Goal: Task Accomplishment & Management: Manage account settings

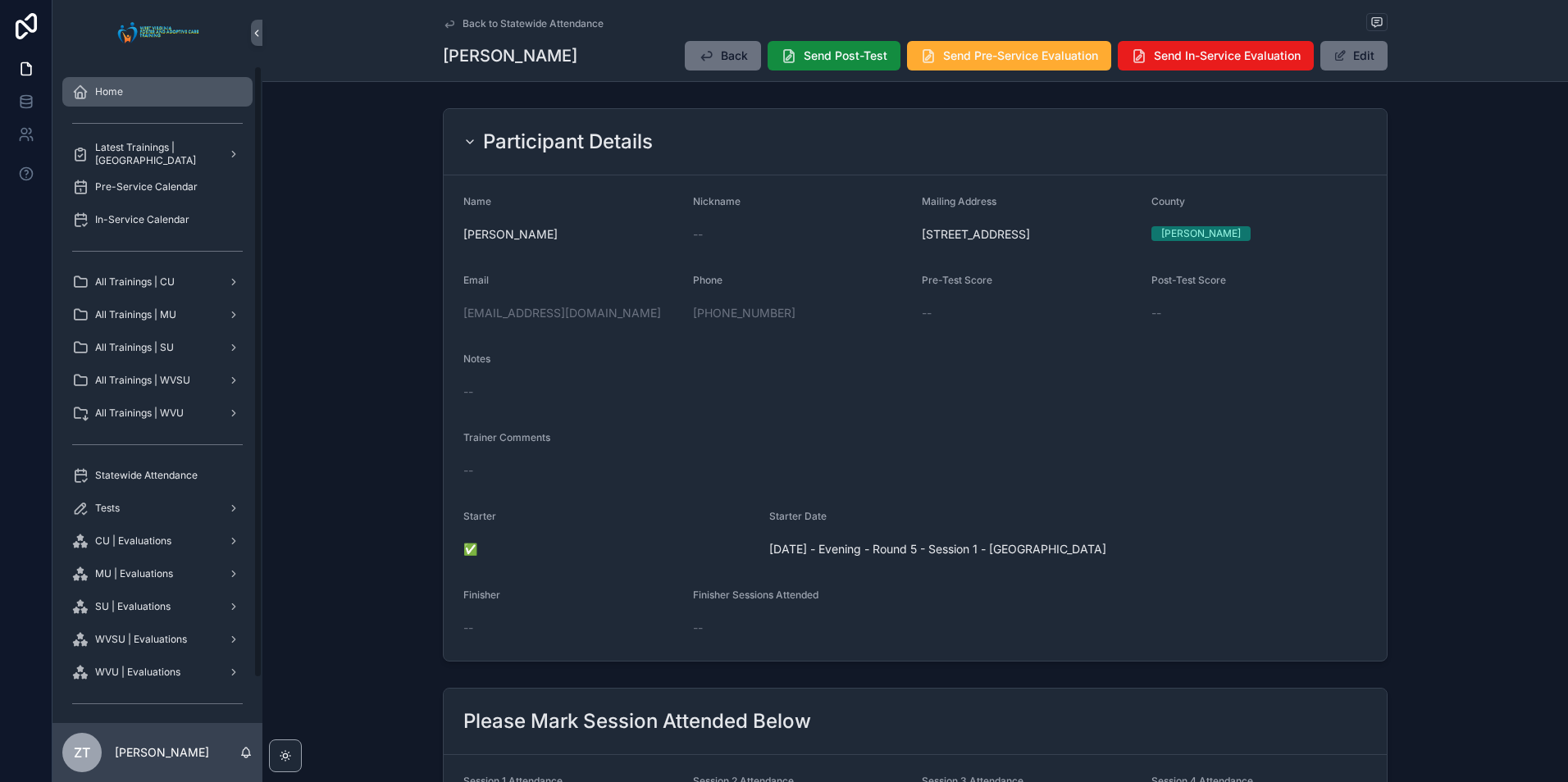
click at [119, 95] on span "Home" at bounding box center [109, 91] width 28 height 13
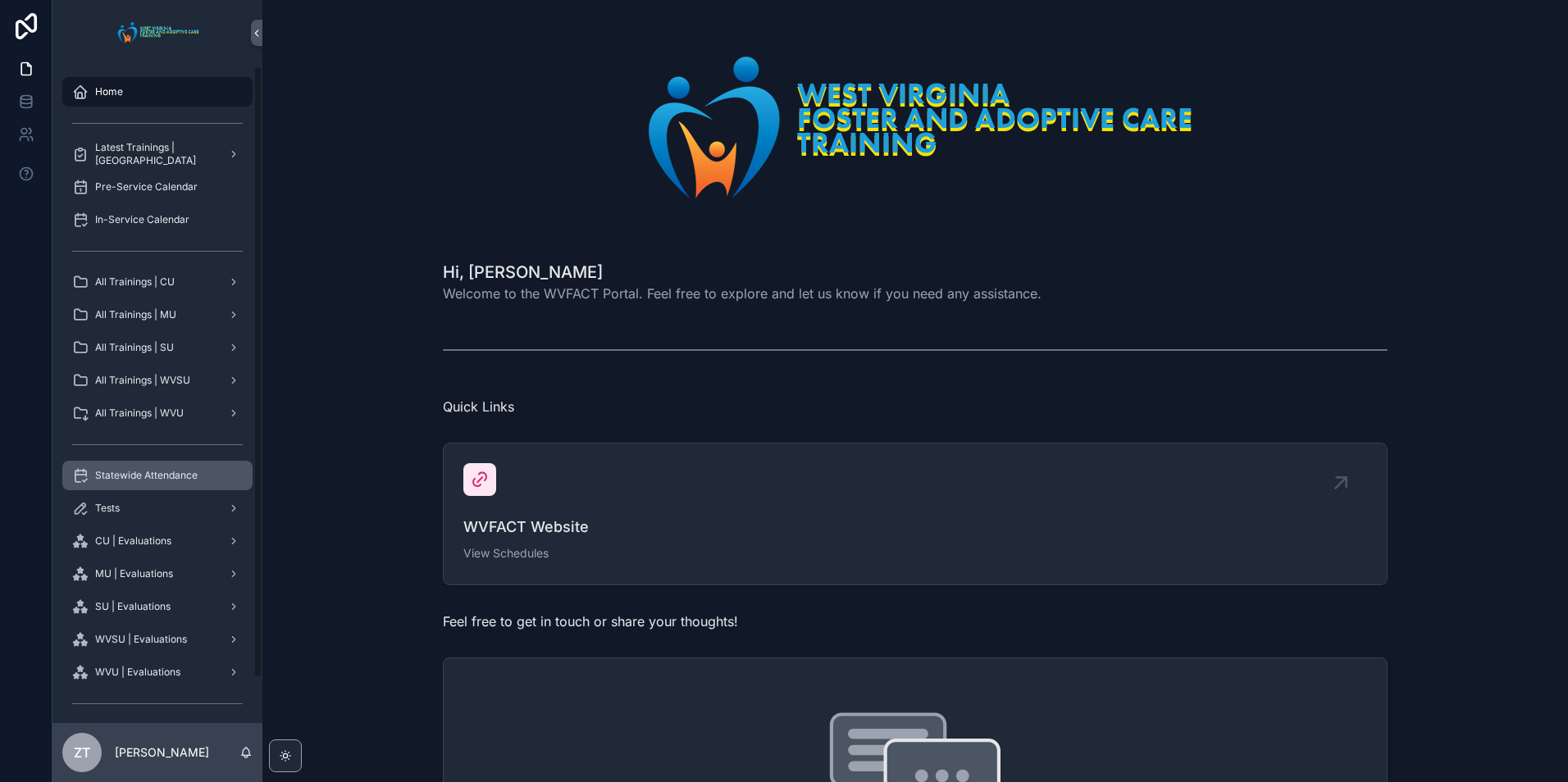
click at [167, 477] on span "Statewide Attendance" at bounding box center [146, 475] width 103 height 13
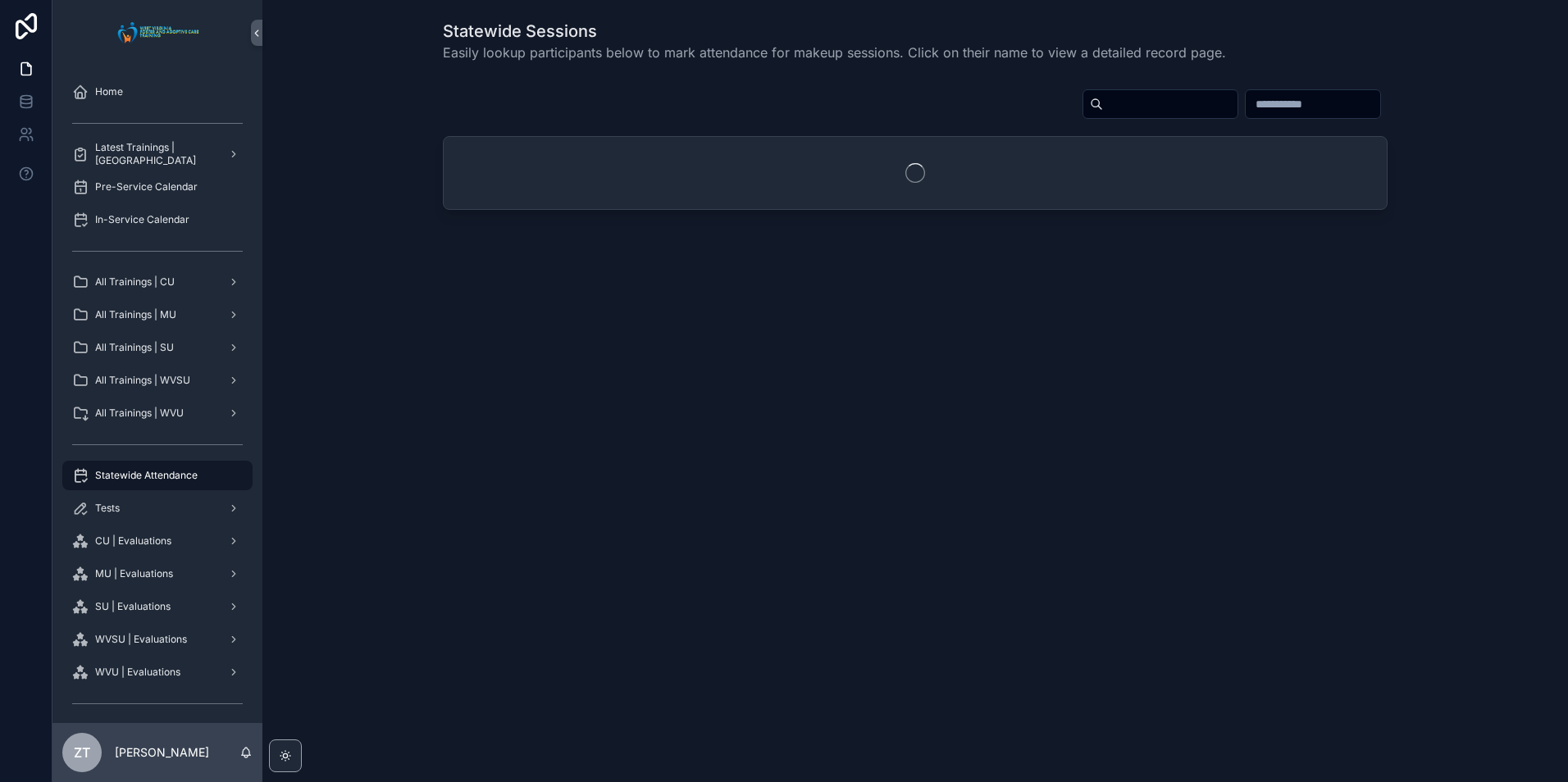
click at [1102, 107] on input "scrollable content" at bounding box center [1169, 104] width 134 height 23
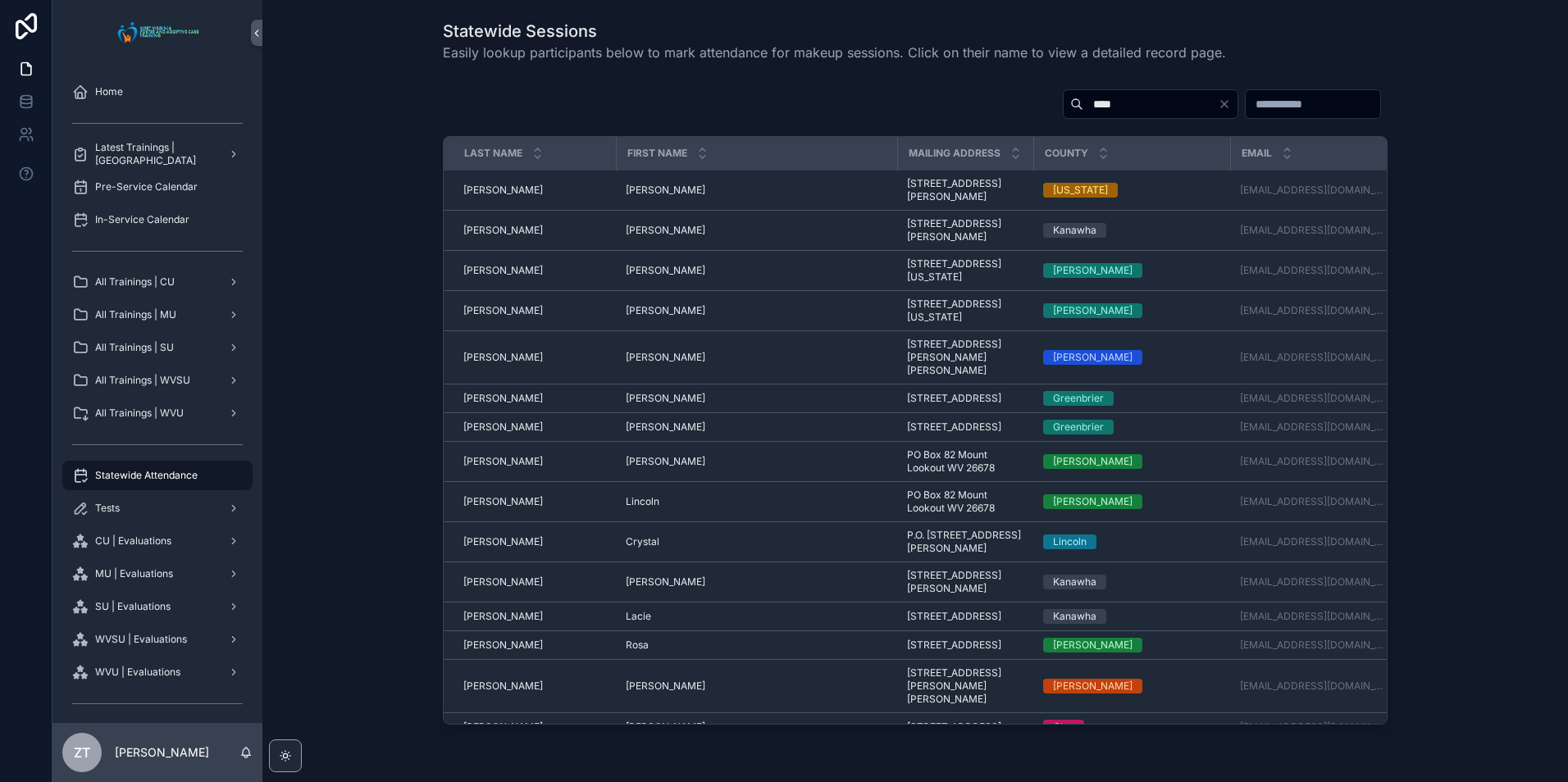
type input "*****"
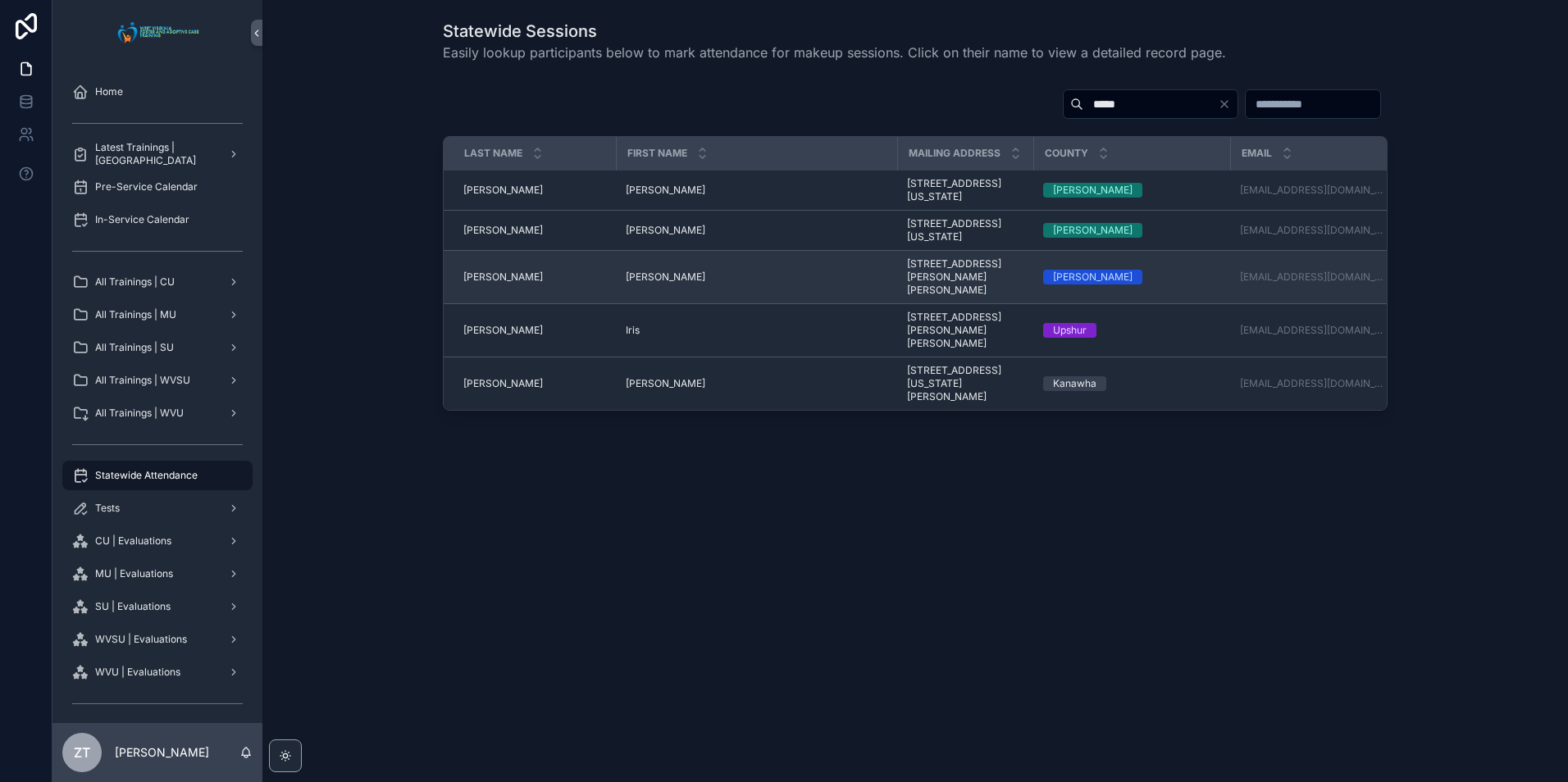
click at [646, 283] on span "[PERSON_NAME]" at bounding box center [665, 277] width 80 height 13
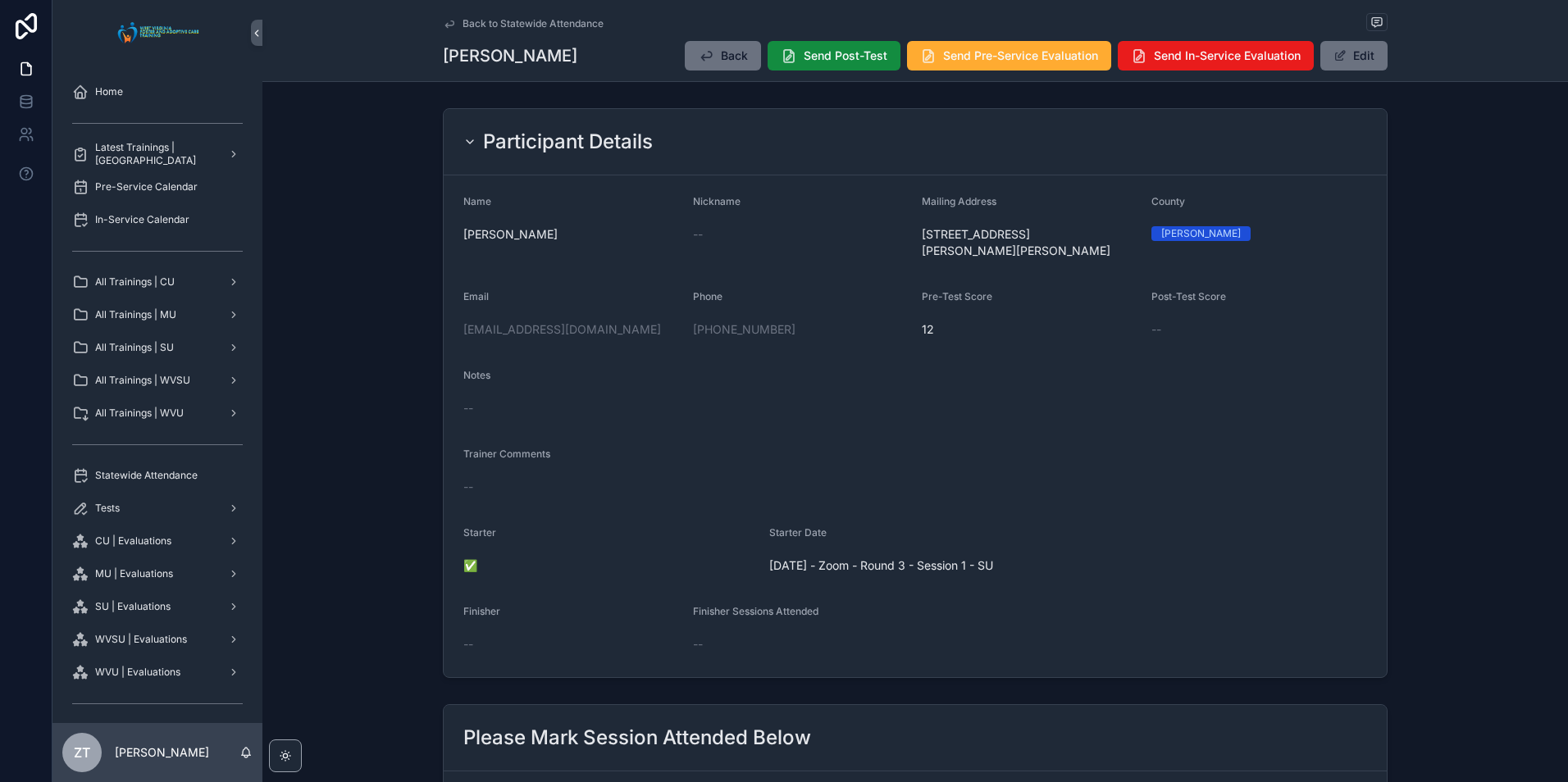
click at [443, 19] on icon "scrollable content" at bounding box center [449, 24] width 13 height 13
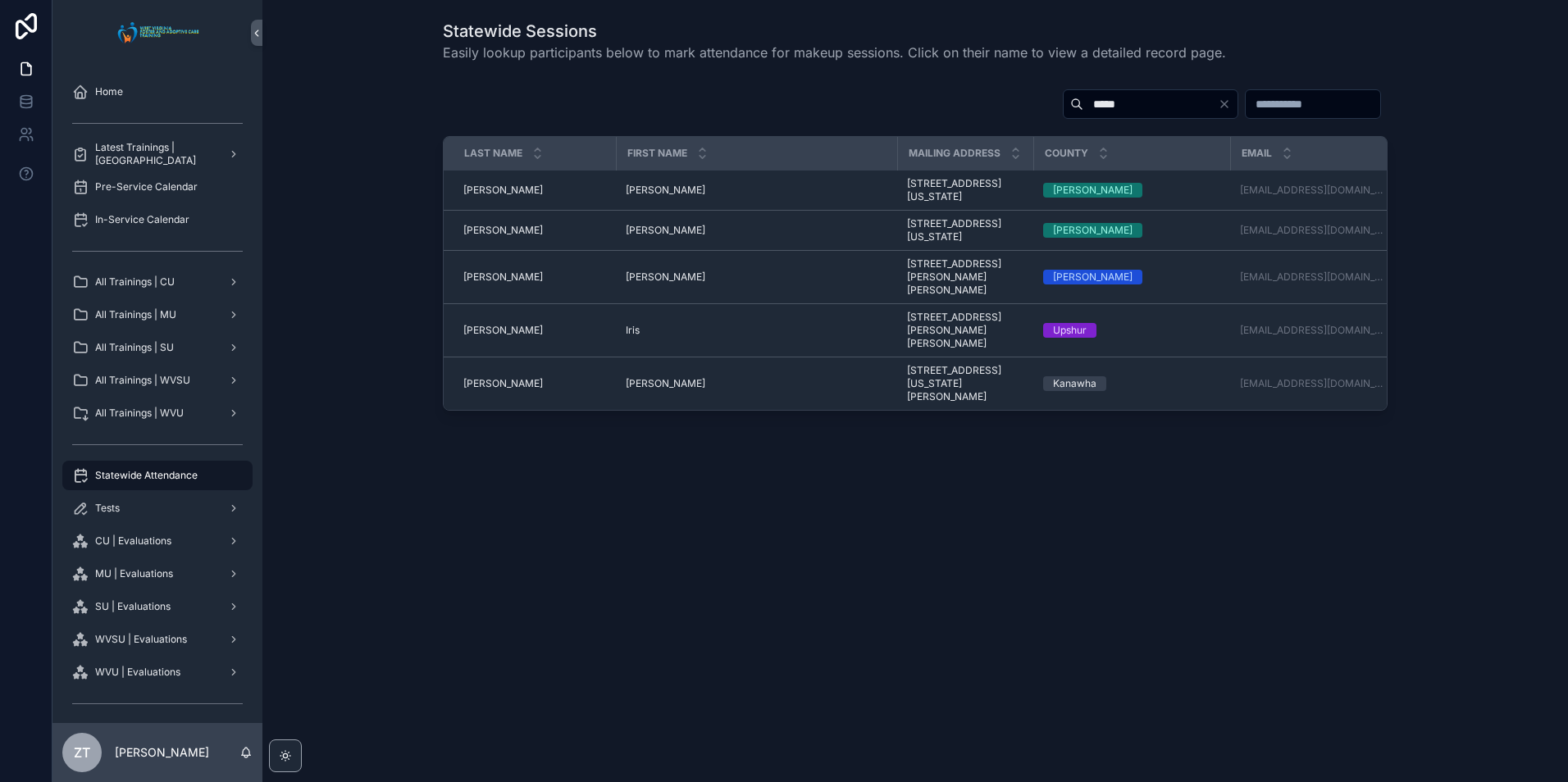
click at [1100, 107] on input "*****" at bounding box center [1150, 104] width 134 height 23
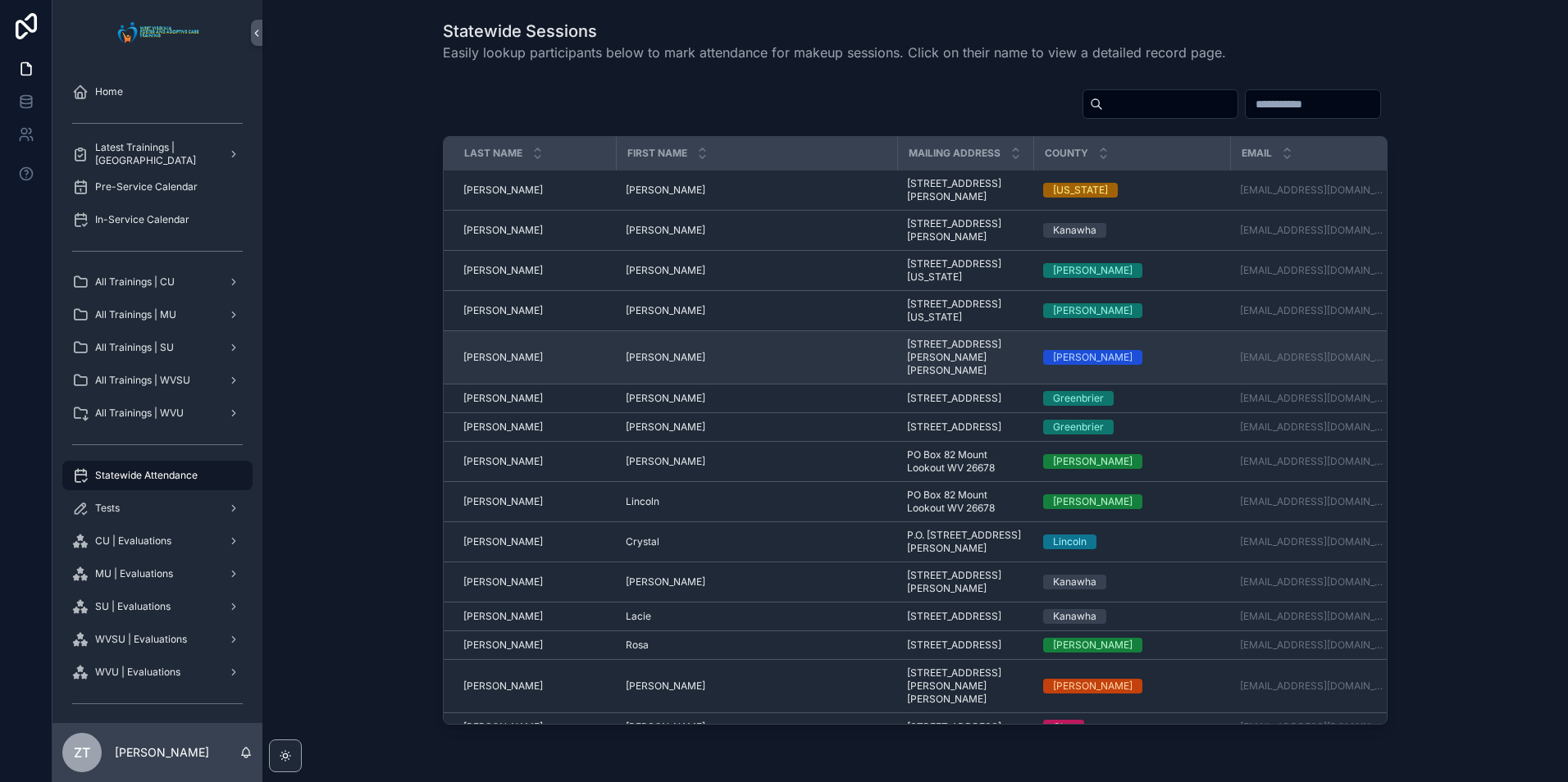
click at [641, 364] on span "[PERSON_NAME]" at bounding box center [665, 357] width 80 height 13
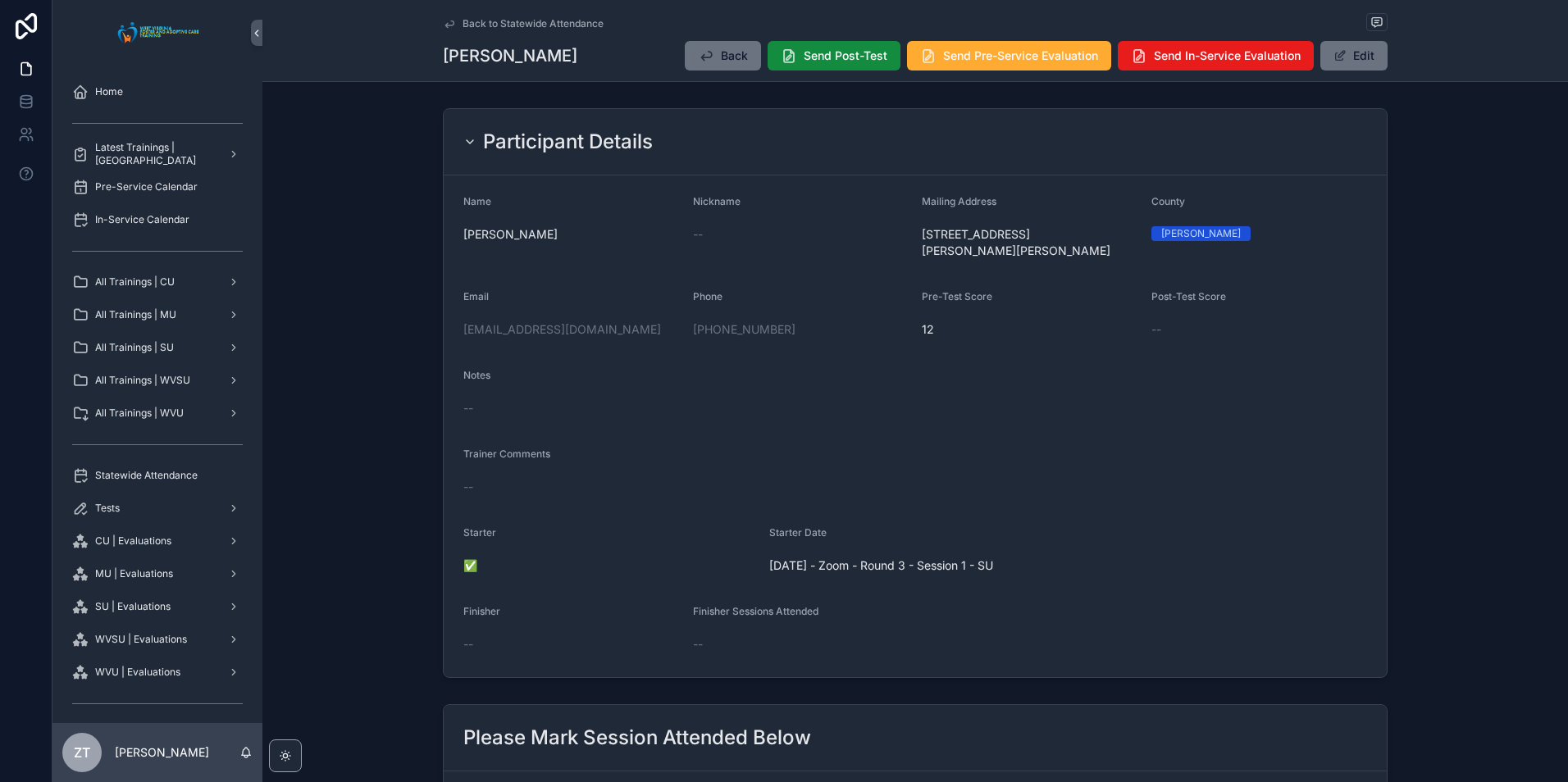
scroll to position [573, 0]
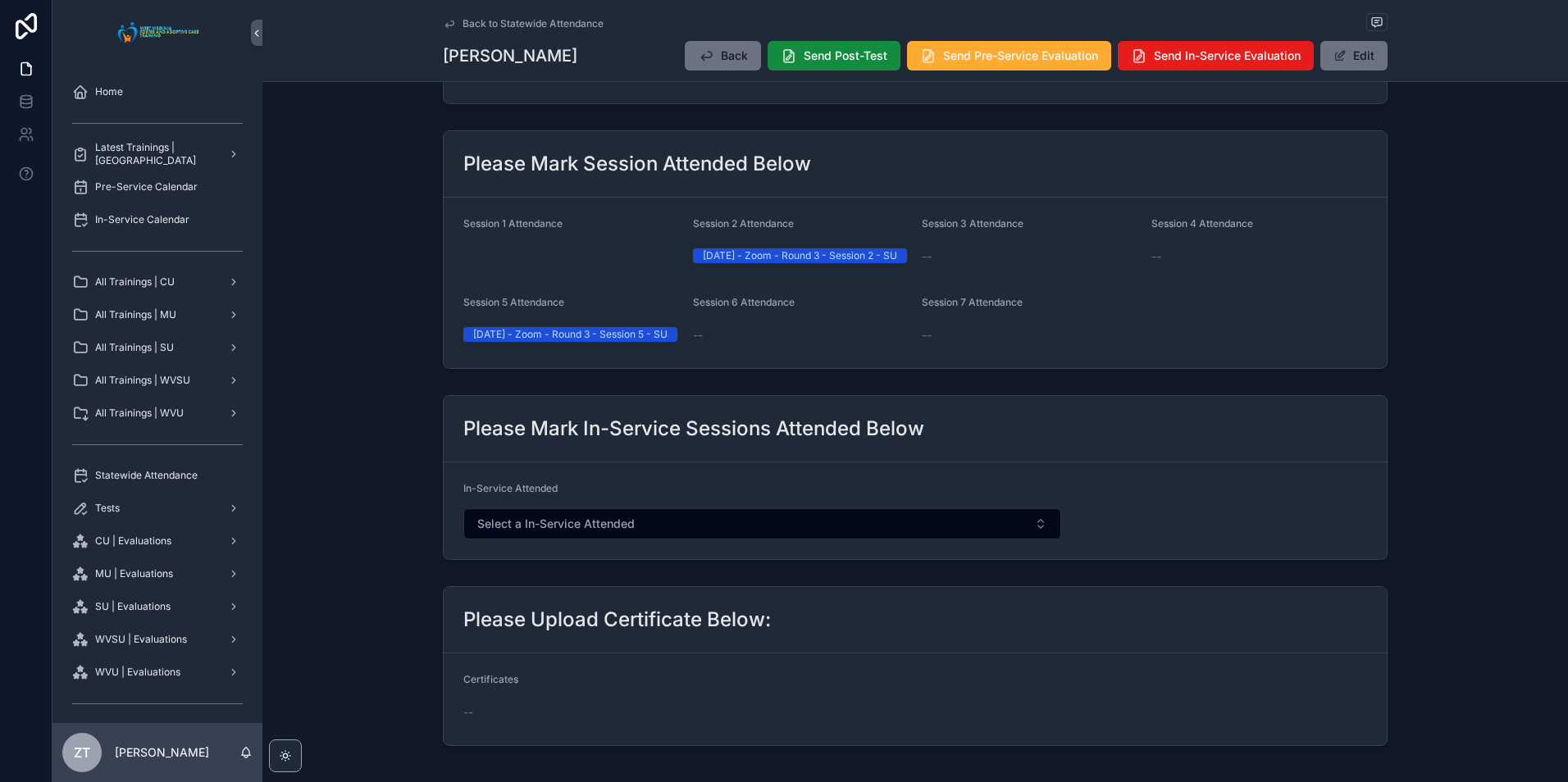
click at [599, 248] on span "[DATE] - Zoom - Round 3 - Session 1 - SU" at bounding box center [571, 256] width 217 height 17
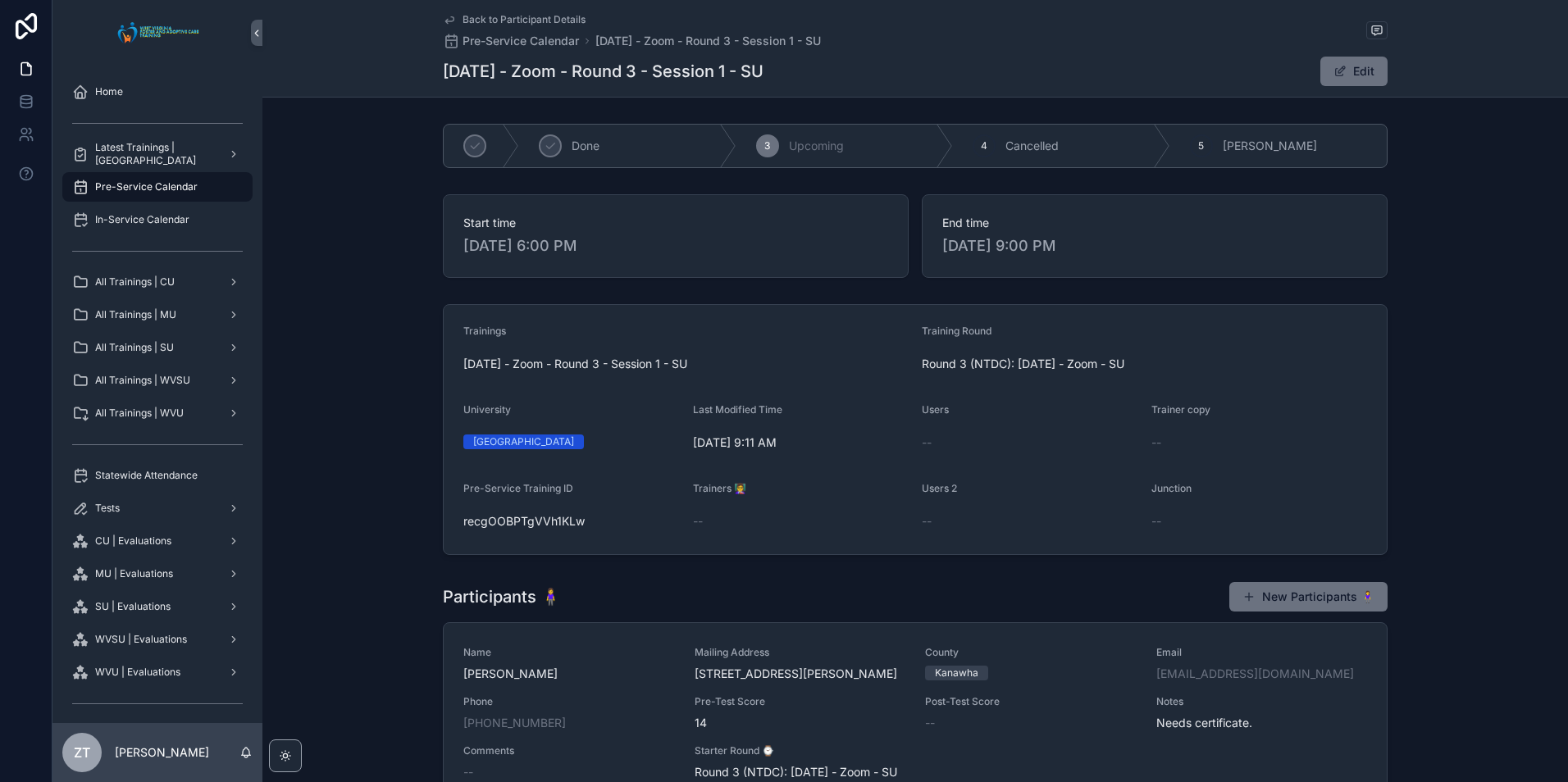
click at [445, 19] on icon "scrollable content" at bounding box center [449, 19] width 13 height 13
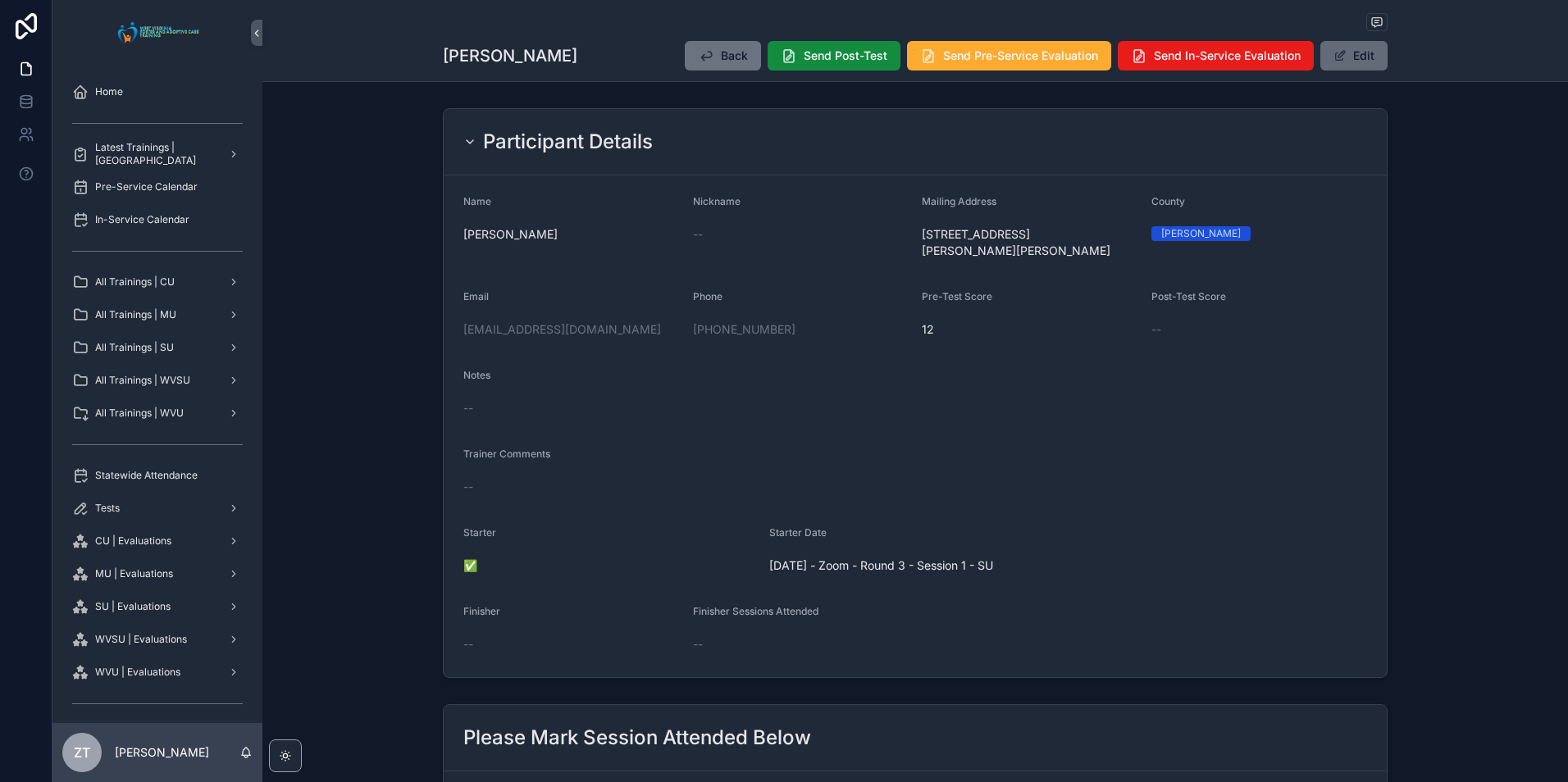
click at [1344, 51] on button "Edit" at bounding box center [1353, 56] width 68 height 30
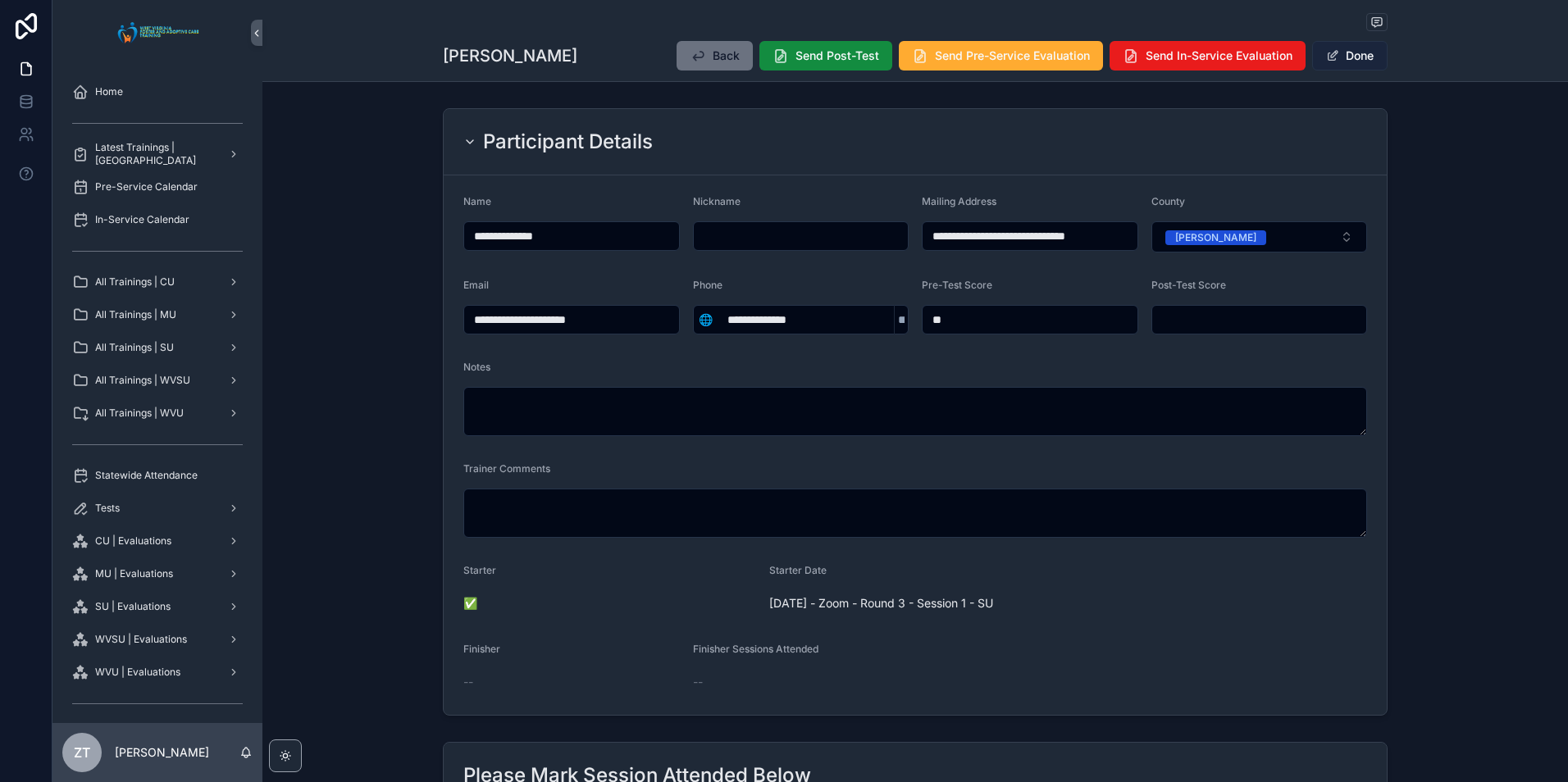
click at [1349, 58] on button "Done" at bounding box center [1350, 56] width 75 height 30
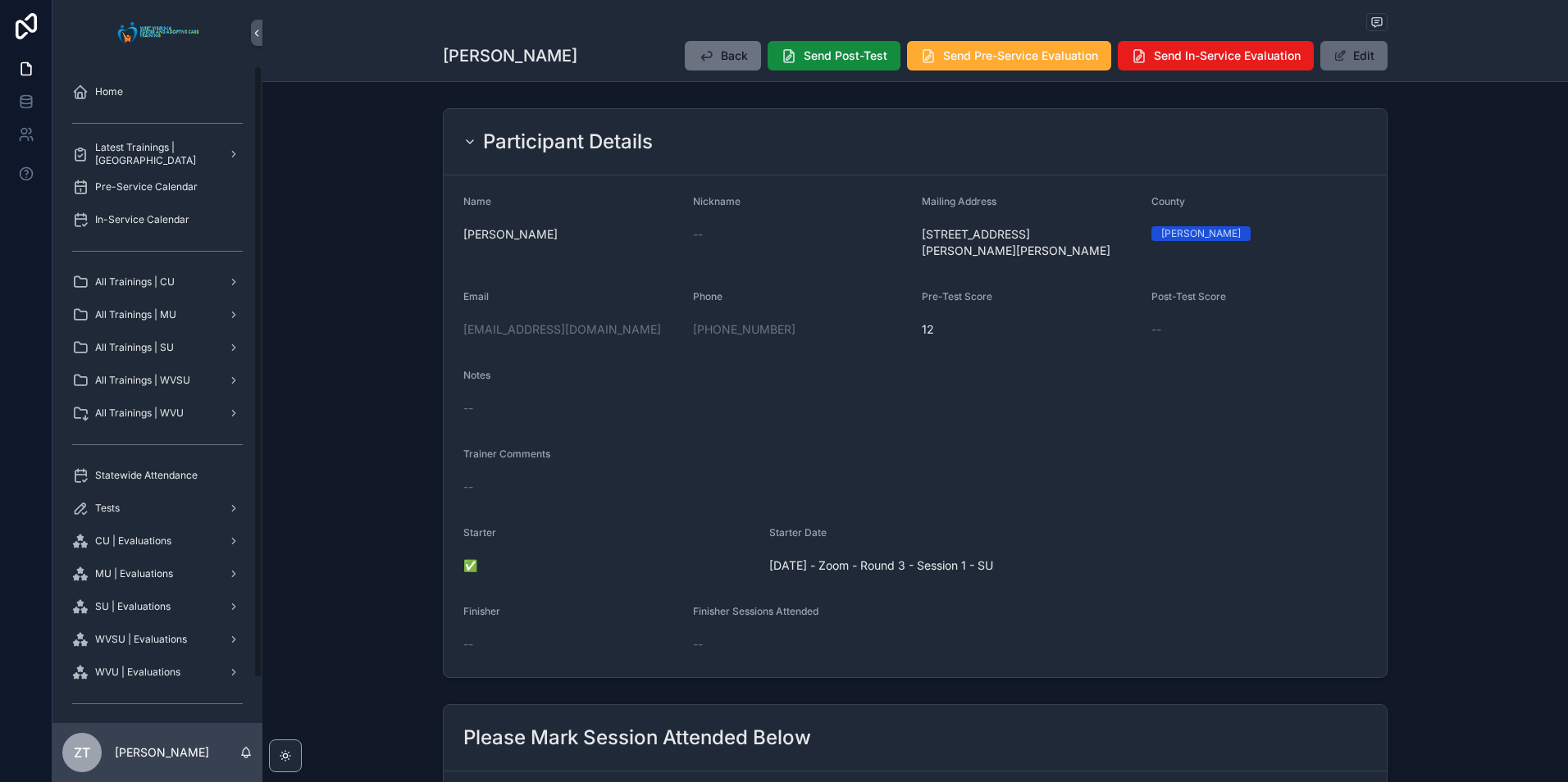
click at [1355, 57] on button "Edit" at bounding box center [1353, 56] width 68 height 30
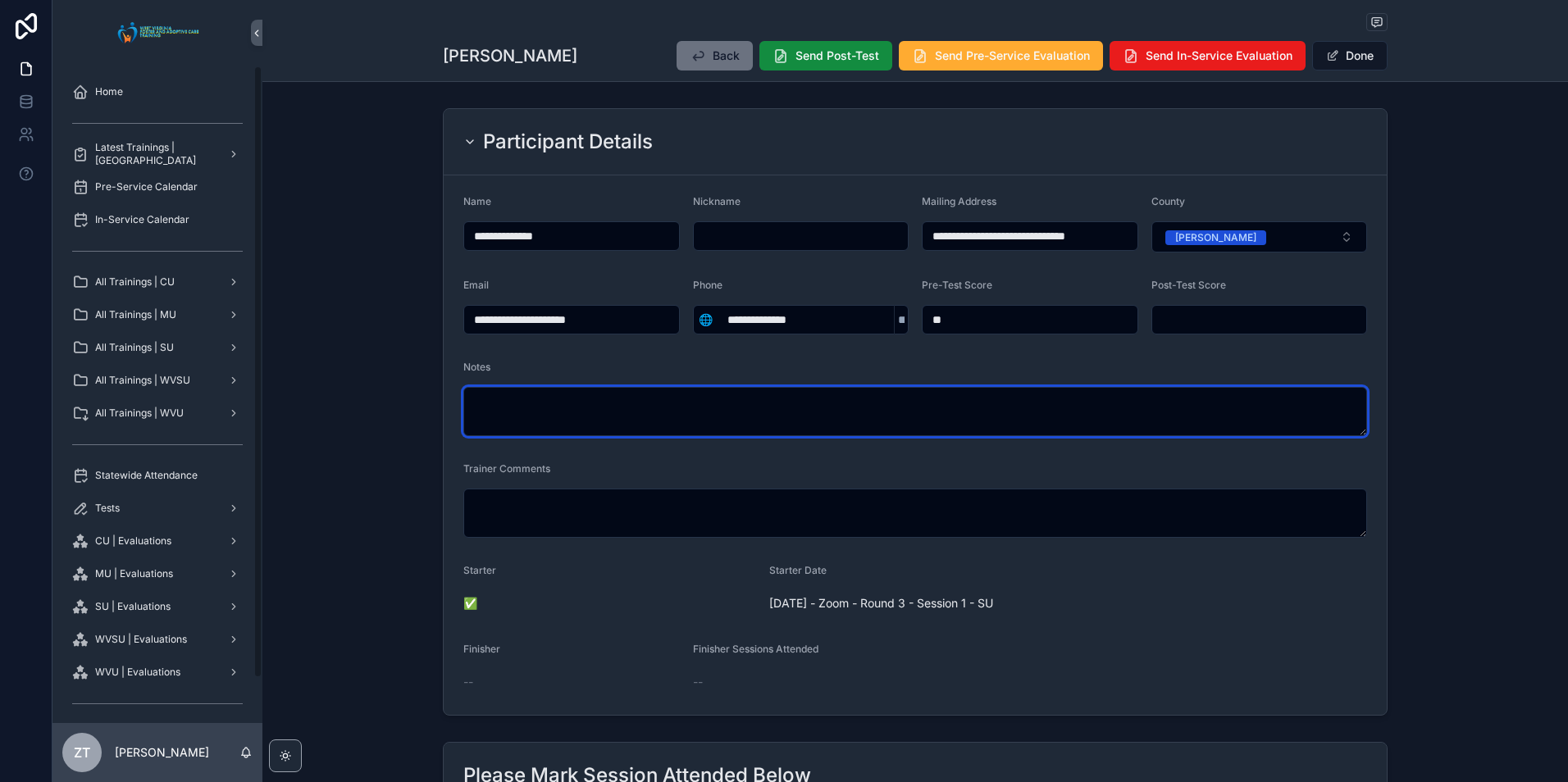
click at [531, 404] on textarea "scrollable content" at bounding box center [915, 411] width 903 height 49
paste textarea "**********"
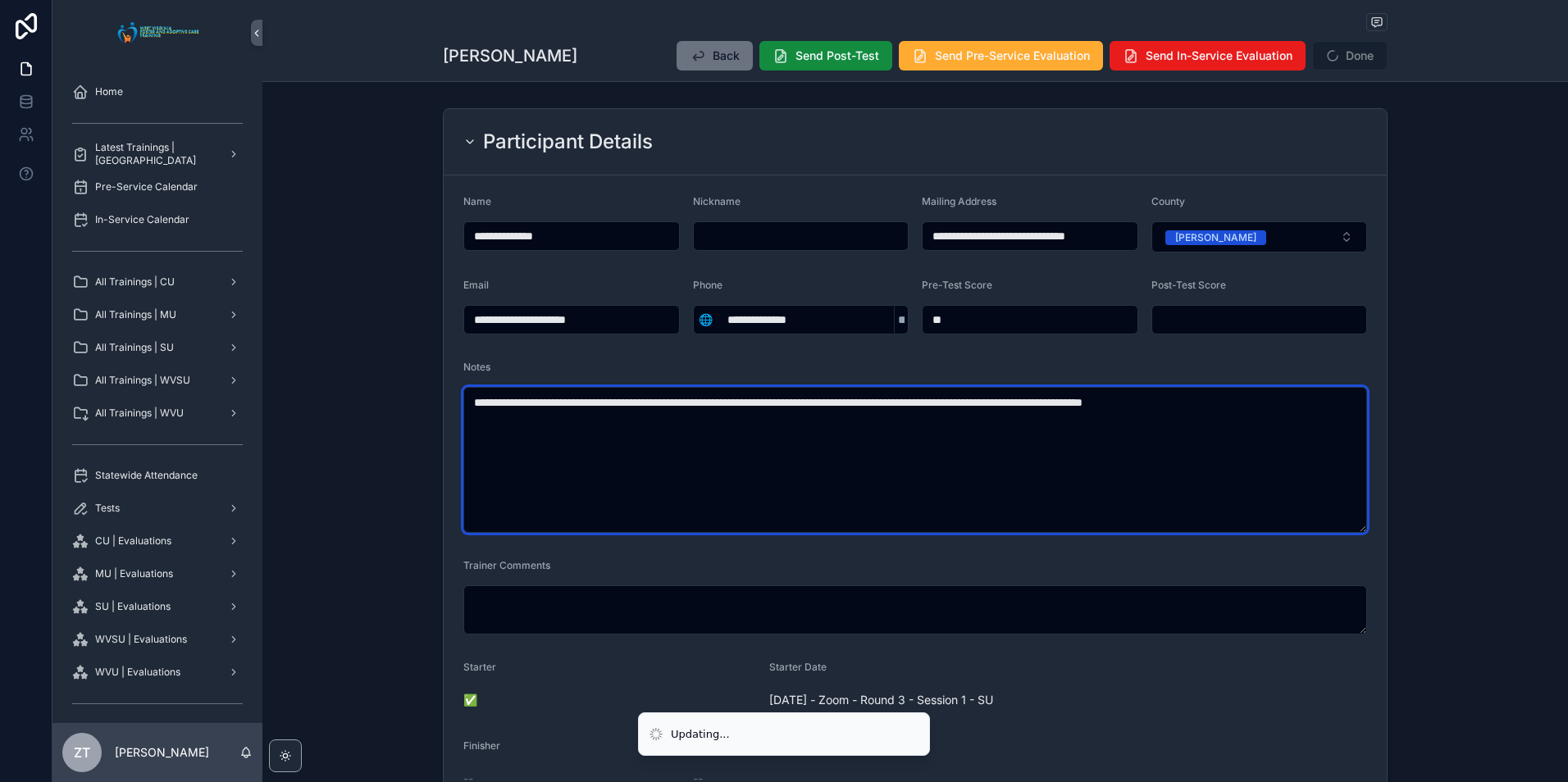
type textarea "**********"
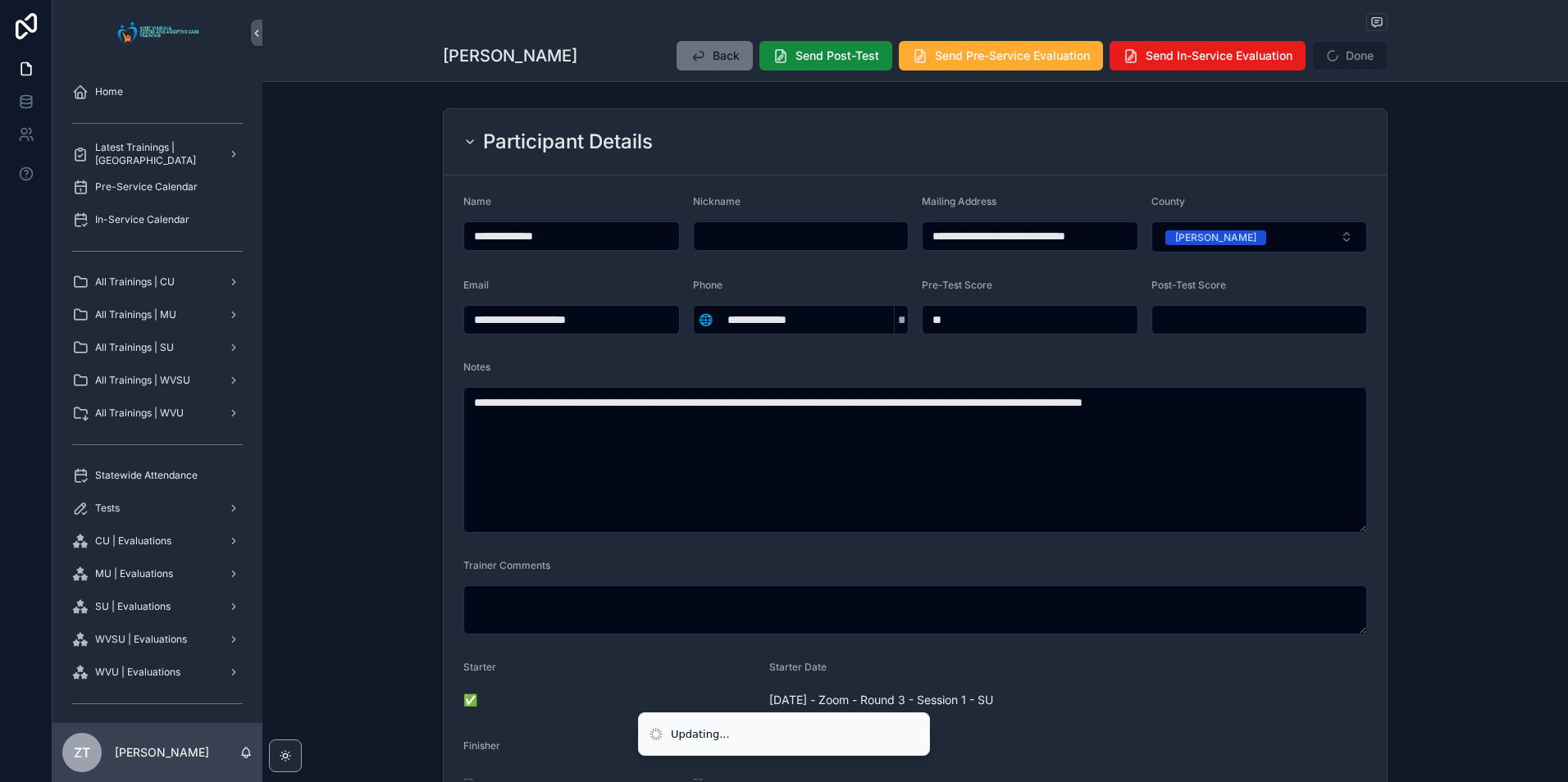
click at [1257, 348] on form "**********" at bounding box center [915, 494] width 943 height 636
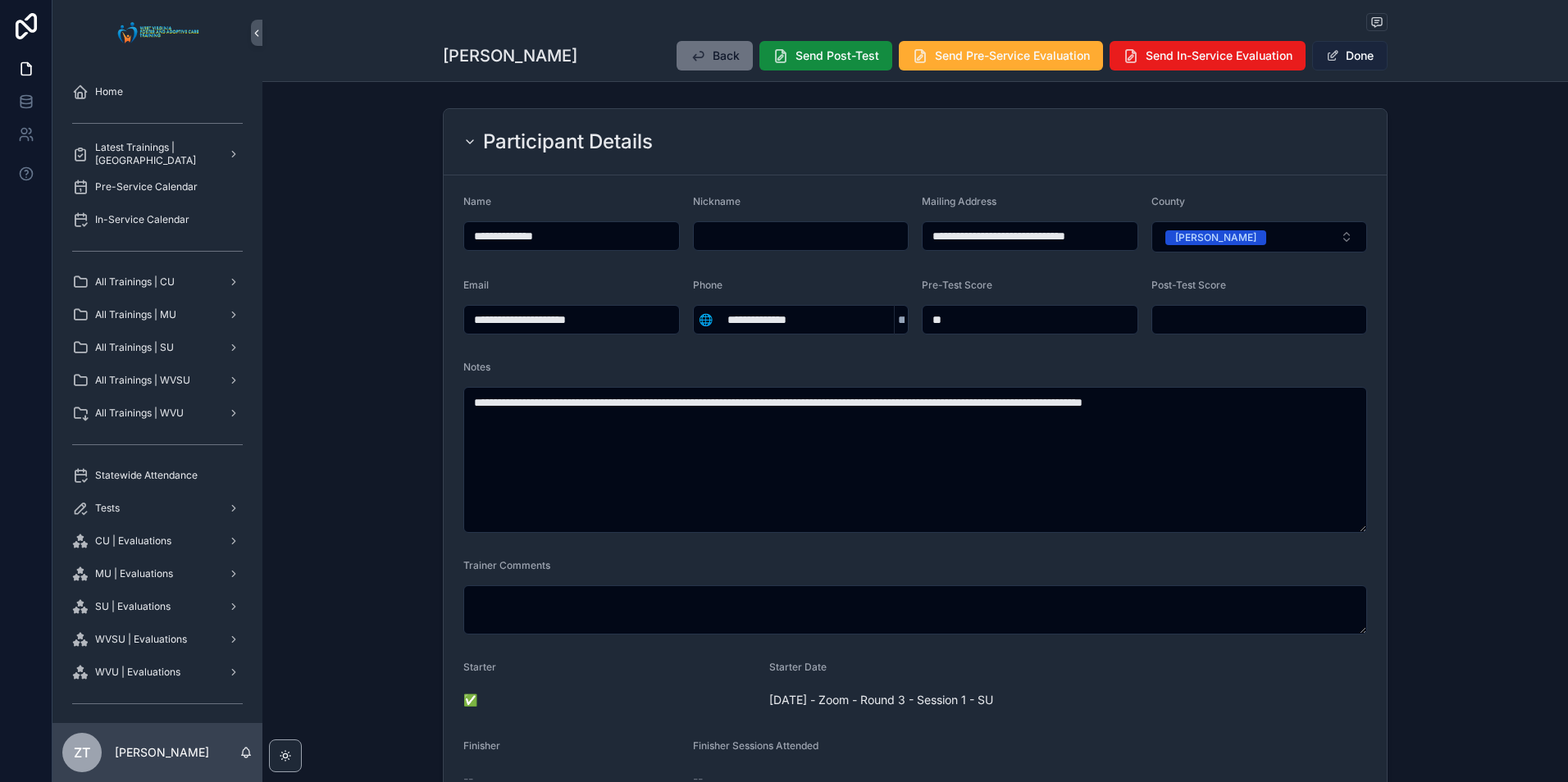
click at [1342, 47] on button "Done" at bounding box center [1350, 56] width 75 height 30
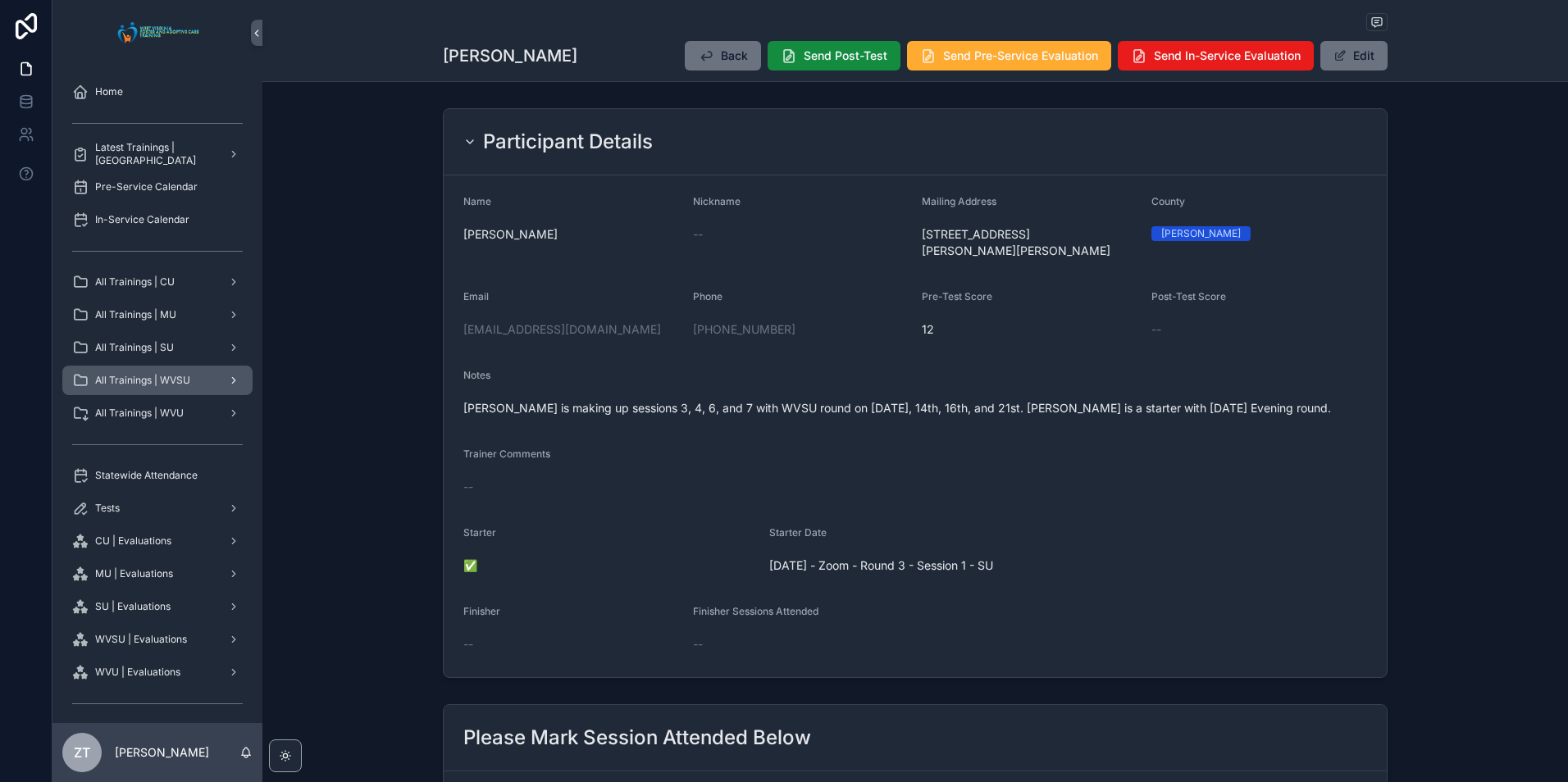
click at [165, 383] on span "All Trainings | WVSU" at bounding box center [142, 380] width 95 height 13
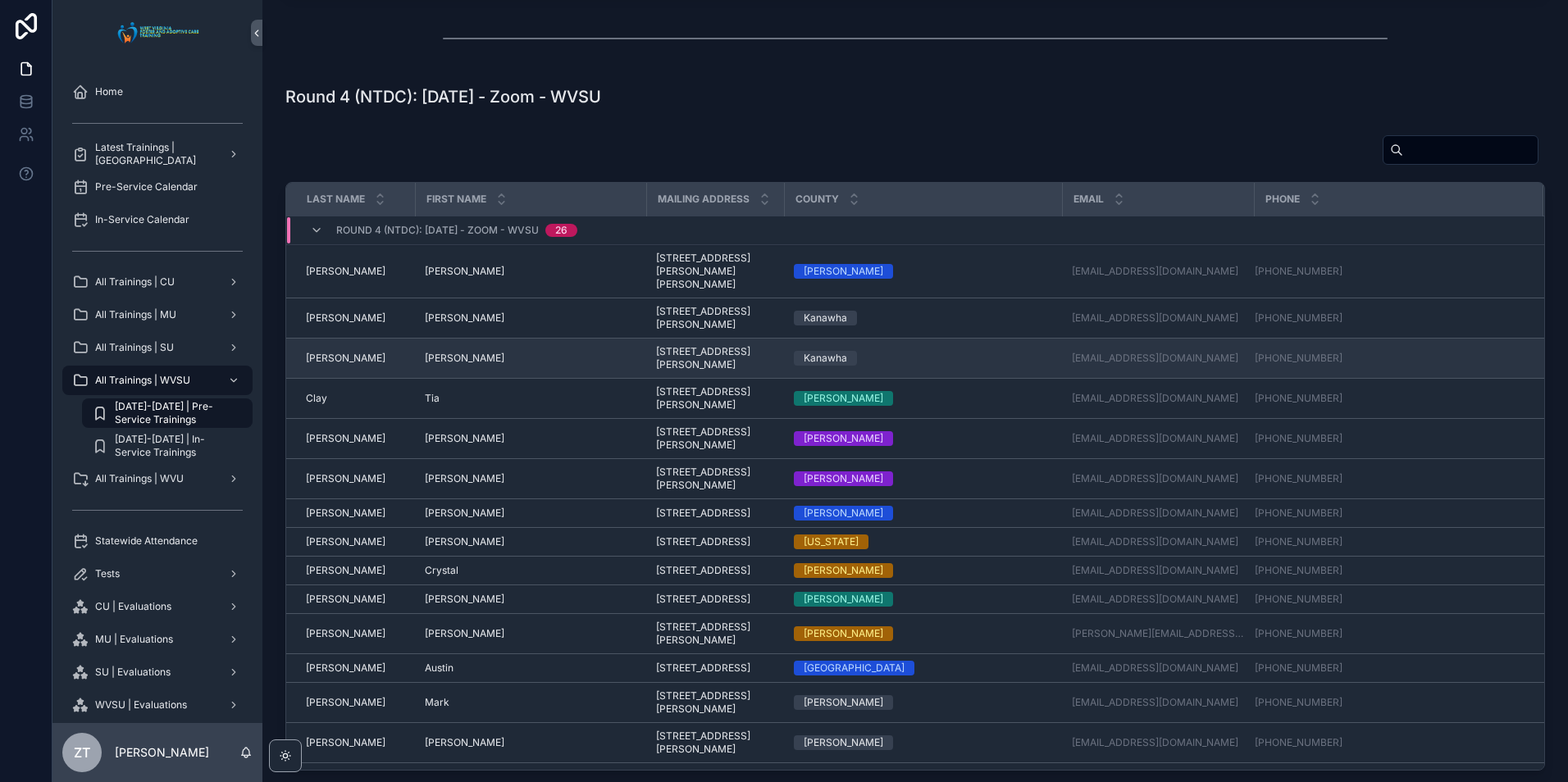
scroll to position [1406, 0]
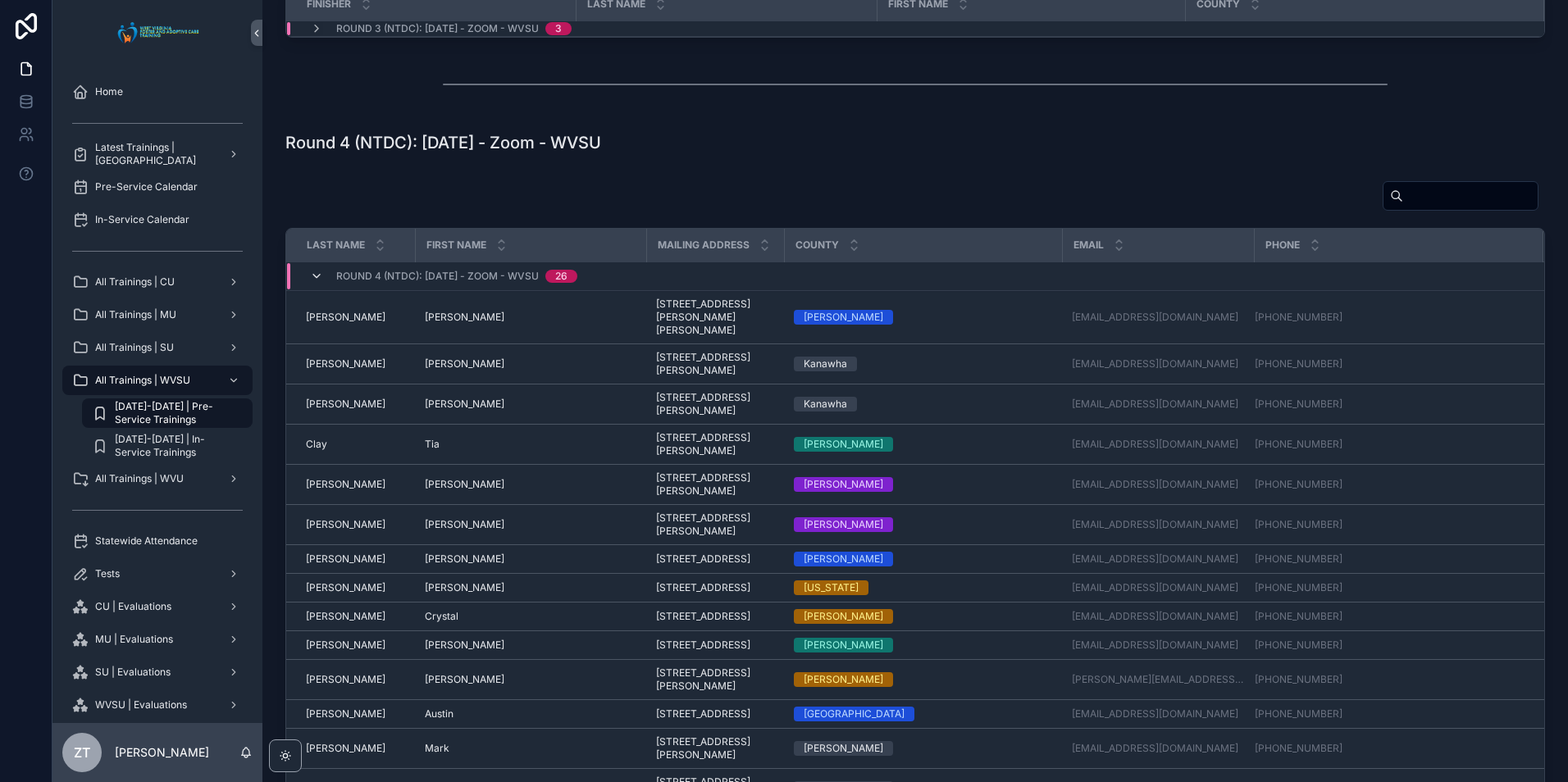
click at [315, 274] on icon "scrollable content" at bounding box center [316, 276] width 13 height 13
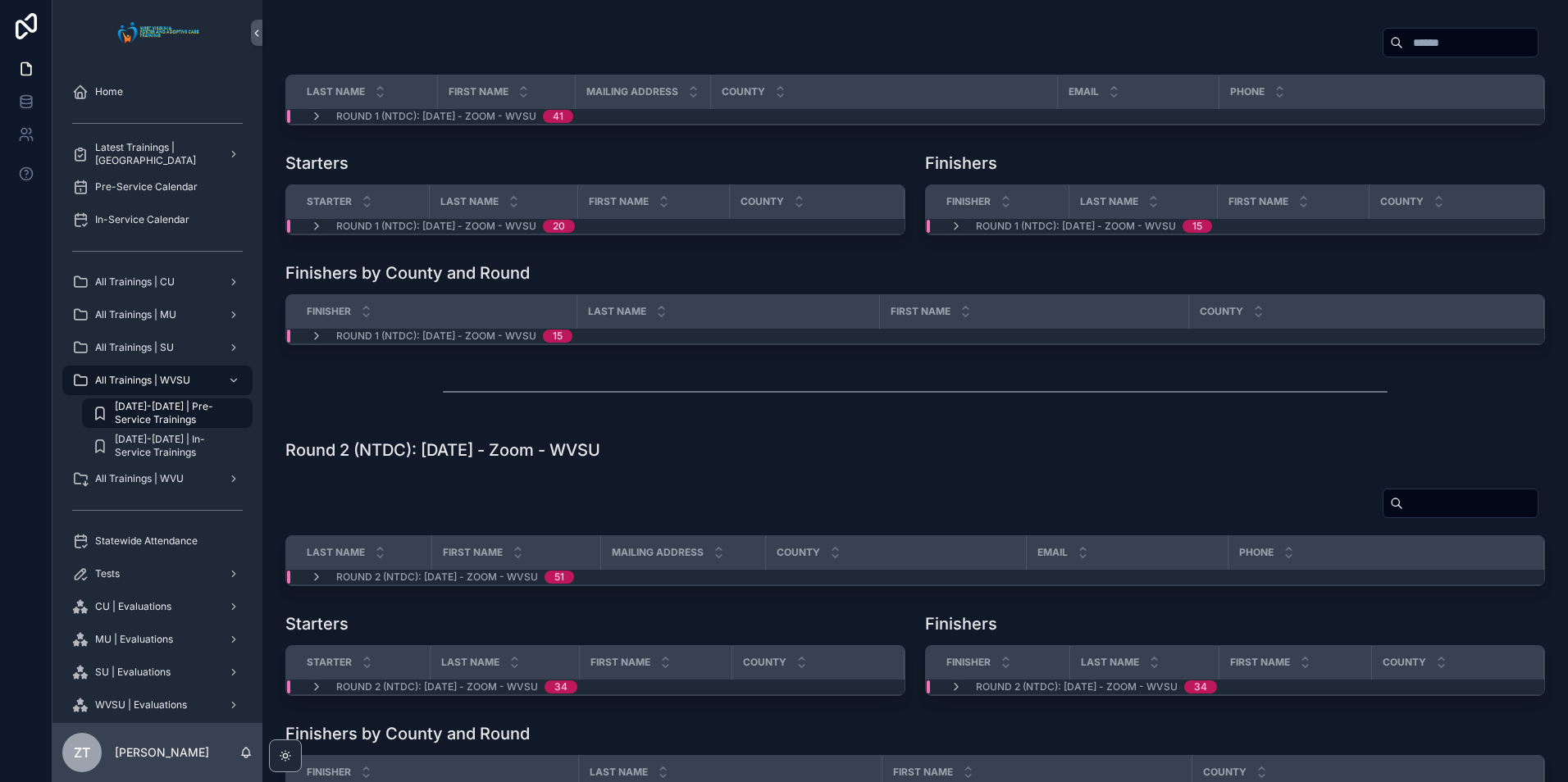
scroll to position [0, 0]
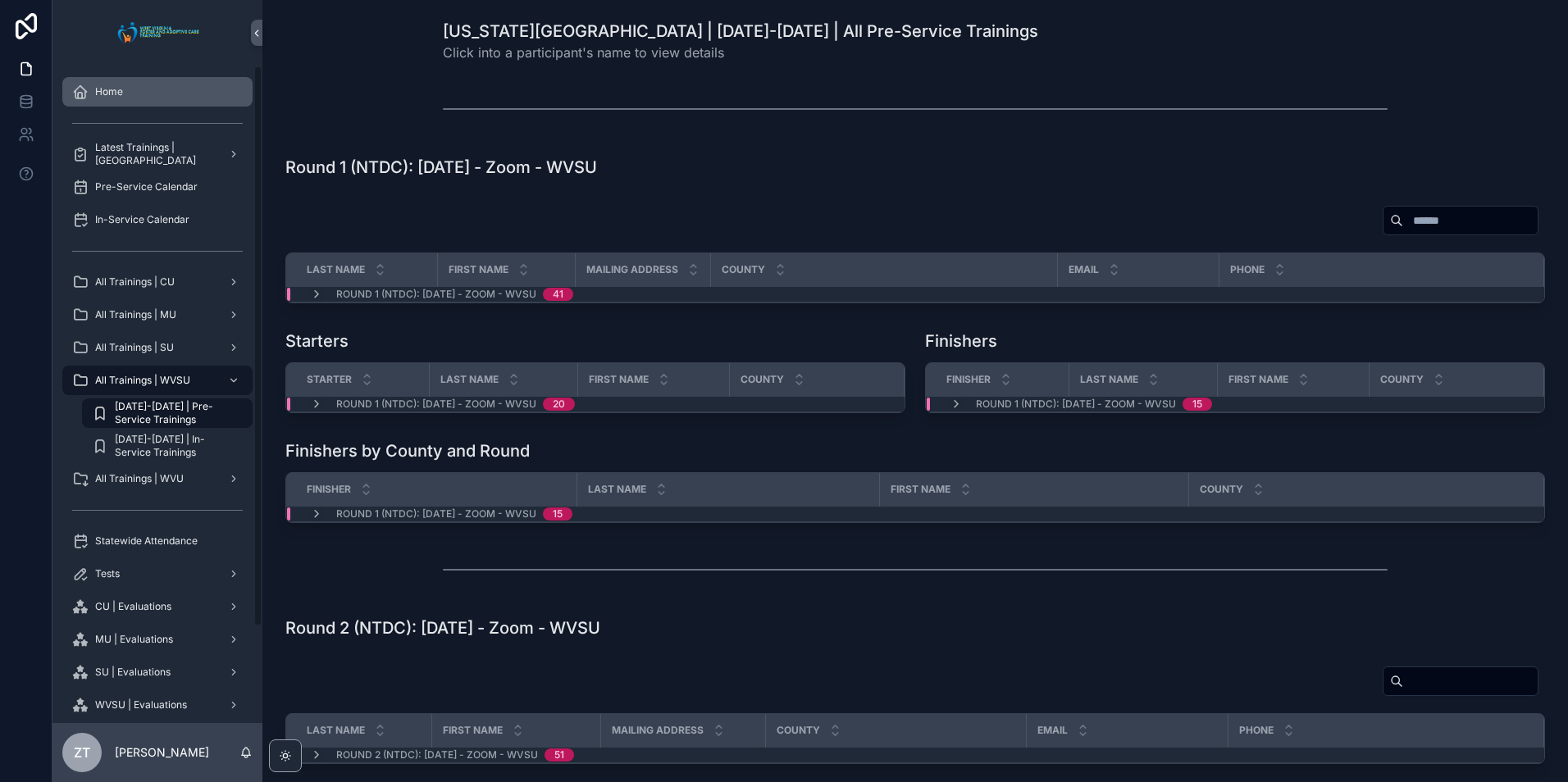
click at [119, 89] on span "Home" at bounding box center [109, 91] width 28 height 13
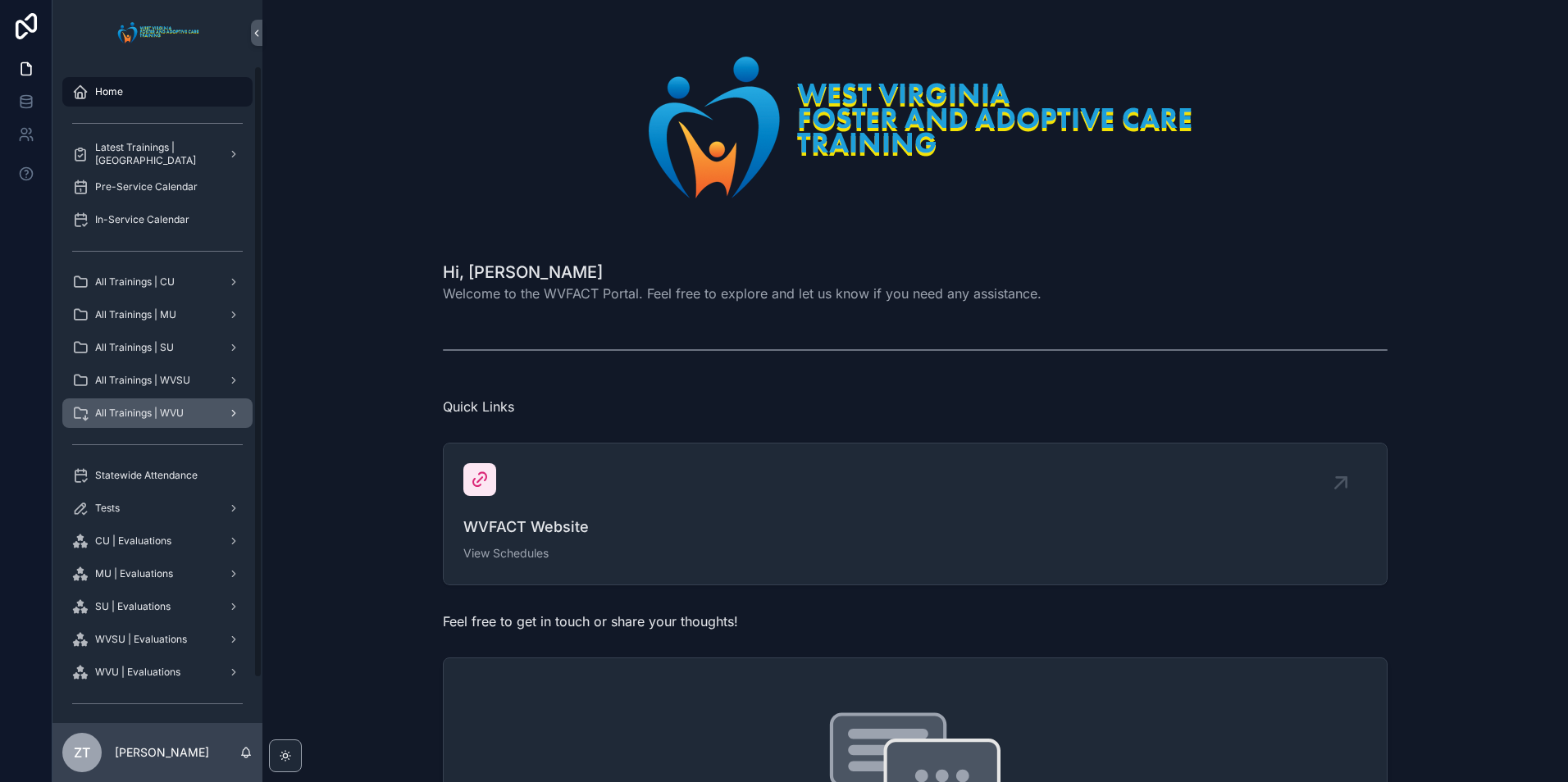
click at [162, 409] on span "All Trainings | WVU" at bounding box center [139, 413] width 89 height 13
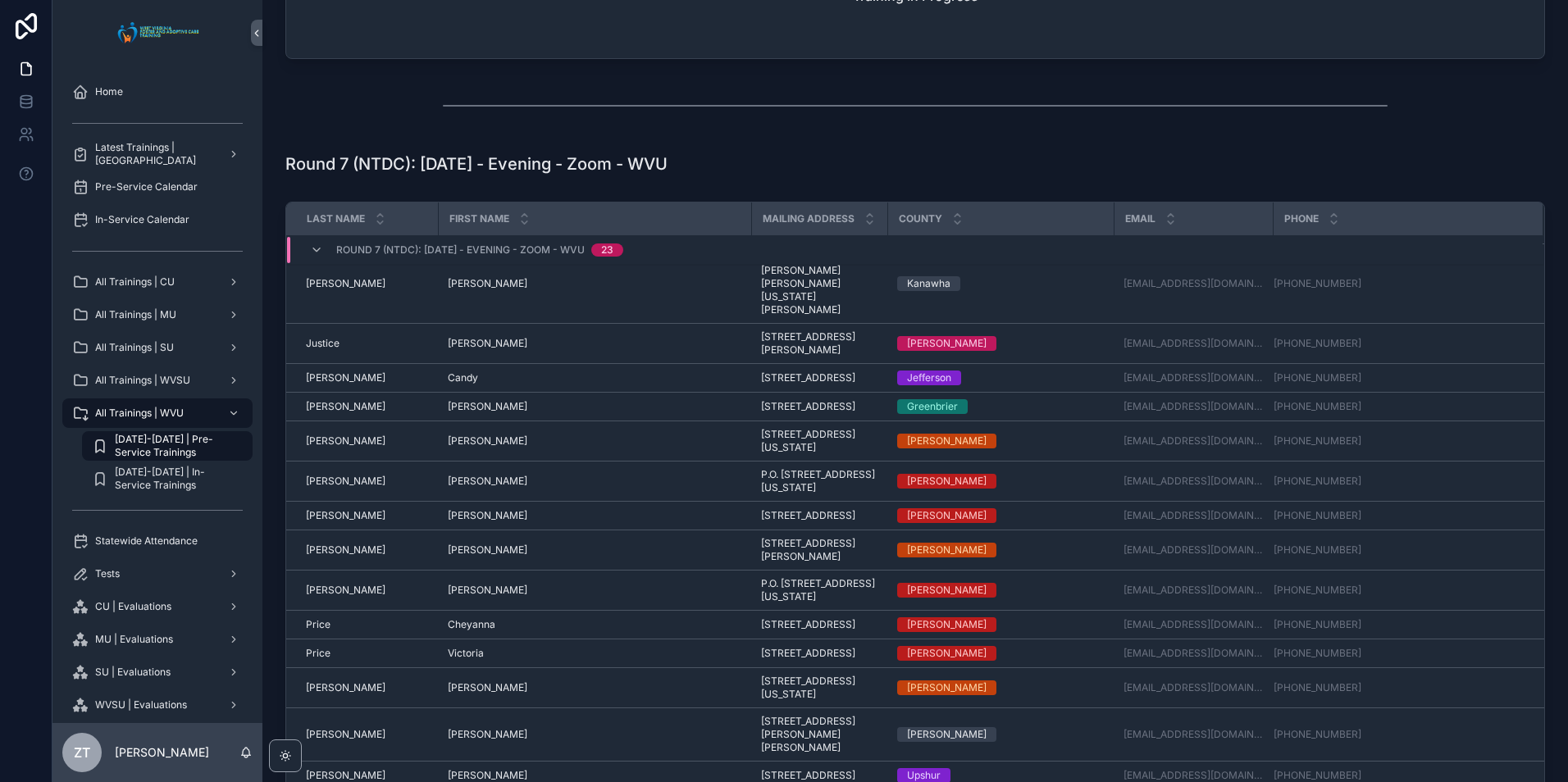
scroll to position [539, 0]
click at [313, 247] on icon "scrollable content" at bounding box center [316, 250] width 13 height 13
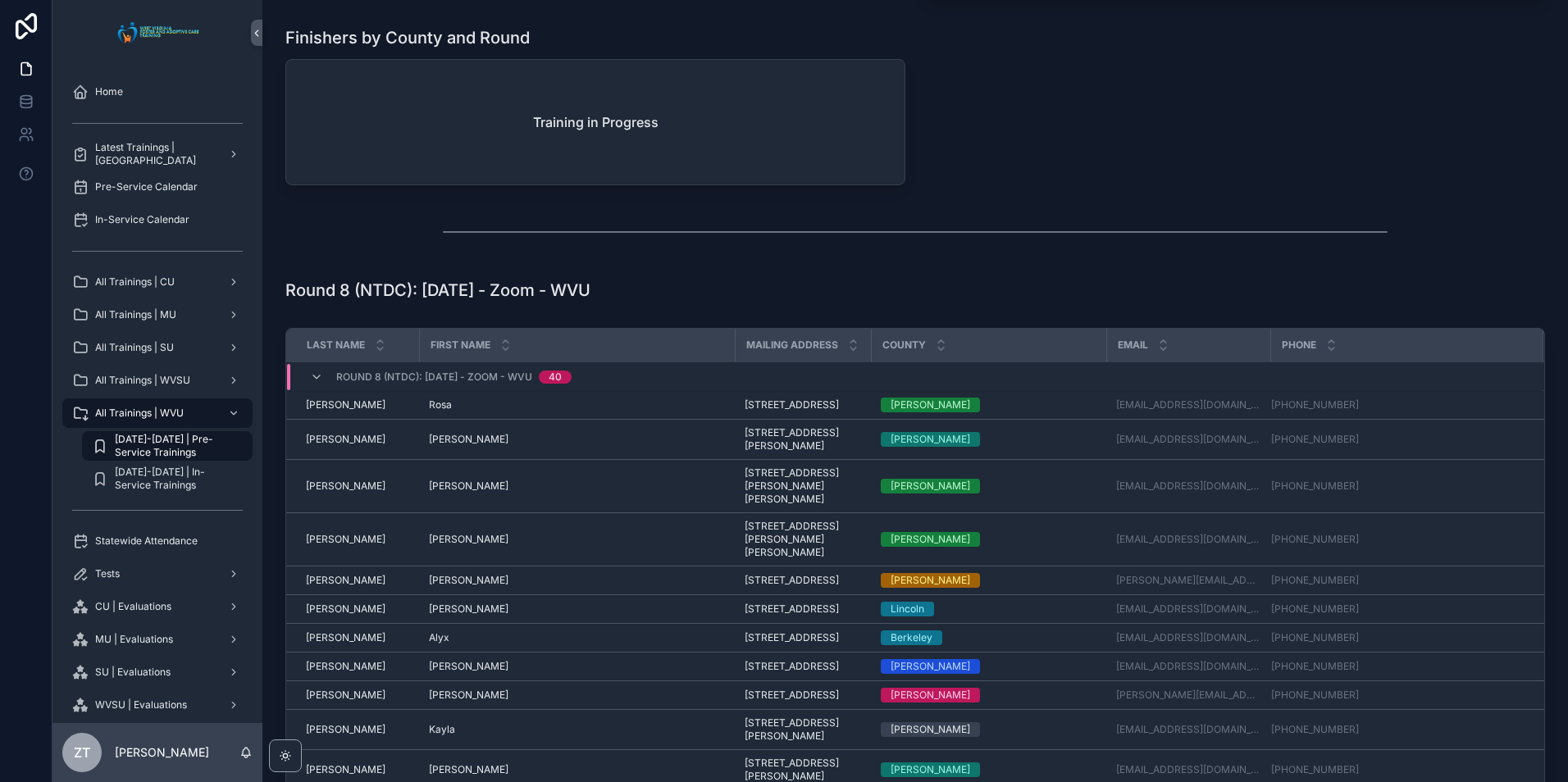
scroll to position [3328, 0]
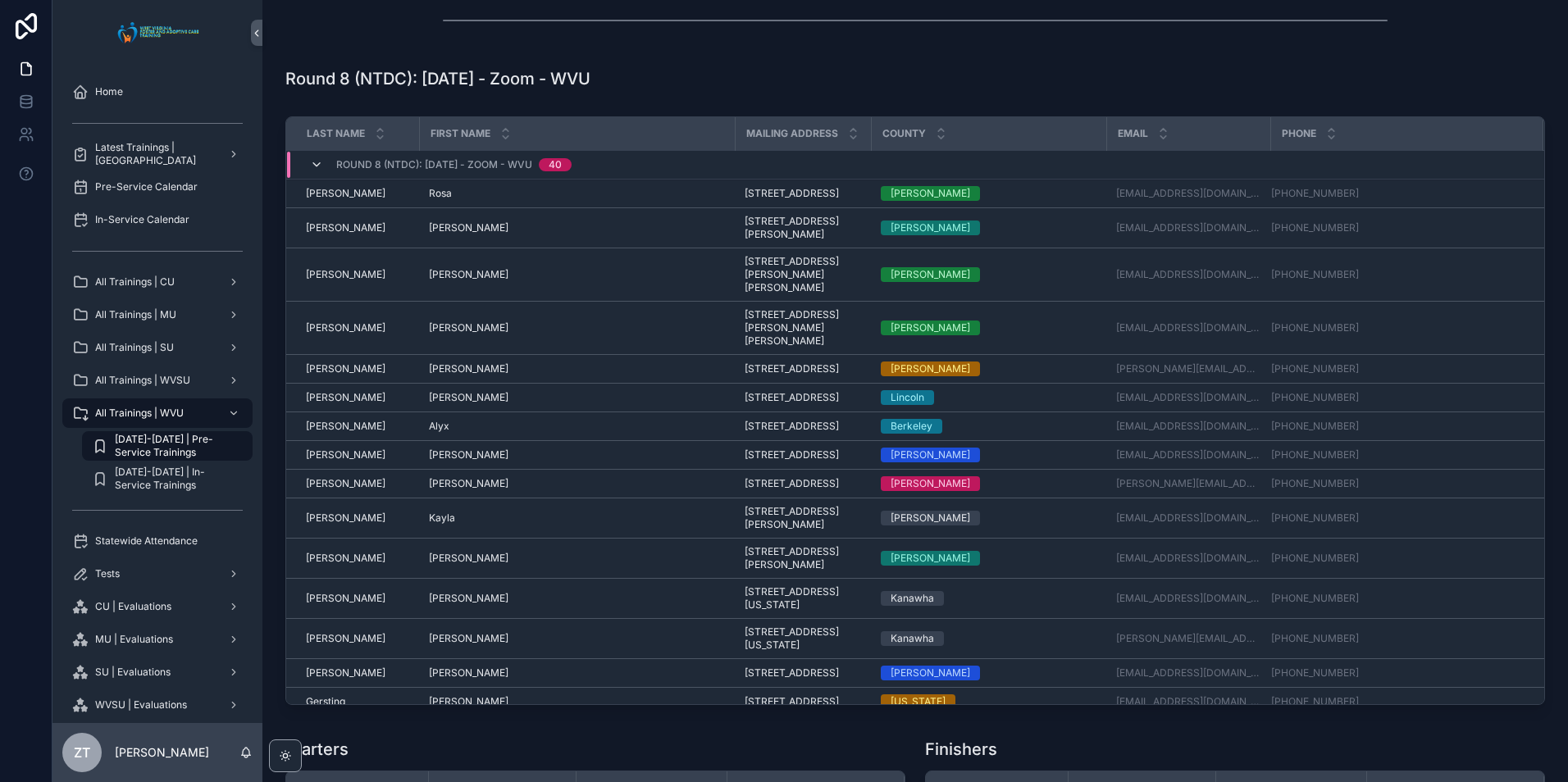
click at [313, 163] on icon "scrollable content" at bounding box center [316, 164] width 13 height 13
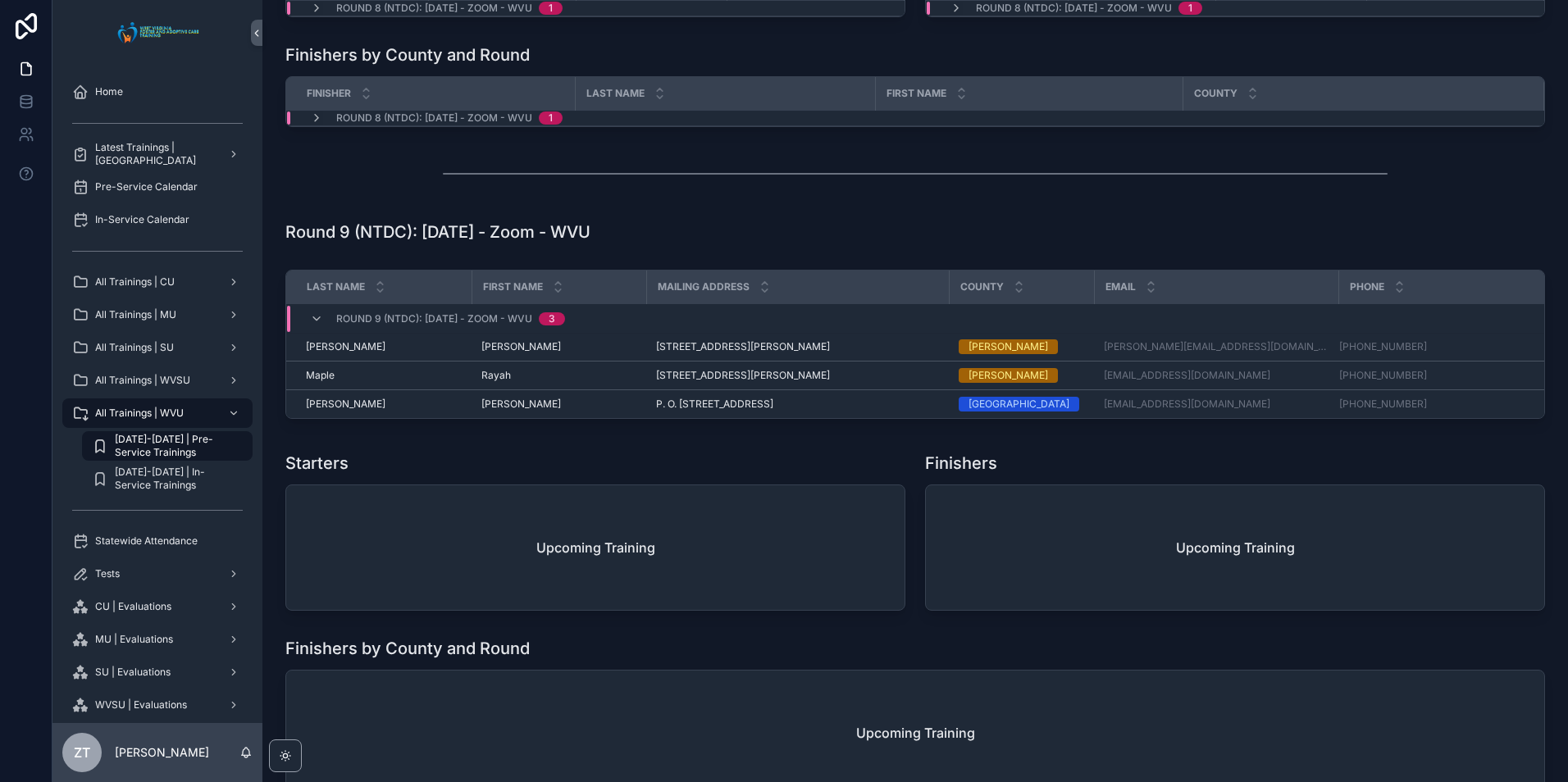
scroll to position [3656, 0]
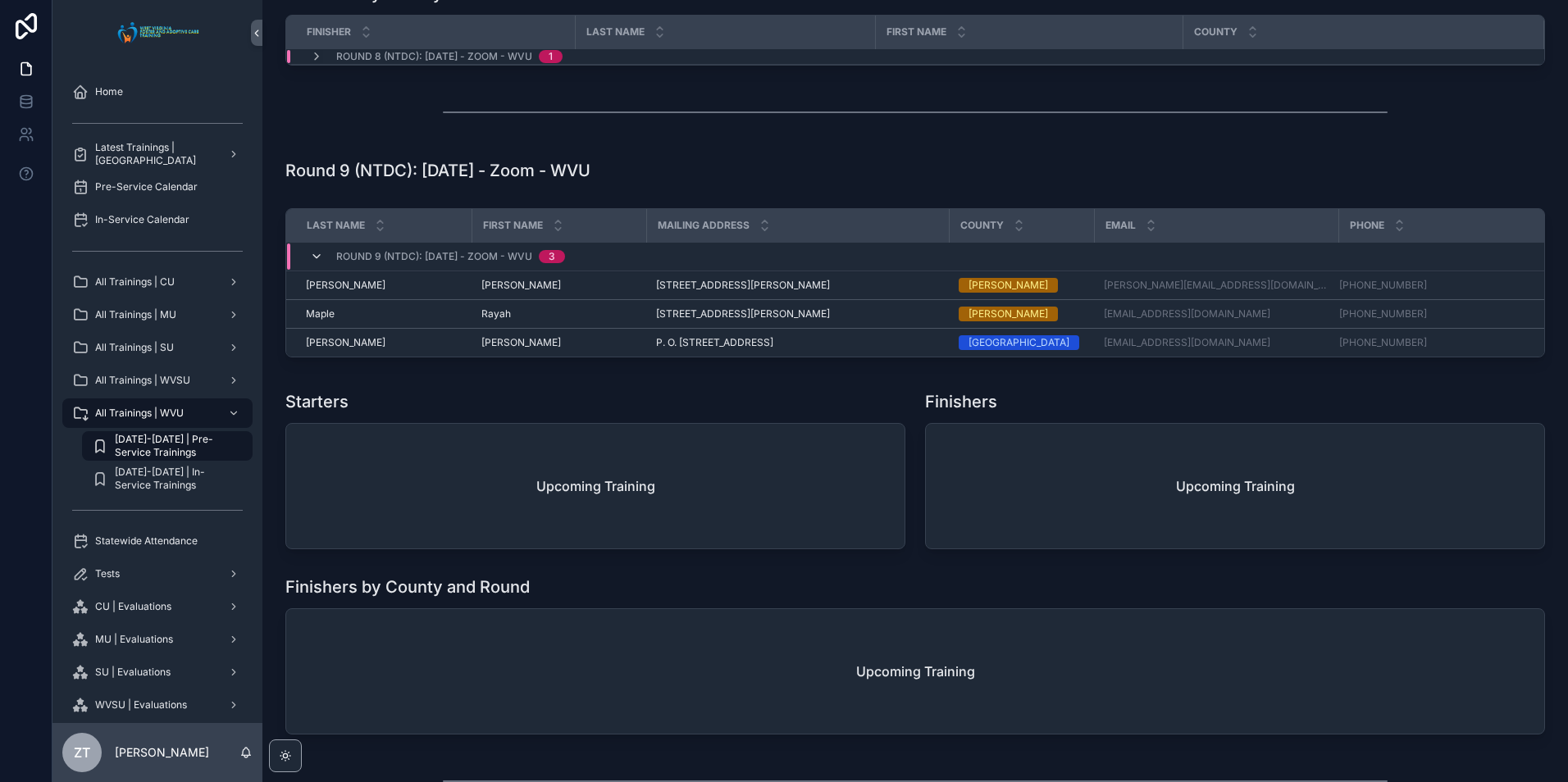
click at [316, 257] on icon "scrollable content" at bounding box center [316, 256] width 13 height 13
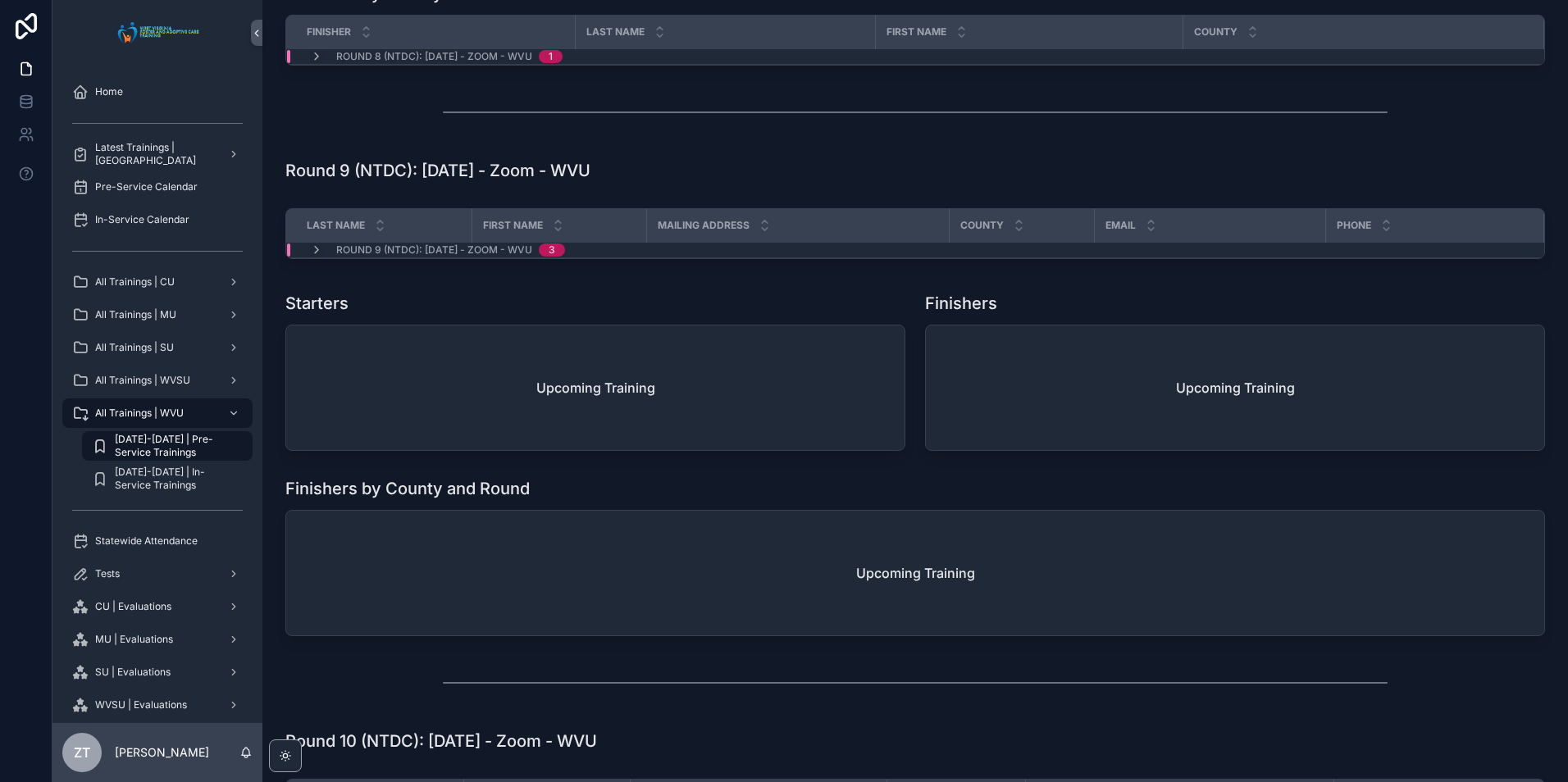
scroll to position [4229, 0]
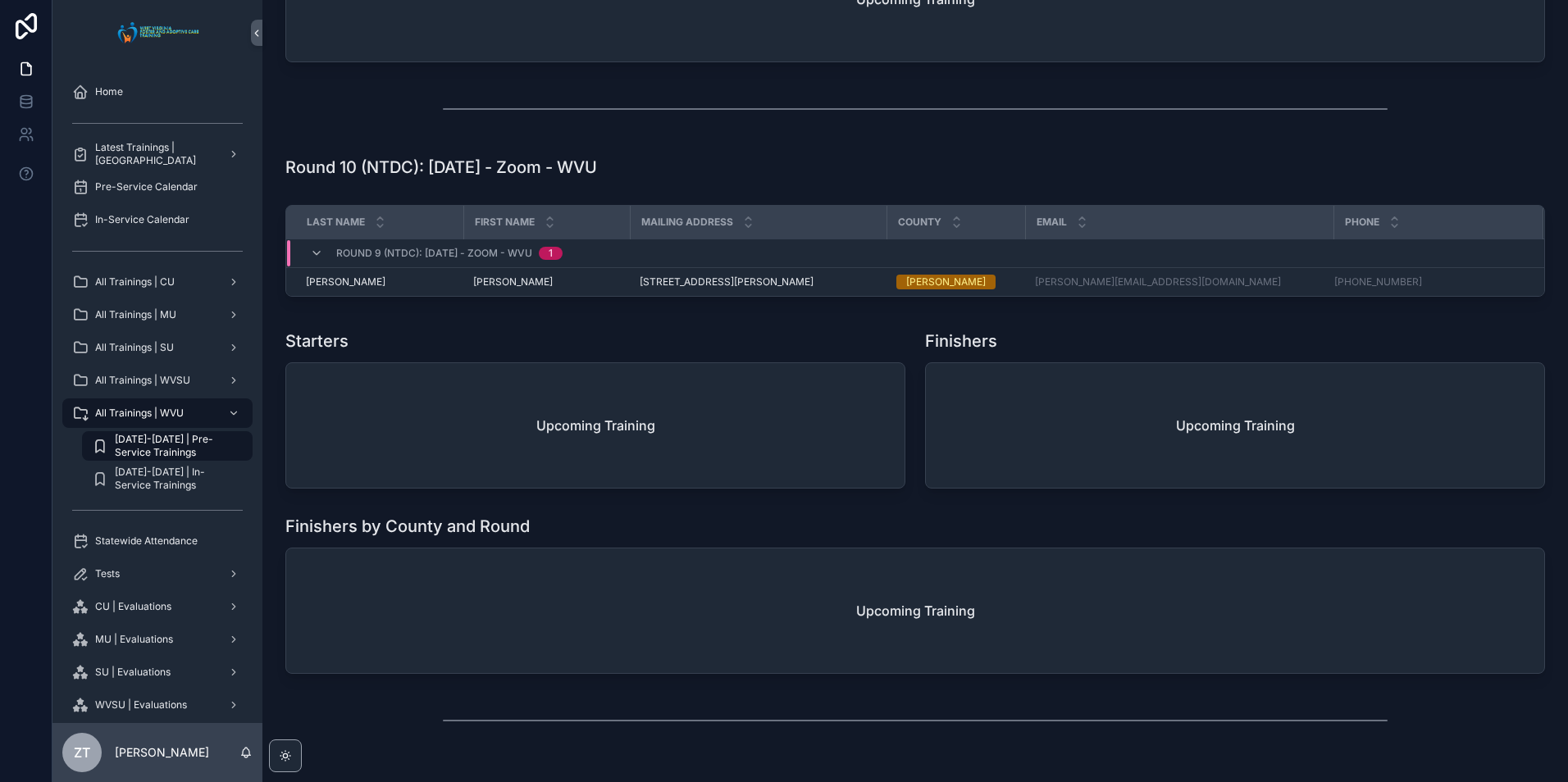
click at [317, 256] on icon "scrollable content" at bounding box center [316, 252] width 13 height 13
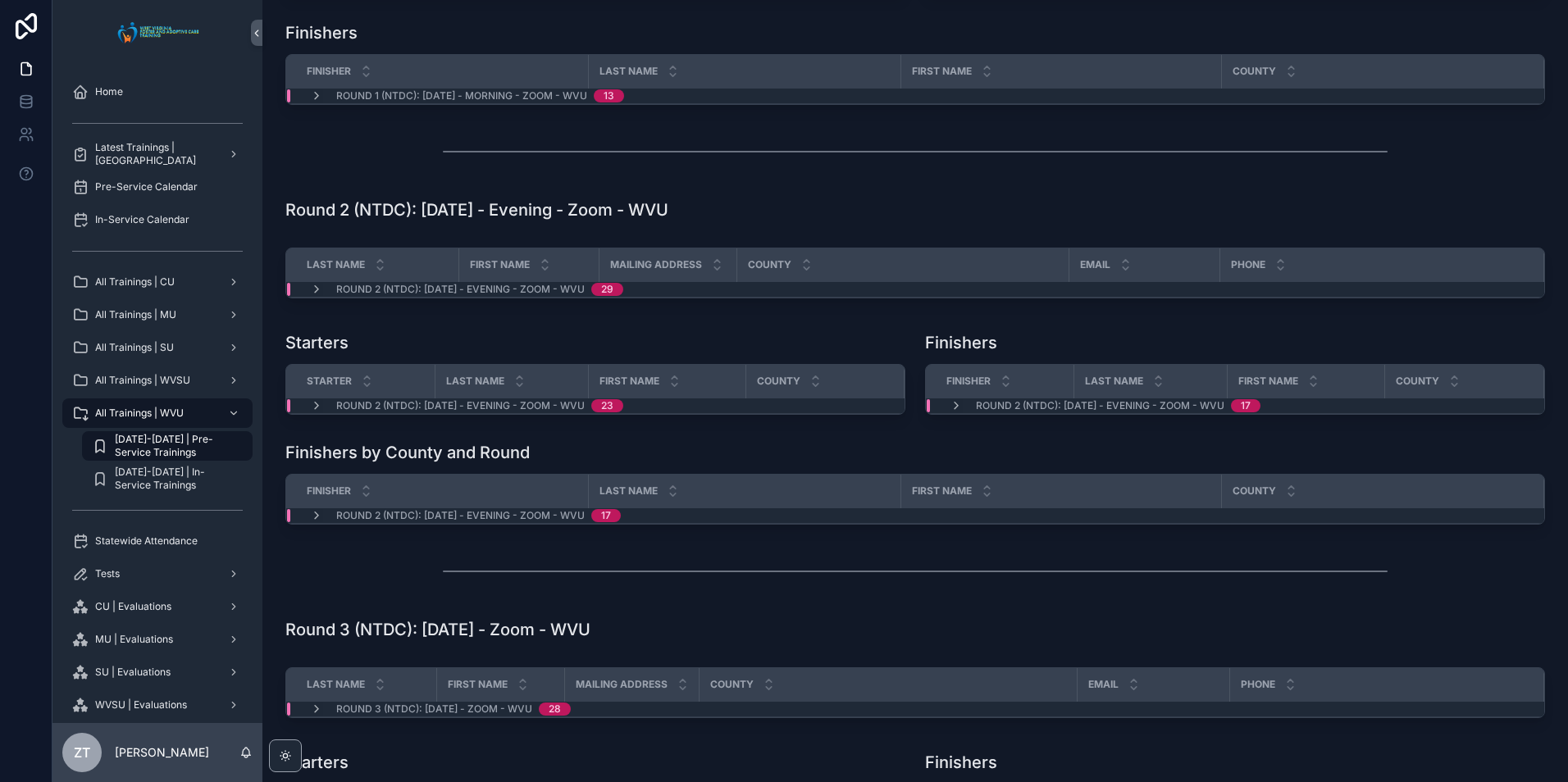
scroll to position [0, 0]
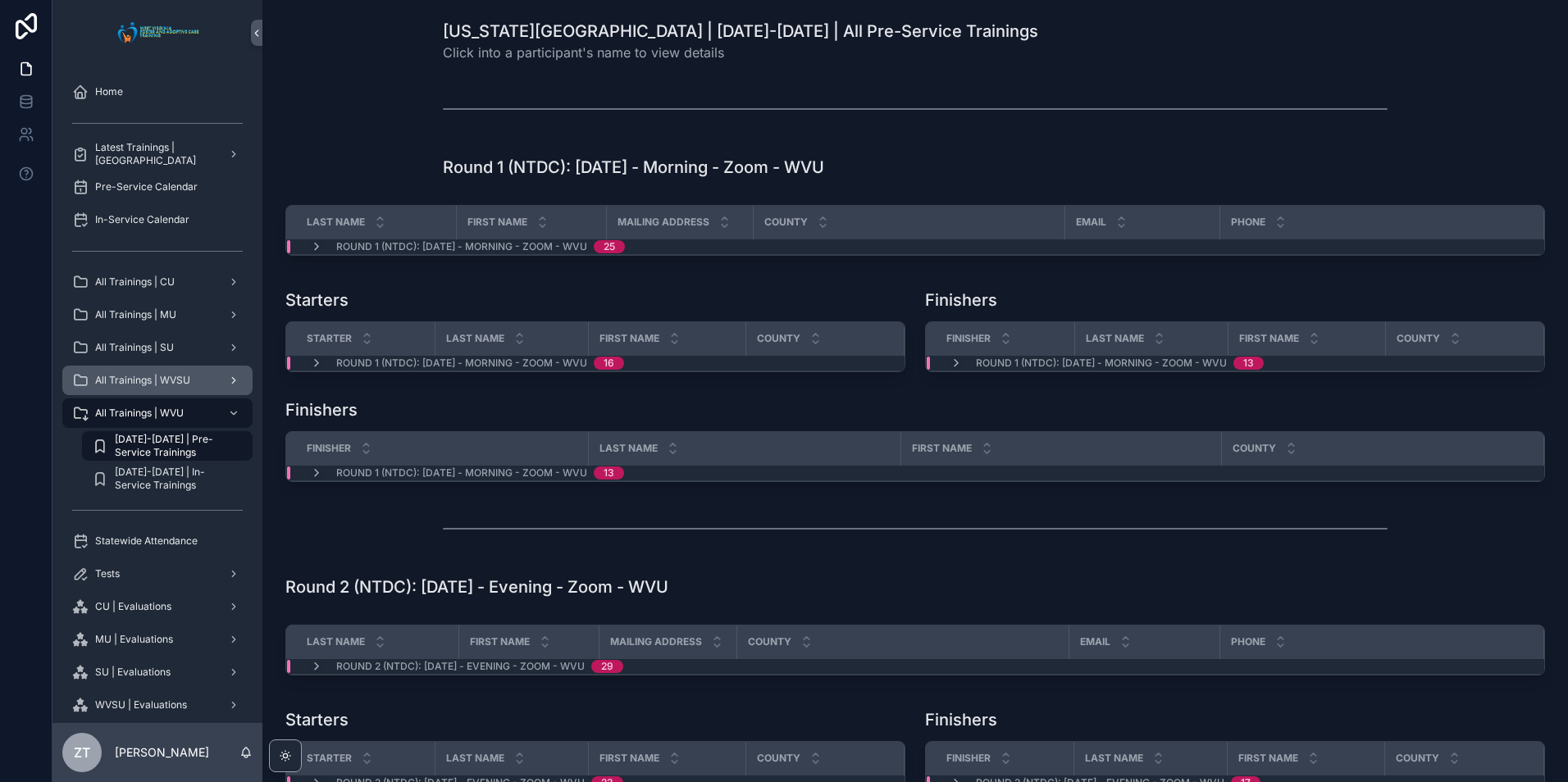
click at [172, 374] on span "All Trainings | WVSU" at bounding box center [142, 380] width 95 height 13
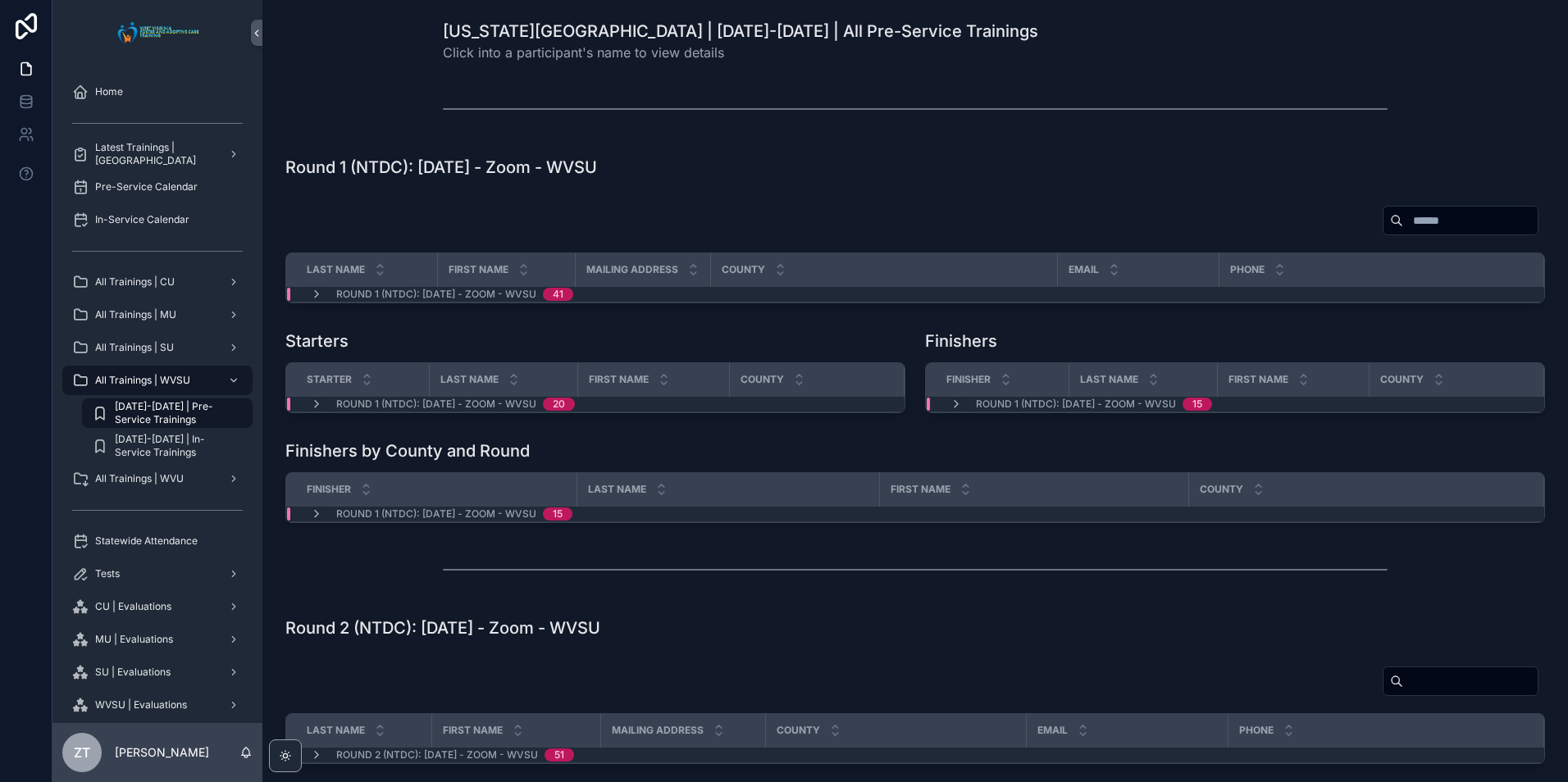
click at [184, 409] on span "[DATE]-[DATE] | Pre-Service Trainings" at bounding box center [175, 413] width 121 height 26
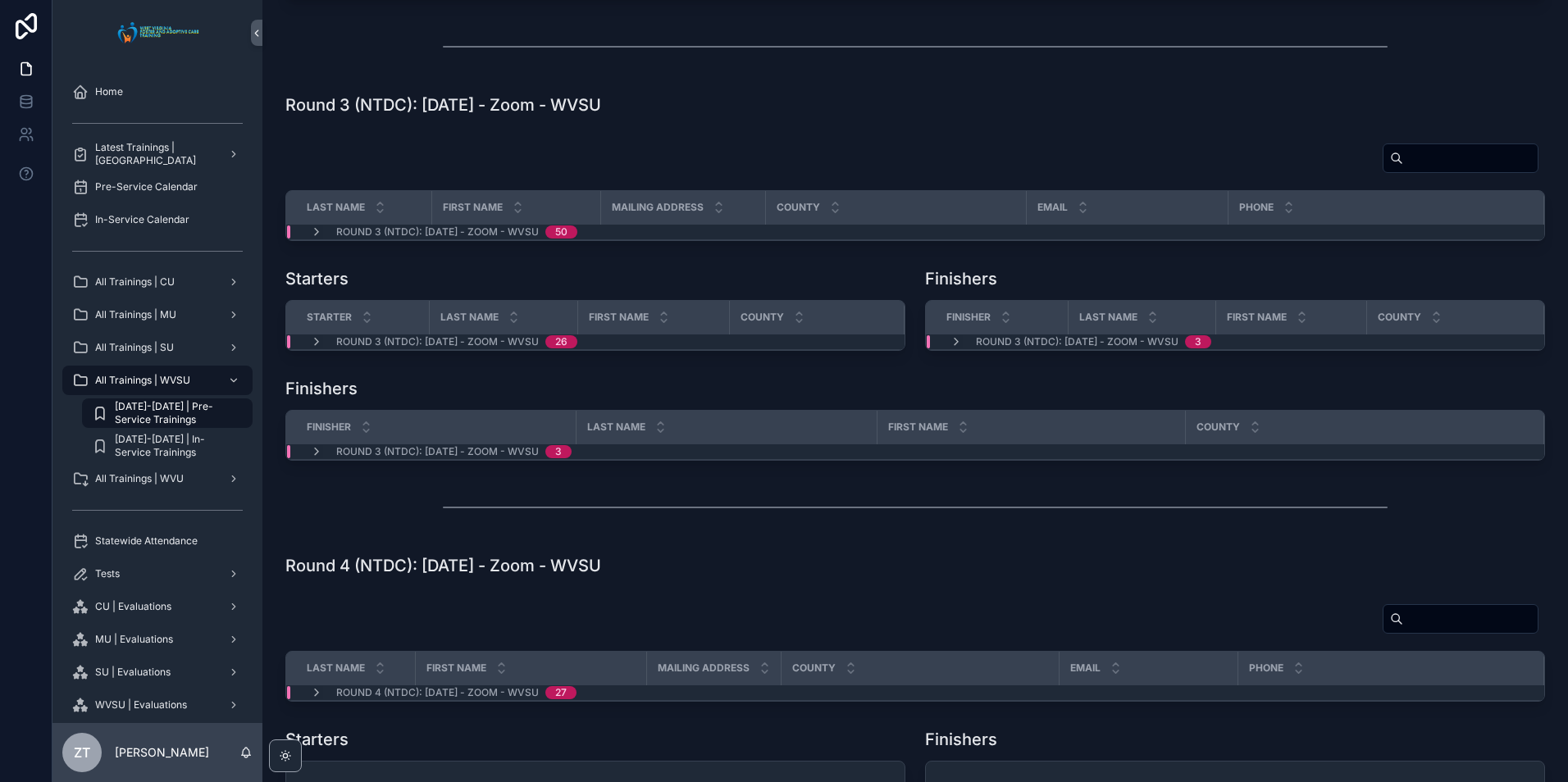
scroll to position [1312, 0]
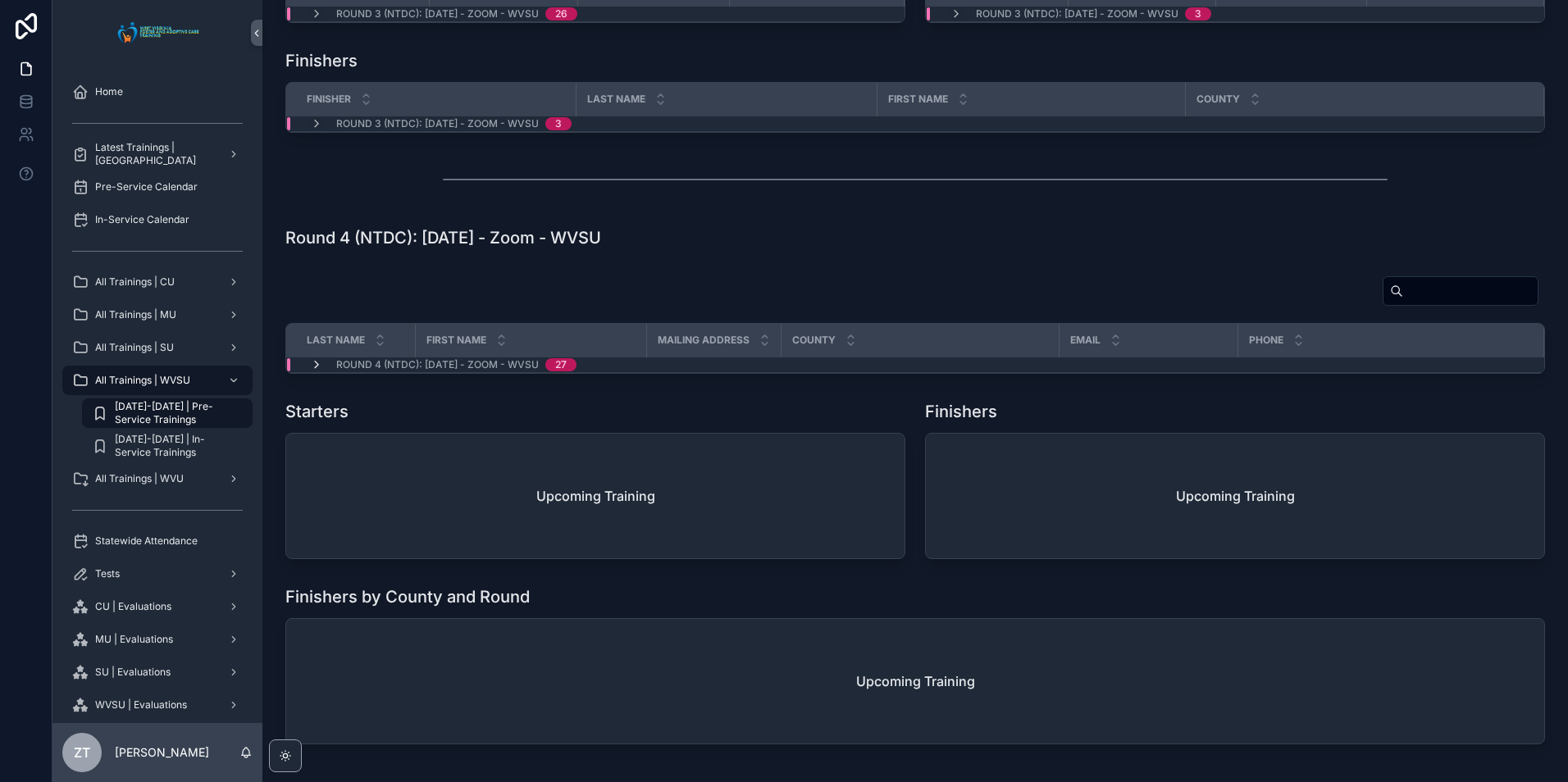
click at [317, 363] on icon "scrollable content" at bounding box center [316, 365] width 13 height 13
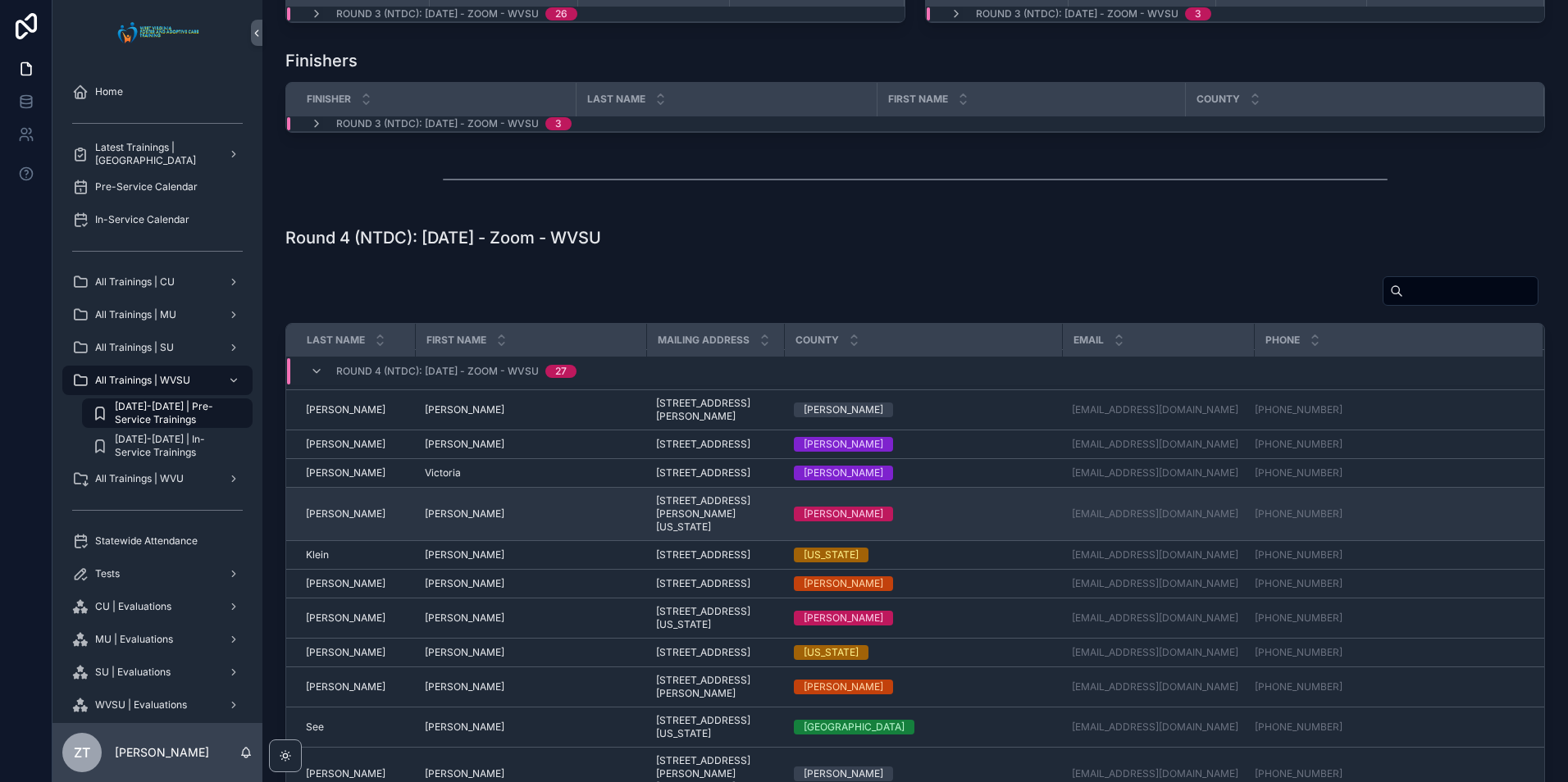
scroll to position [82, 0]
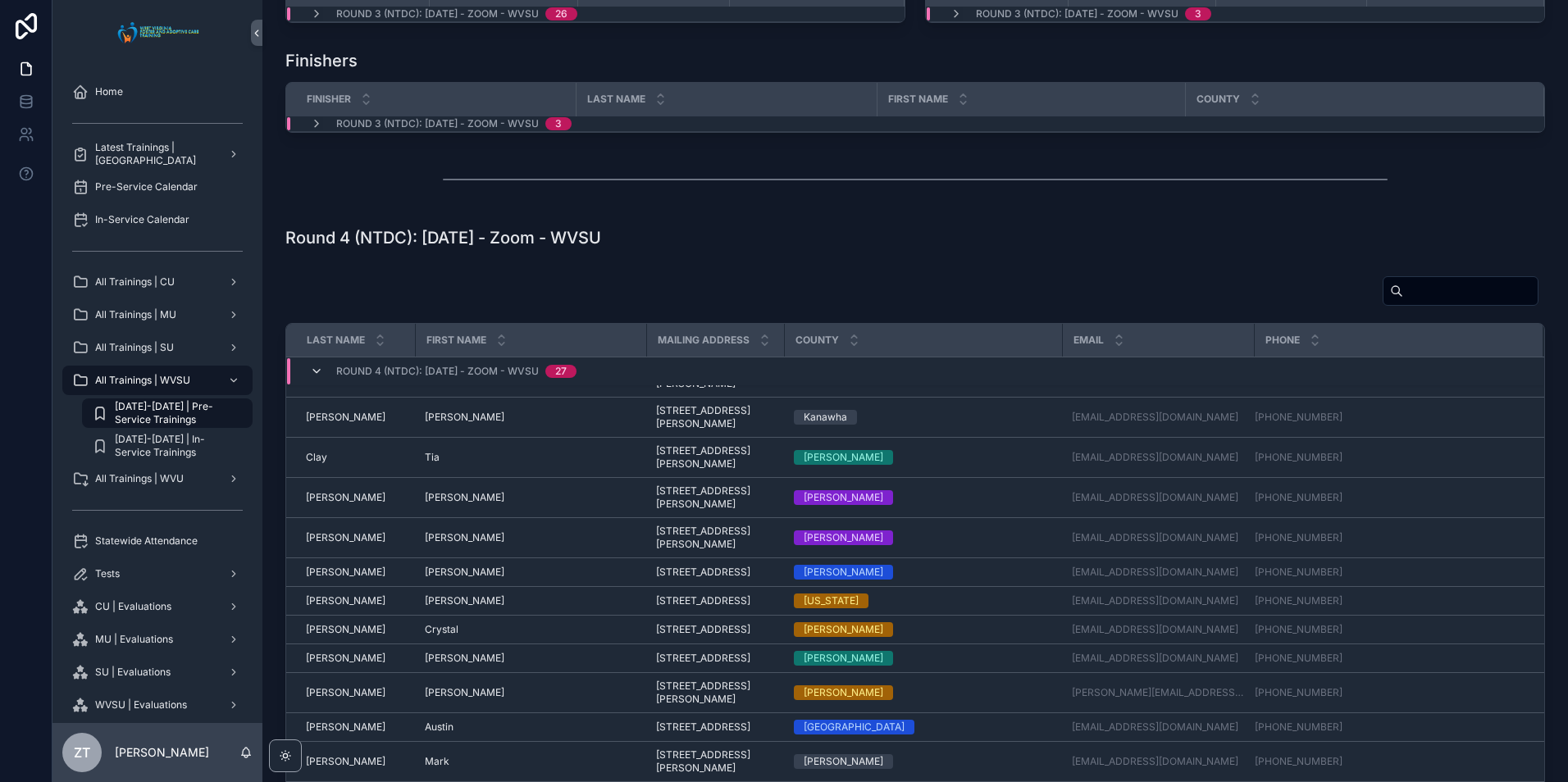
click at [314, 367] on icon "scrollable content" at bounding box center [316, 371] width 13 height 13
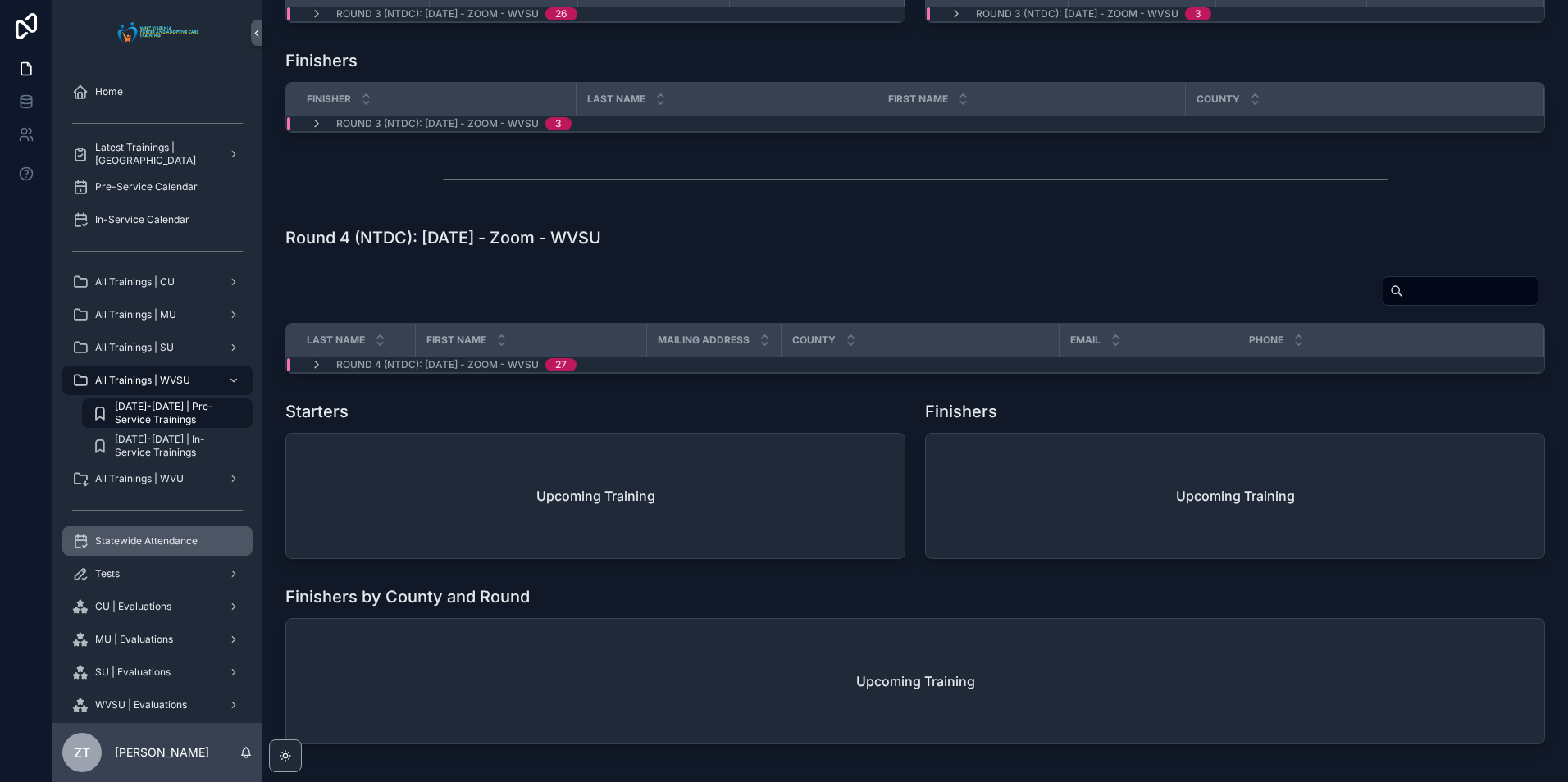
click at [136, 527] on link "Statewide Attendance" at bounding box center [157, 541] width 190 height 30
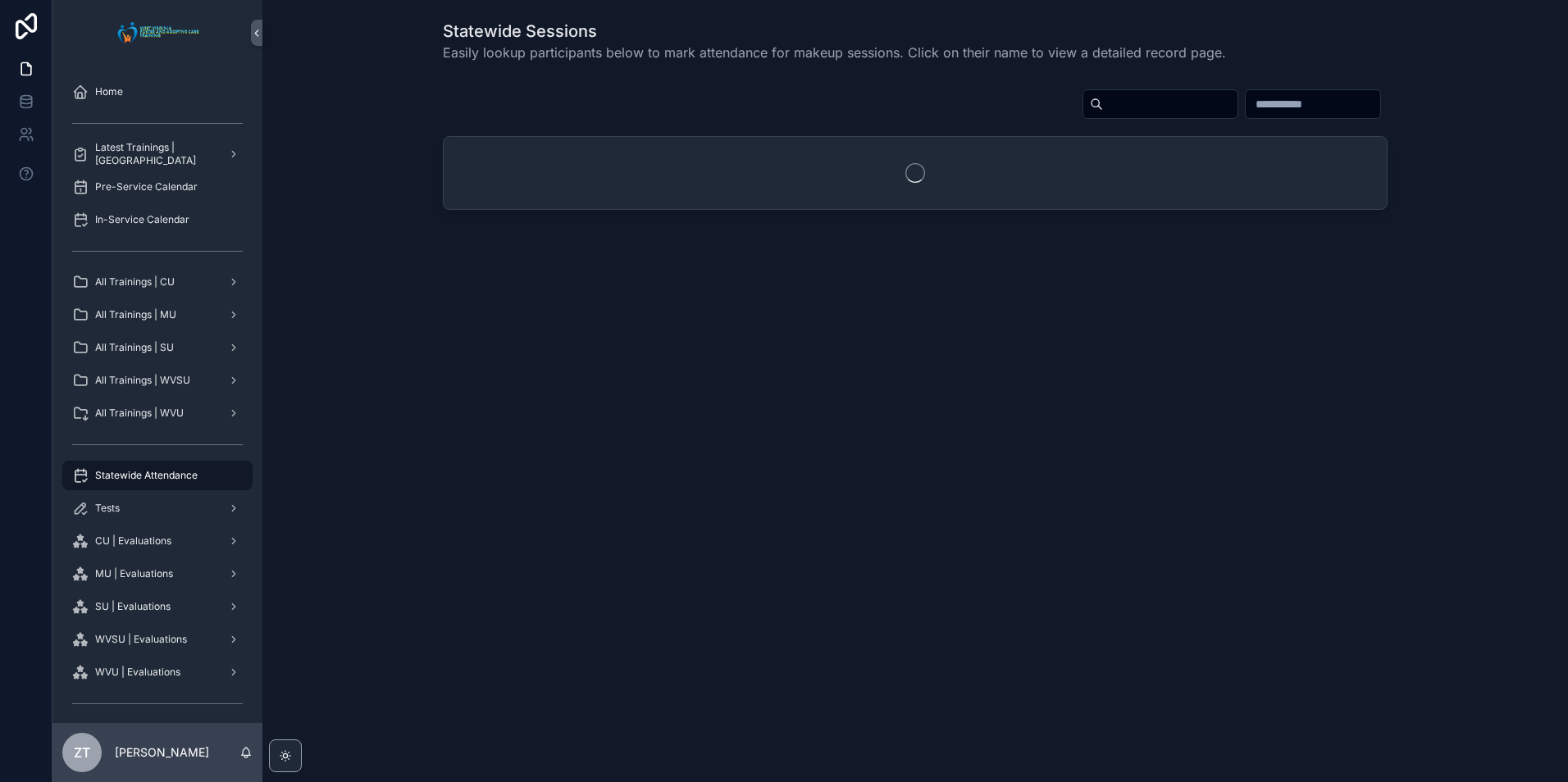
click at [1102, 103] on input "scrollable content" at bounding box center [1169, 104] width 134 height 23
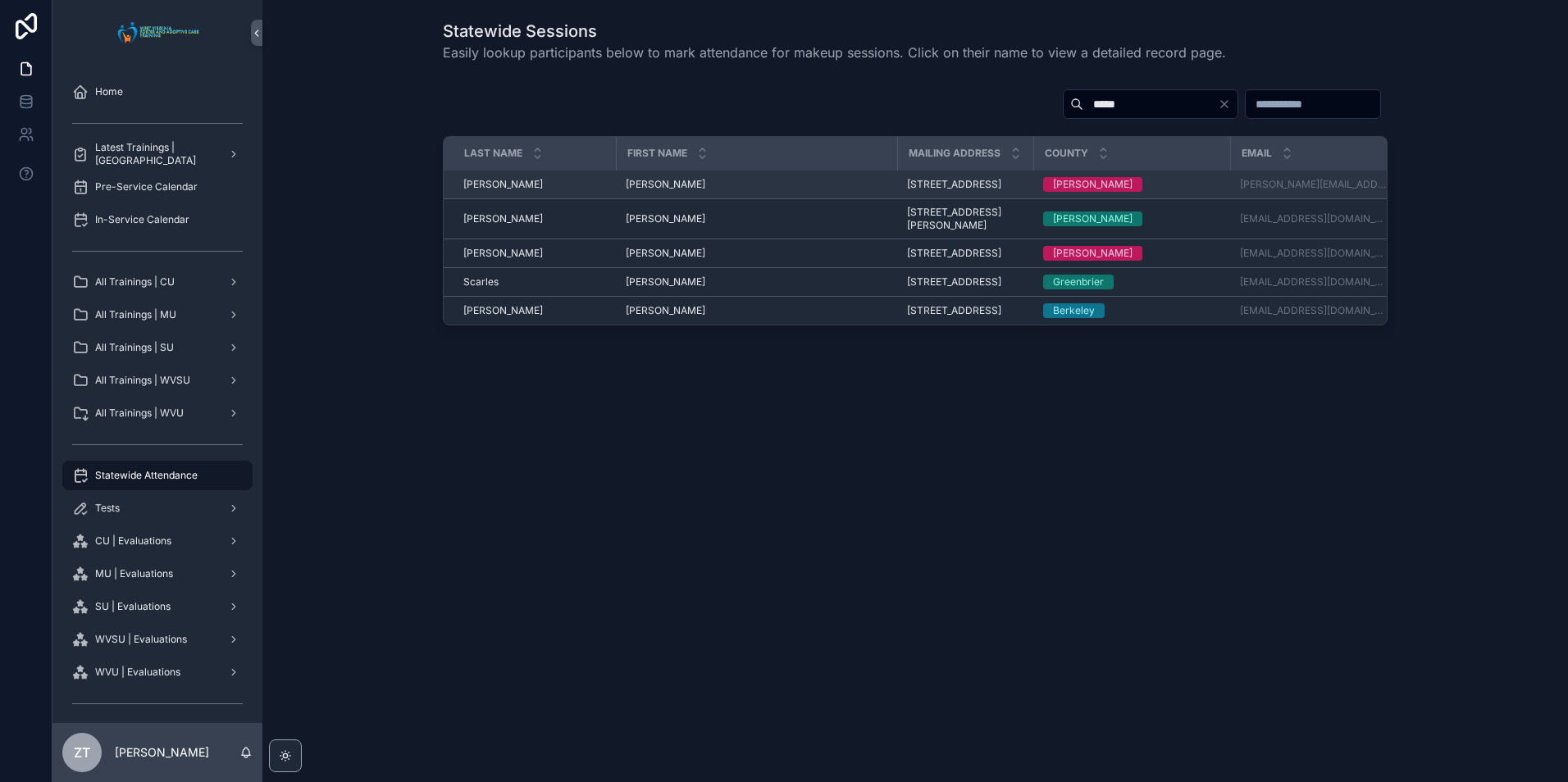
type input "*****"
click at [647, 191] on span "[PERSON_NAME]" at bounding box center [665, 184] width 80 height 13
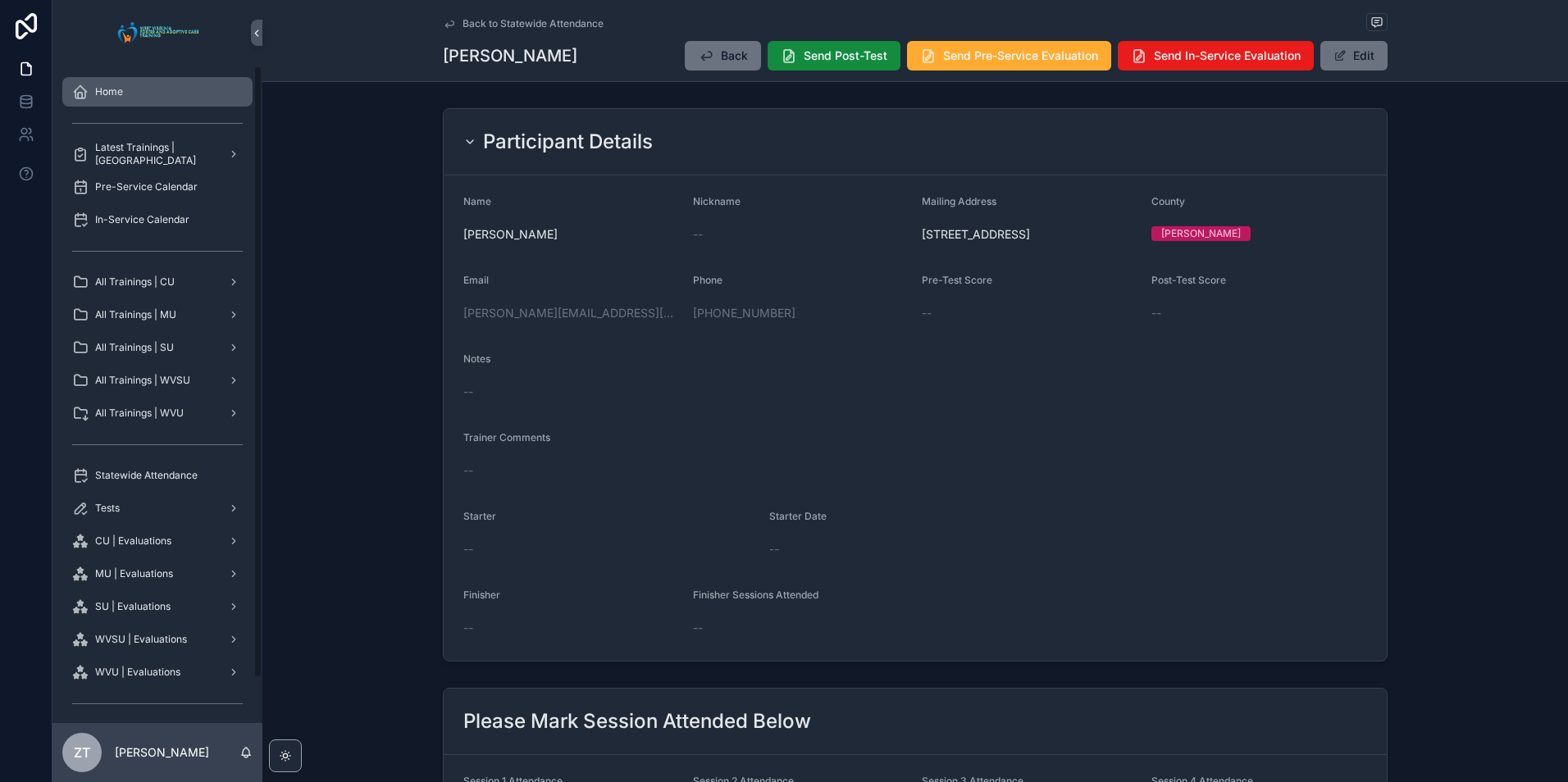
click at [122, 81] on div "Home" at bounding box center [157, 92] width 170 height 26
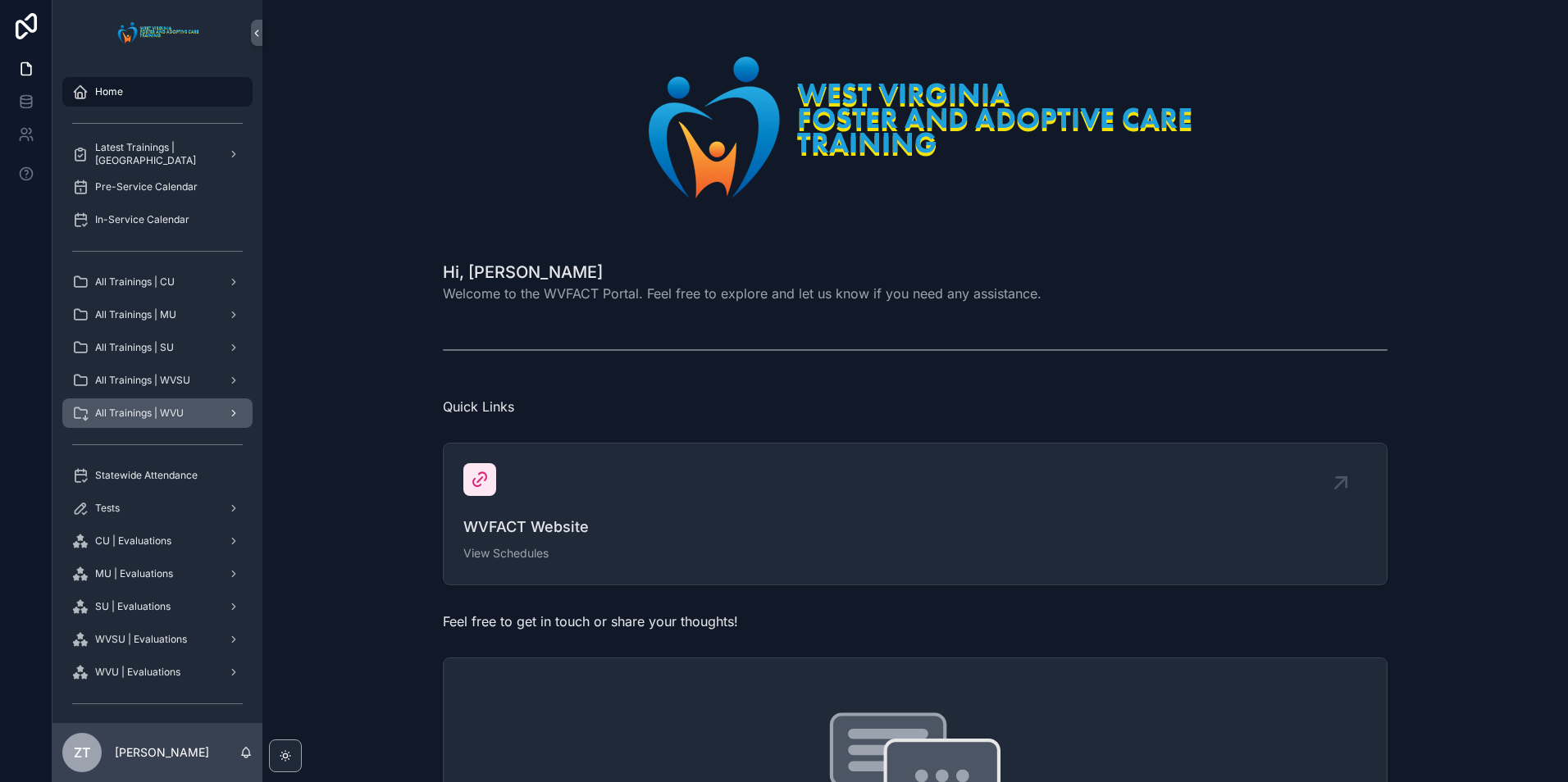
click at [175, 406] on div "All Trainings | WVU" at bounding box center [157, 413] width 170 height 26
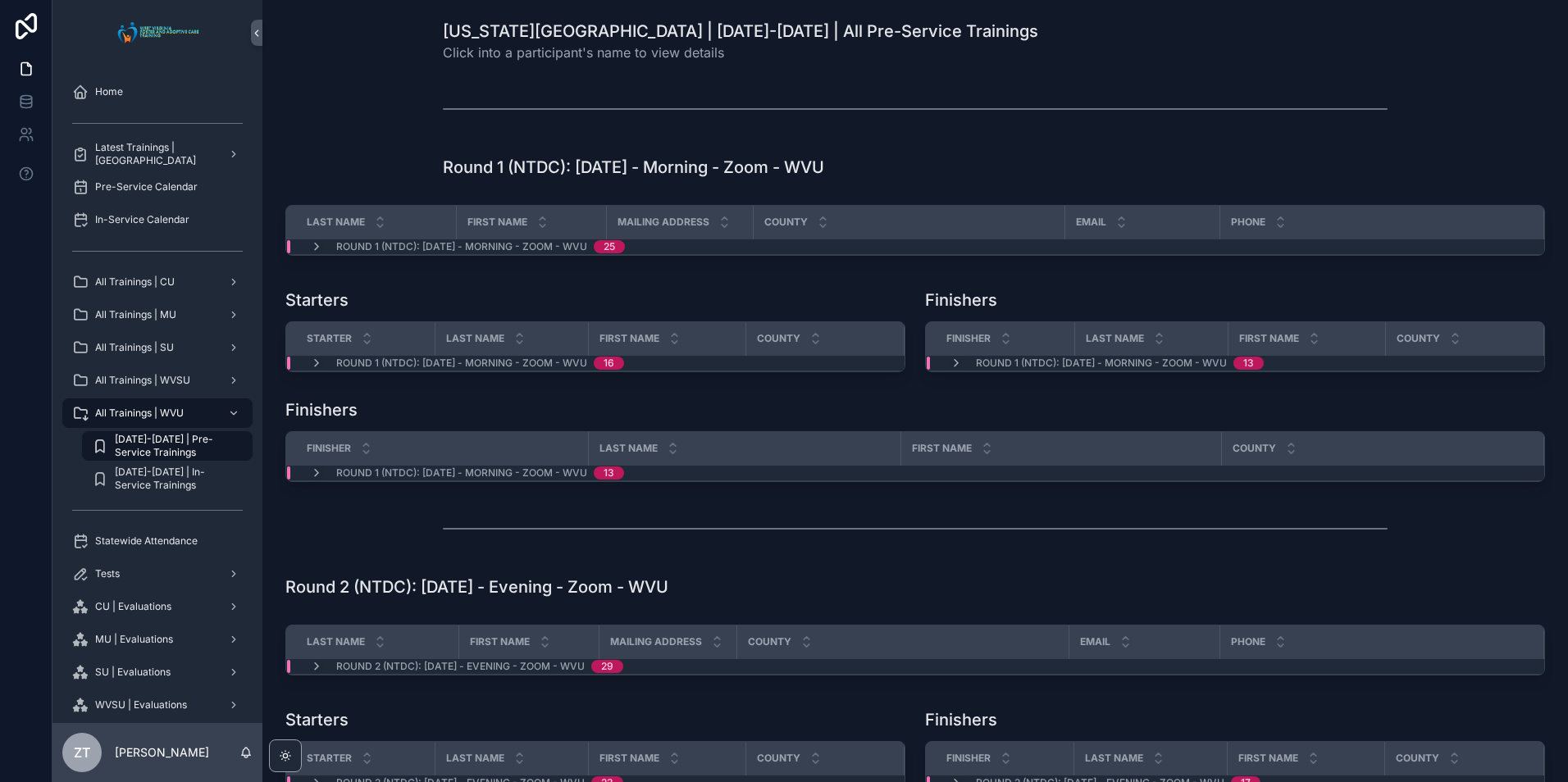
click at [178, 445] on span "[DATE]-[DATE] | Pre-Service Trainings" at bounding box center [175, 446] width 121 height 26
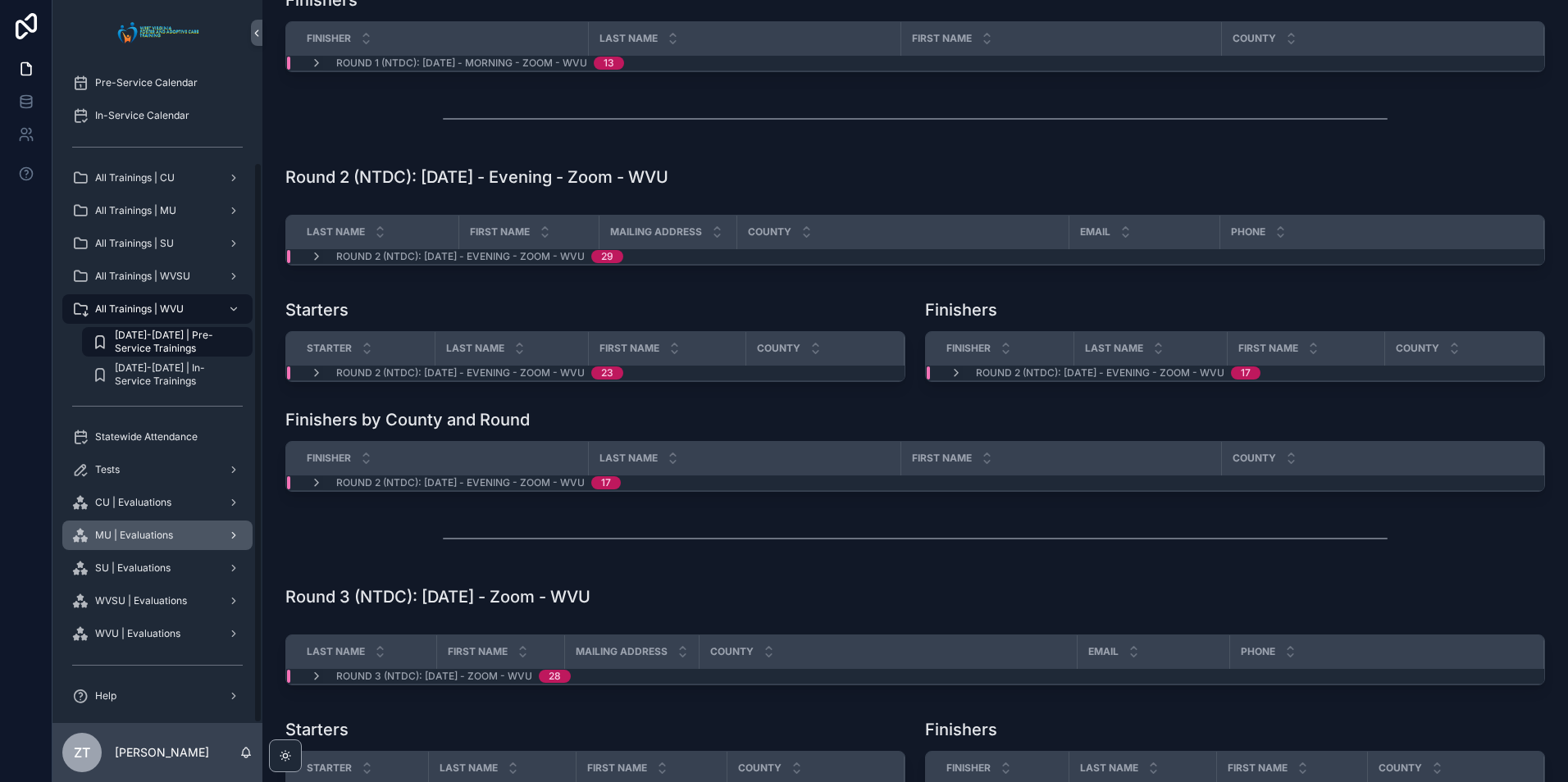
scroll to position [113, 0]
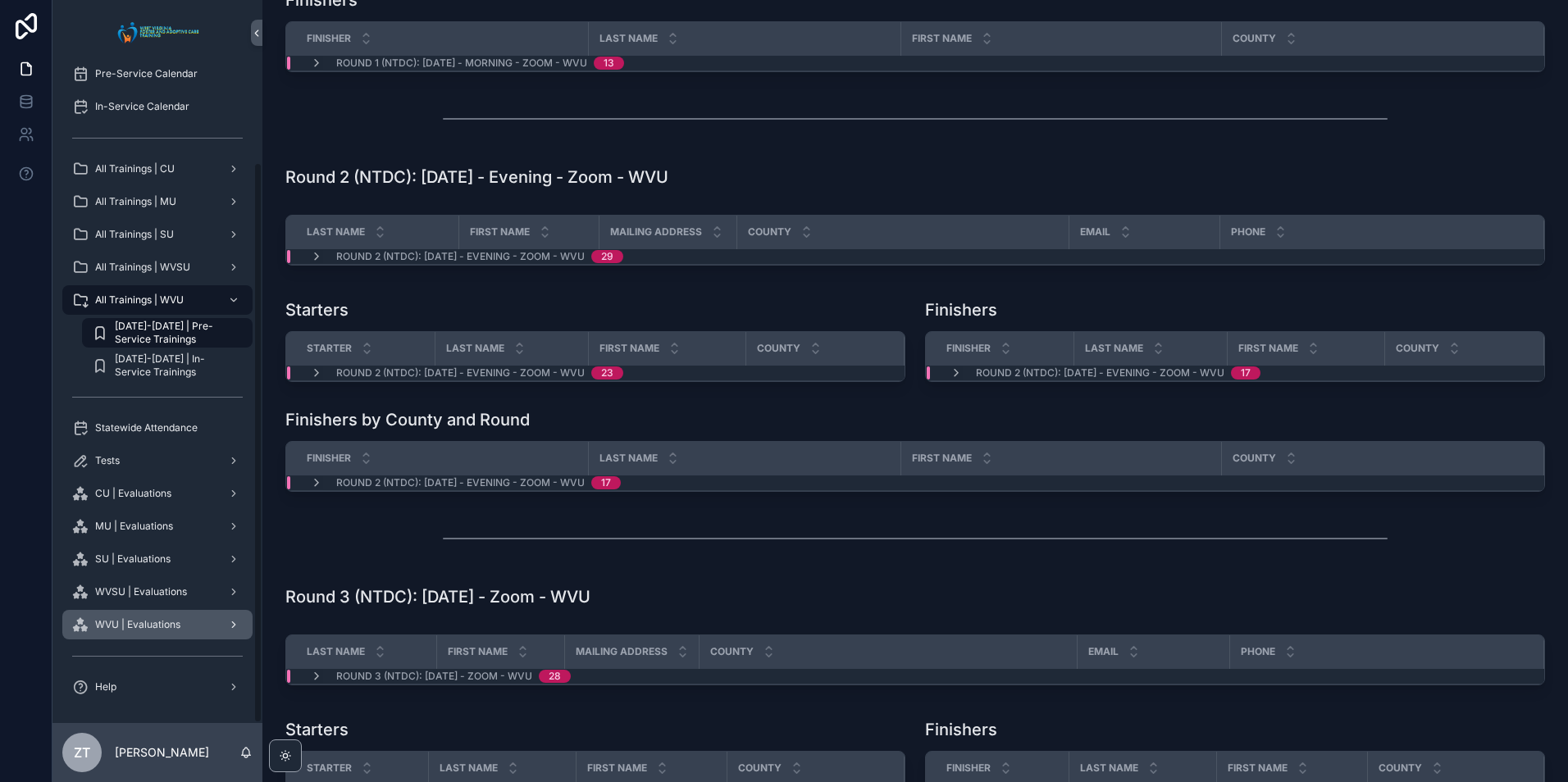
click at [119, 623] on span "WVU | Evaluations" at bounding box center [137, 624] width 85 height 13
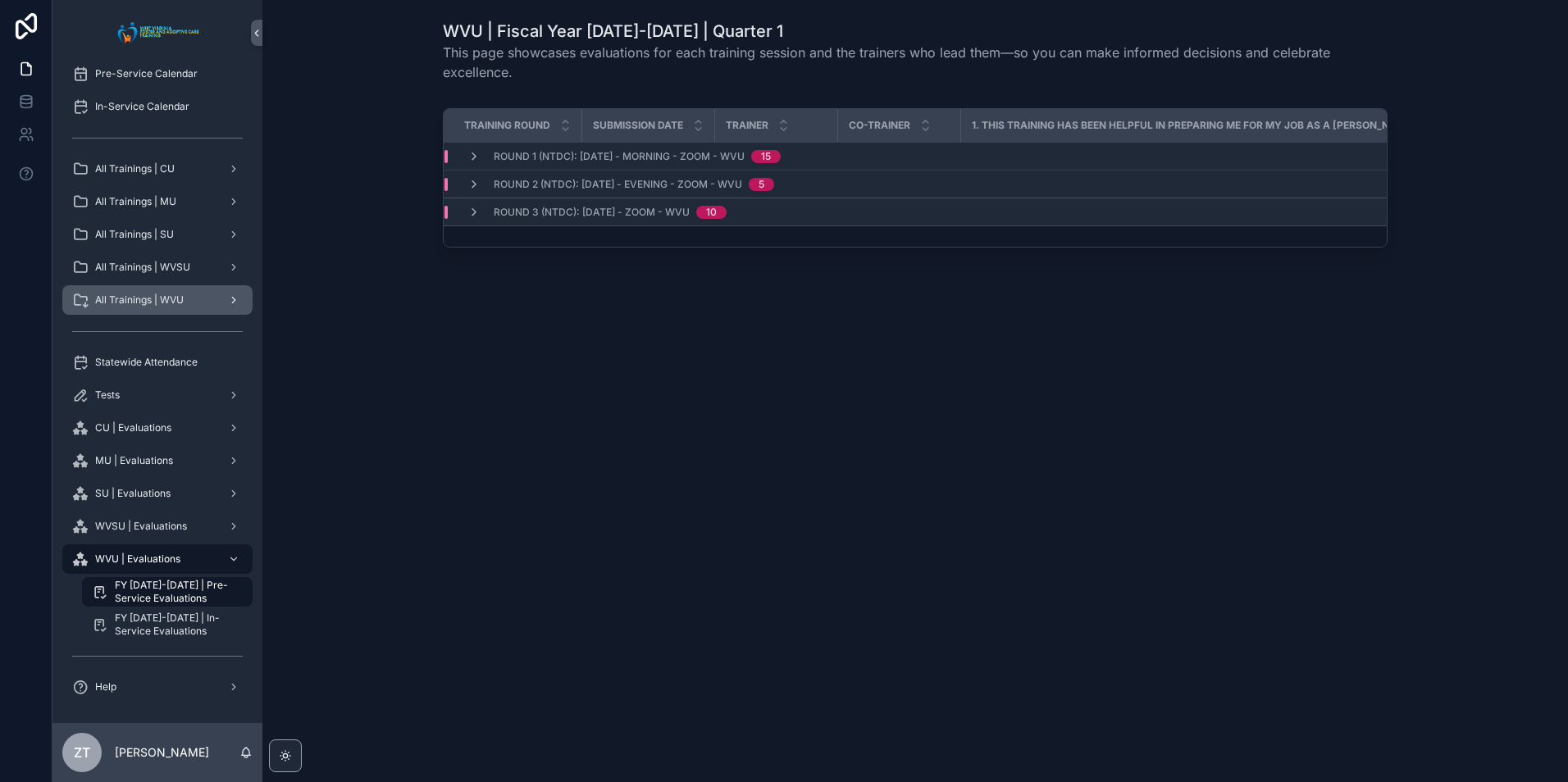
click at [182, 291] on div "All Trainings | WVU" at bounding box center [157, 300] width 170 height 26
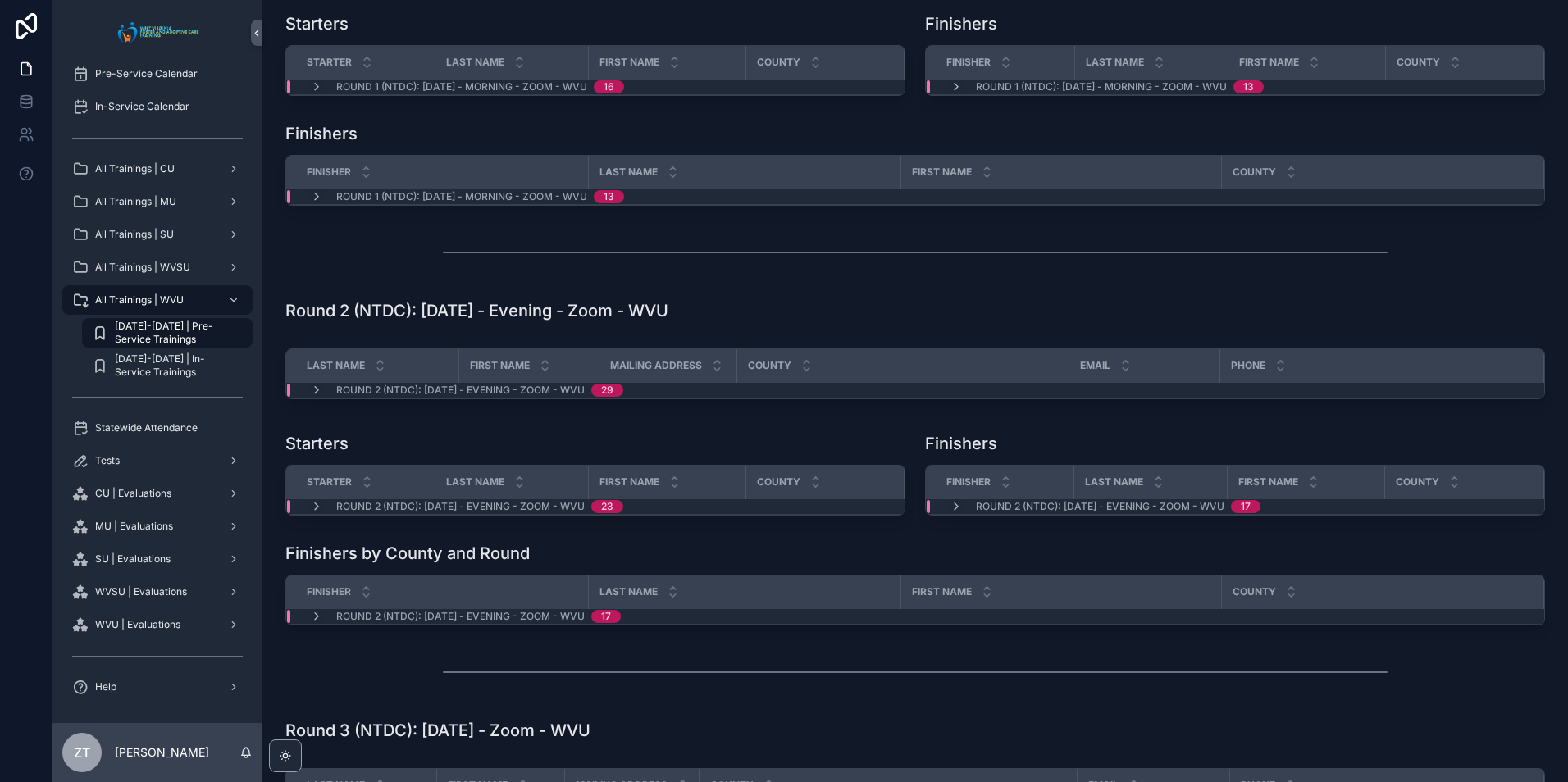
scroll to position [328, 0]
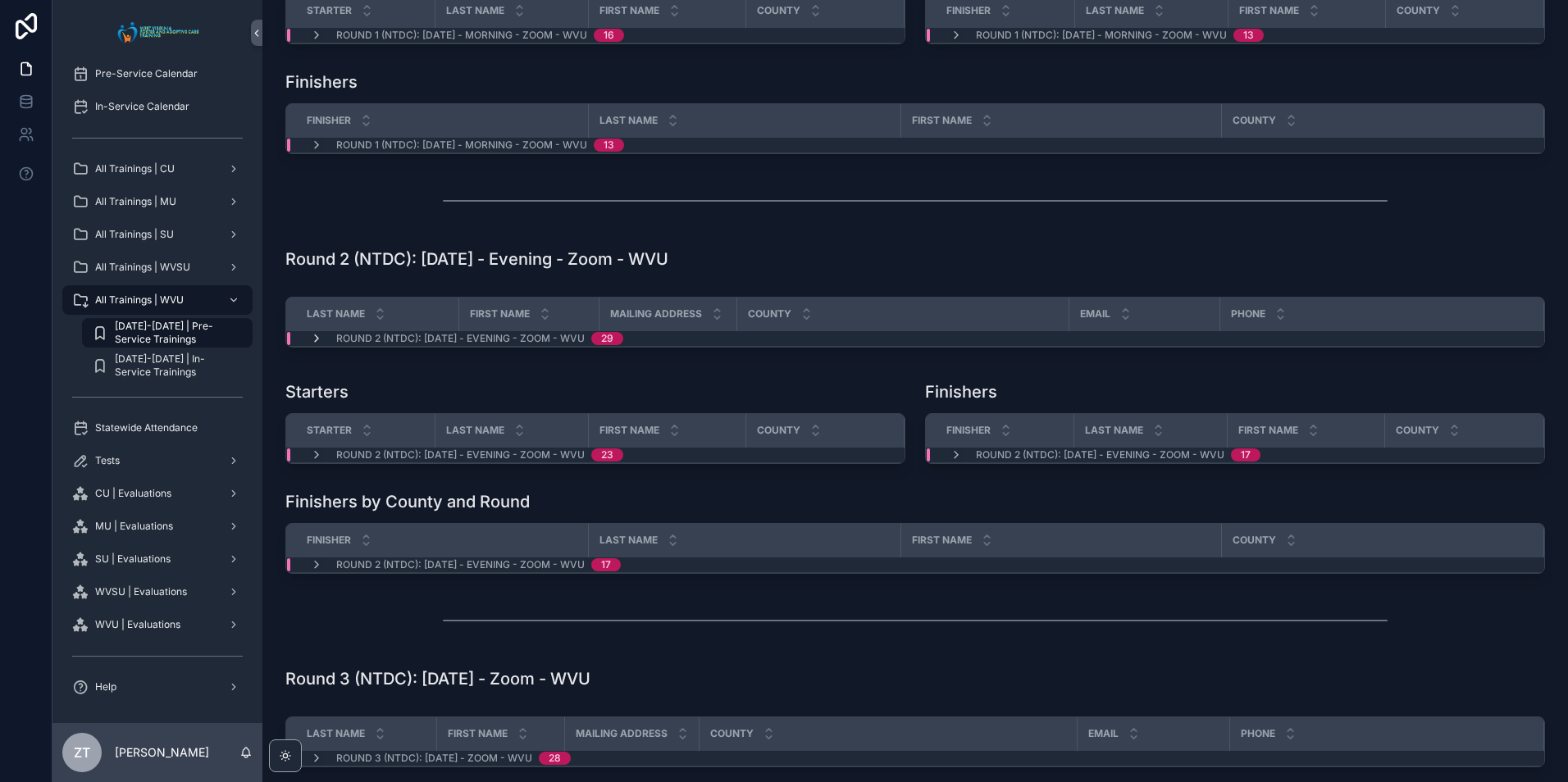
click at [316, 340] on icon "scrollable content" at bounding box center [316, 338] width 13 height 13
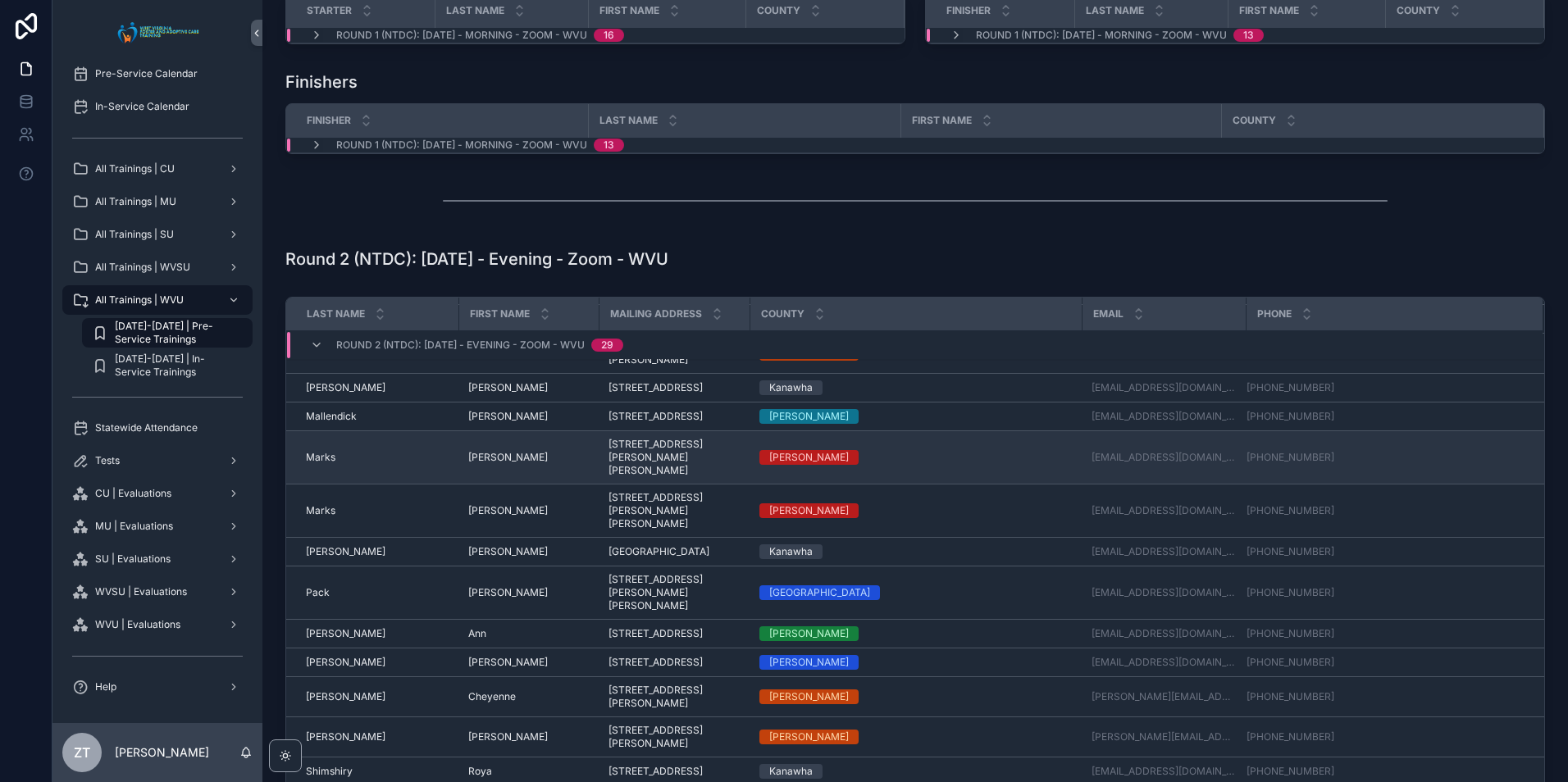
scroll to position [515, 0]
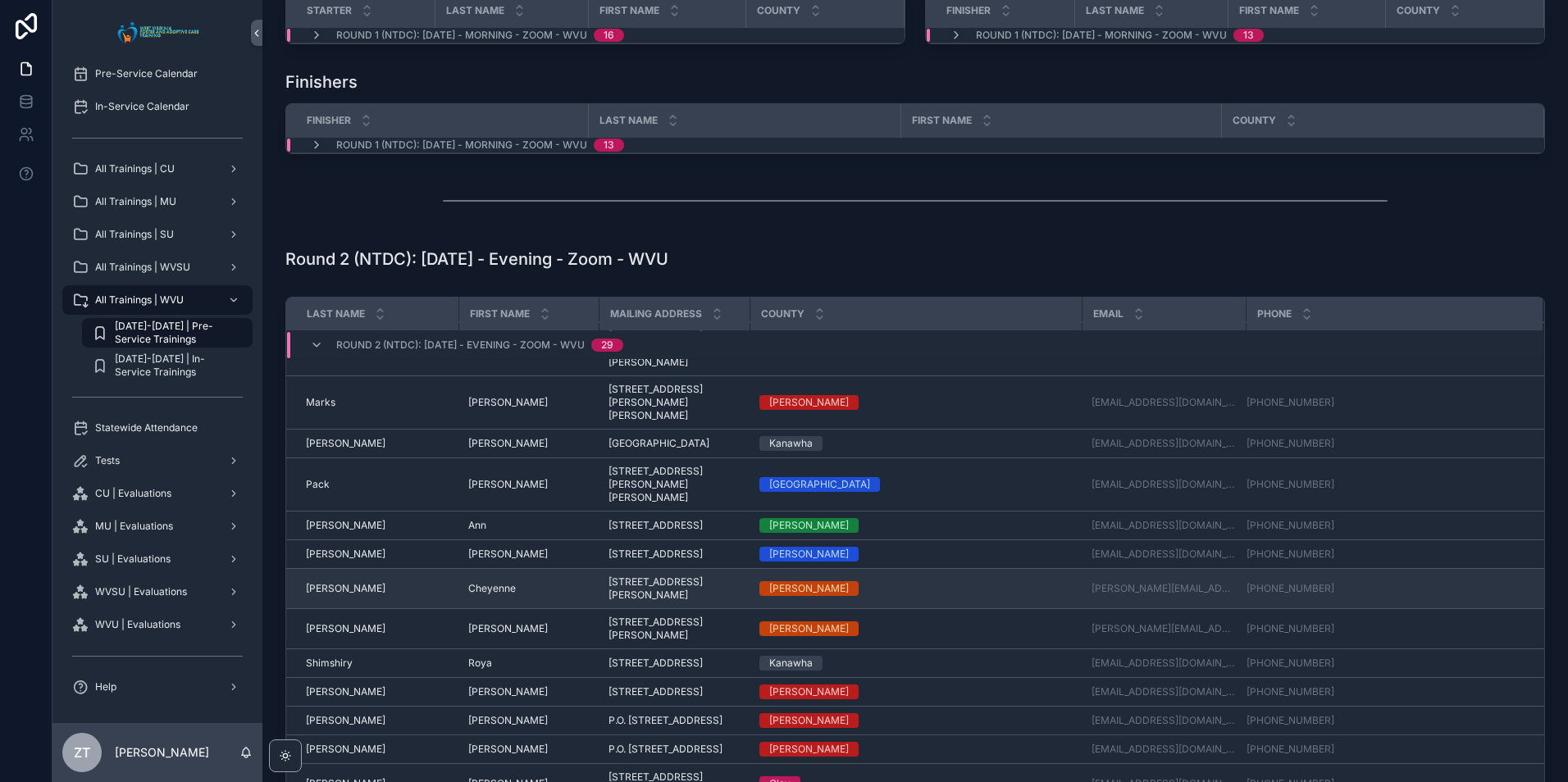
click at [337, 595] on span "[PERSON_NAME]" at bounding box center [346, 588] width 80 height 13
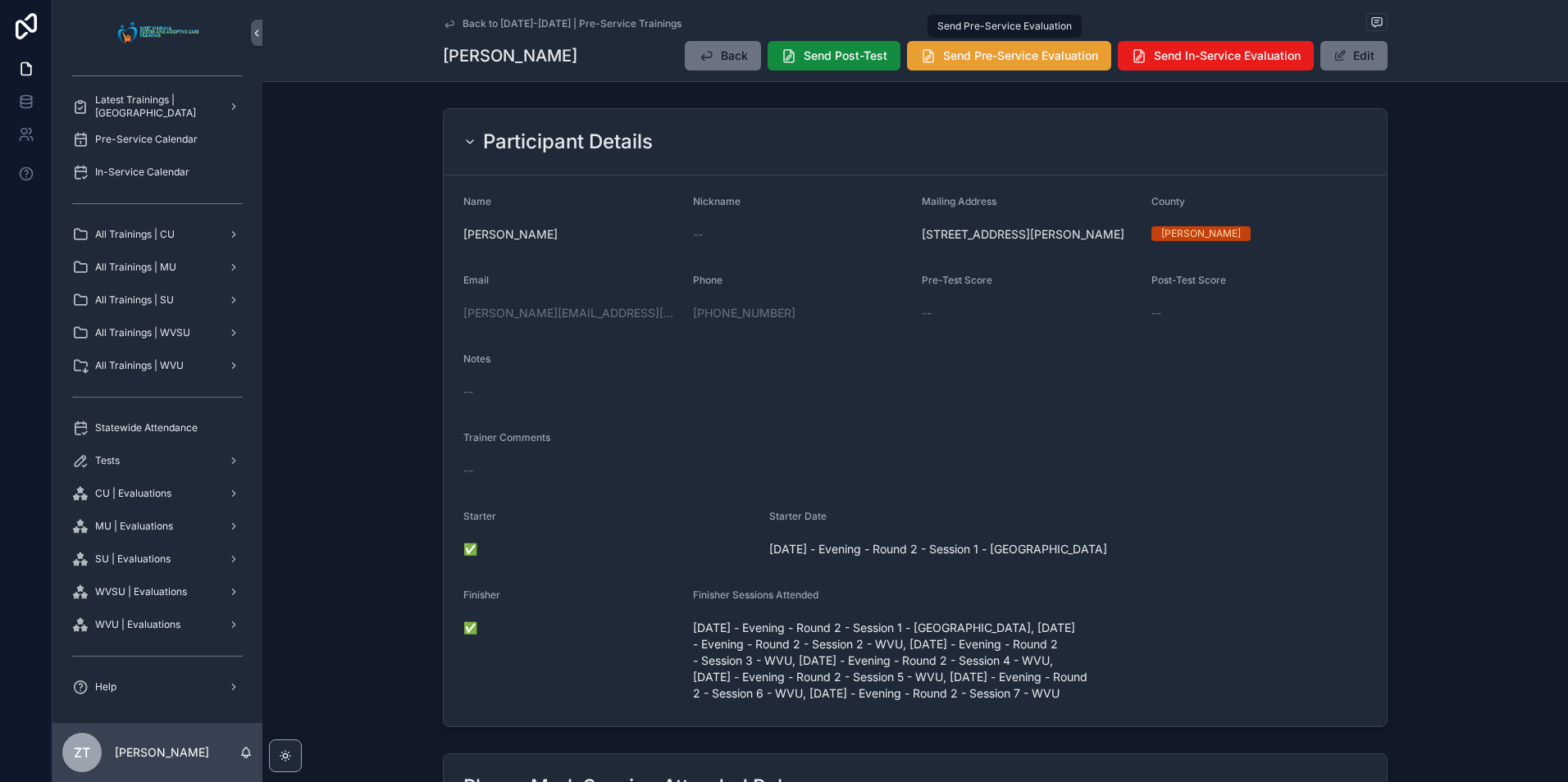
click at [1020, 61] on span "Send Pre-Service Evaluation" at bounding box center [1020, 55] width 155 height 17
click at [443, 23] on icon "scrollable content" at bounding box center [449, 24] width 13 height 13
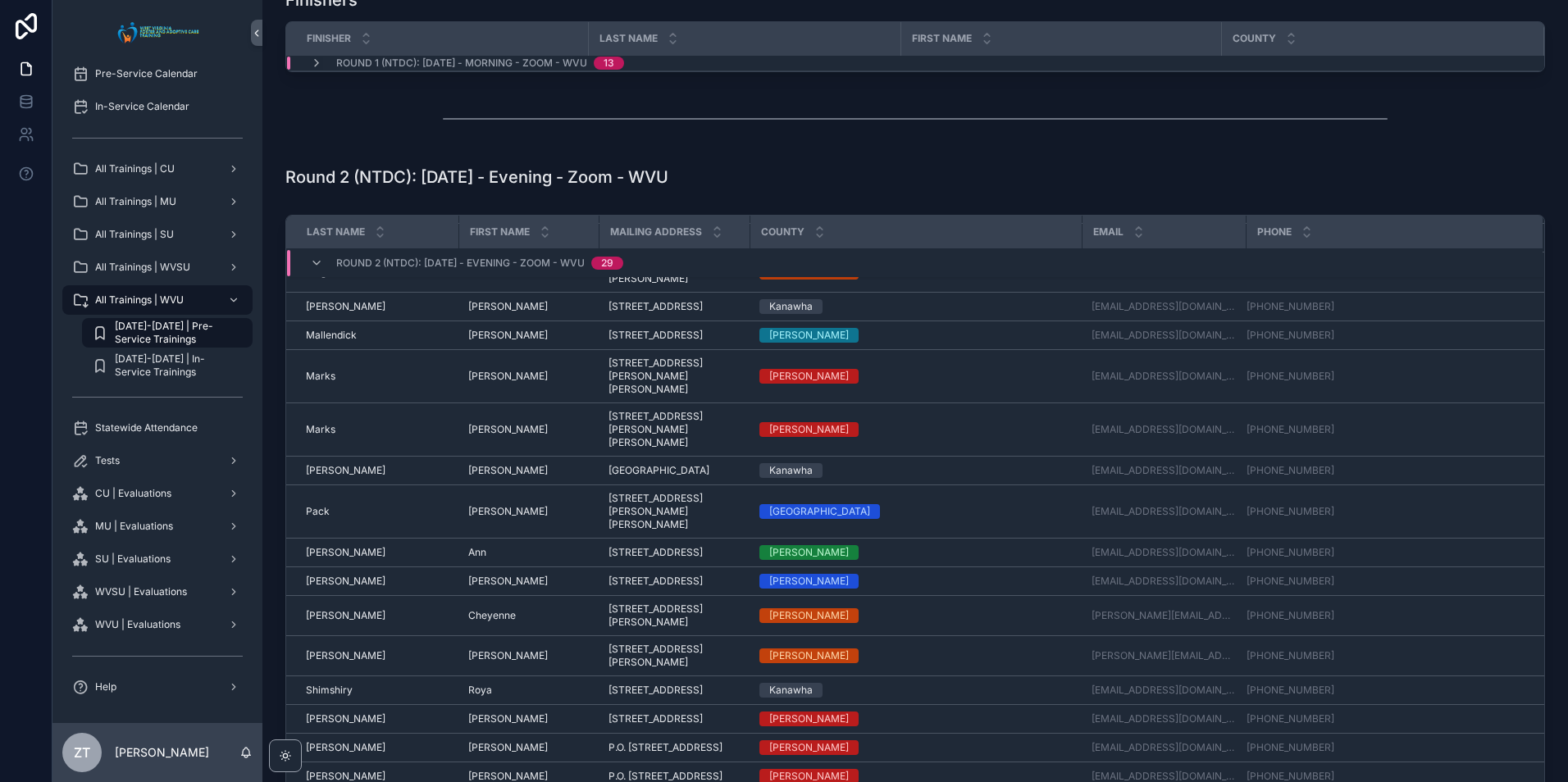
scroll to position [409, 0]
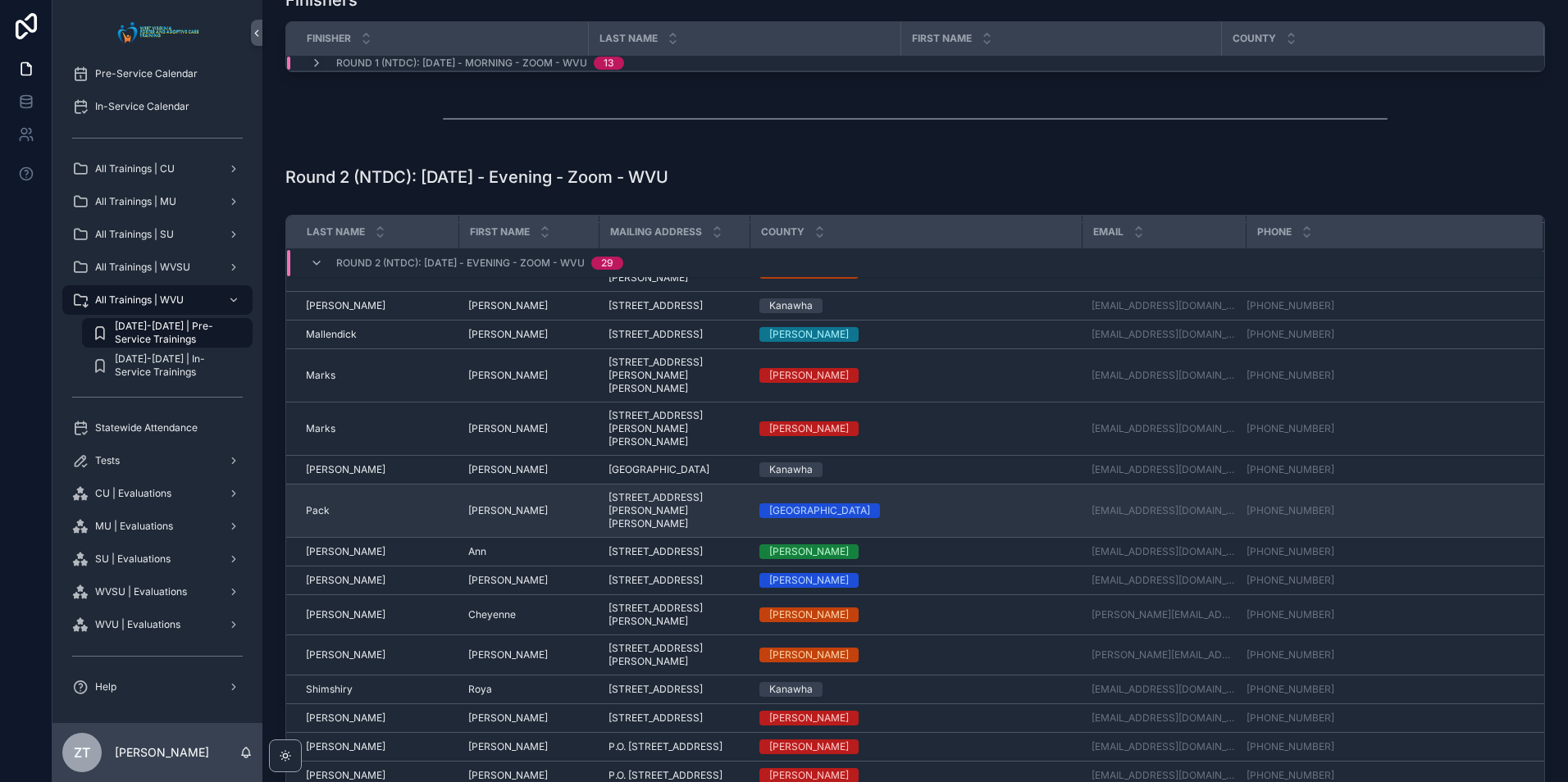
click at [320, 517] on span "Pack" at bounding box center [317, 510] width 24 height 13
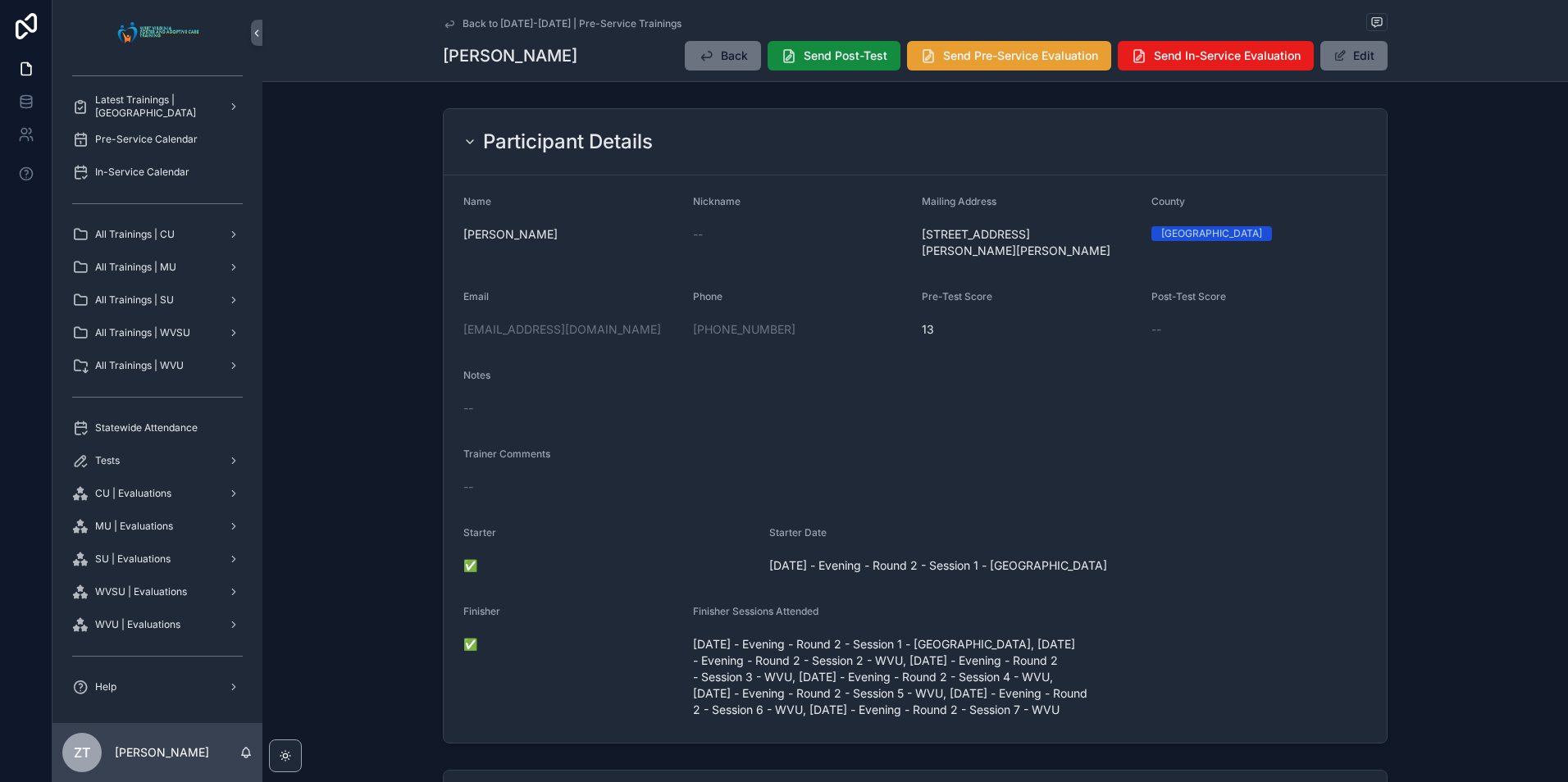
click at [955, 63] on span "Send Pre-Service Evaluation" at bounding box center [1020, 55] width 155 height 17
drag, startPoint x: 445, startPoint y: 26, endPoint x: 73, endPoint y: 234, distance: 426.2
click at [445, 26] on icon "scrollable content" at bounding box center [449, 24] width 13 height 13
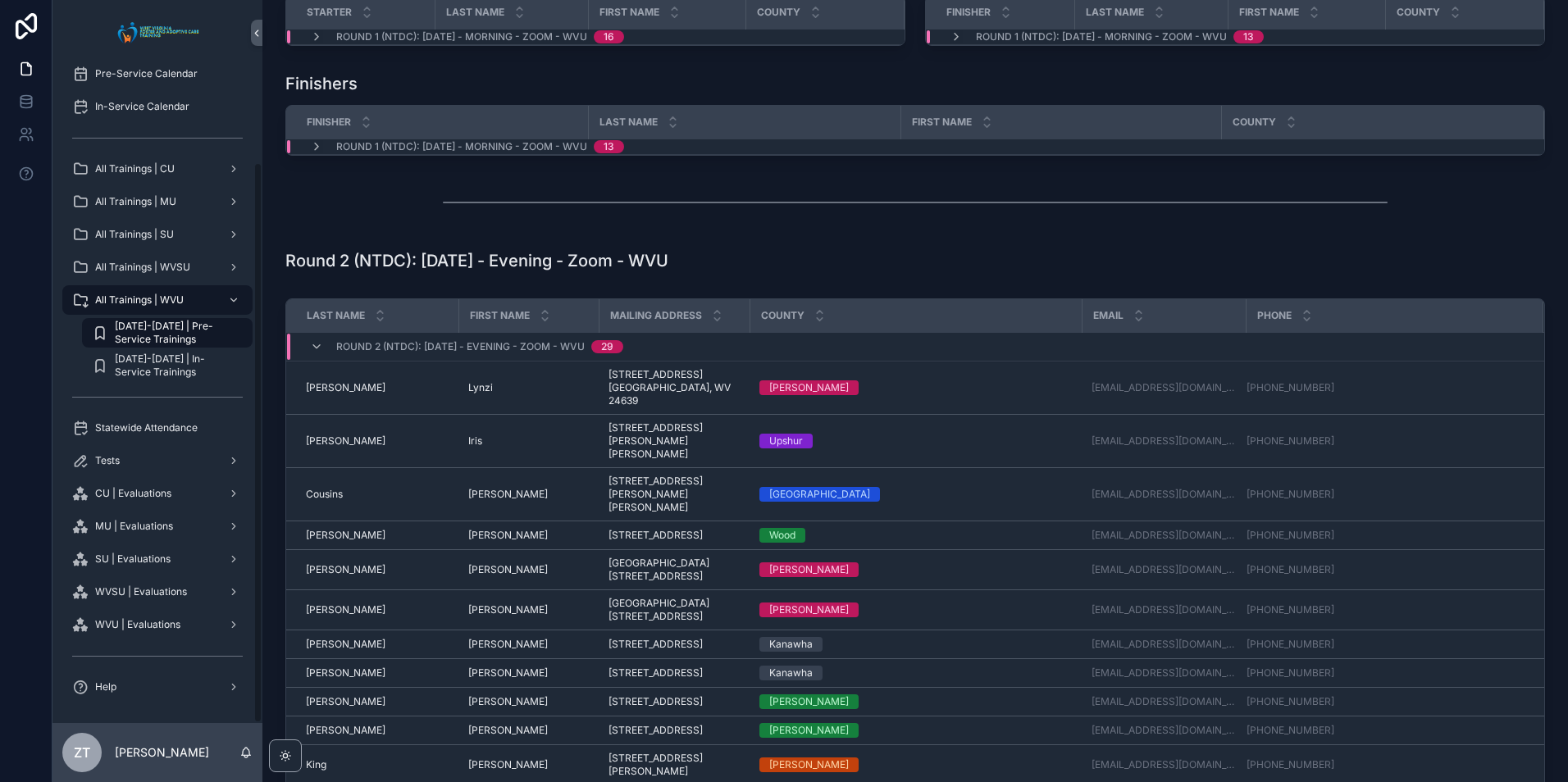
scroll to position [328, 0]
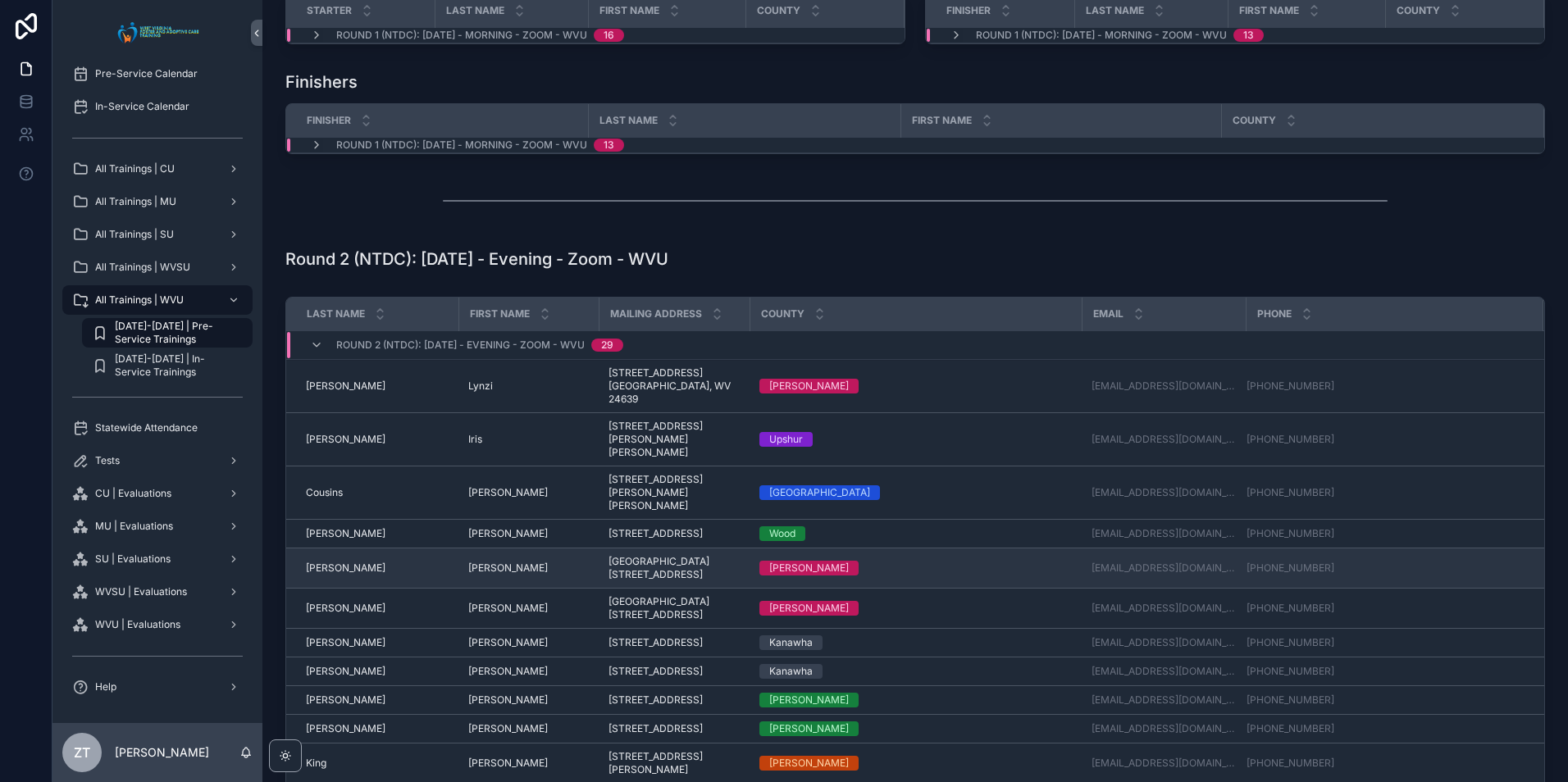
click at [480, 561] on span "[PERSON_NAME]" at bounding box center [508, 567] width 80 height 13
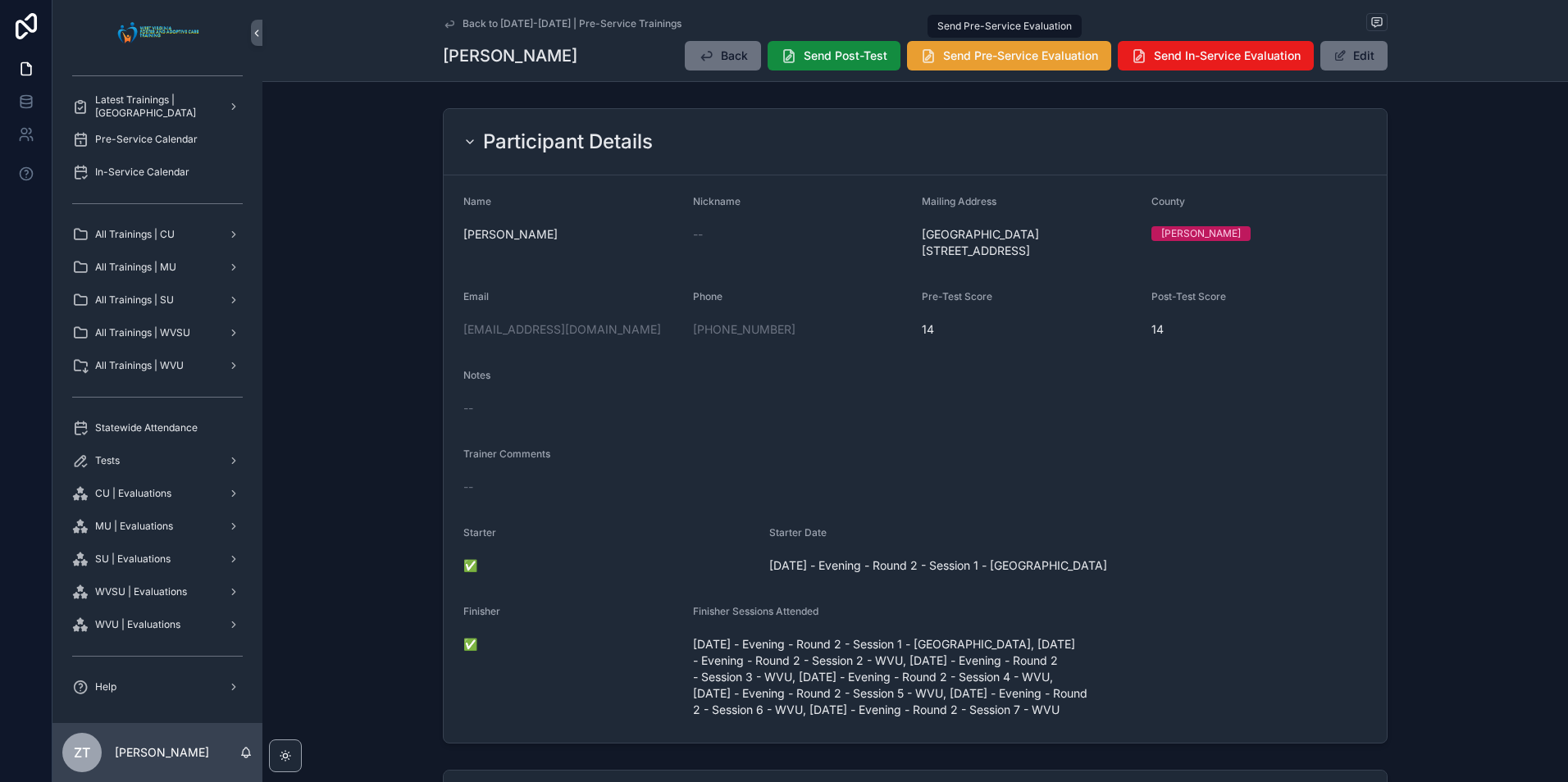
click at [990, 57] on span "Send Pre-Service Evaluation" at bounding box center [1020, 55] width 155 height 17
click at [444, 22] on icon "scrollable content" at bounding box center [449, 24] width 13 height 13
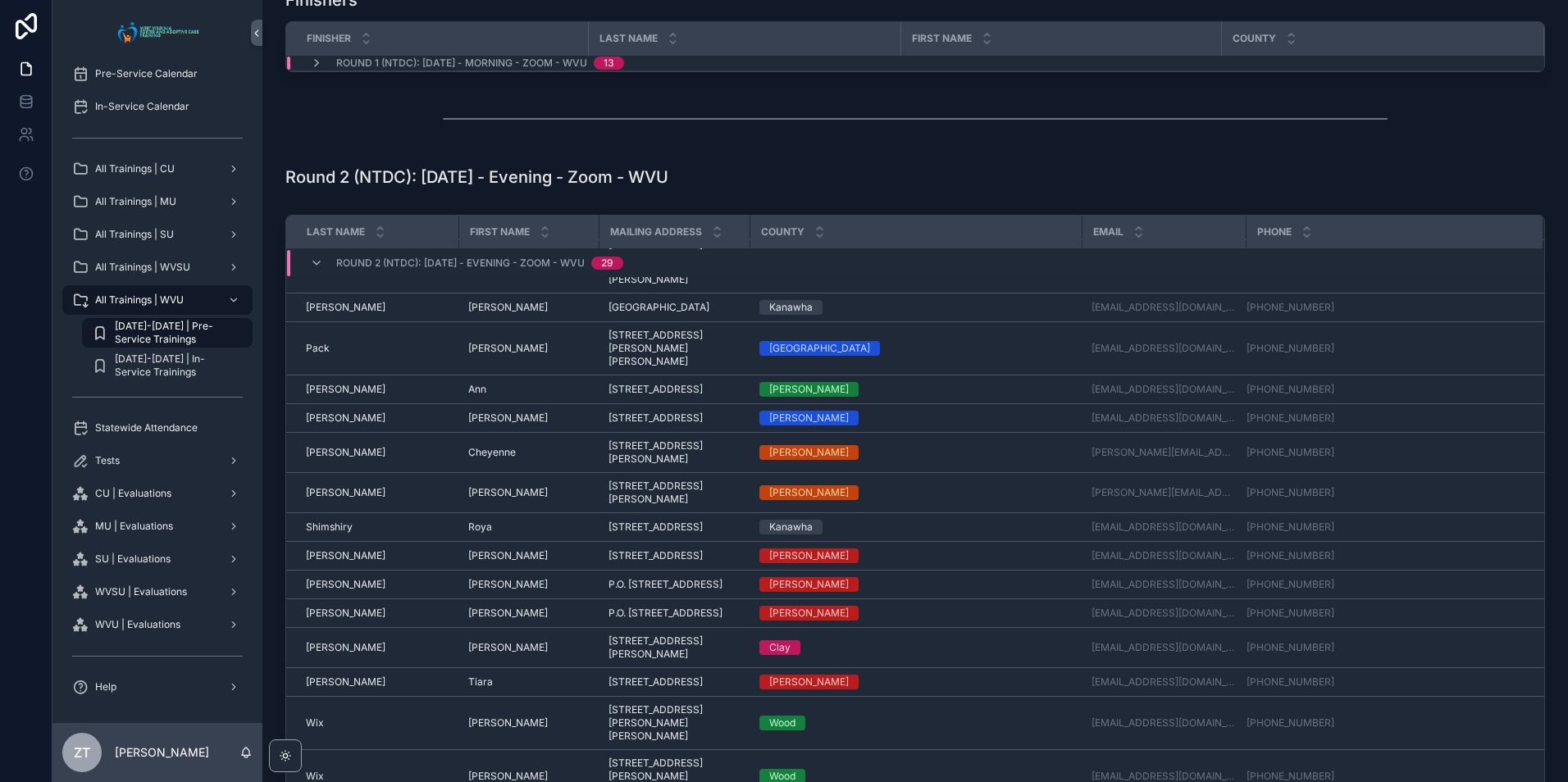
scroll to position [662, 0]
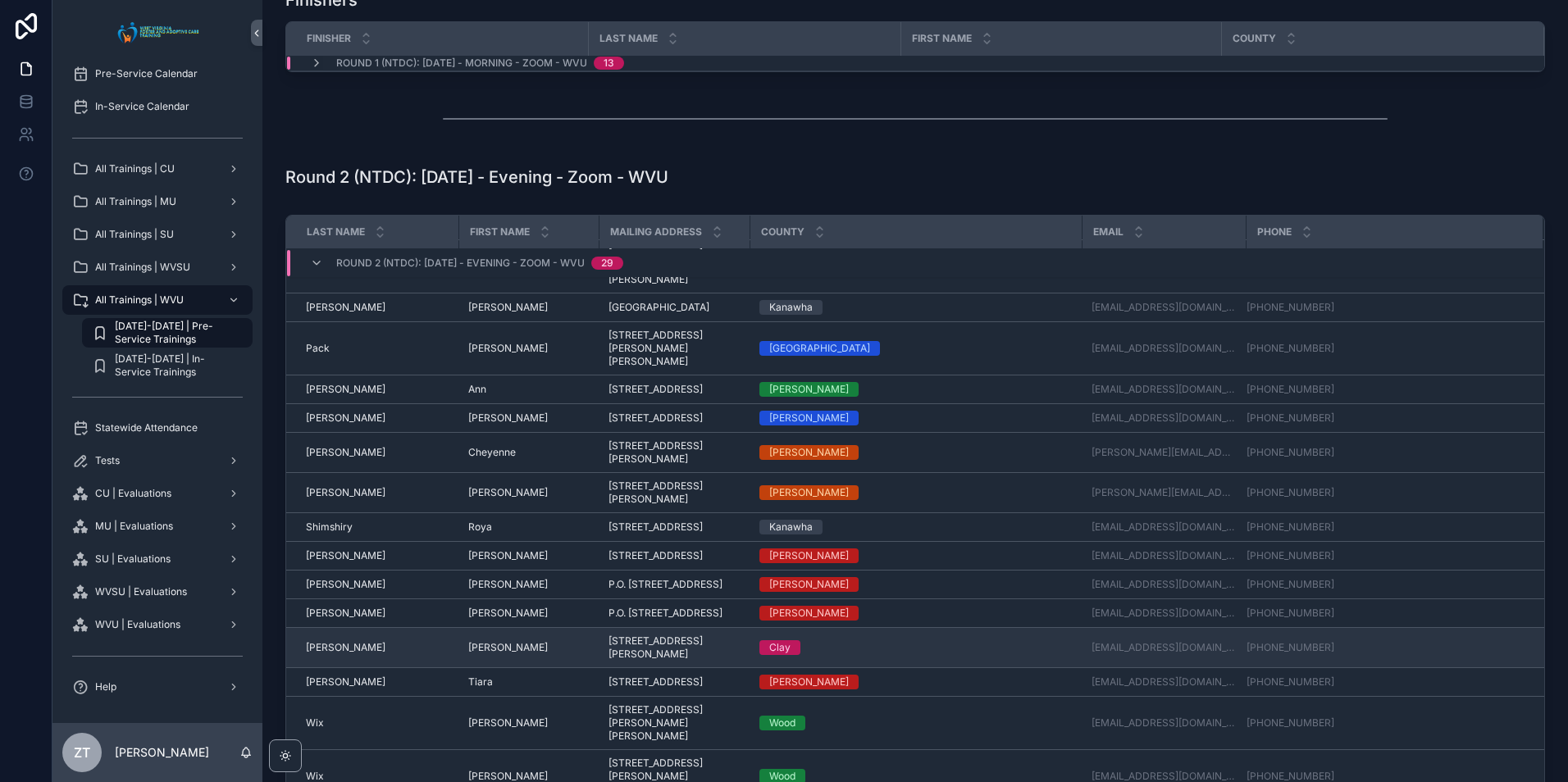
click at [312, 654] on span "[PERSON_NAME]" at bounding box center [346, 647] width 80 height 13
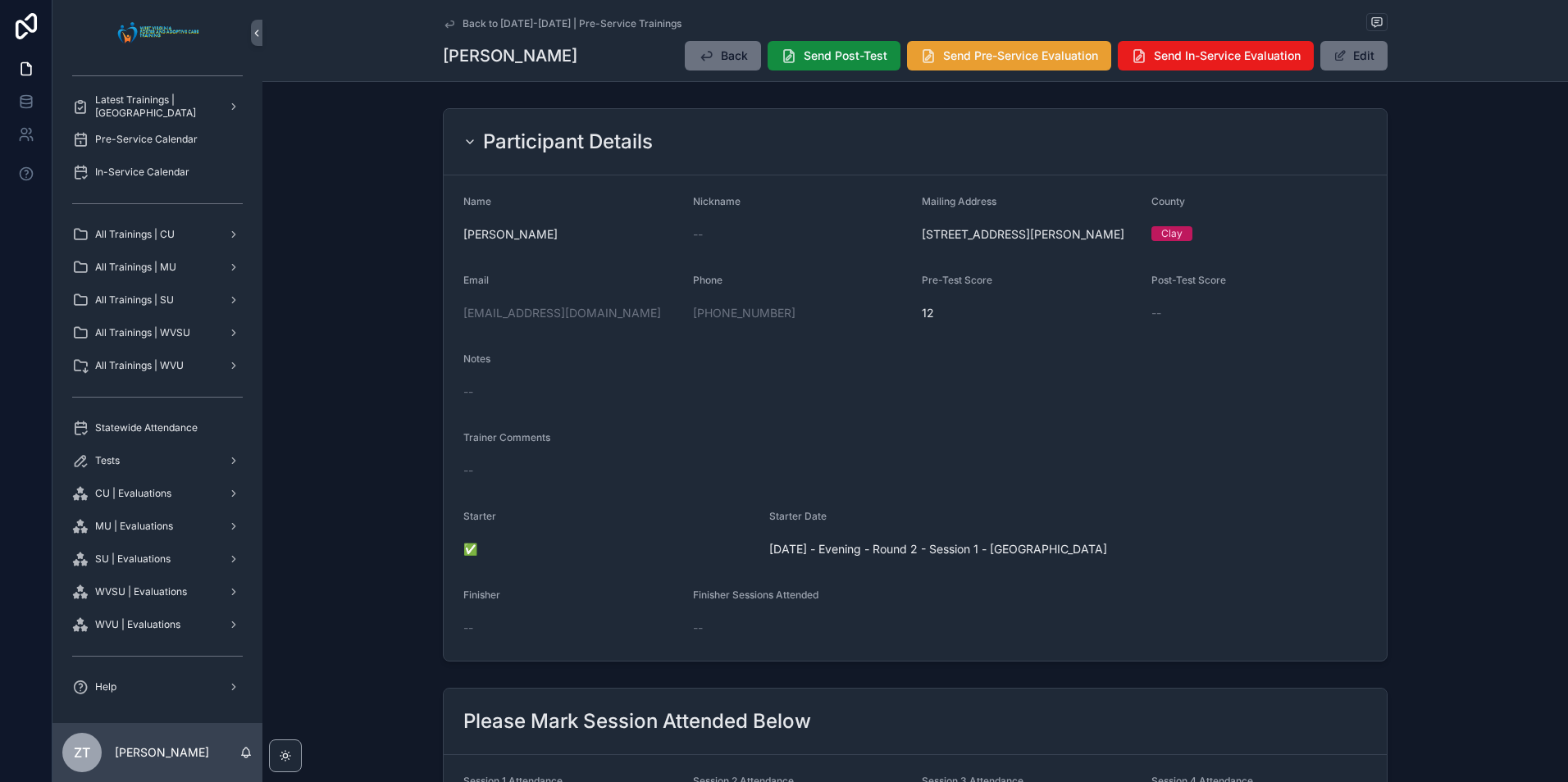
click at [965, 62] on span "Send Pre-Service Evaluation" at bounding box center [1020, 55] width 155 height 17
click at [444, 21] on icon "scrollable content" at bounding box center [449, 24] width 13 height 13
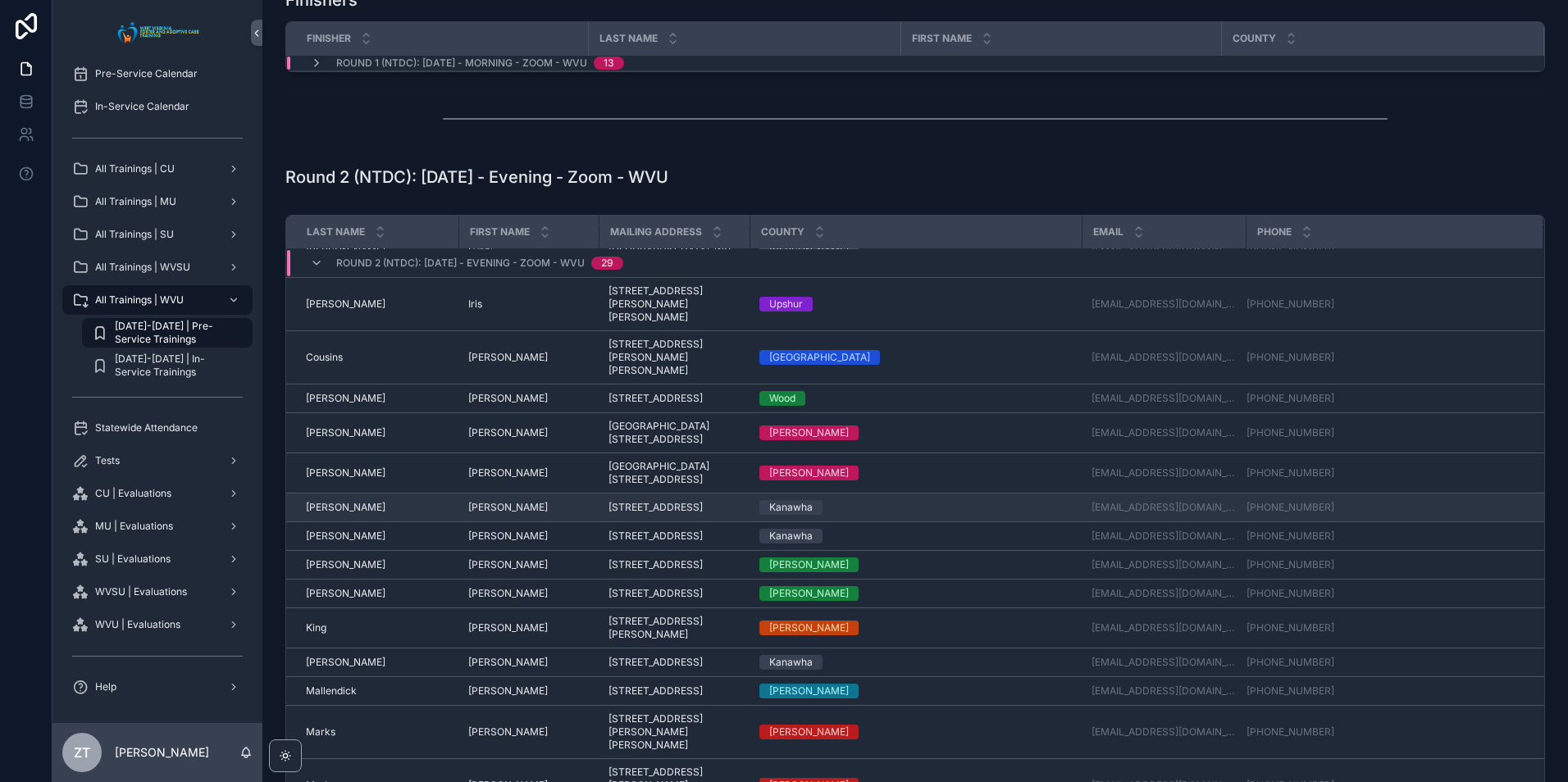
scroll to position [82, 0]
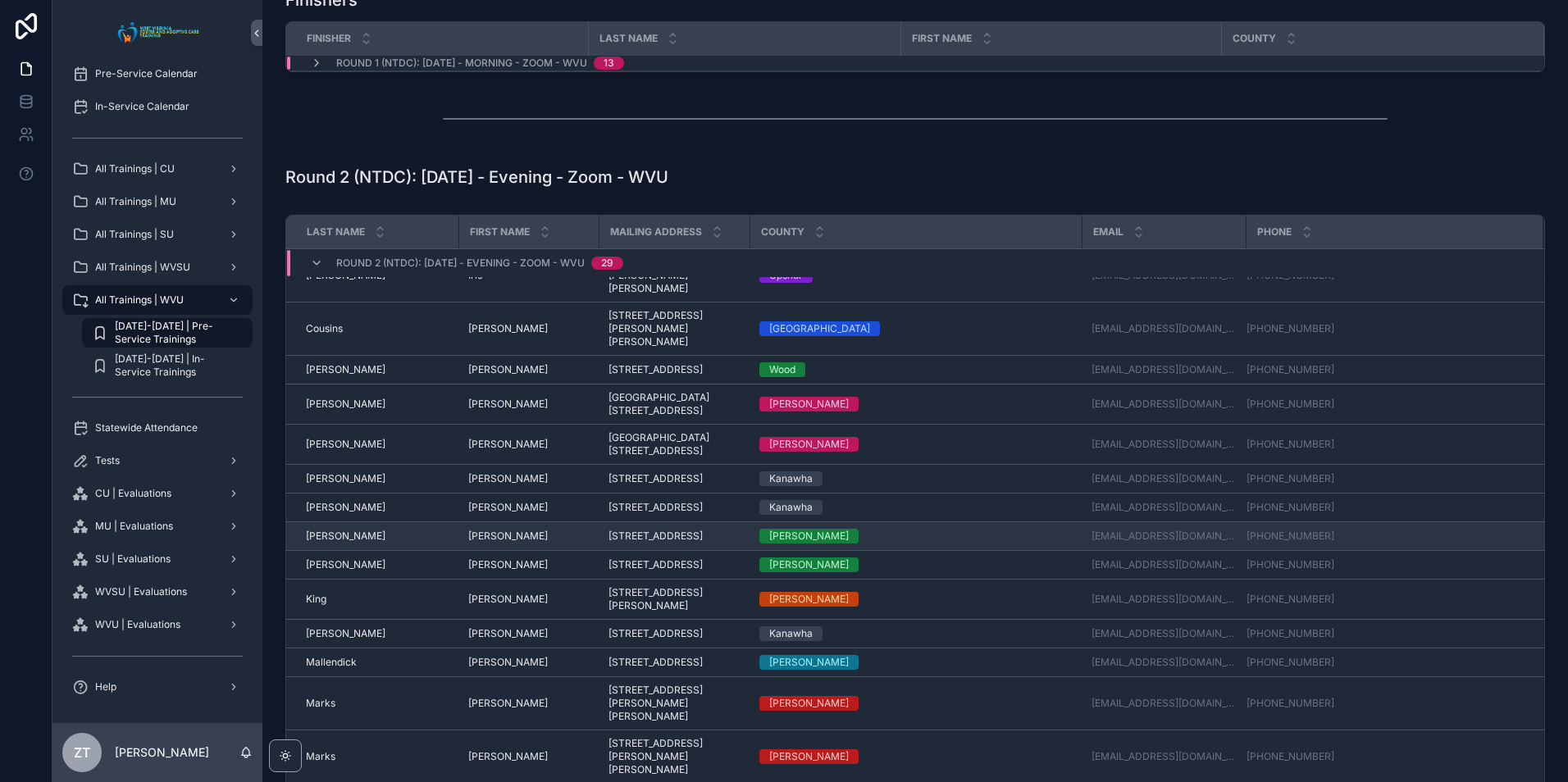
click at [327, 535] on span "[PERSON_NAME]" at bounding box center [346, 536] width 80 height 13
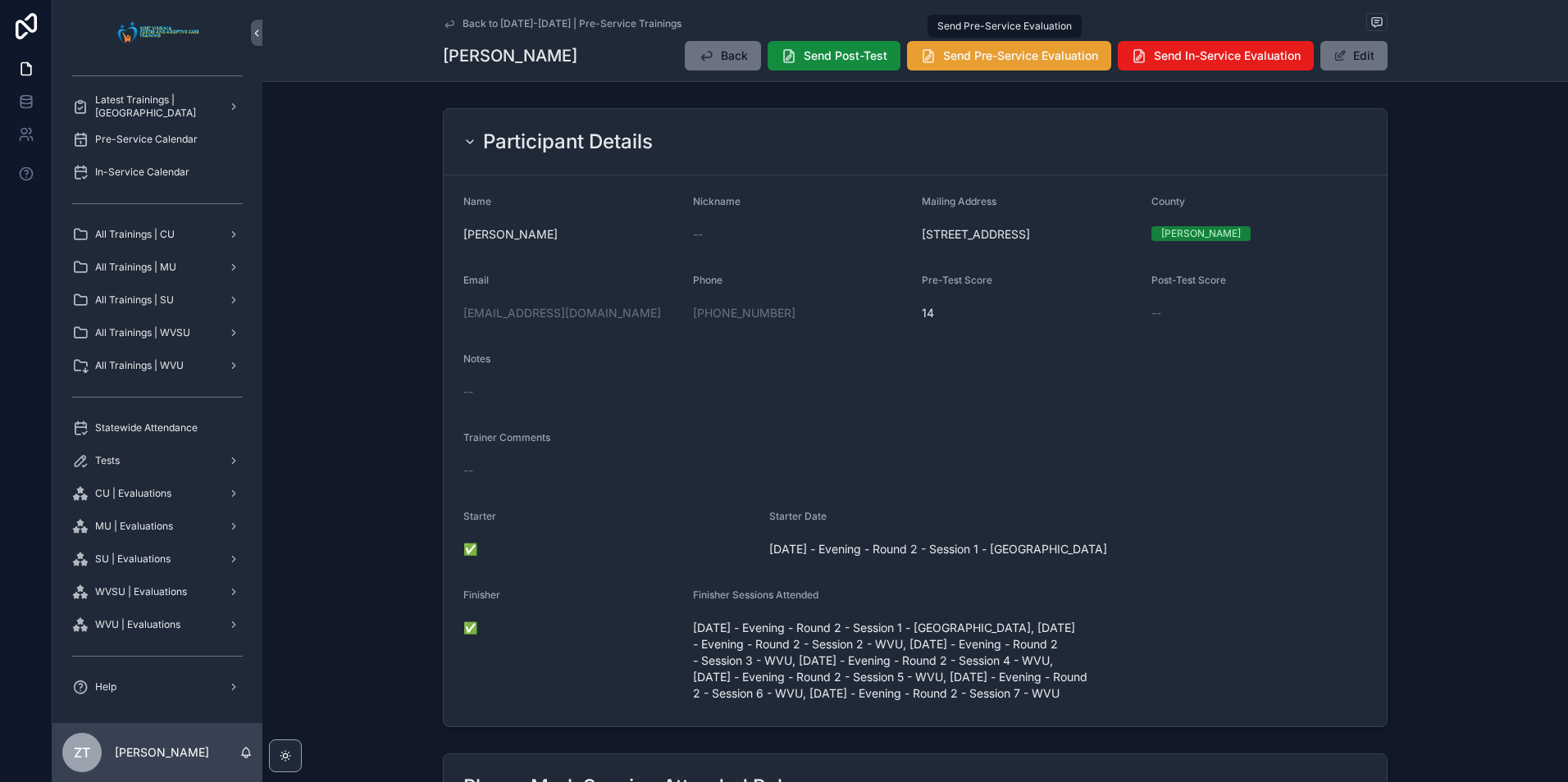
click at [952, 65] on button "Send Pre-Service Evaluation" at bounding box center [1009, 56] width 204 height 30
click at [445, 23] on icon "scrollable content" at bounding box center [449, 23] width 8 height 6
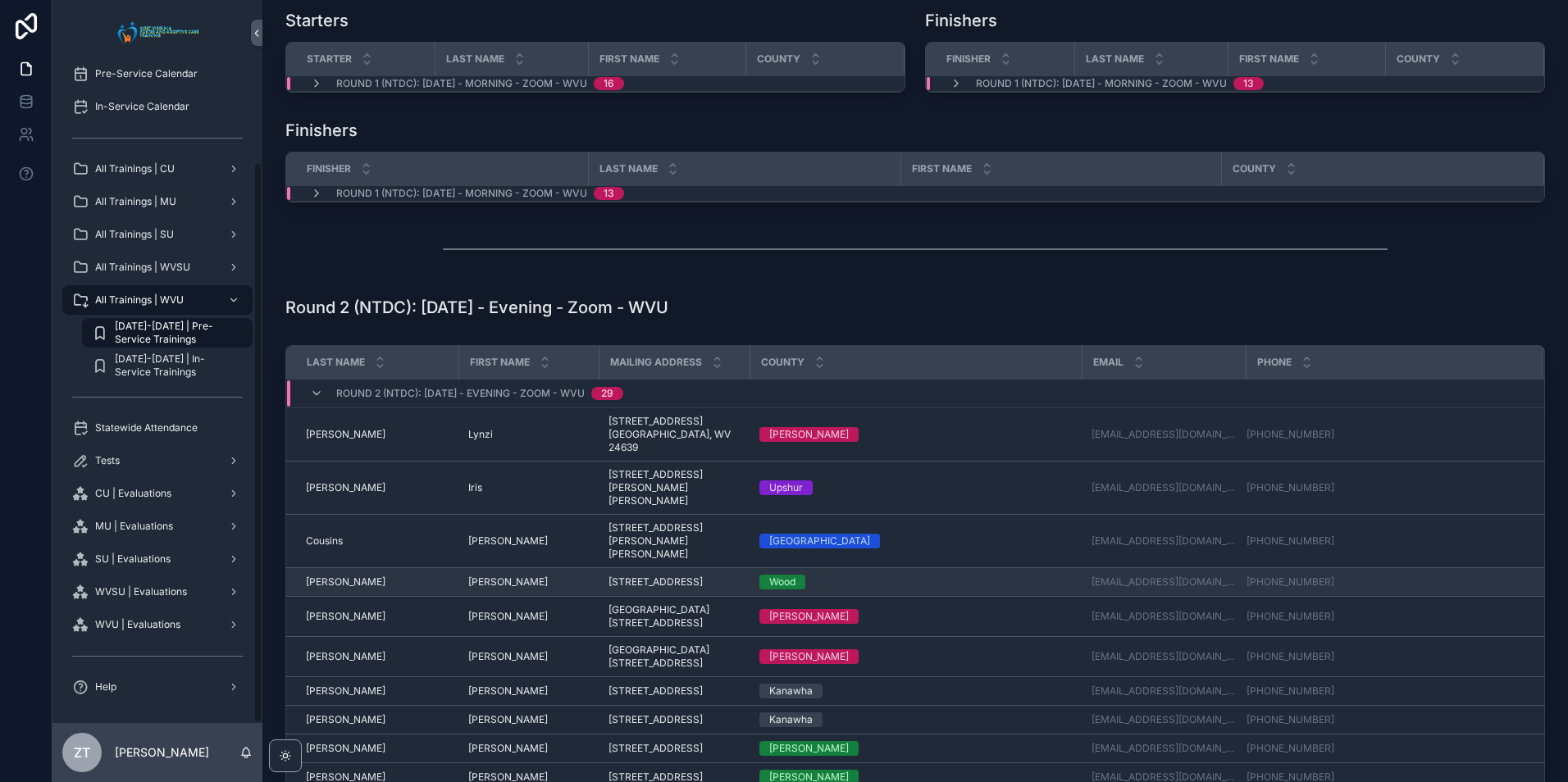
scroll to position [328, 0]
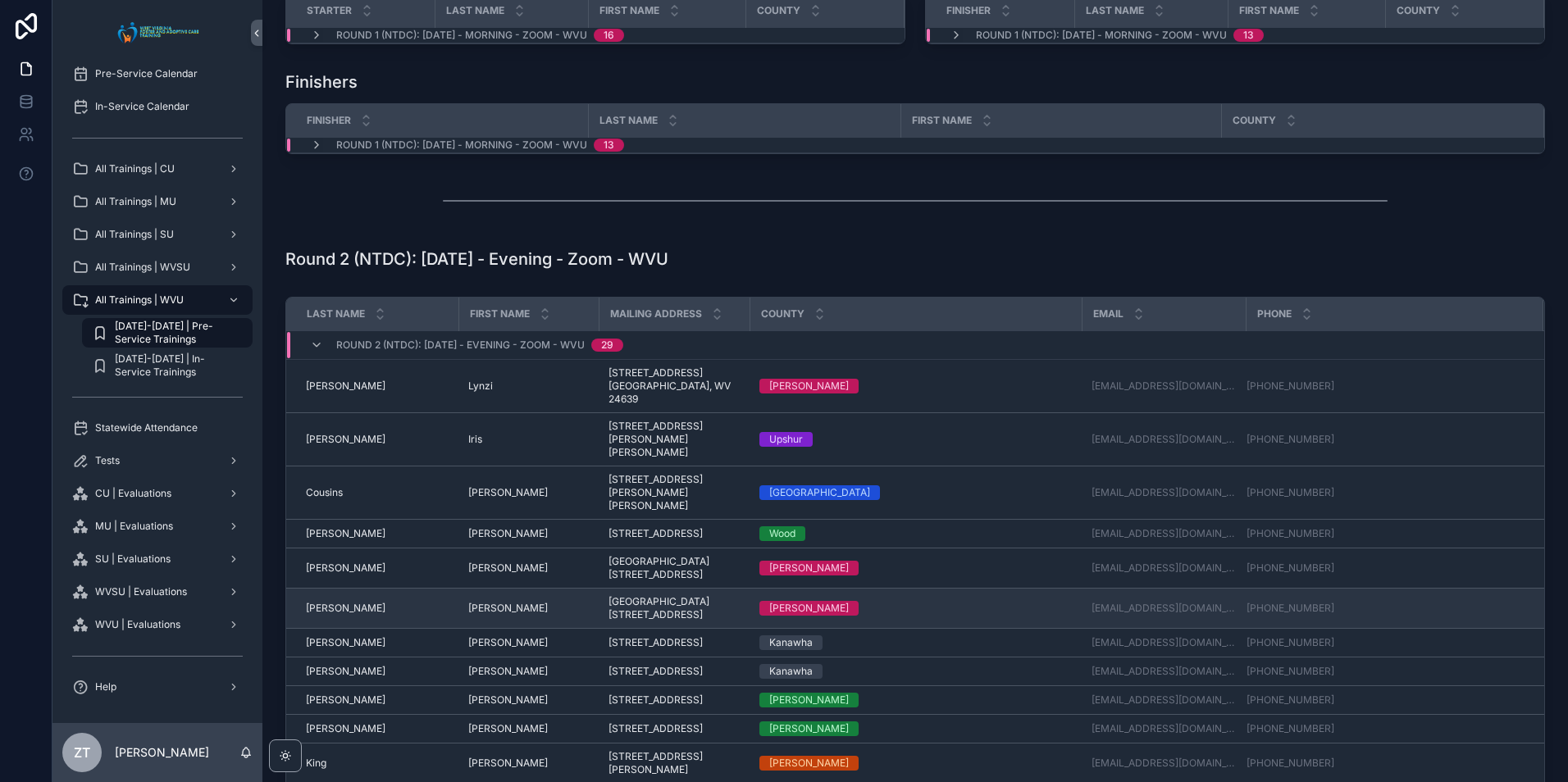
click at [339, 601] on span "[PERSON_NAME]" at bounding box center [346, 608] width 80 height 13
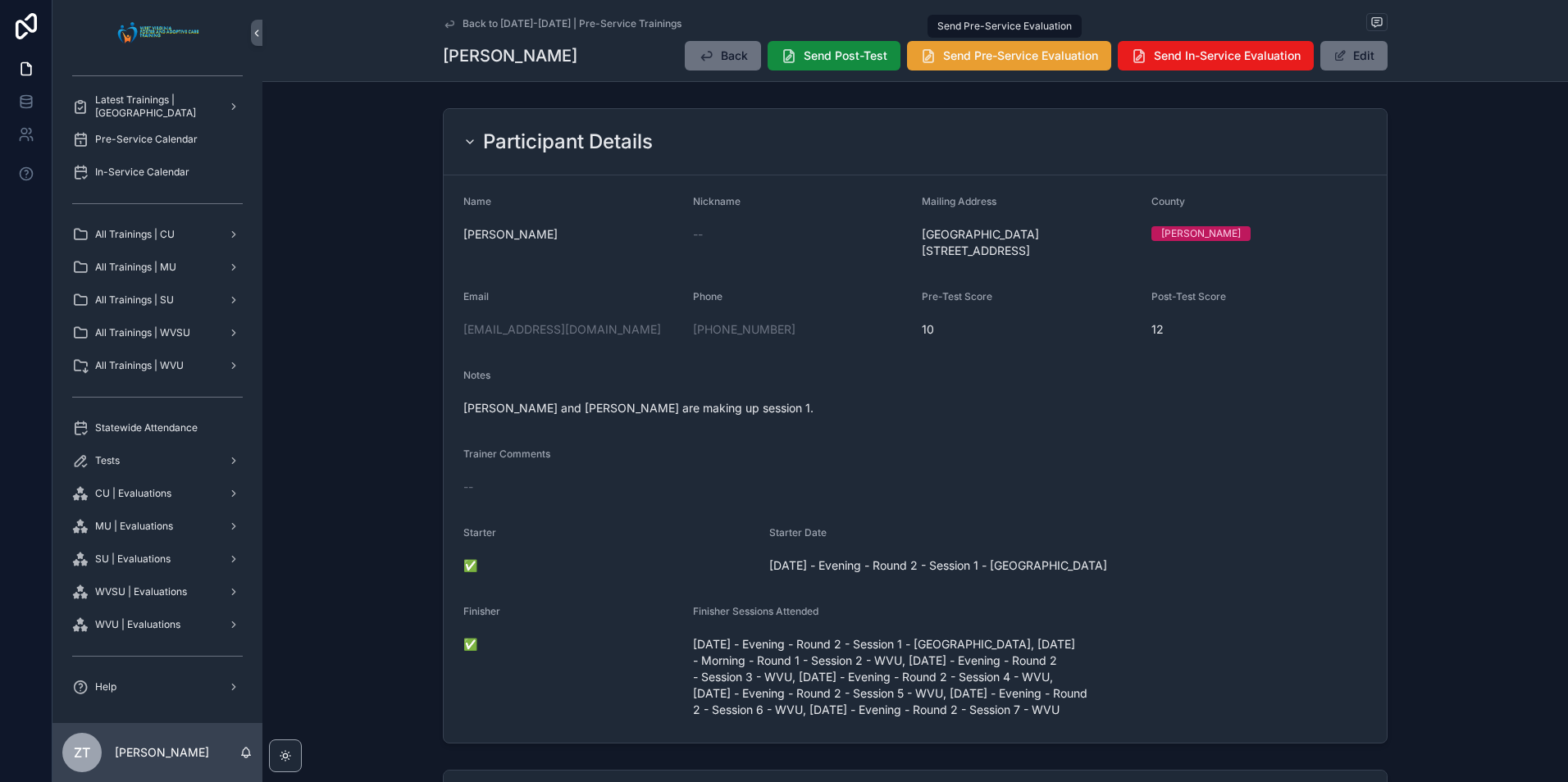
click at [977, 50] on span "Send Pre-Service Evaluation" at bounding box center [1020, 55] width 155 height 17
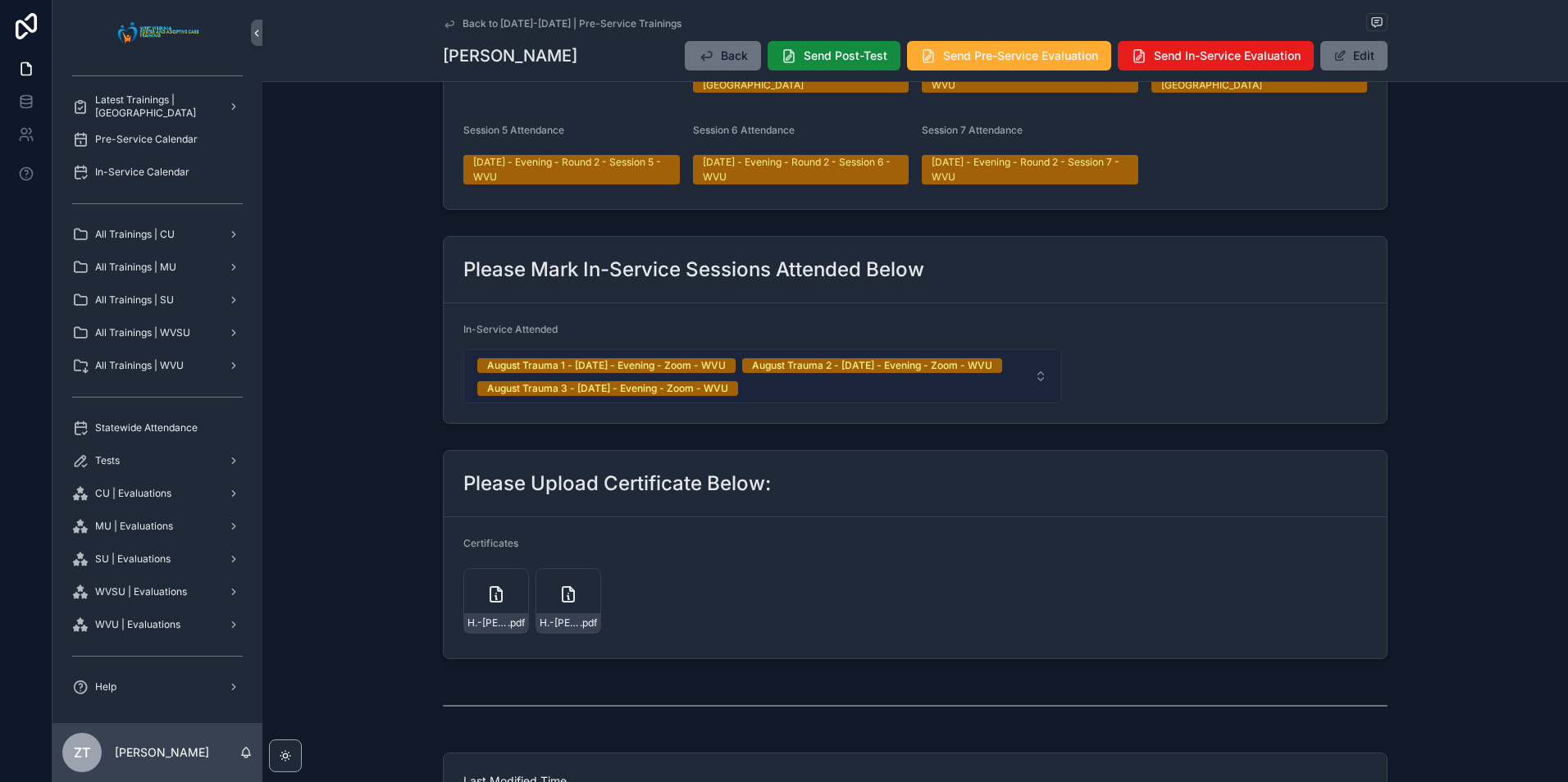
scroll to position [1013, 0]
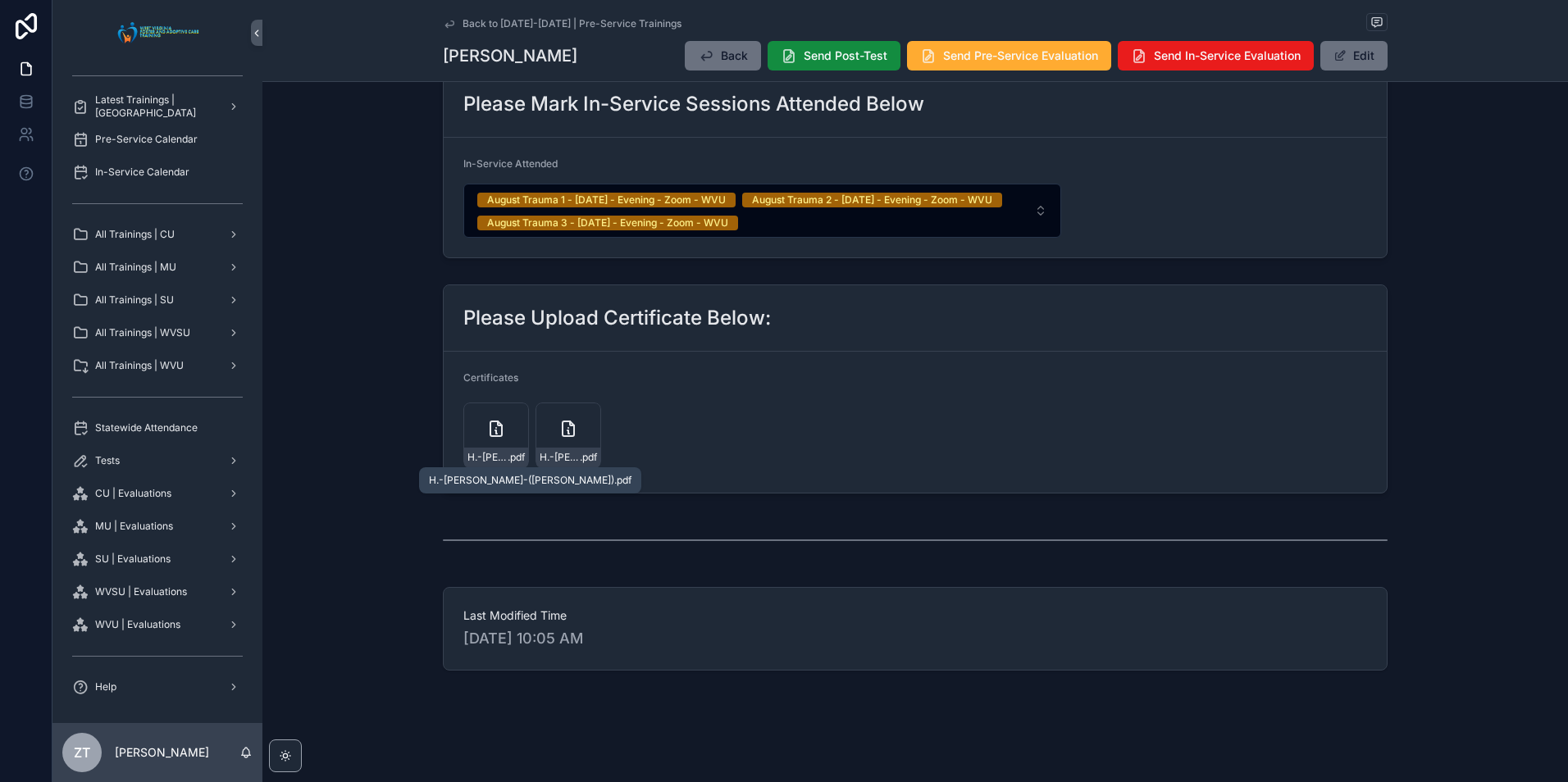
click at [495, 459] on span "H.-[PERSON_NAME]-([PERSON_NAME])" at bounding box center [488, 457] width 40 height 13
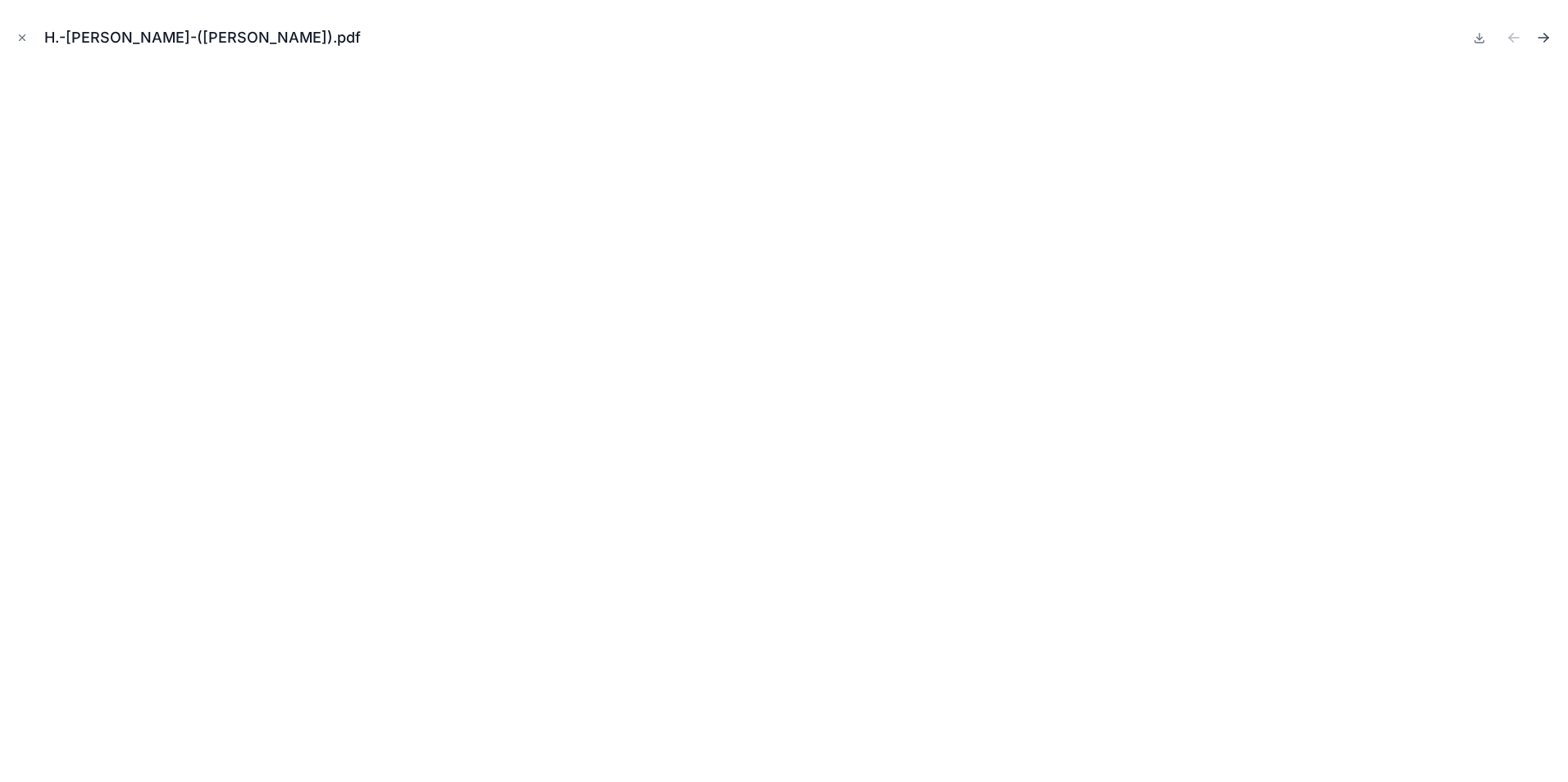
click at [1543, 37] on icon "Next file" at bounding box center [1543, 38] width 17 height 17
click at [1515, 39] on icon "Previous file" at bounding box center [1514, 38] width 17 height 17
click at [25, 43] on icon "Close modal" at bounding box center [22, 37] width 11 height 11
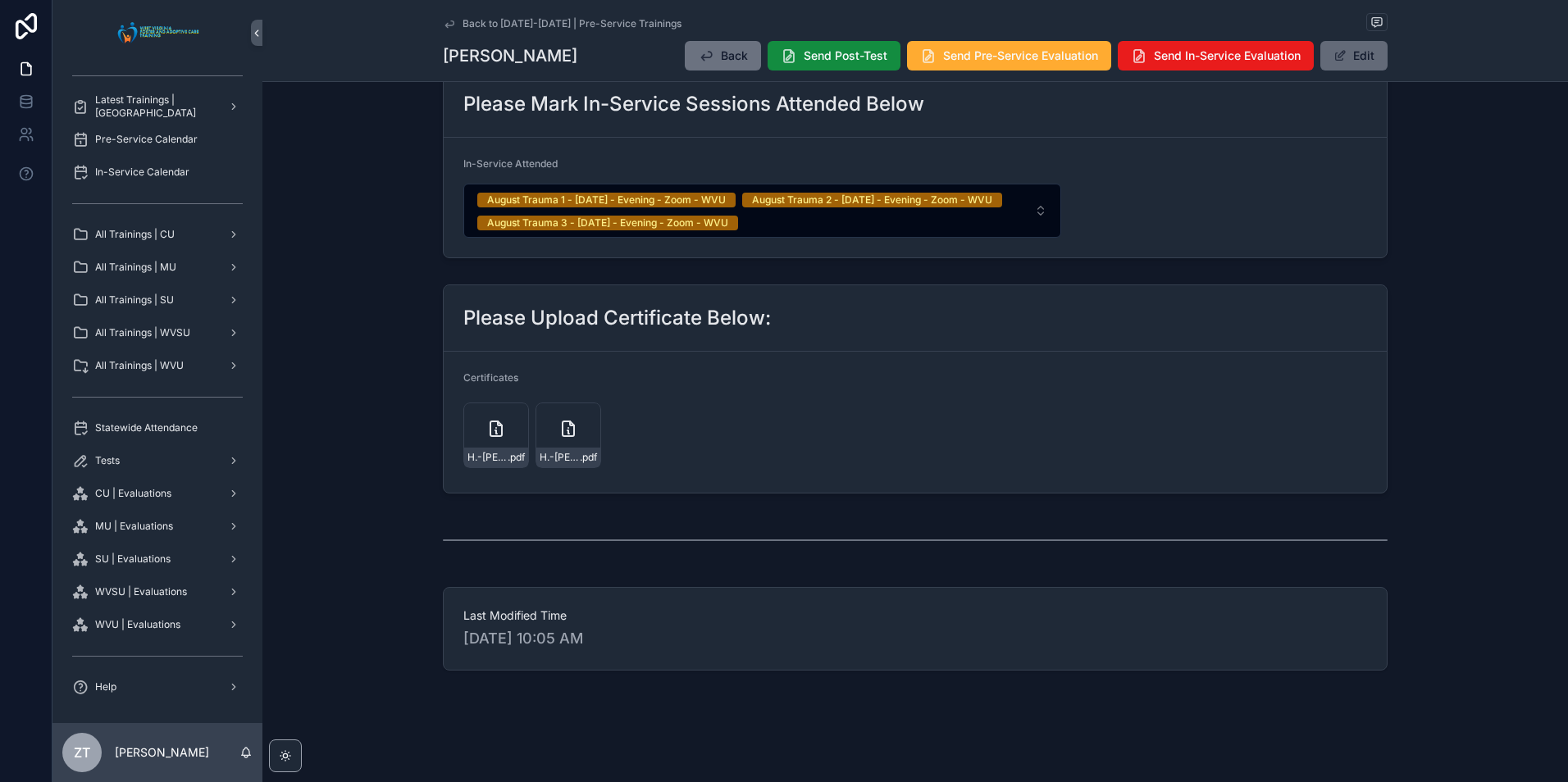
click at [1337, 62] on button "Edit" at bounding box center [1353, 56] width 68 height 30
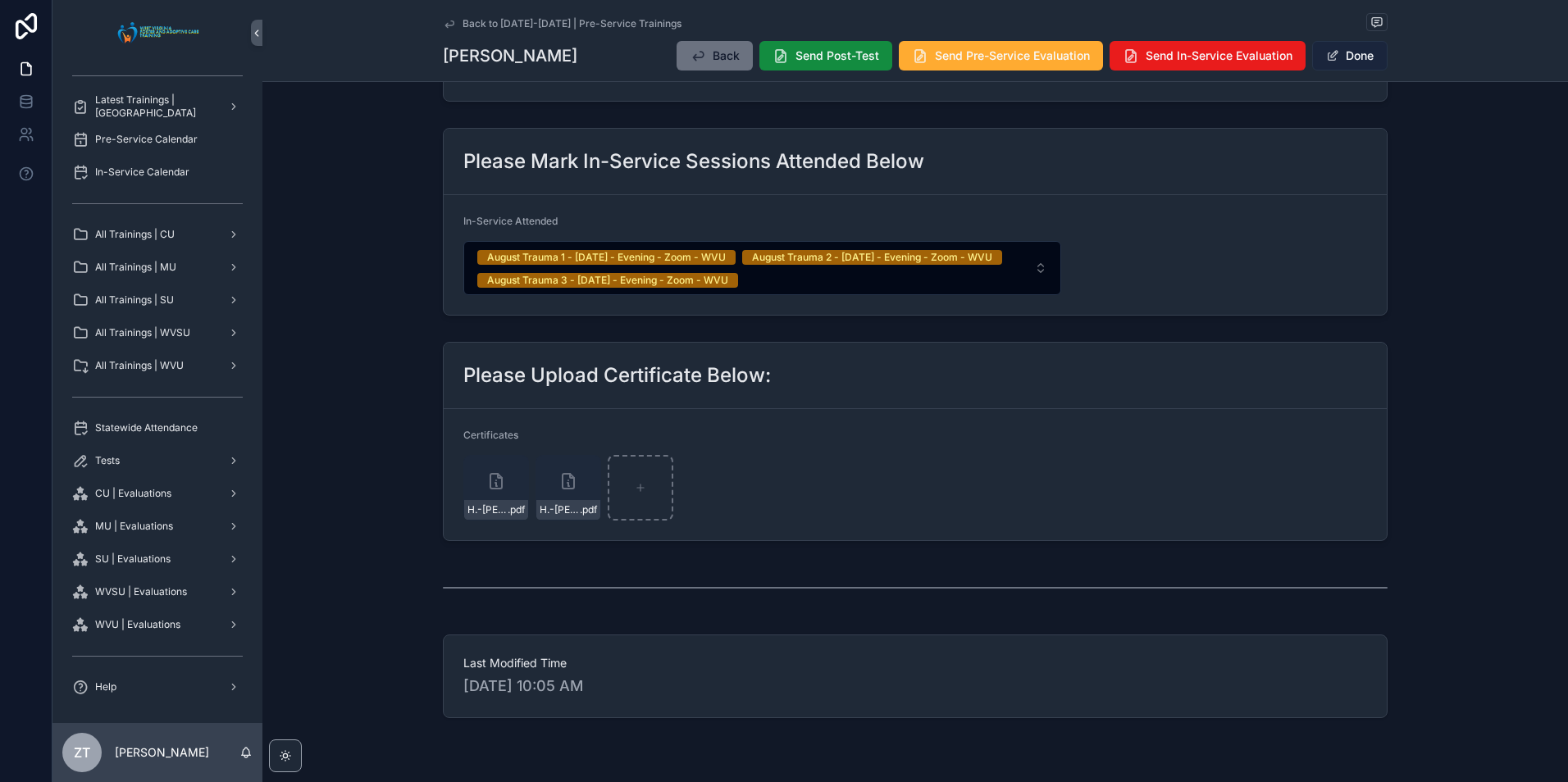
scroll to position [1069, 0]
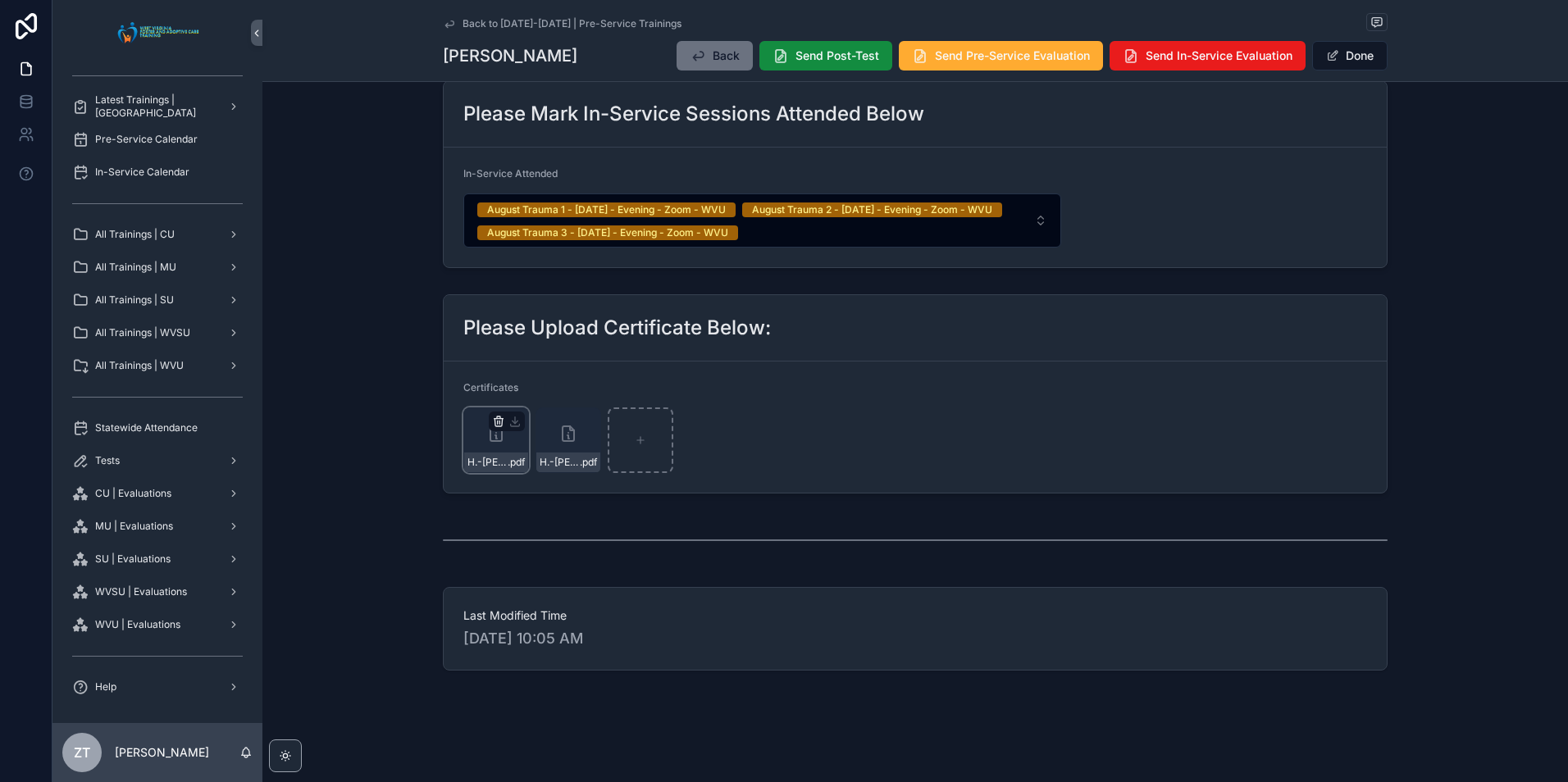
click at [492, 422] on icon "scrollable content" at bounding box center [498, 421] width 13 height 13
click at [524, 392] on icon "scrollable content" at bounding box center [529, 391] width 13 height 13
click at [844, 406] on form "Certificates H.-[PERSON_NAME]-([PERSON_NAME]) .pdf" at bounding box center [915, 427] width 943 height 132
click at [1347, 60] on button "Done" at bounding box center [1350, 56] width 75 height 30
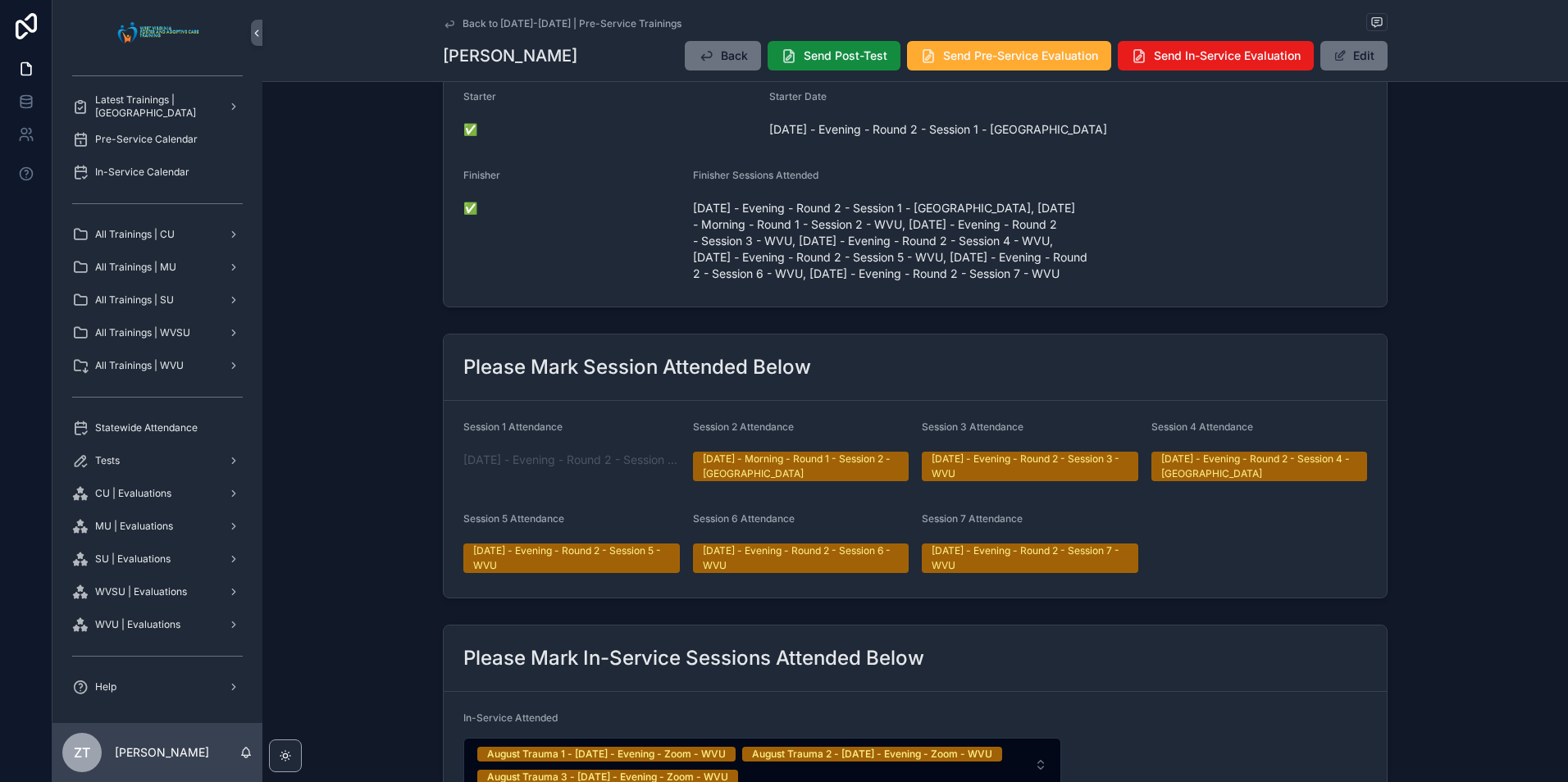
scroll to position [0, 0]
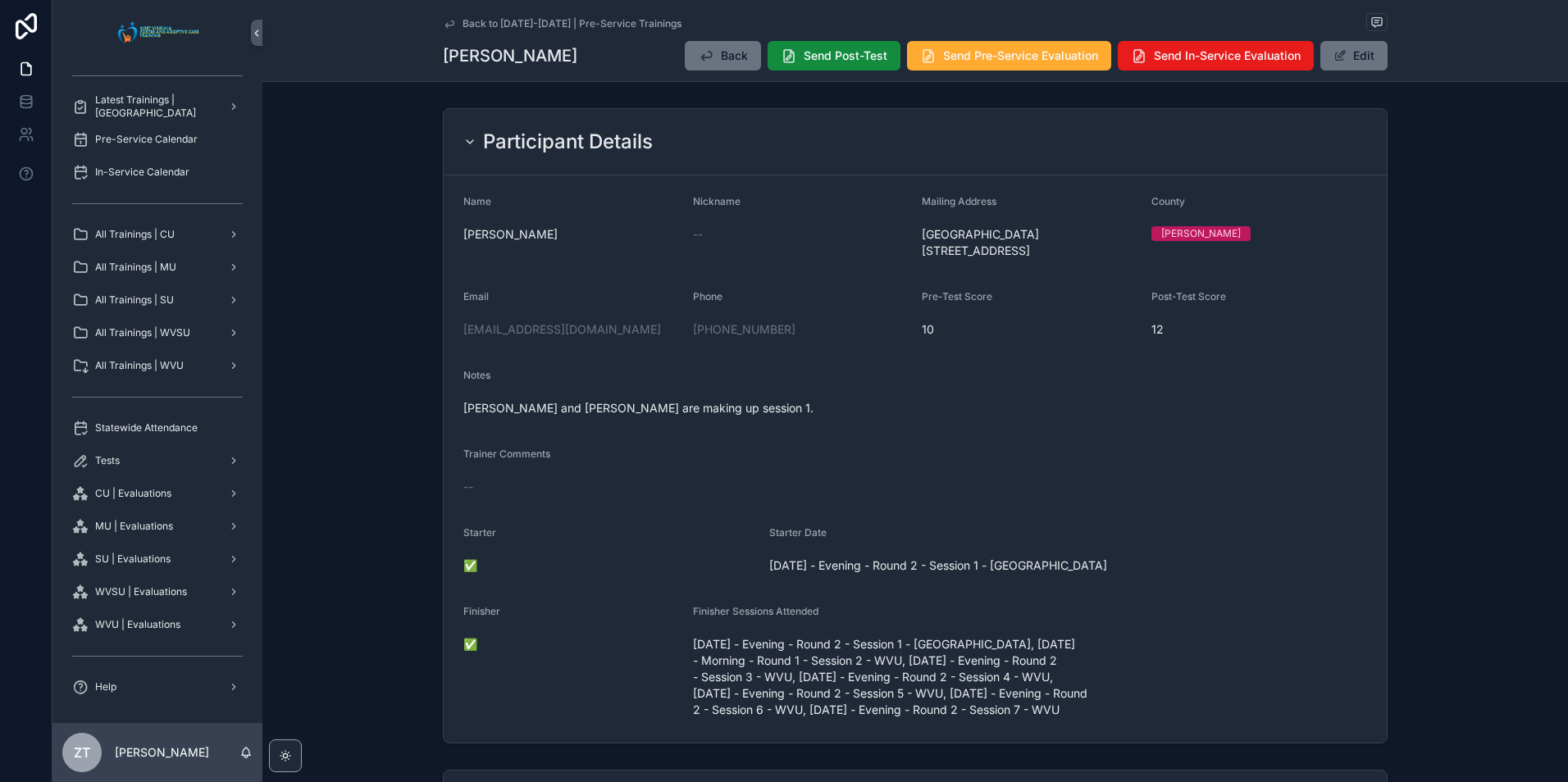
click at [443, 27] on icon "scrollable content" at bounding box center [449, 24] width 13 height 13
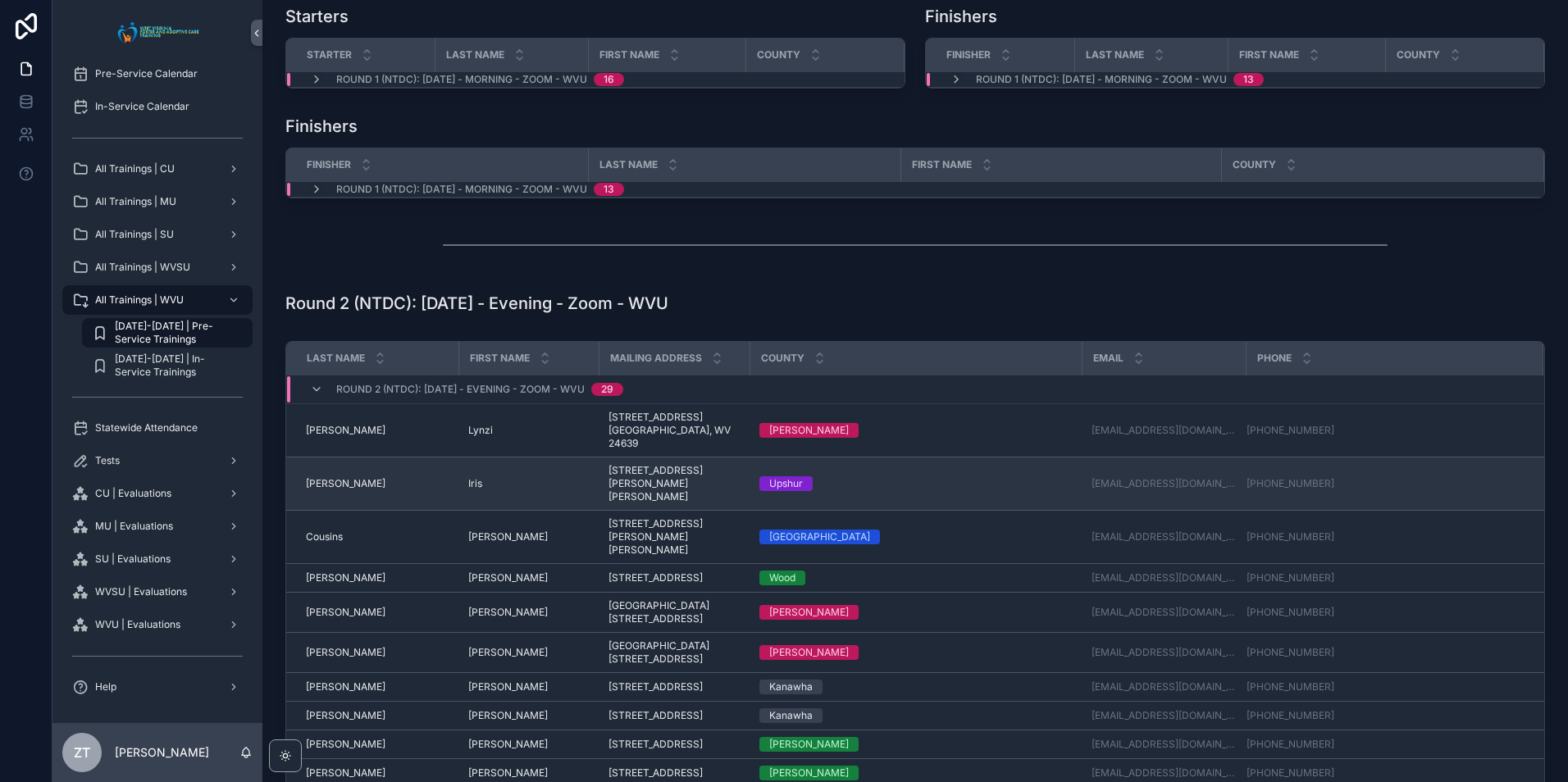
scroll to position [245, 0]
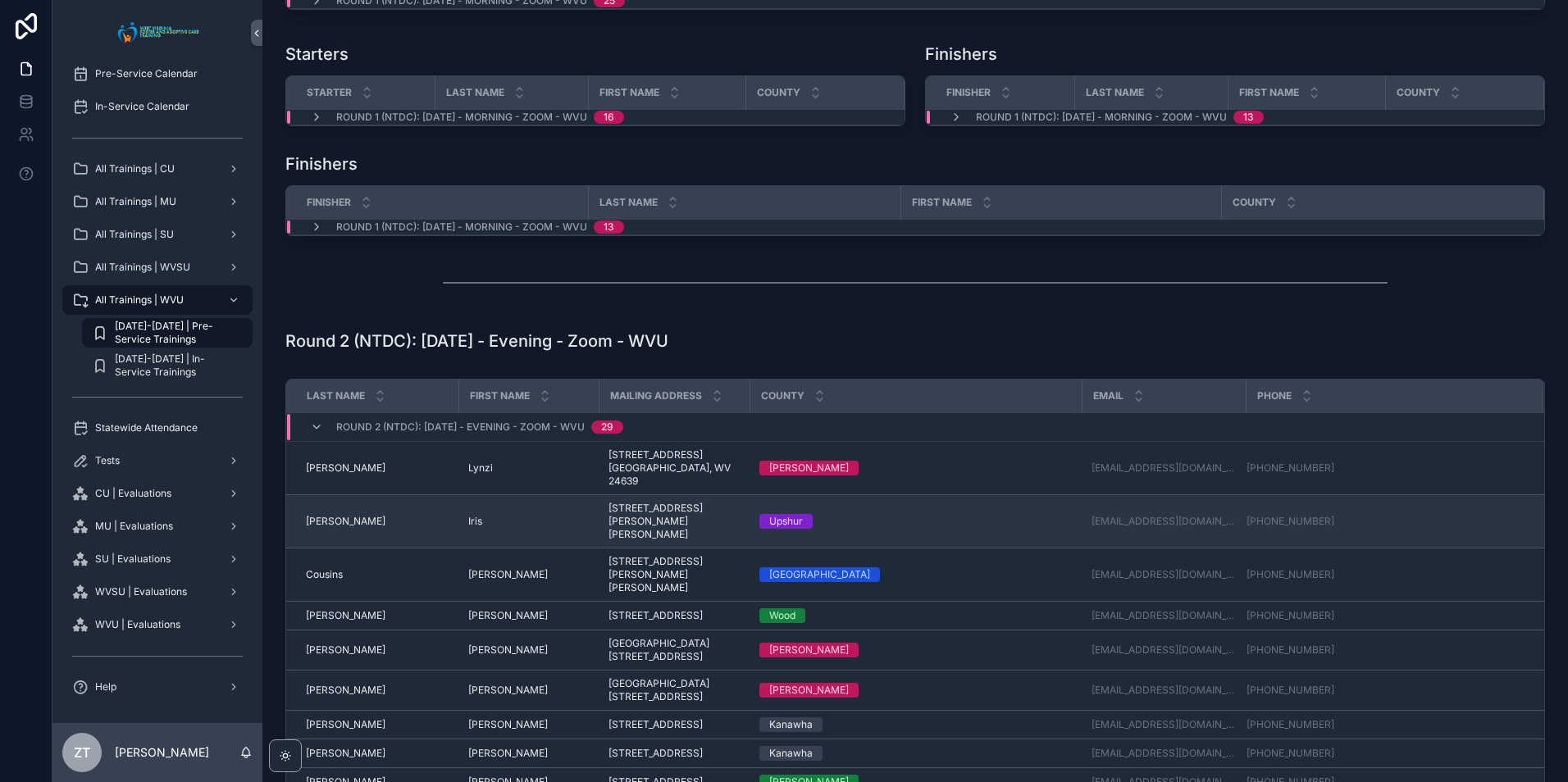
click at [317, 515] on span "[PERSON_NAME]" at bounding box center [346, 521] width 80 height 13
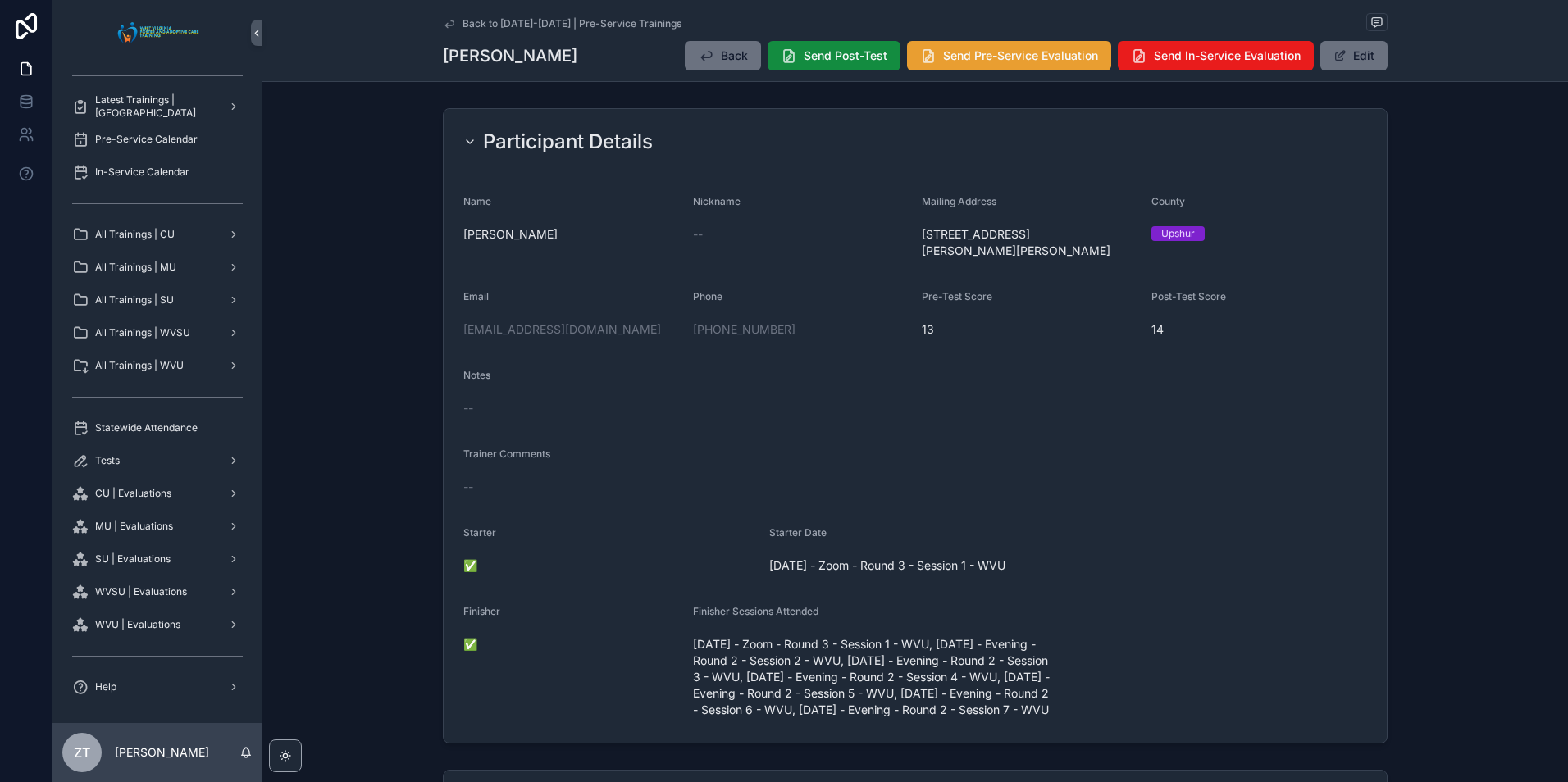
click at [1001, 52] on span "Send Pre-Service Evaluation" at bounding box center [1020, 55] width 155 height 17
click at [446, 27] on icon "scrollable content" at bounding box center [449, 24] width 13 height 13
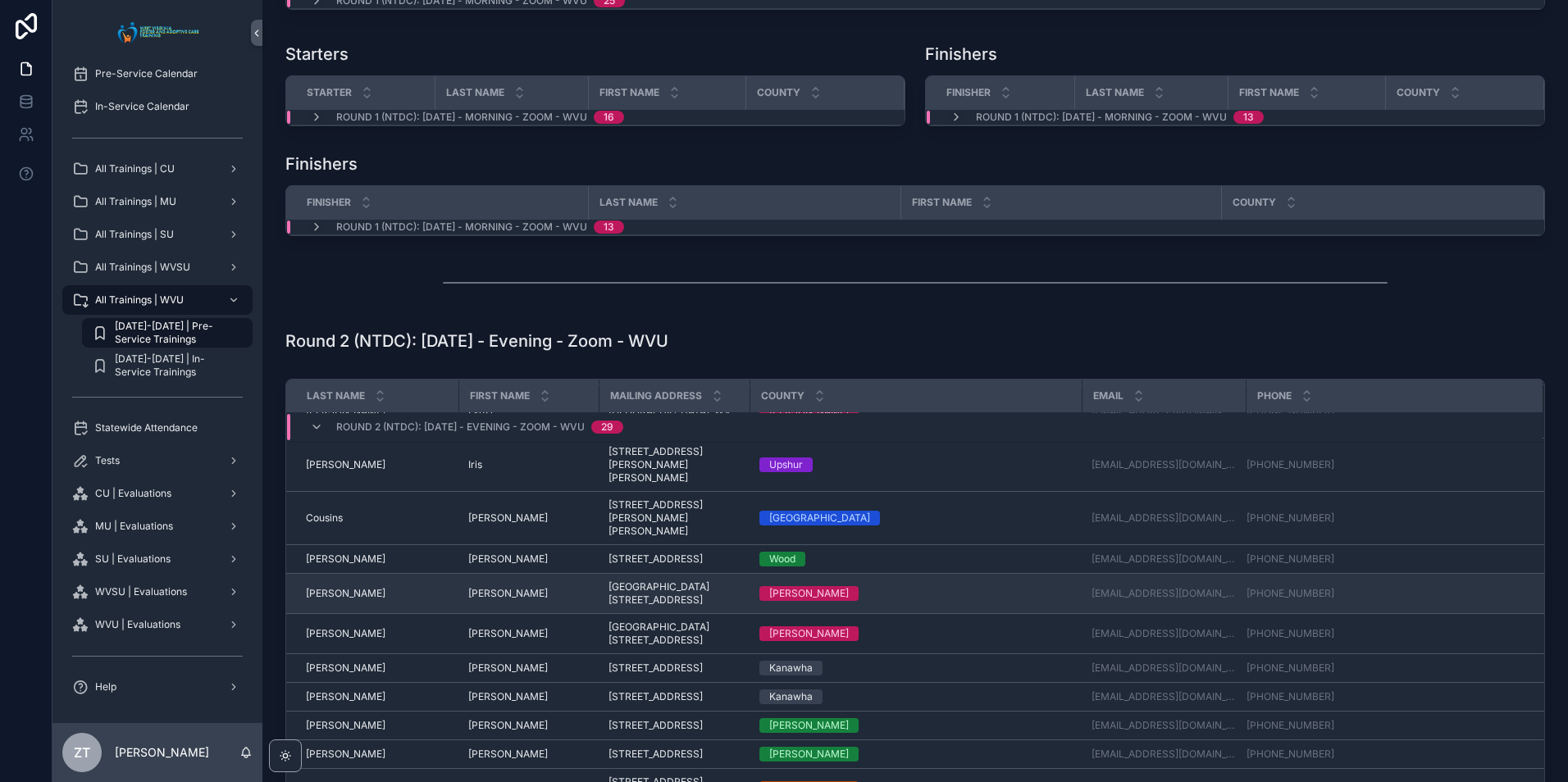
scroll to position [164, 0]
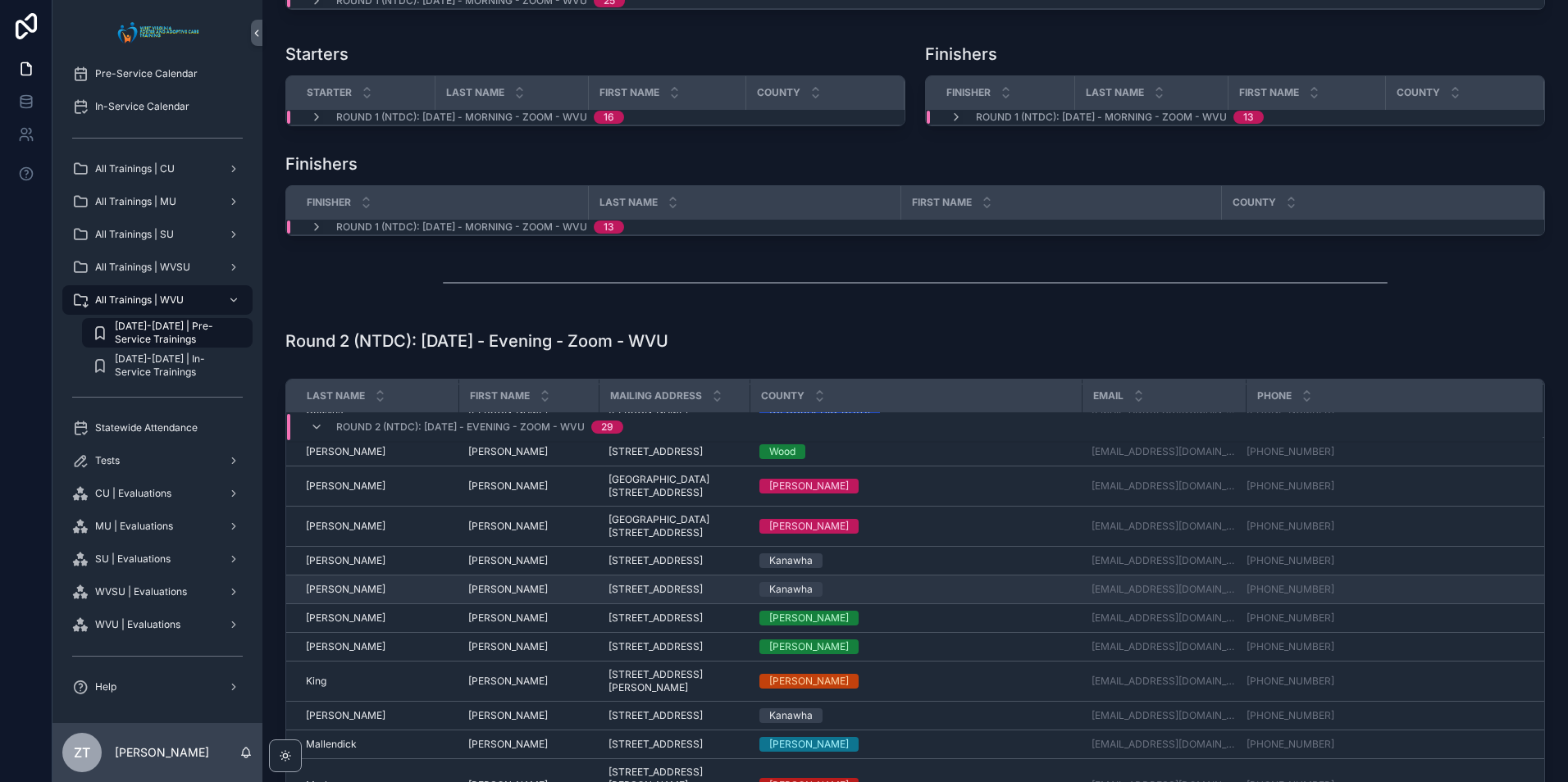
click at [335, 583] on span "[PERSON_NAME]" at bounding box center [346, 589] width 80 height 13
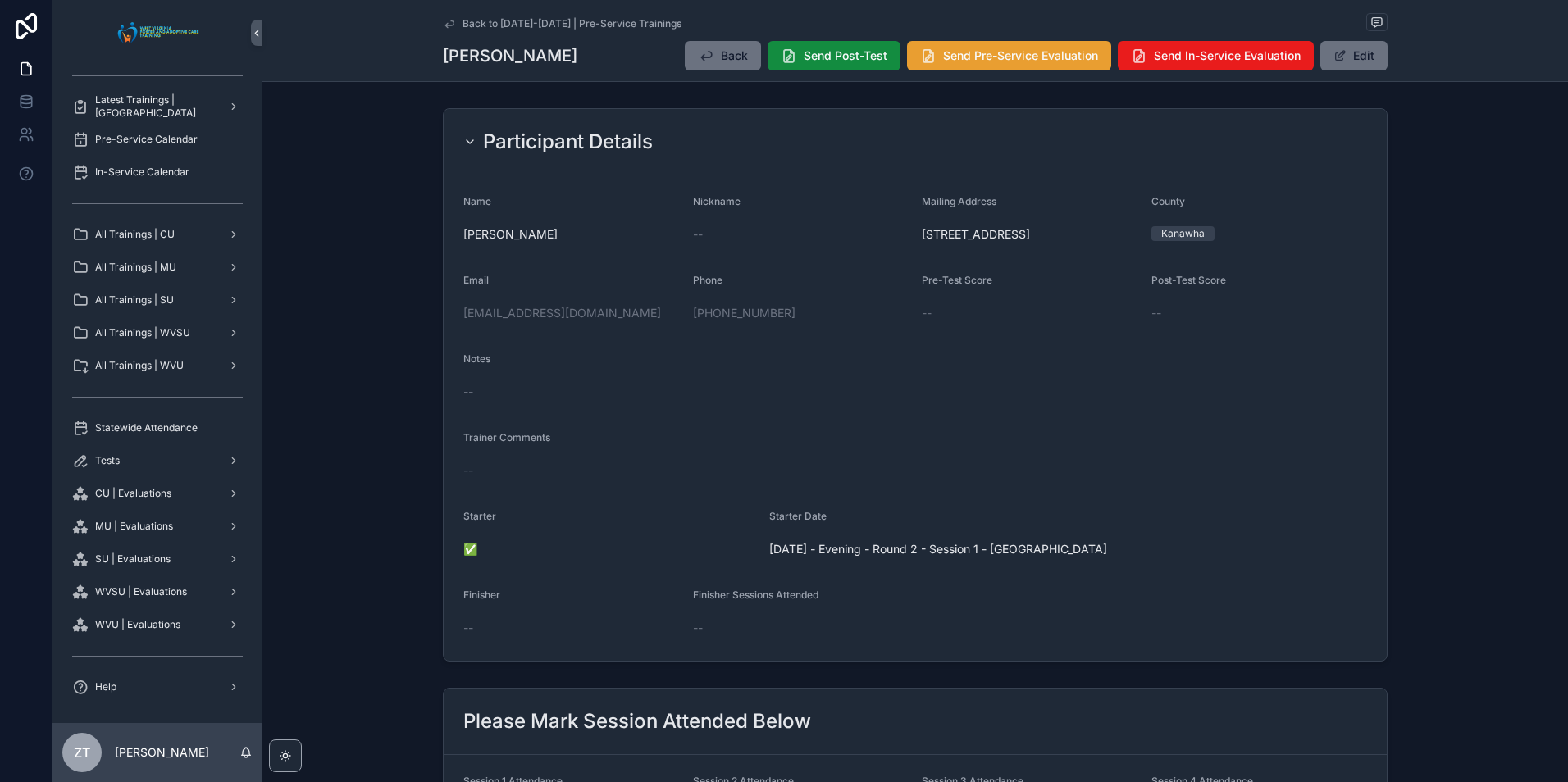
click at [991, 63] on span "Send Pre-Service Evaluation" at bounding box center [1020, 55] width 155 height 17
click at [447, 22] on icon "scrollable content" at bounding box center [449, 24] width 13 height 13
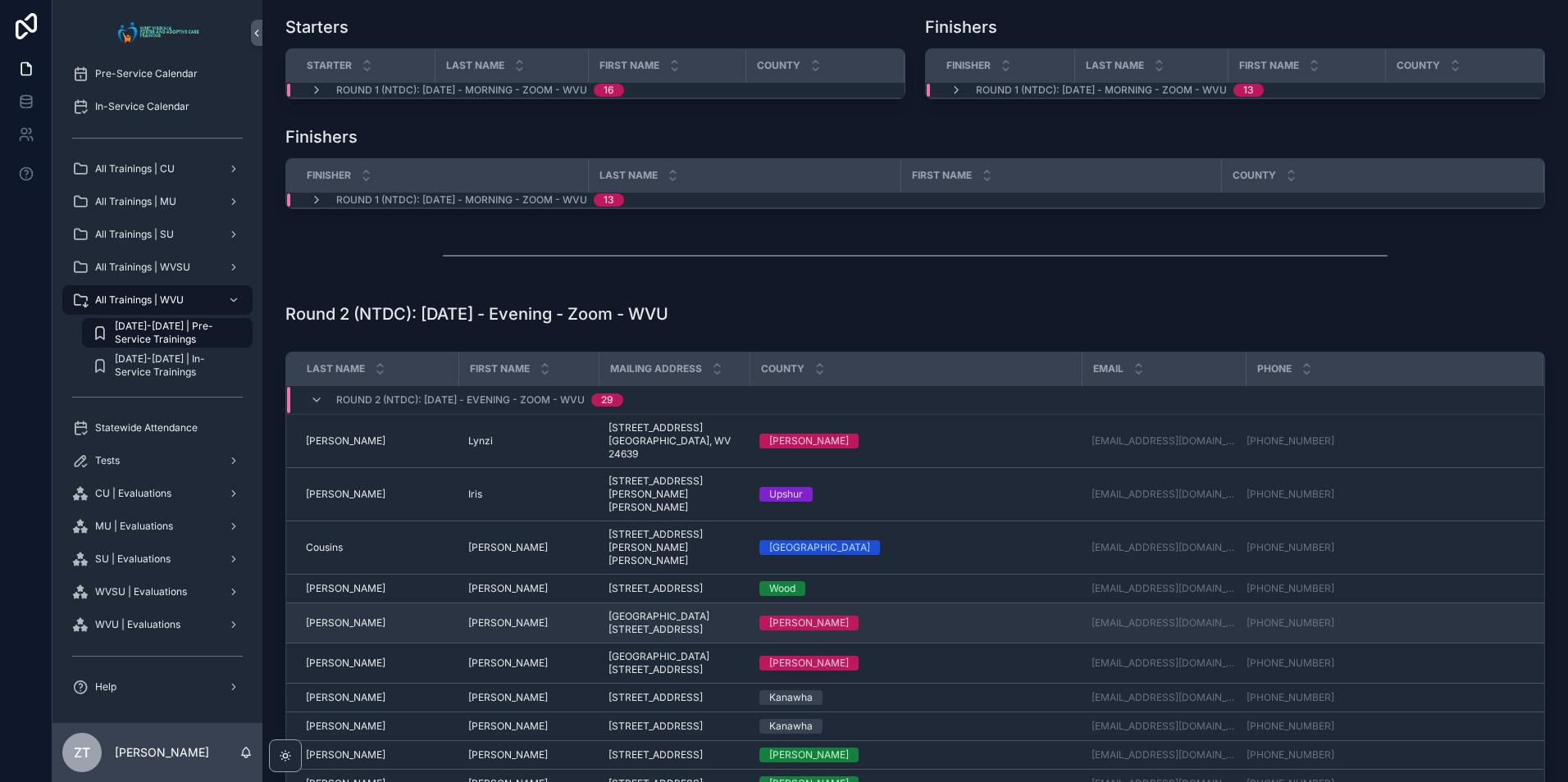
scroll to position [328, 0]
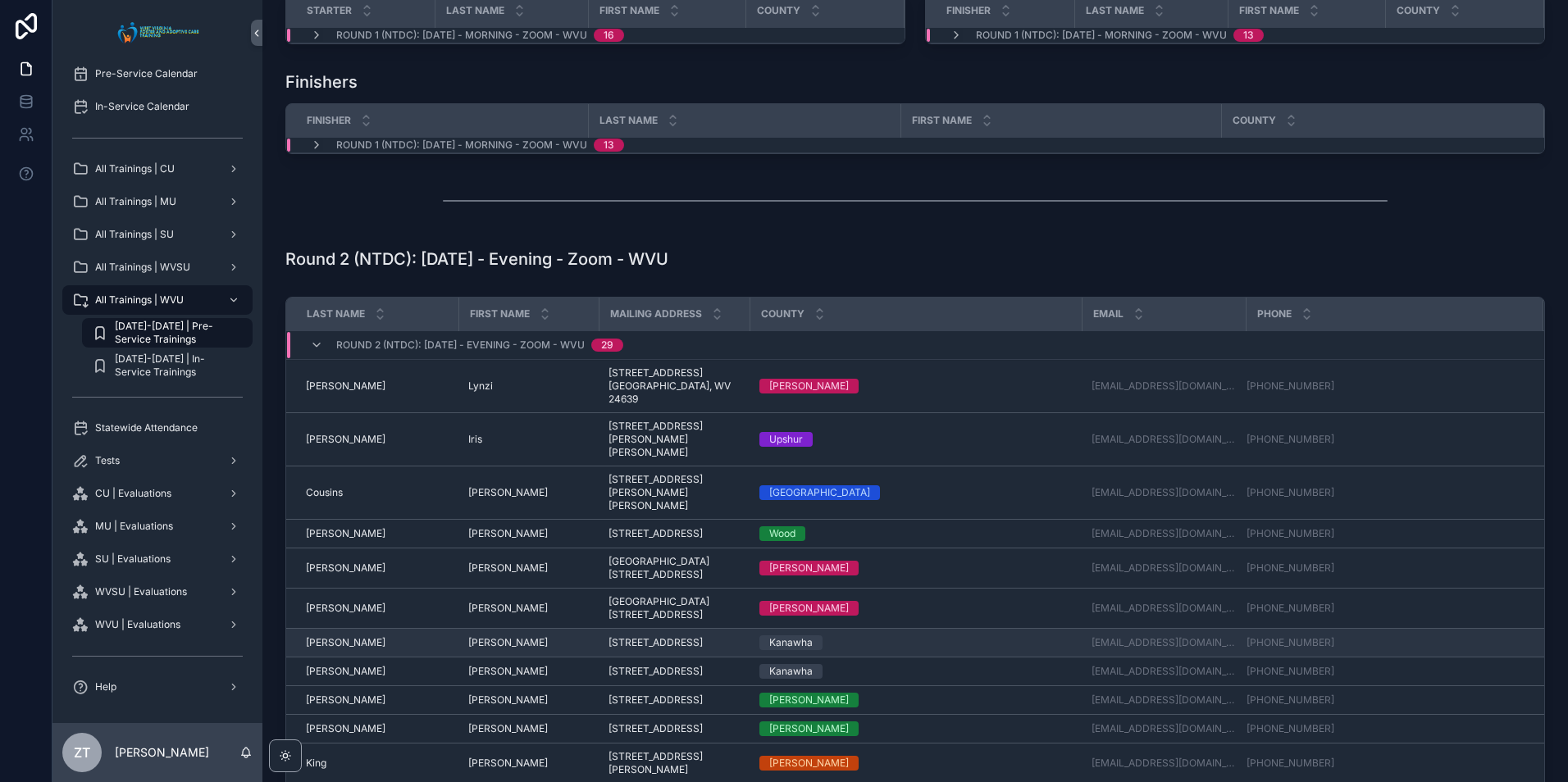
click at [322, 636] on span "[PERSON_NAME]" at bounding box center [346, 643] width 80 height 13
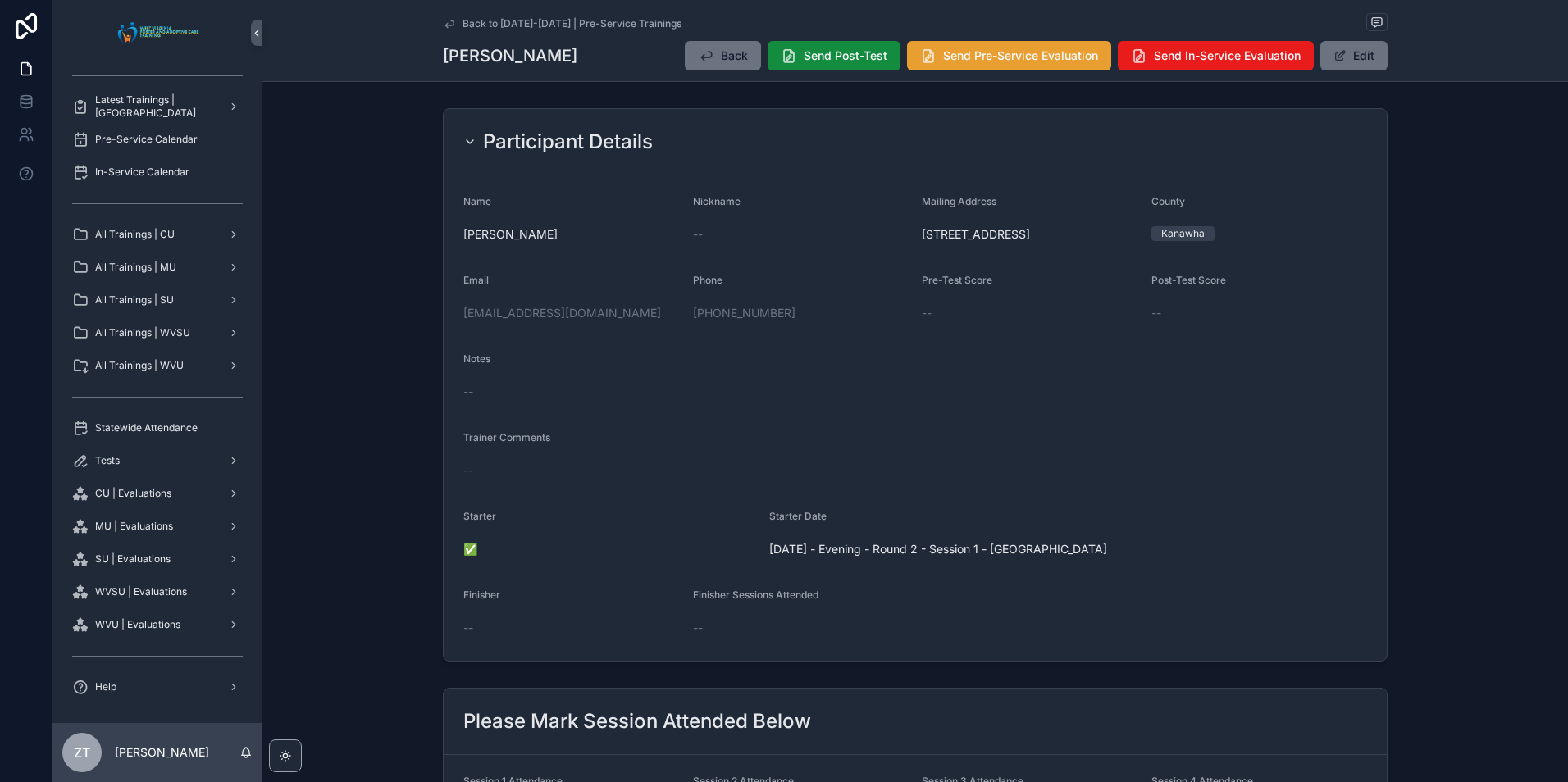
click at [943, 69] on button "Send Pre-Service Evaluation" at bounding box center [1009, 56] width 204 height 30
drag, startPoint x: 448, startPoint y: 23, endPoint x: 82, endPoint y: 172, distance: 395.2
click at [448, 23] on icon "scrollable content" at bounding box center [449, 24] width 13 height 13
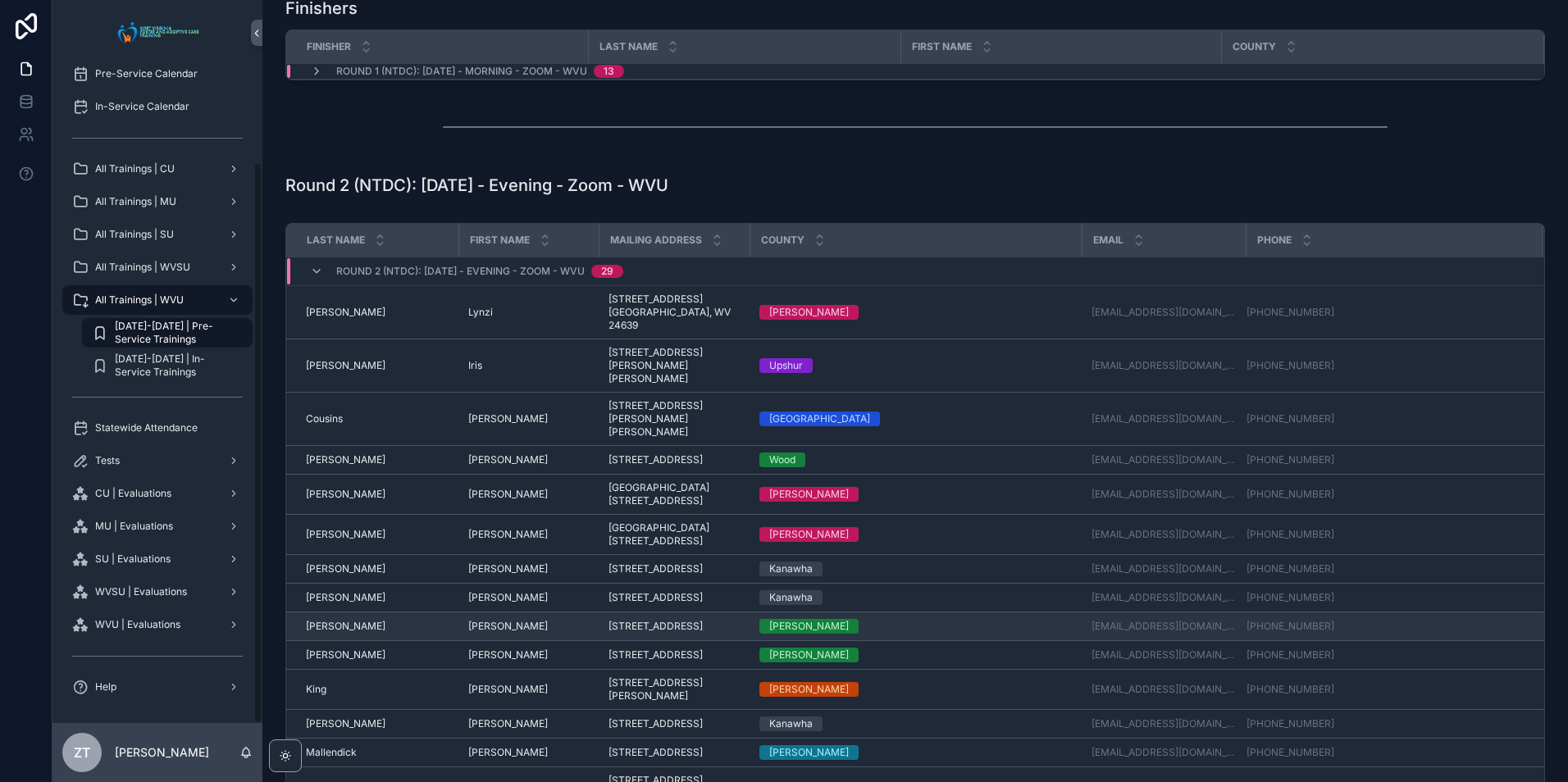
scroll to position [492, 0]
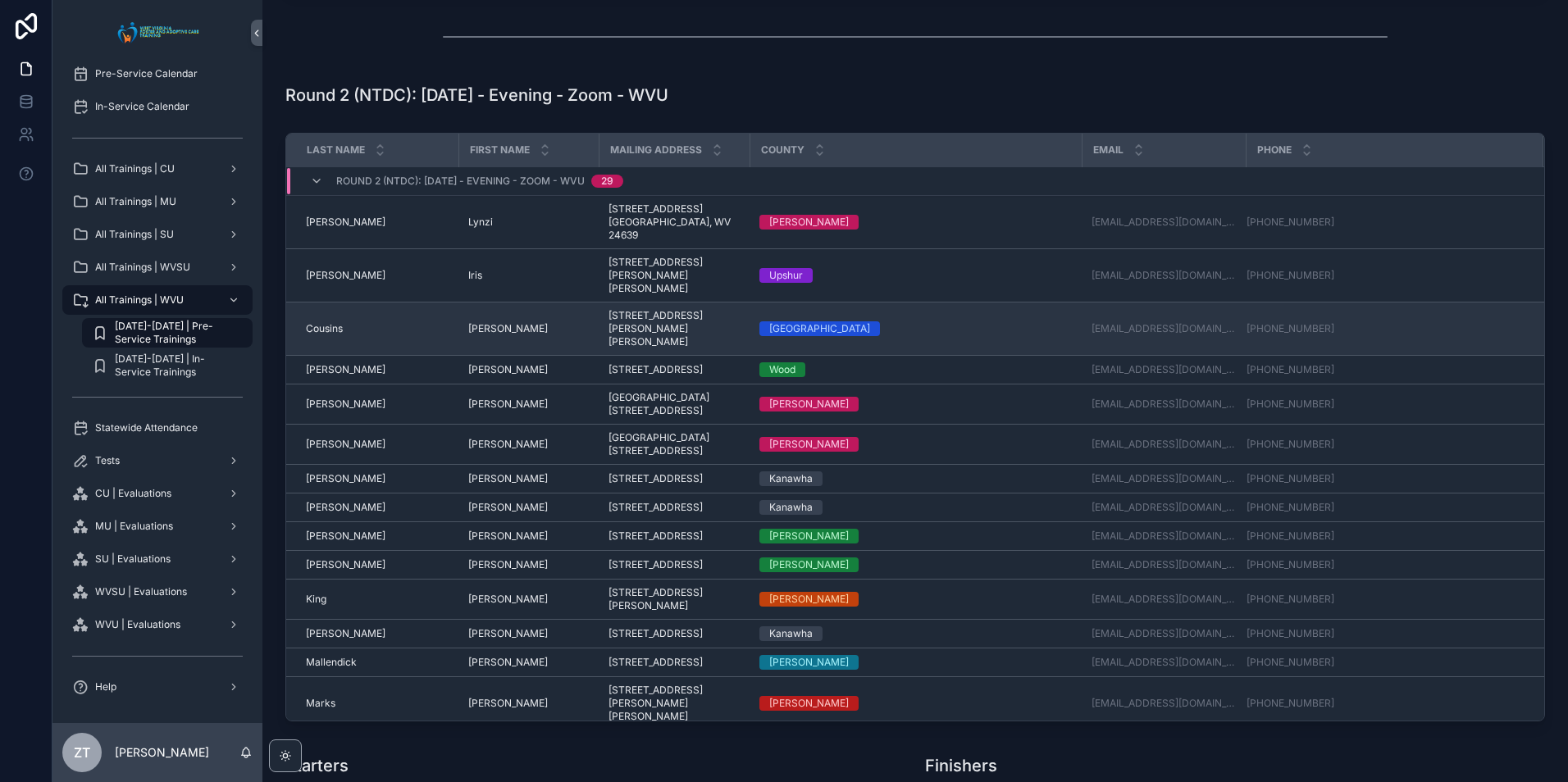
click at [485, 322] on span "[PERSON_NAME]" at bounding box center [508, 328] width 80 height 13
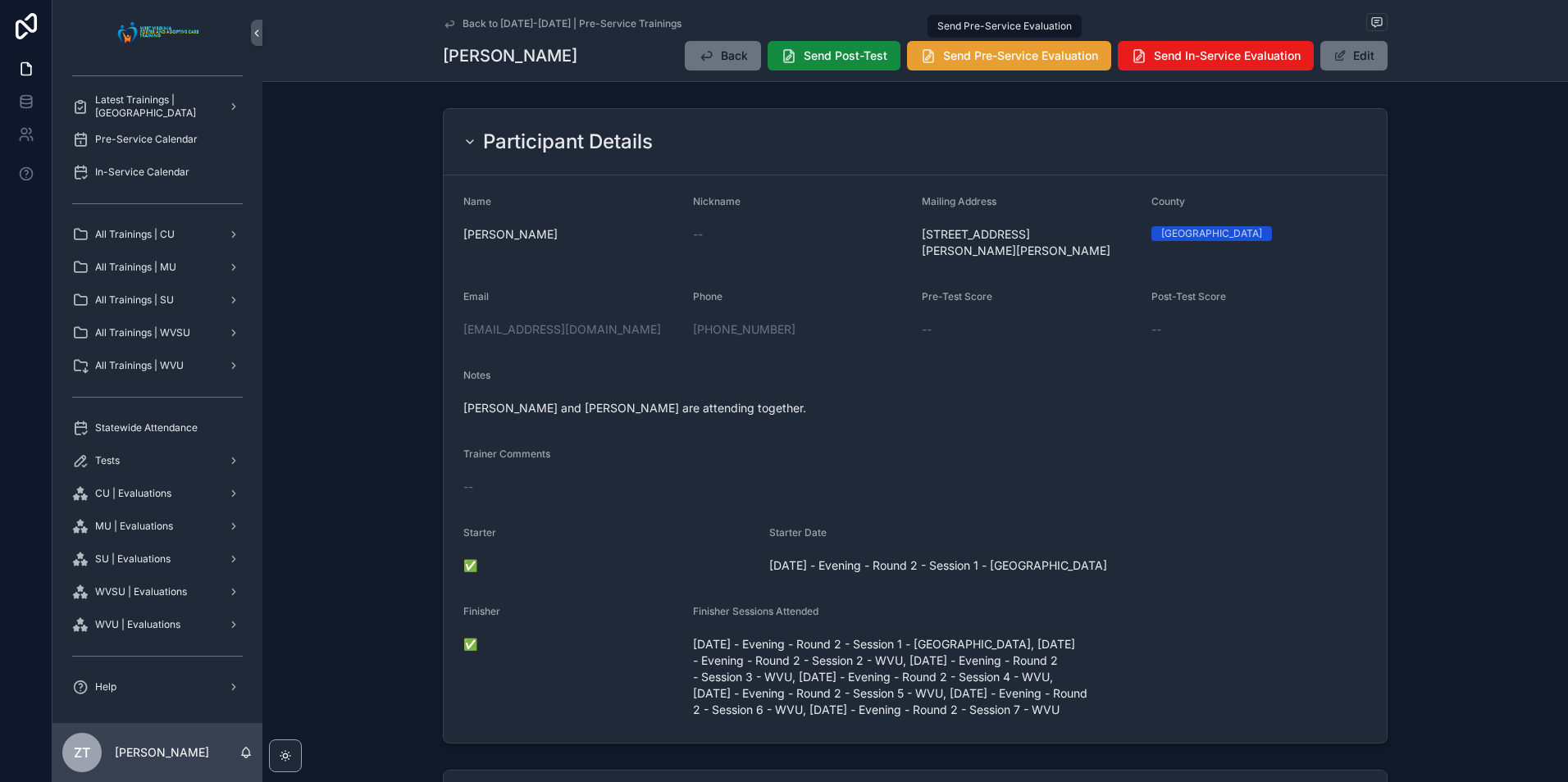
click at [994, 57] on span "Send Pre-Service Evaluation" at bounding box center [1020, 55] width 155 height 17
click at [445, 25] on icon "scrollable content" at bounding box center [449, 23] width 8 height 6
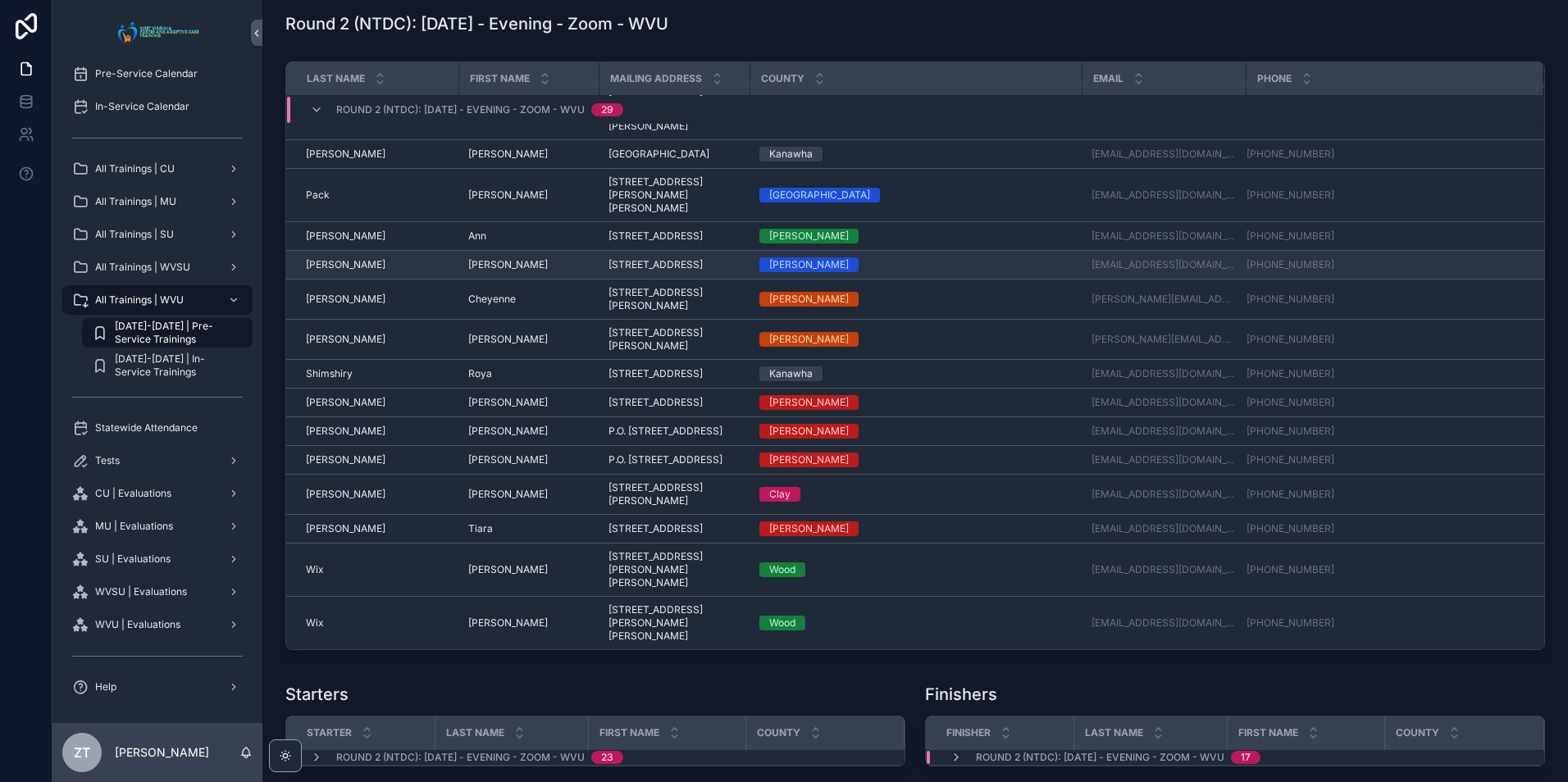
scroll to position [573, 0]
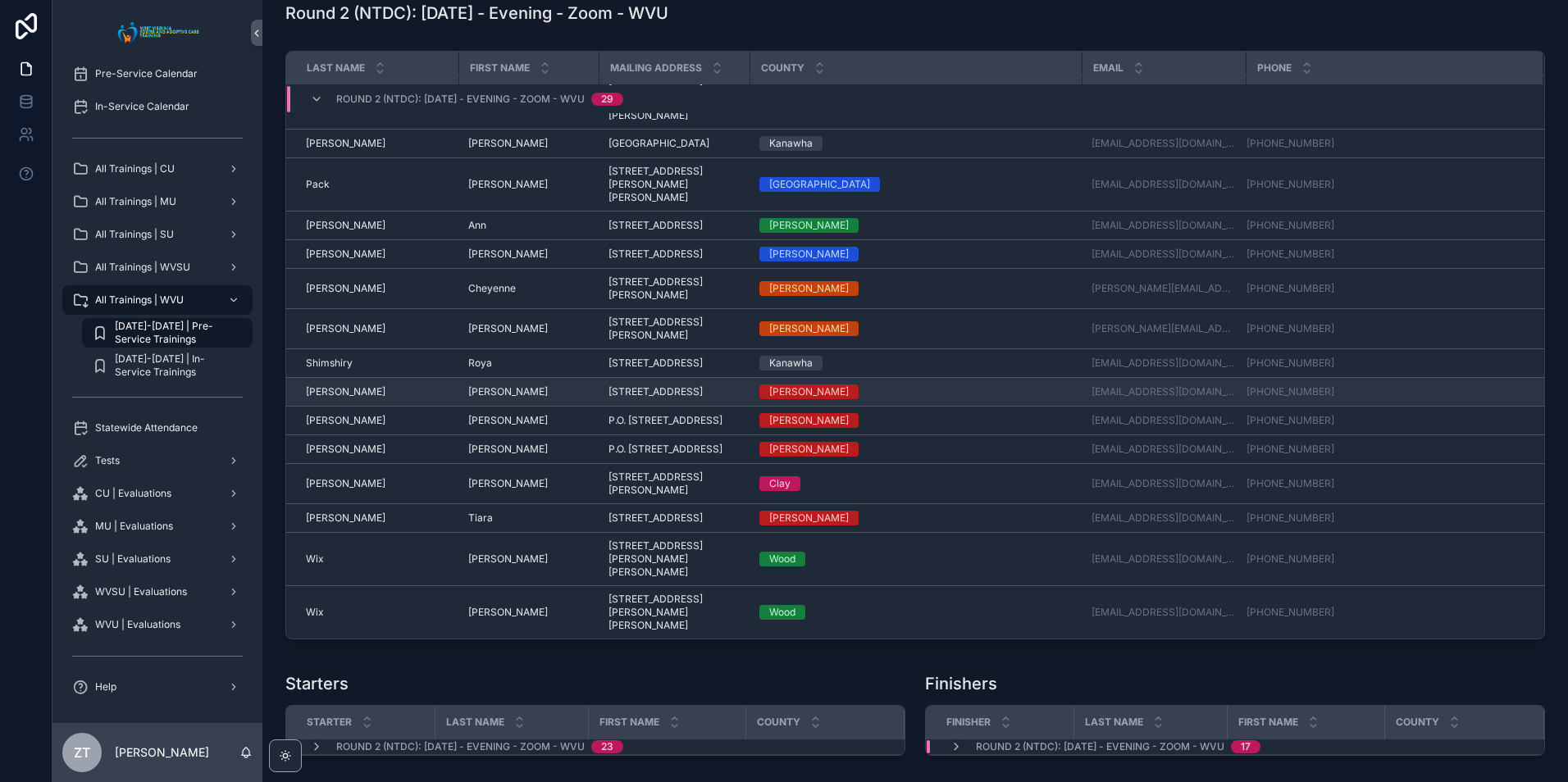
click at [334, 385] on span "[PERSON_NAME]" at bounding box center [346, 391] width 80 height 13
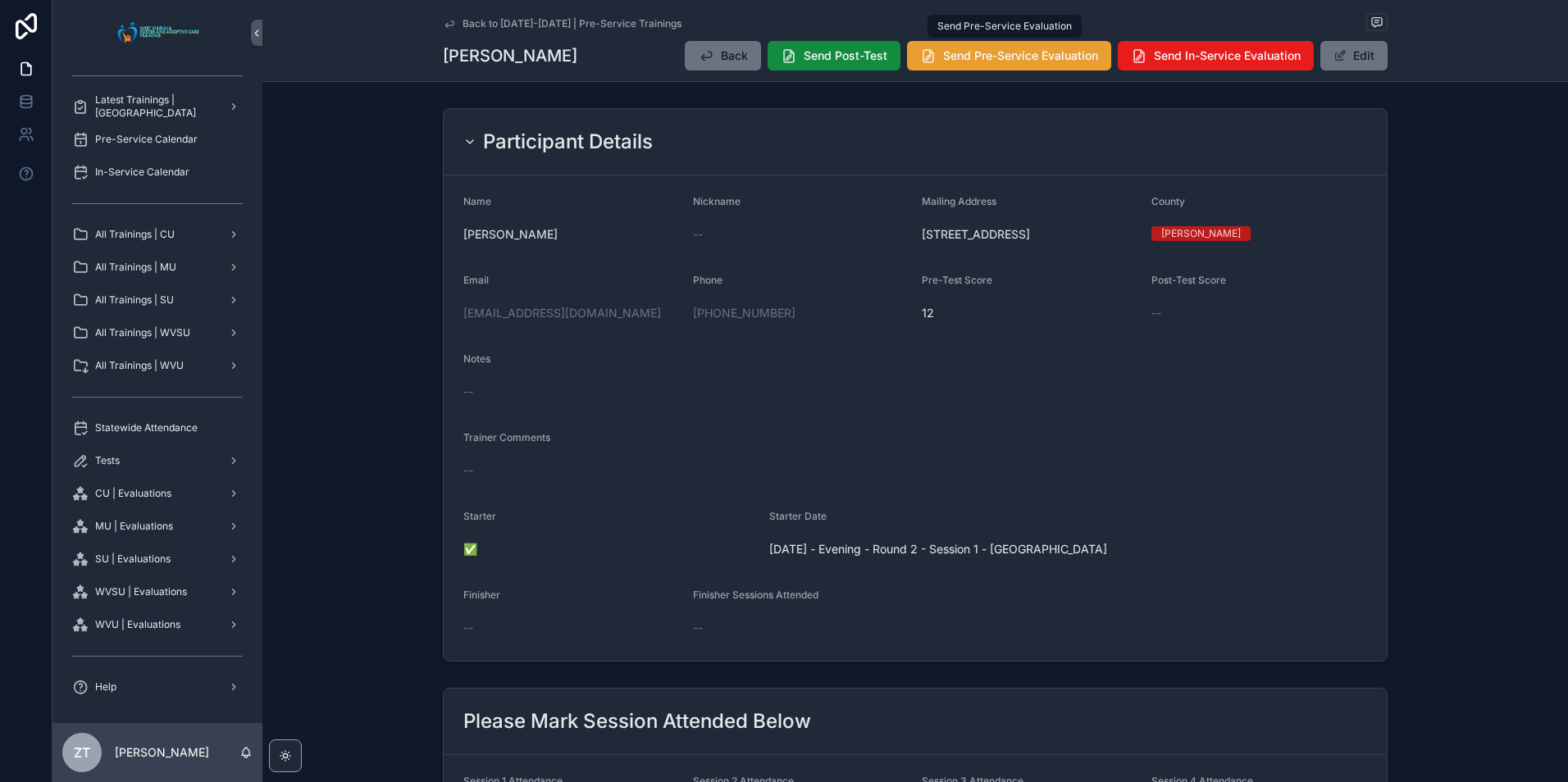
click at [972, 66] on button "Send Pre-Service Evaluation" at bounding box center [1009, 56] width 204 height 30
click at [448, 23] on icon "scrollable content" at bounding box center [449, 24] width 13 height 13
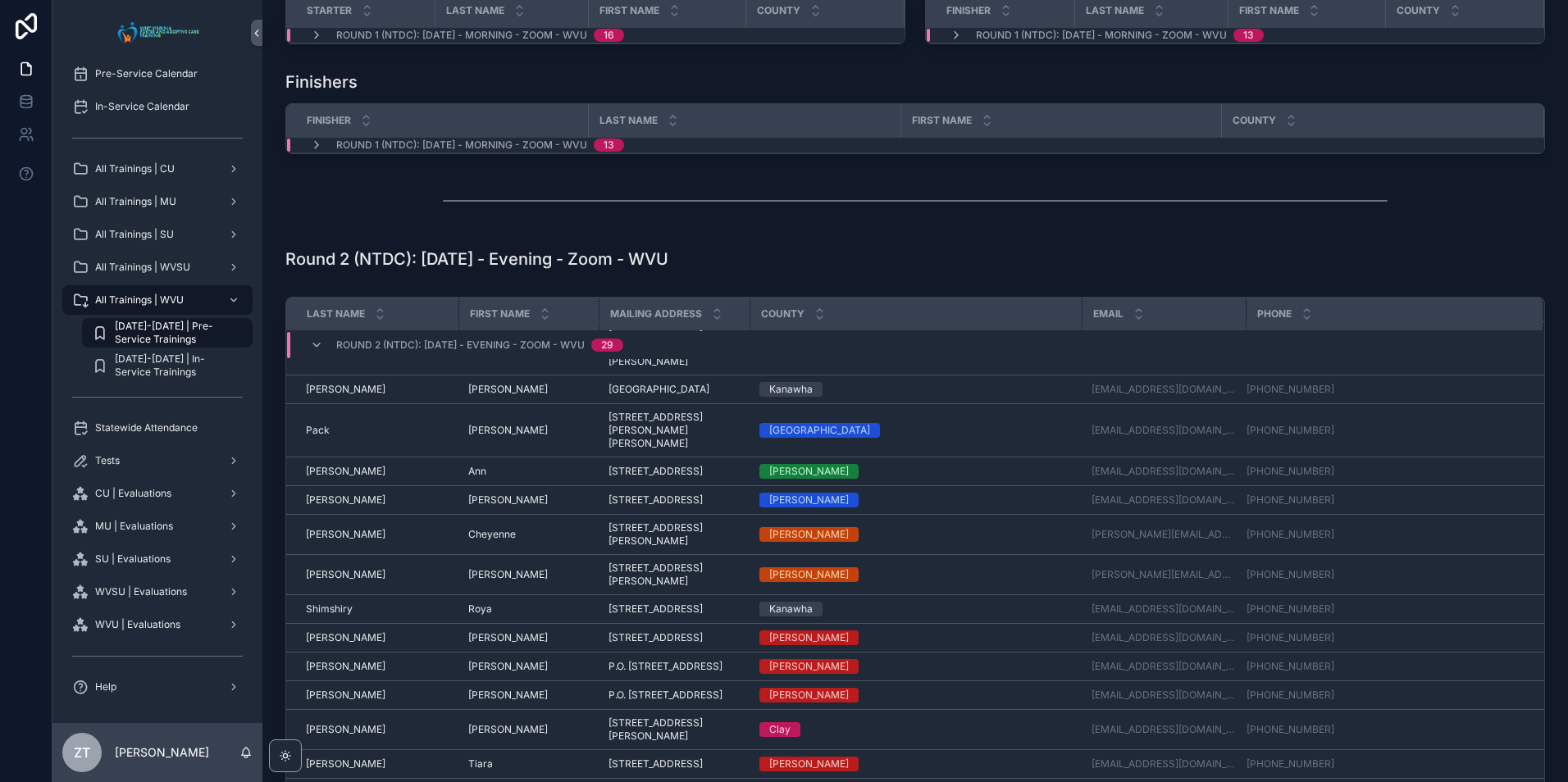
scroll to position [662, 0]
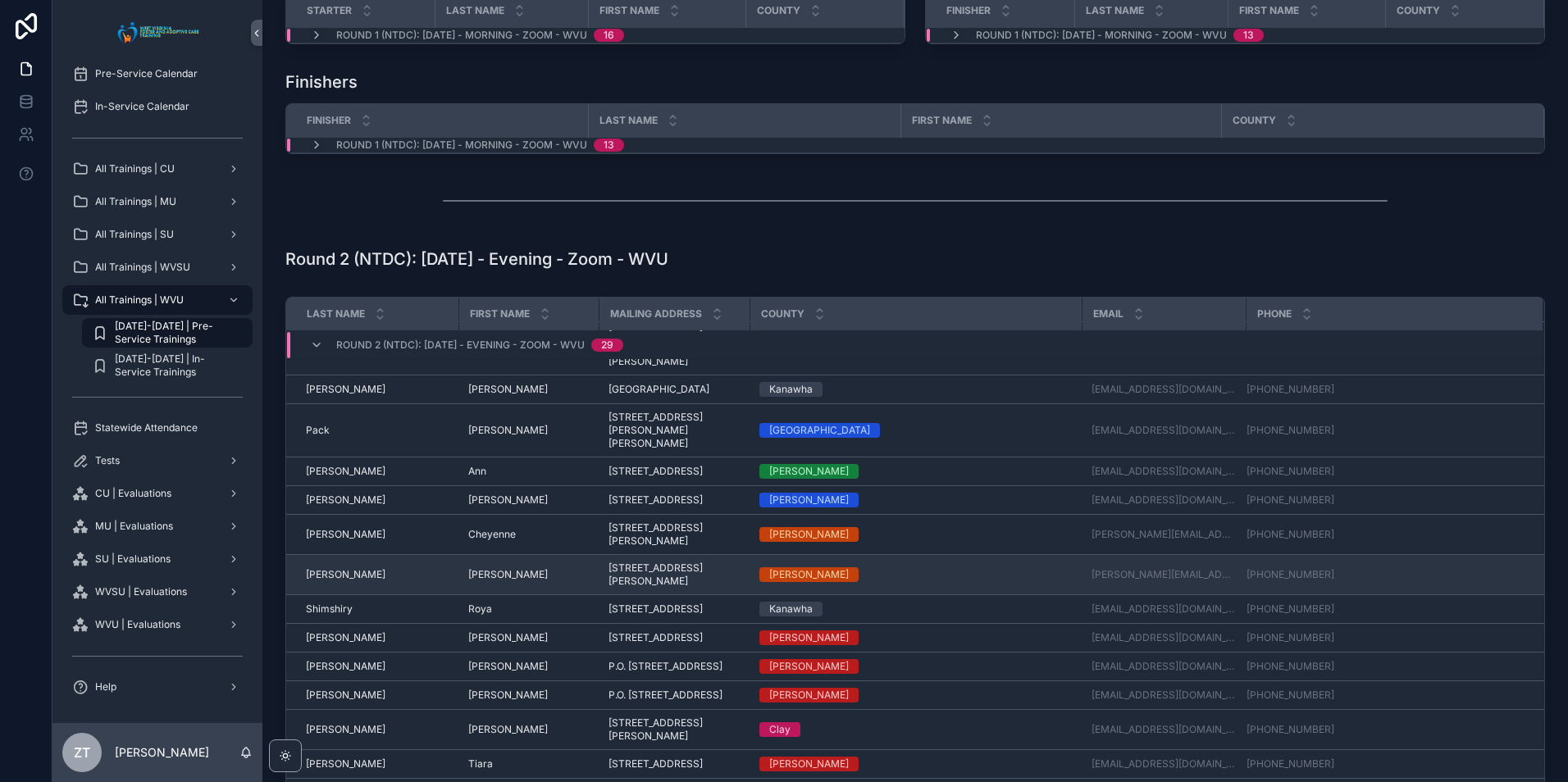
click at [343, 568] on span "[PERSON_NAME]" at bounding box center [346, 574] width 80 height 13
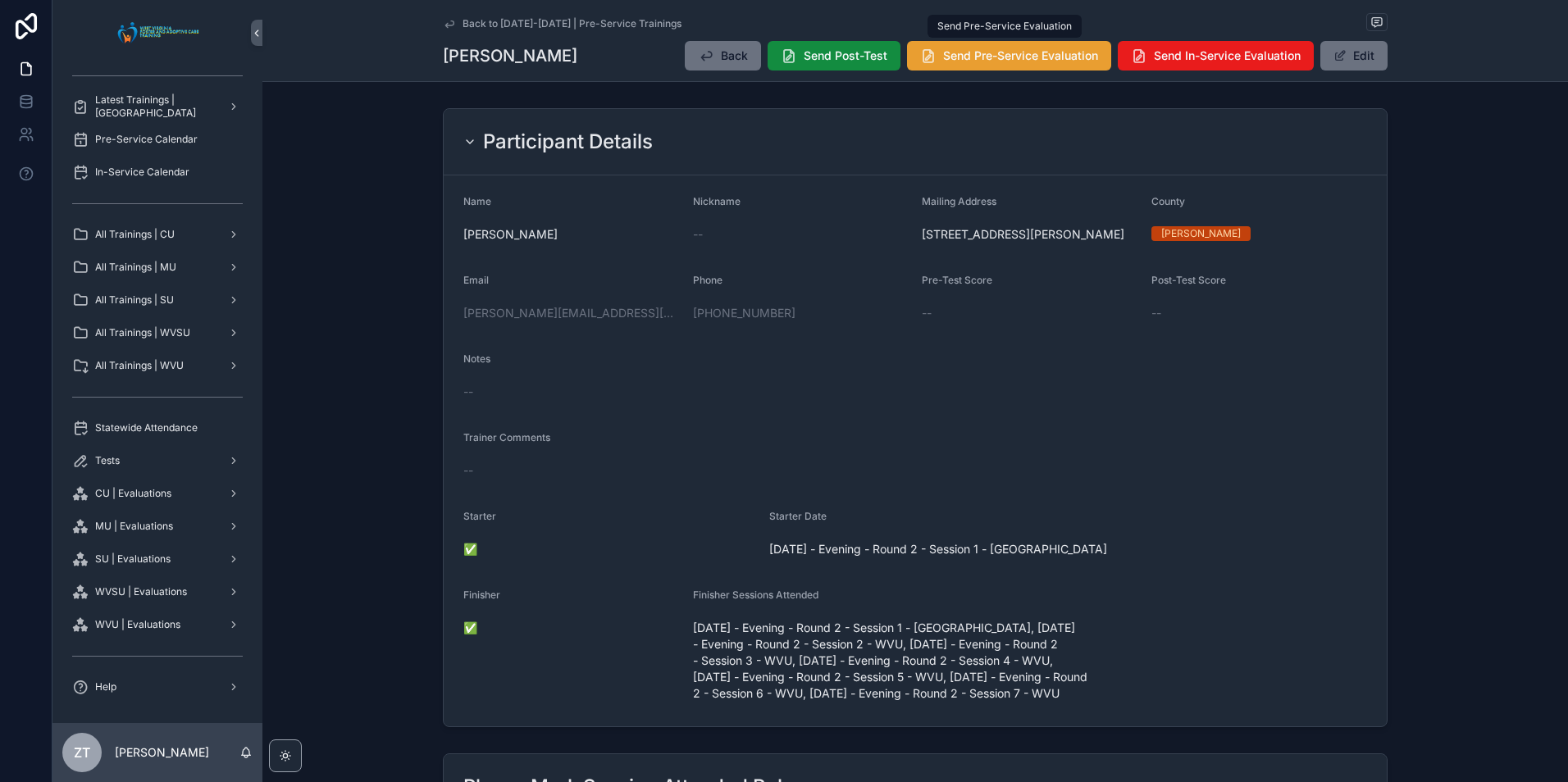
click at [1027, 62] on span "Send Pre-Service Evaluation" at bounding box center [1020, 55] width 155 height 17
click at [451, 27] on icon "scrollable content" at bounding box center [449, 24] width 13 height 13
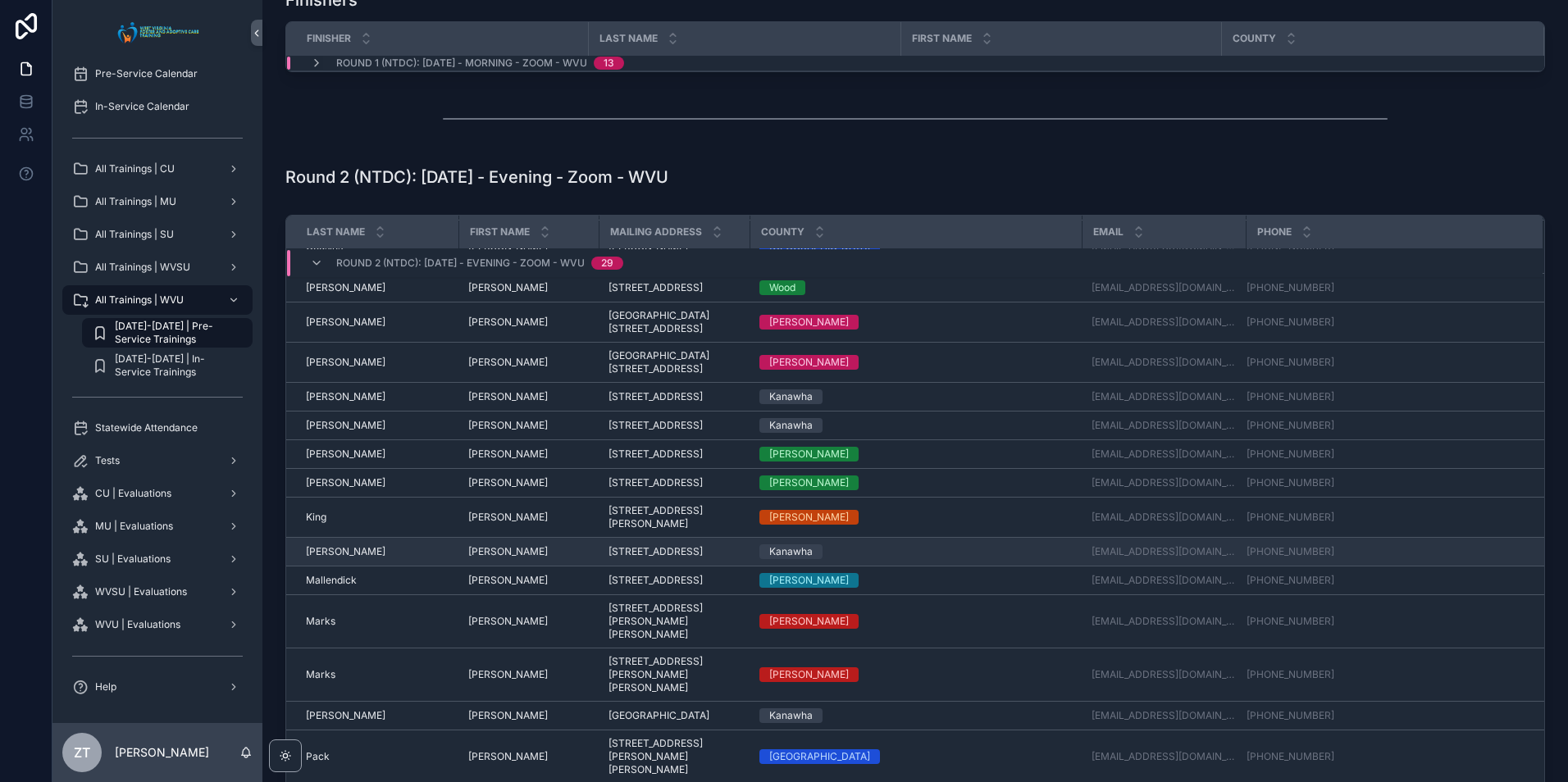
scroll to position [245, 0]
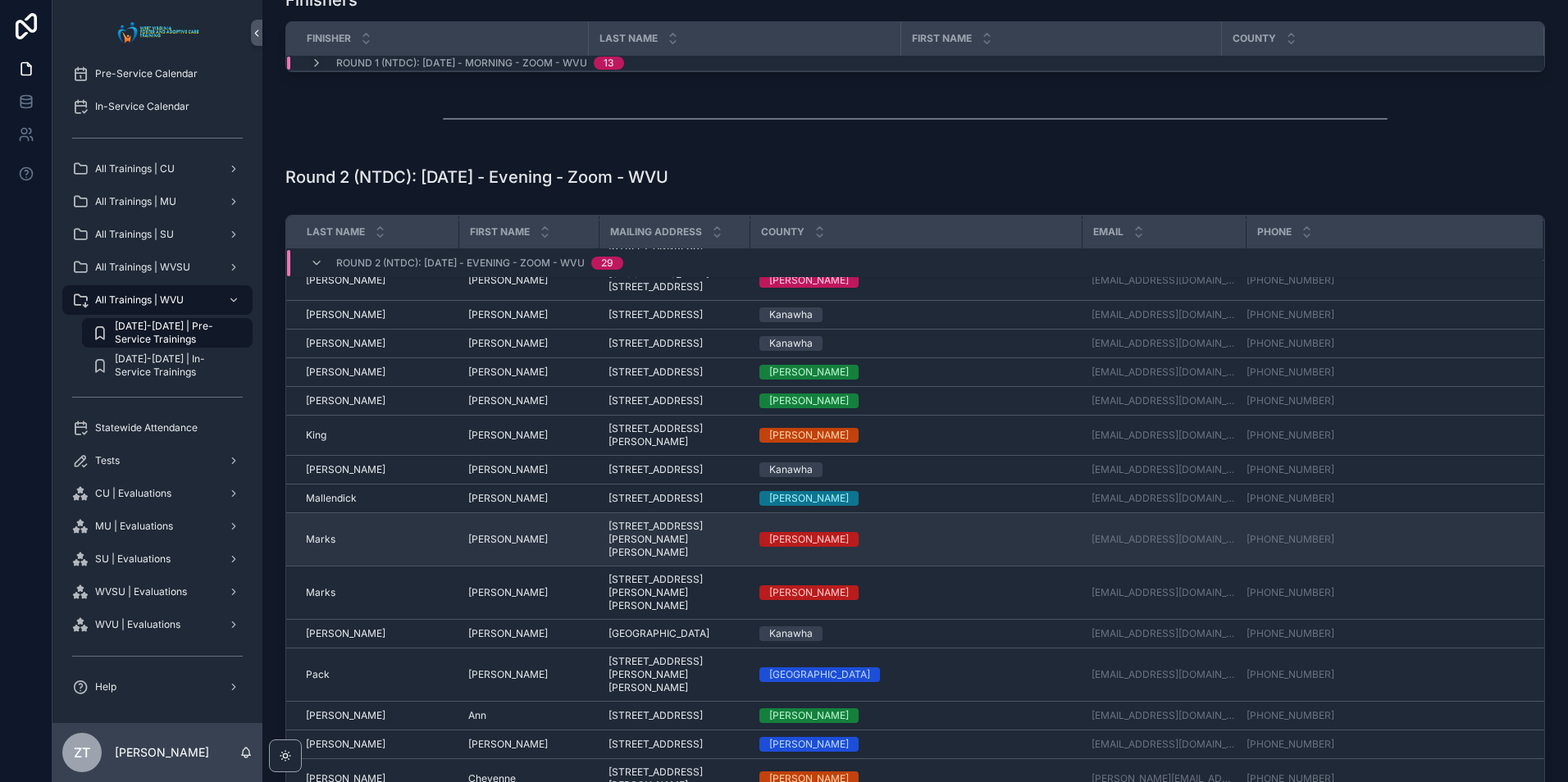
click at [324, 546] on span "Marks" at bounding box center [321, 539] width 30 height 13
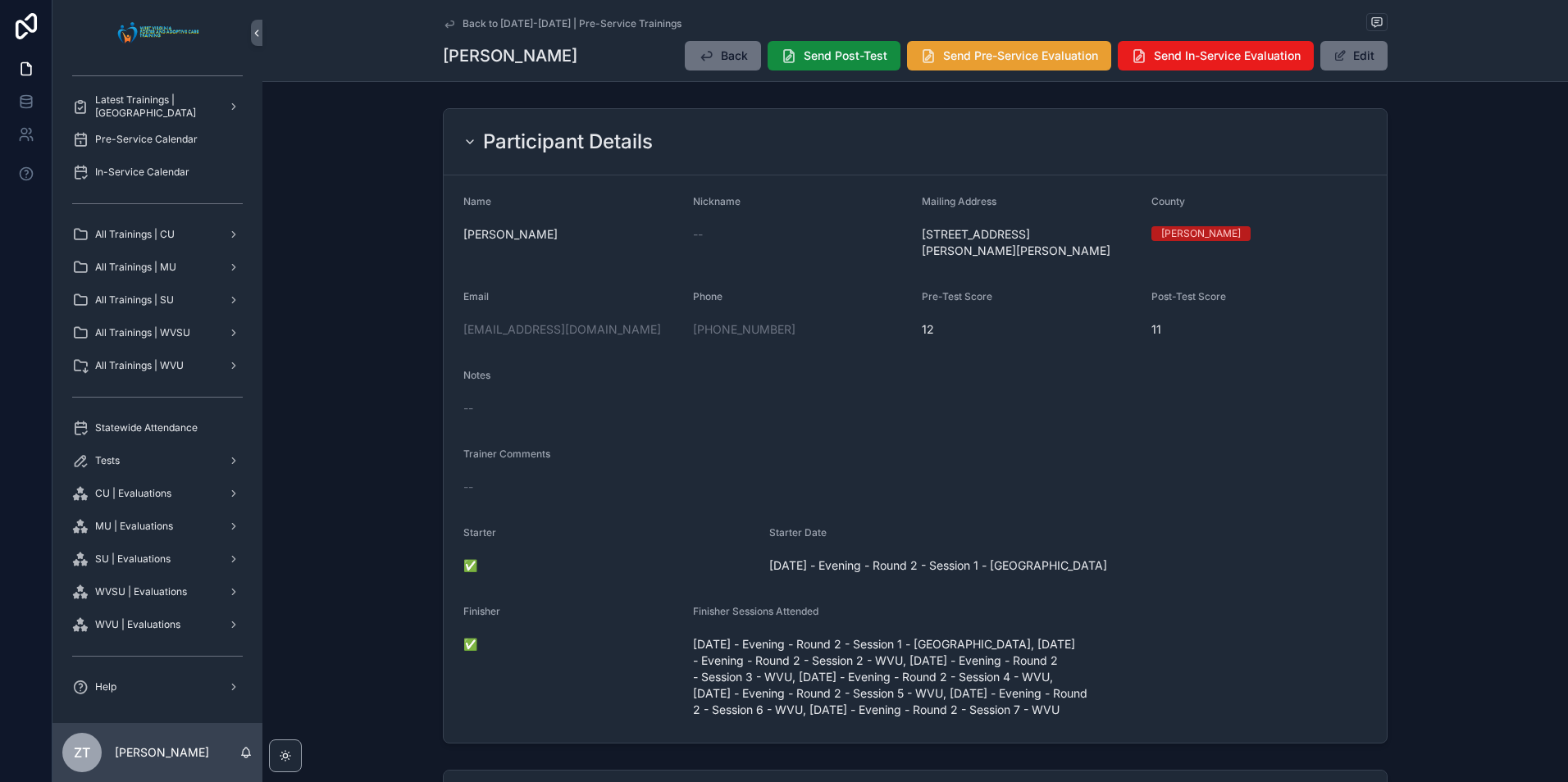
click at [964, 61] on span "Send Pre-Service Evaluation" at bounding box center [1020, 55] width 155 height 17
click at [447, 25] on icon "scrollable content" at bounding box center [449, 23] width 8 height 6
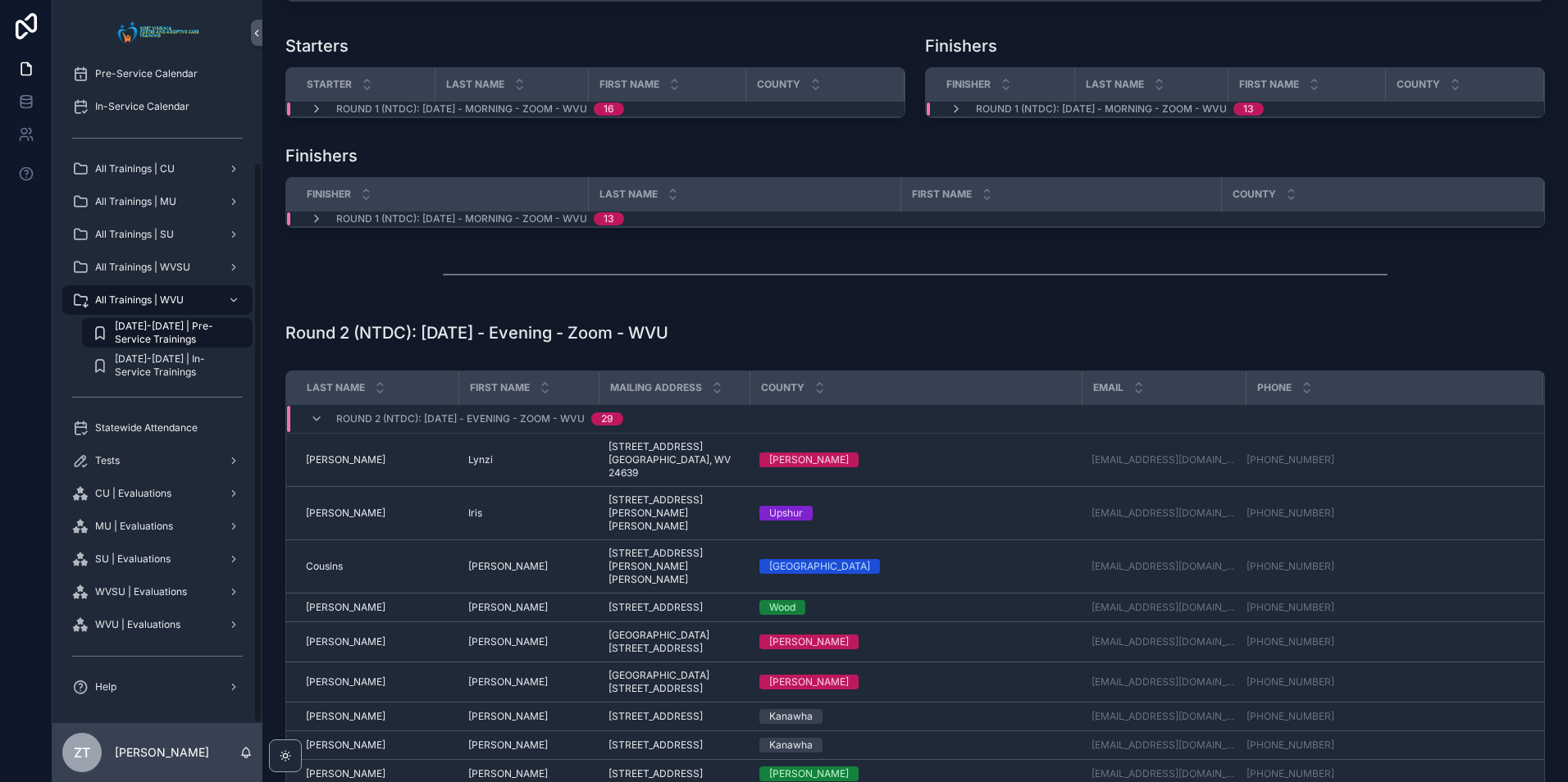
scroll to position [328, 0]
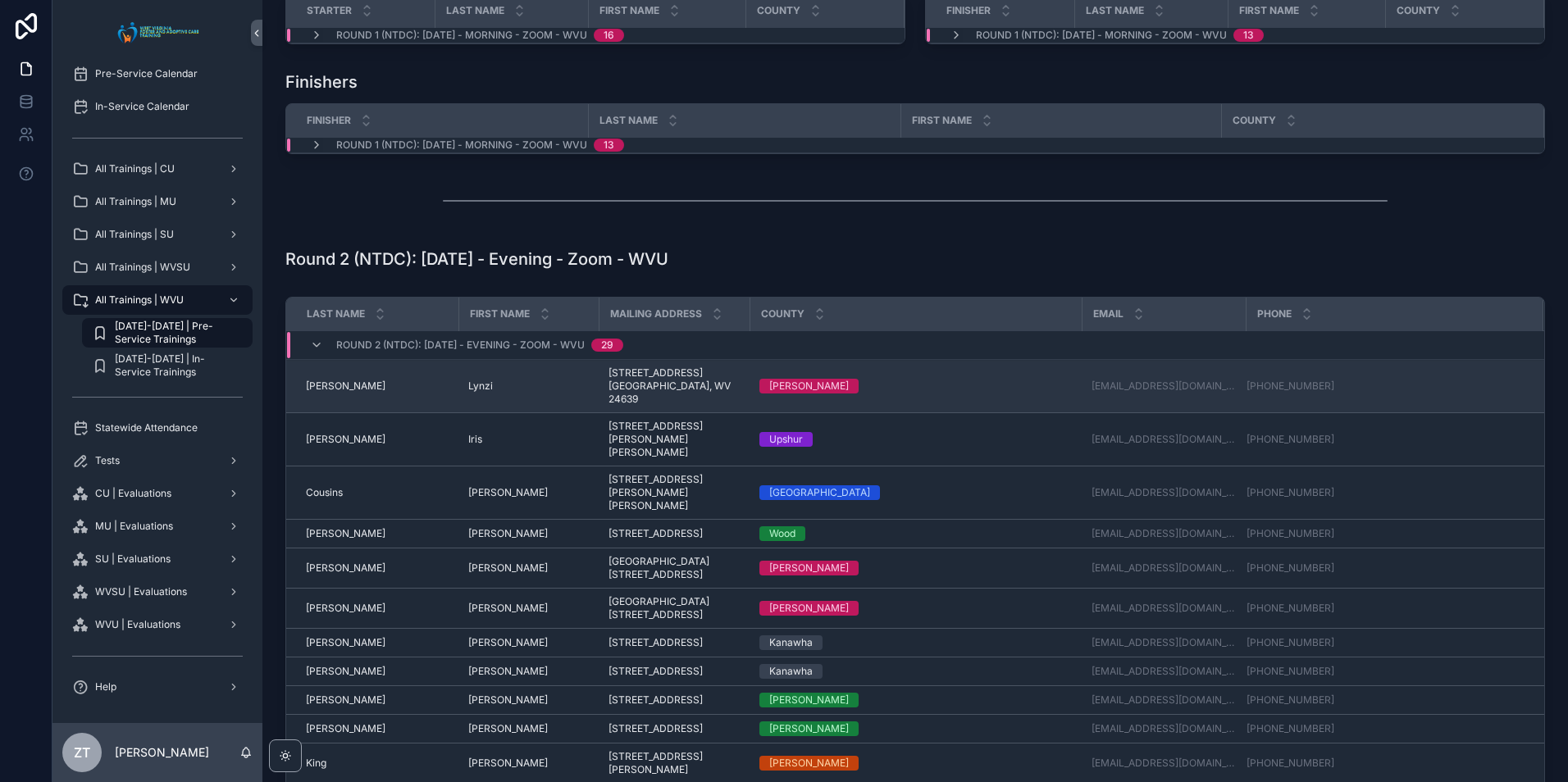
click at [321, 380] on span "[PERSON_NAME]" at bounding box center [346, 386] width 80 height 13
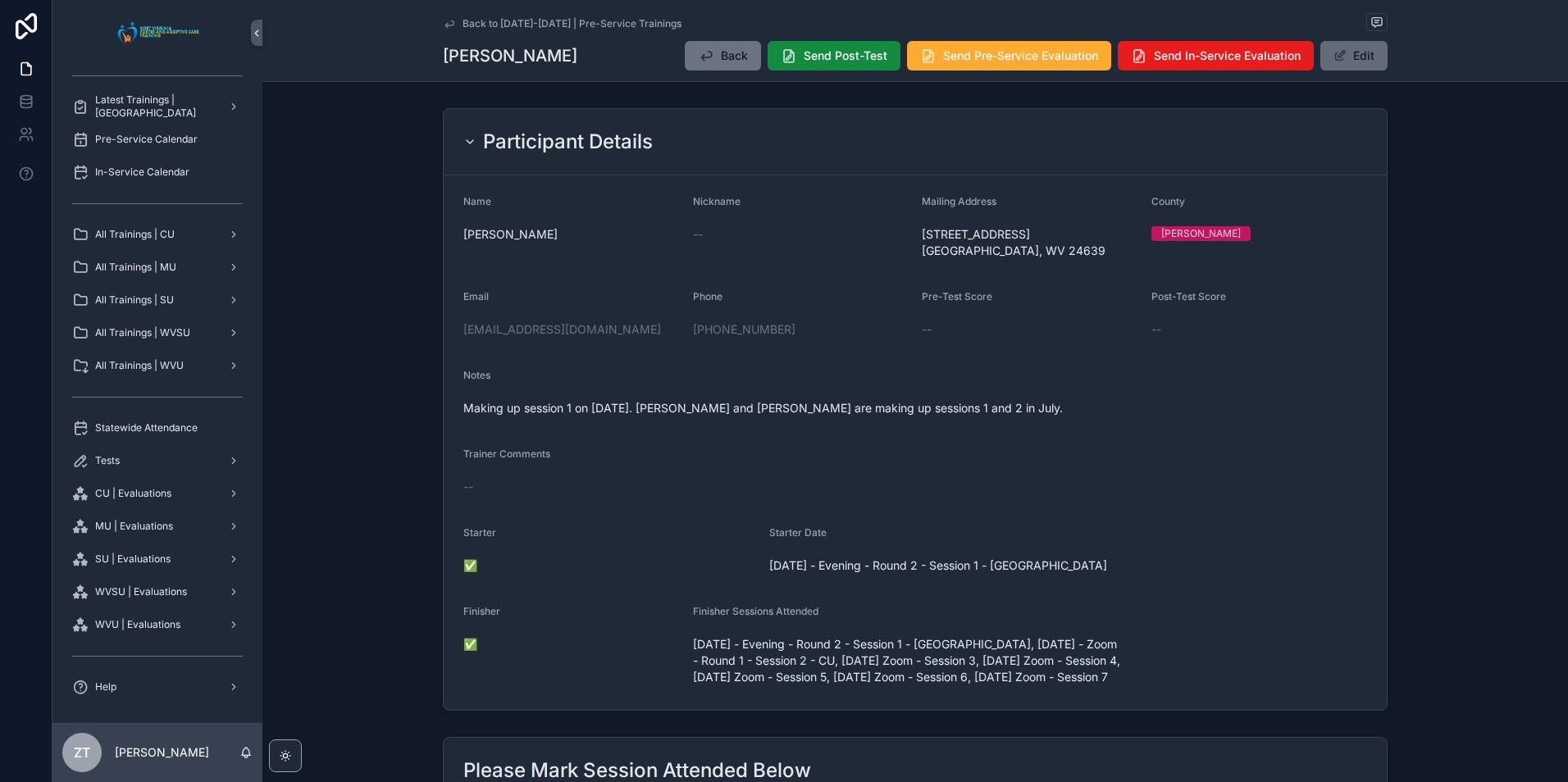
click at [1367, 60] on button "Edit" at bounding box center [1353, 56] width 68 height 30
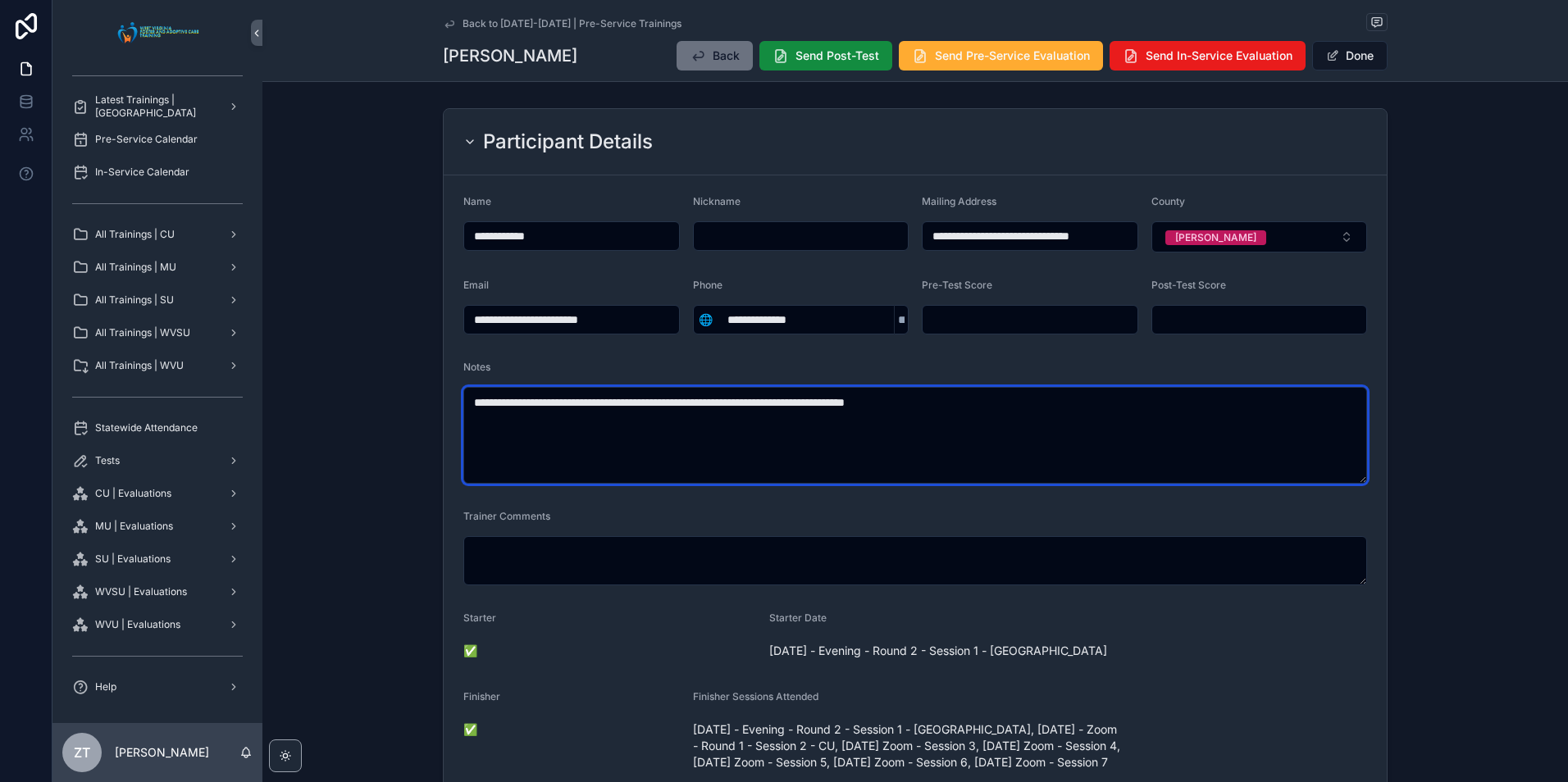
click at [805, 406] on textarea "**********" at bounding box center [915, 435] width 903 height 96
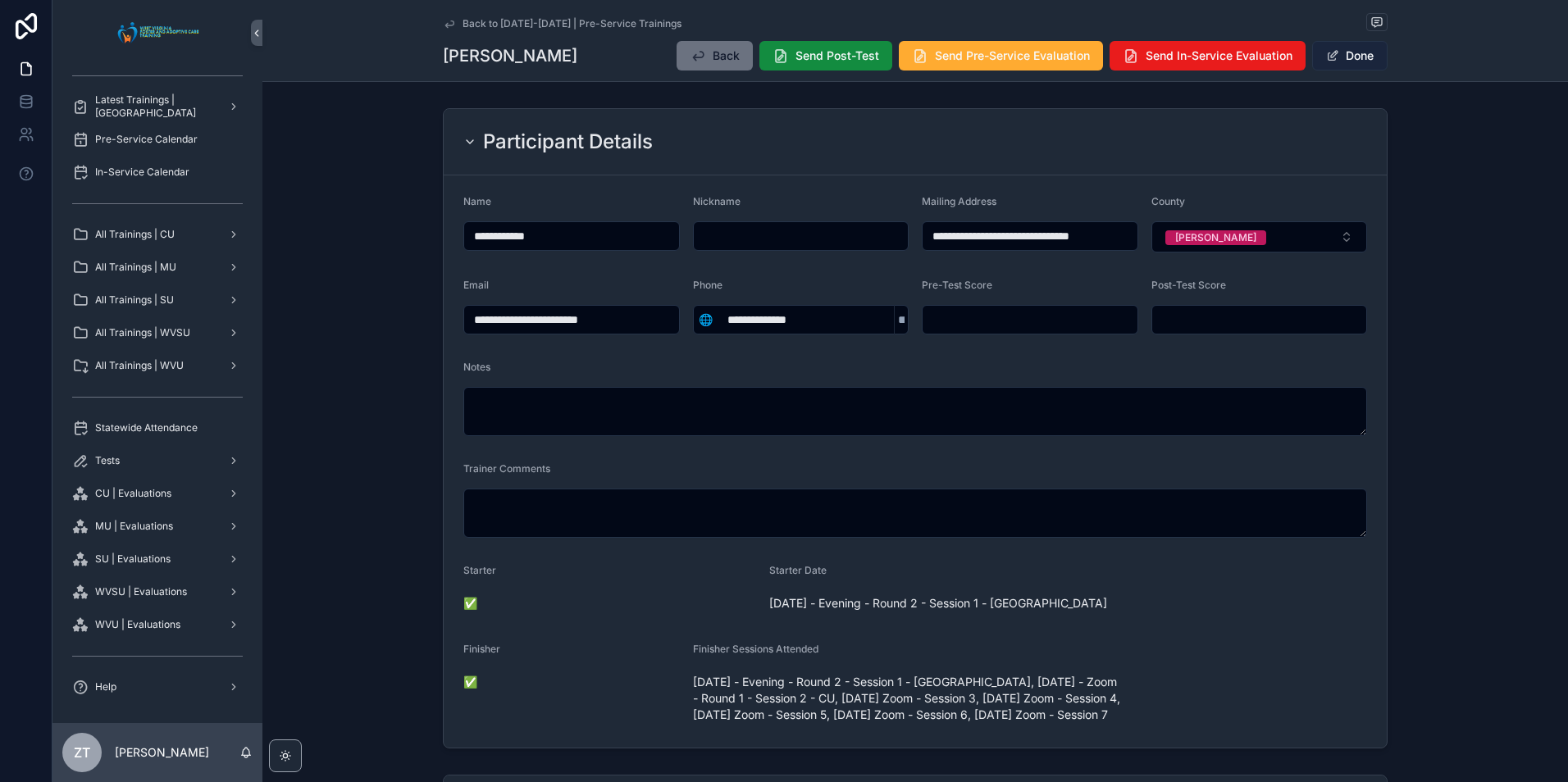
click at [1343, 56] on button "Done" at bounding box center [1350, 56] width 75 height 30
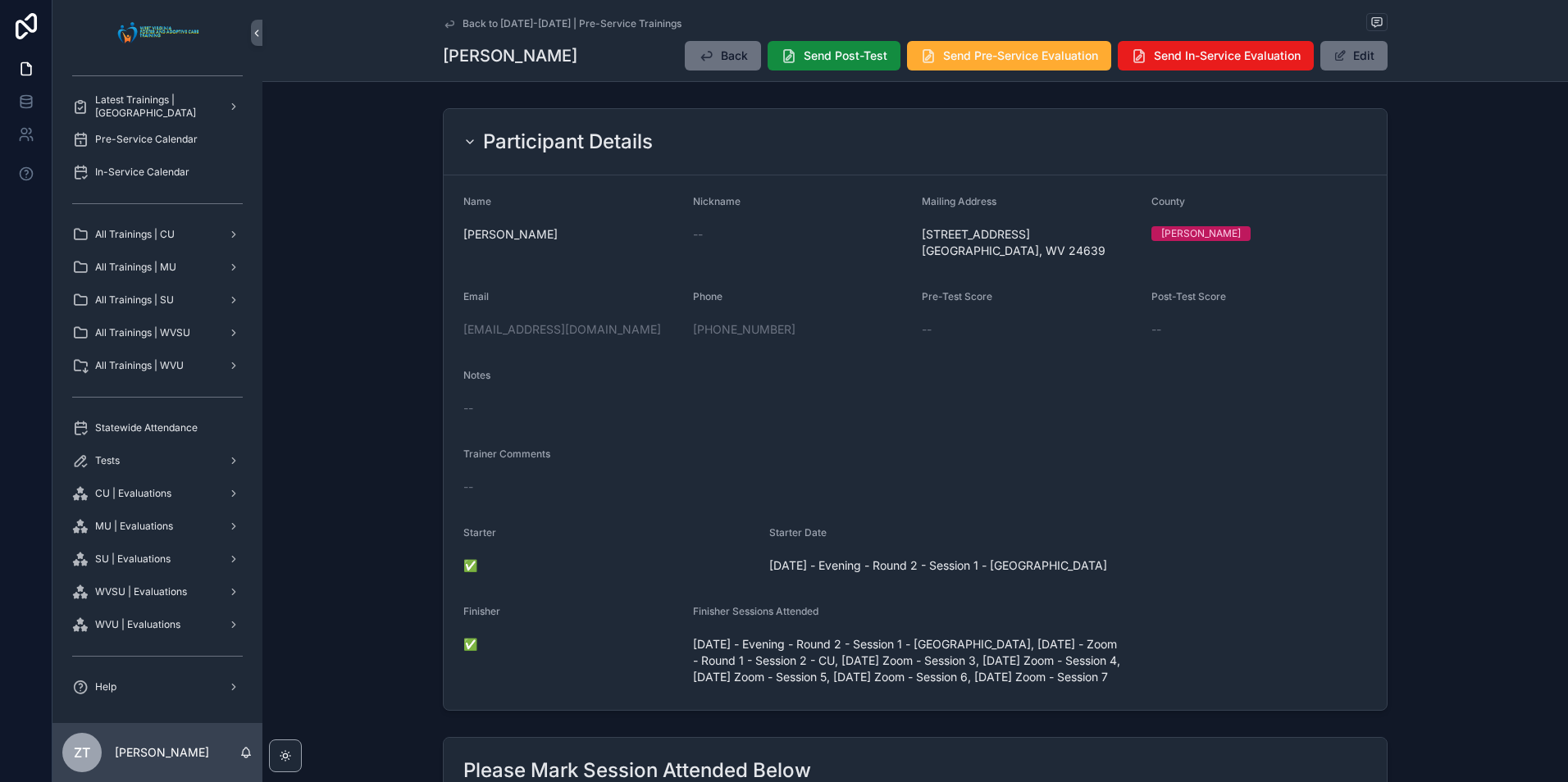
click at [445, 25] on icon "scrollable content" at bounding box center [449, 23] width 8 height 6
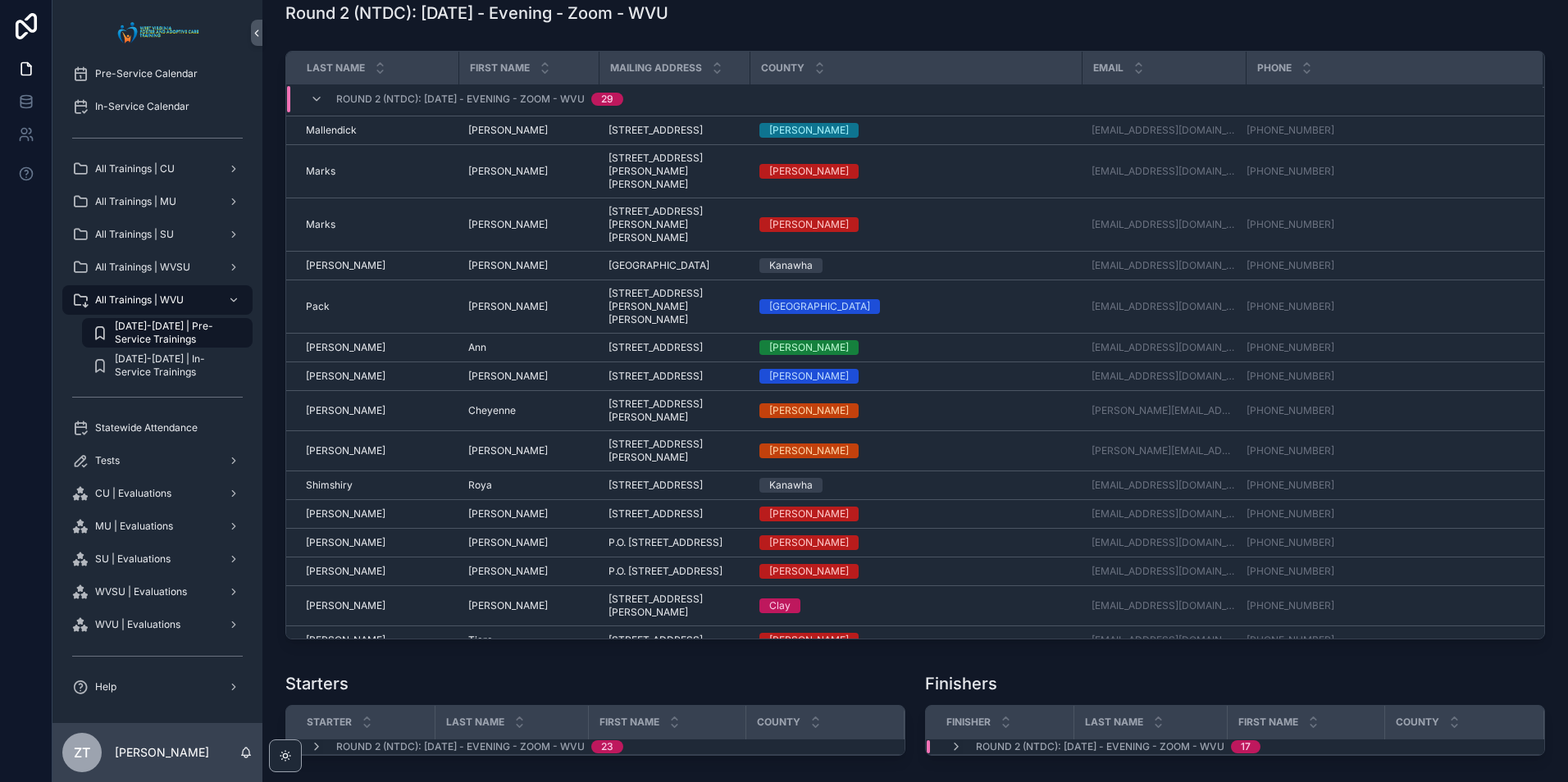
scroll to position [394, 0]
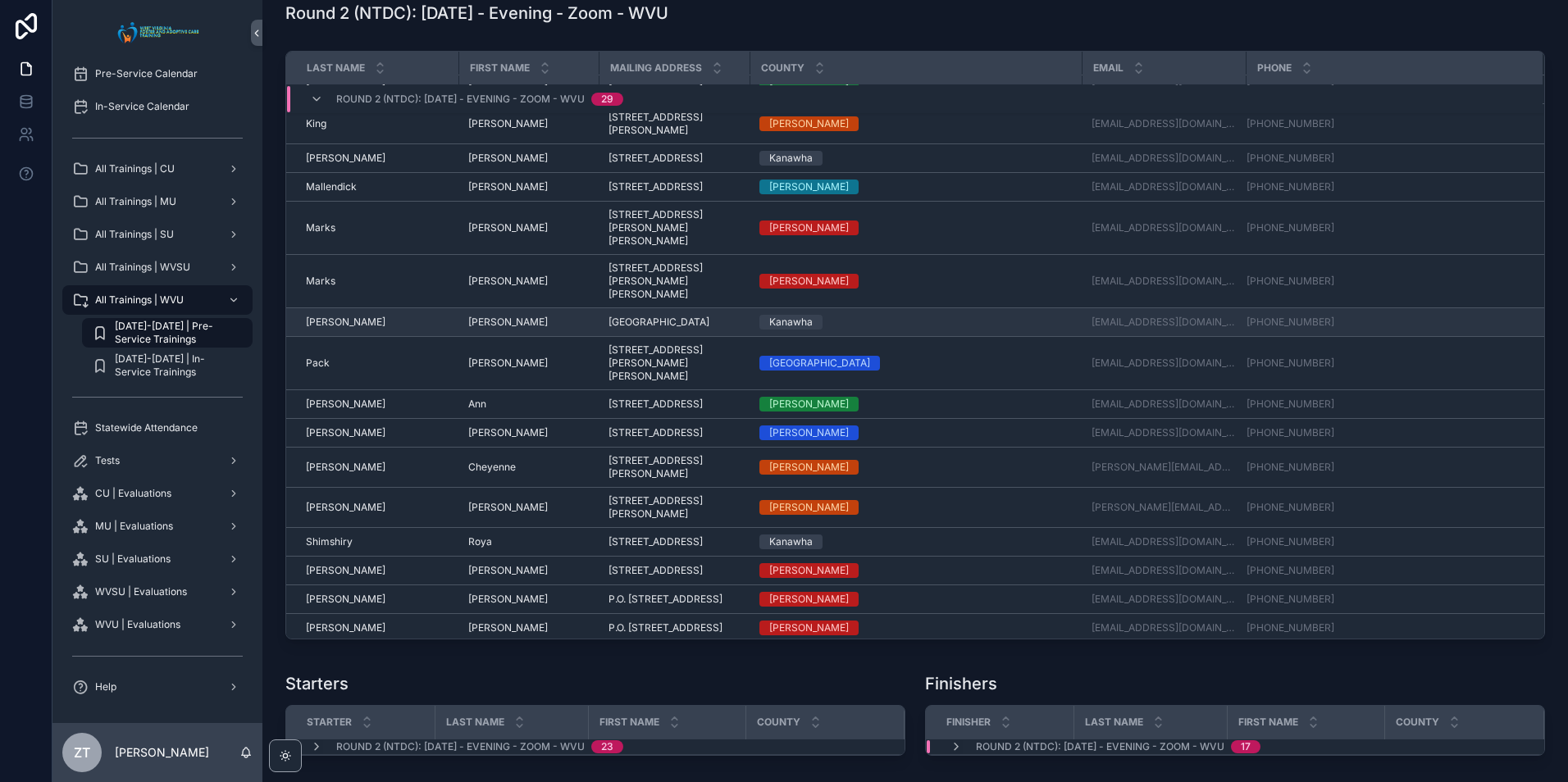
click at [343, 329] on span "[PERSON_NAME]" at bounding box center [346, 322] width 80 height 13
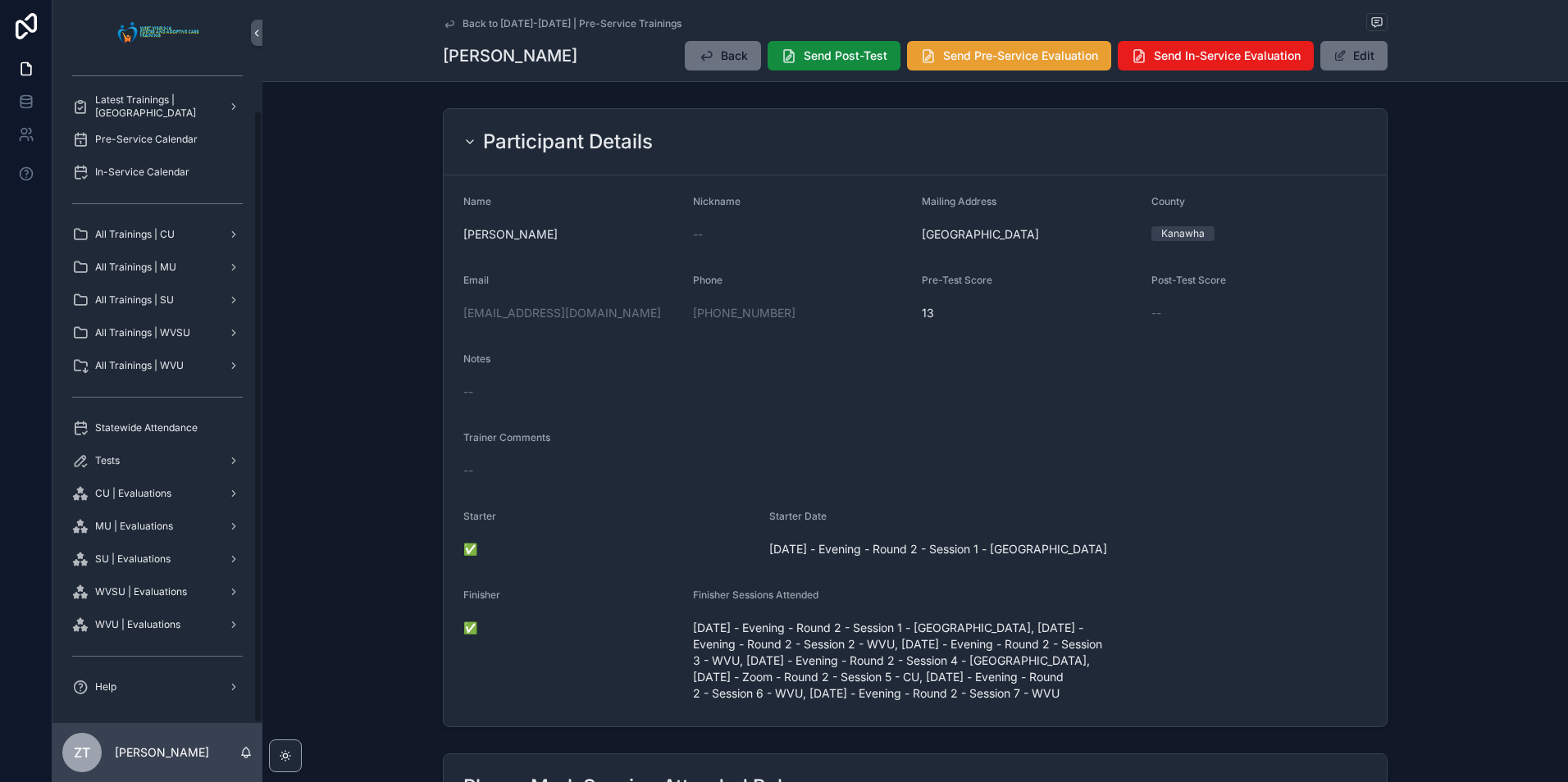
click at [981, 65] on button "Send Pre-Service Evaluation" at bounding box center [1009, 56] width 204 height 30
drag, startPoint x: 447, startPoint y: 25, endPoint x: 49, endPoint y: 294, distance: 480.4
click at [447, 25] on icon "scrollable content" at bounding box center [449, 23] width 8 height 6
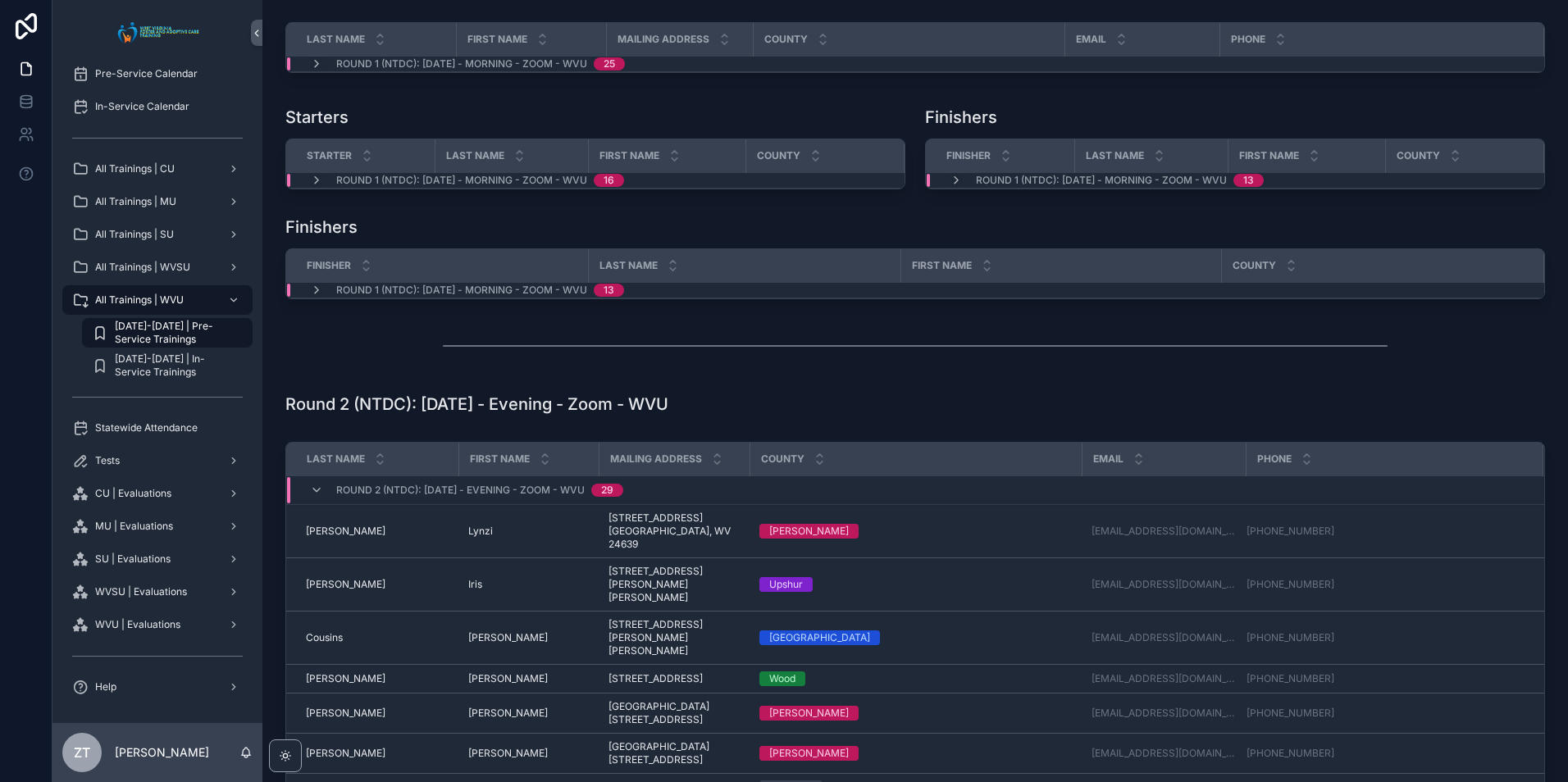
scroll to position [164, 0]
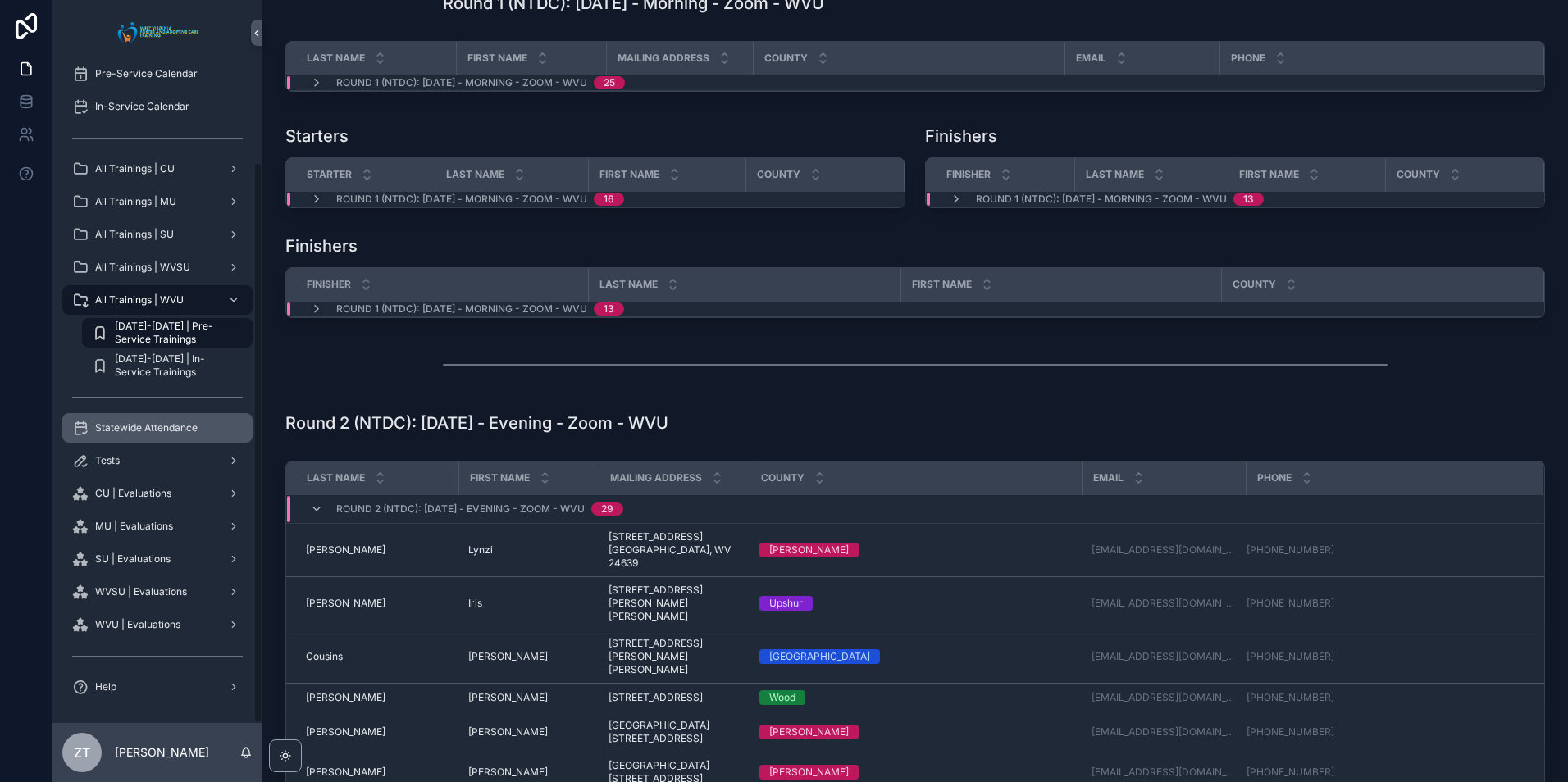
click at [153, 424] on span "Statewide Attendance" at bounding box center [146, 428] width 103 height 13
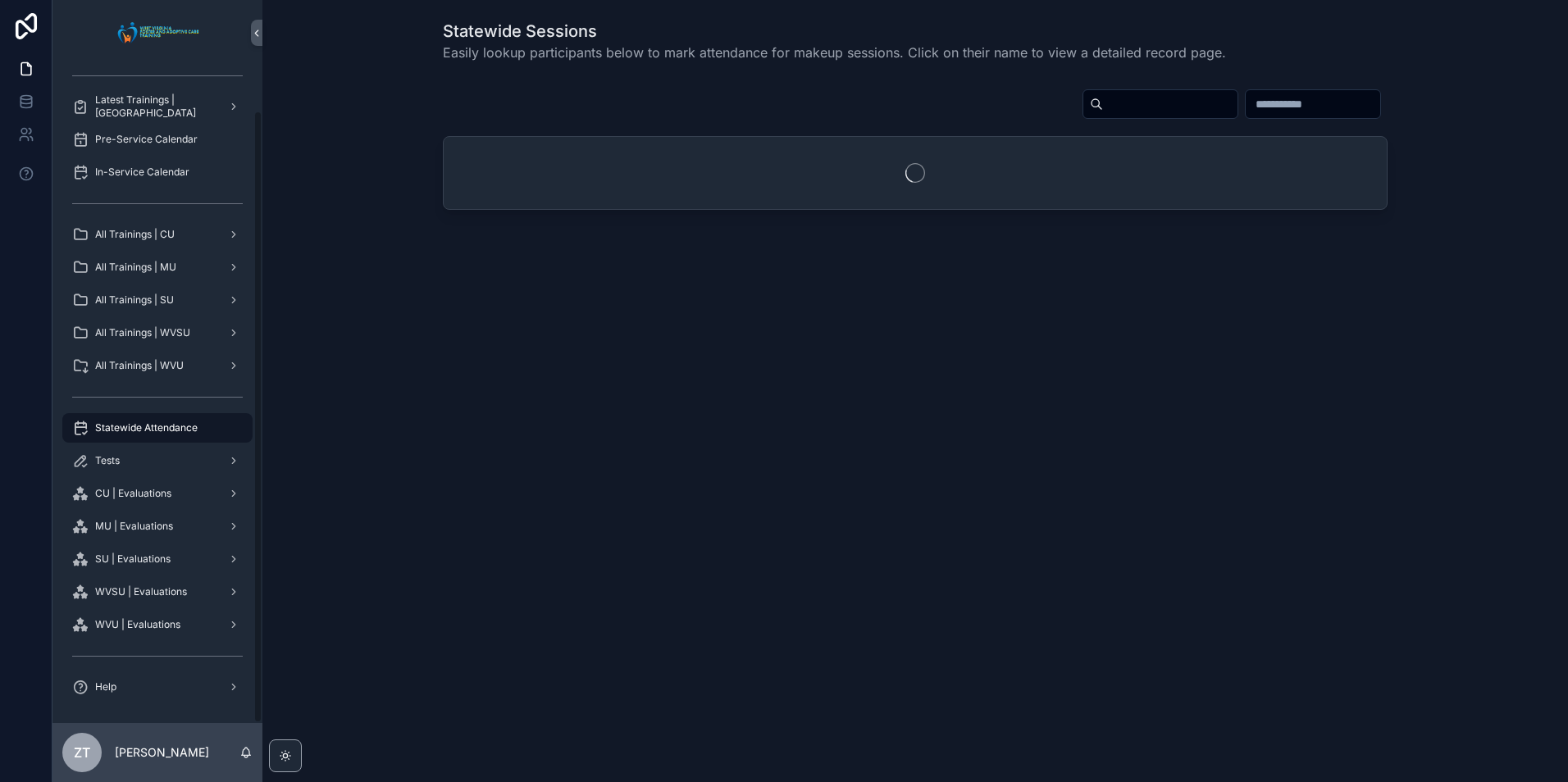
click at [1102, 99] on input "scrollable content" at bounding box center [1169, 104] width 134 height 23
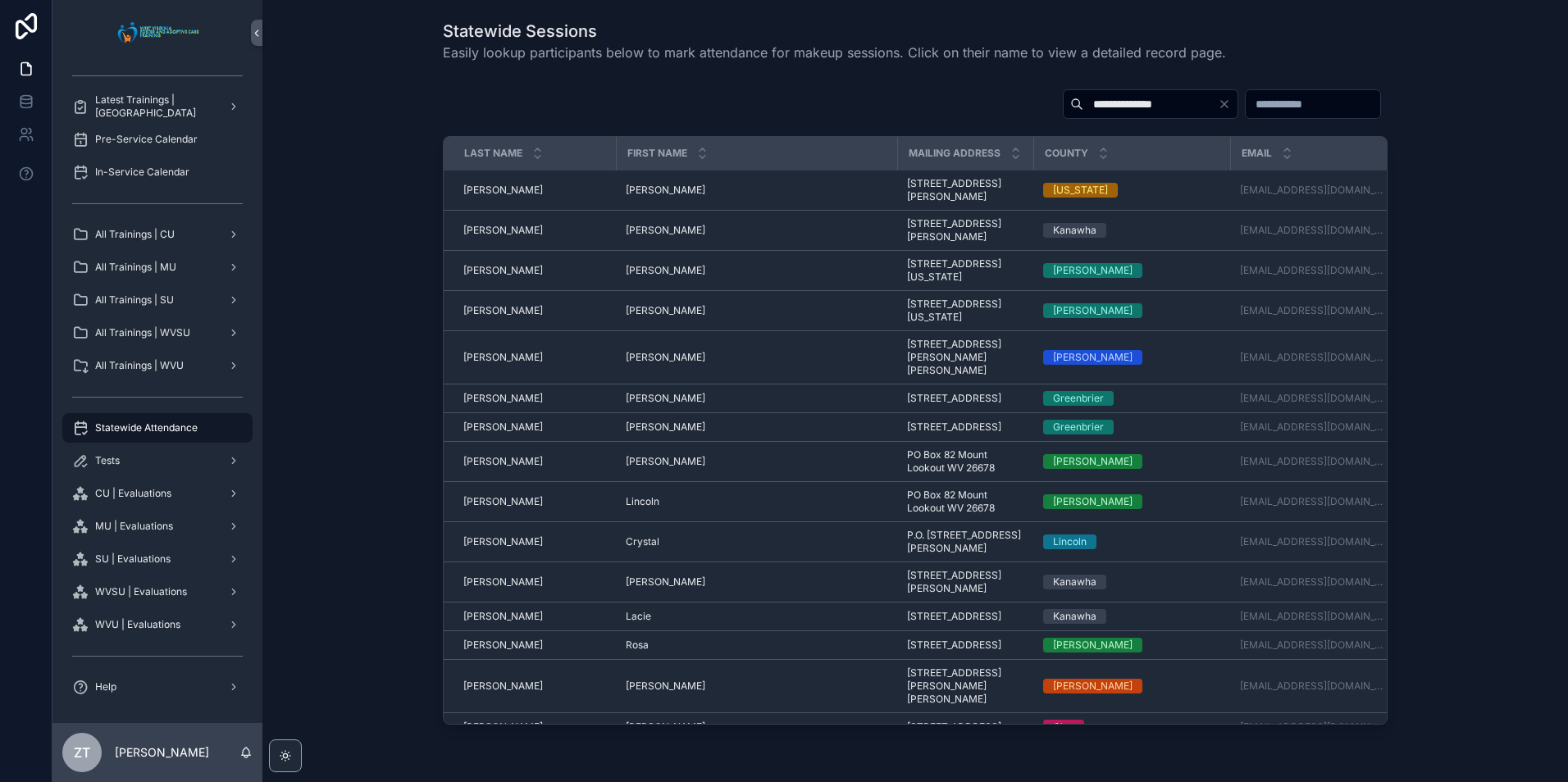
type input "**********"
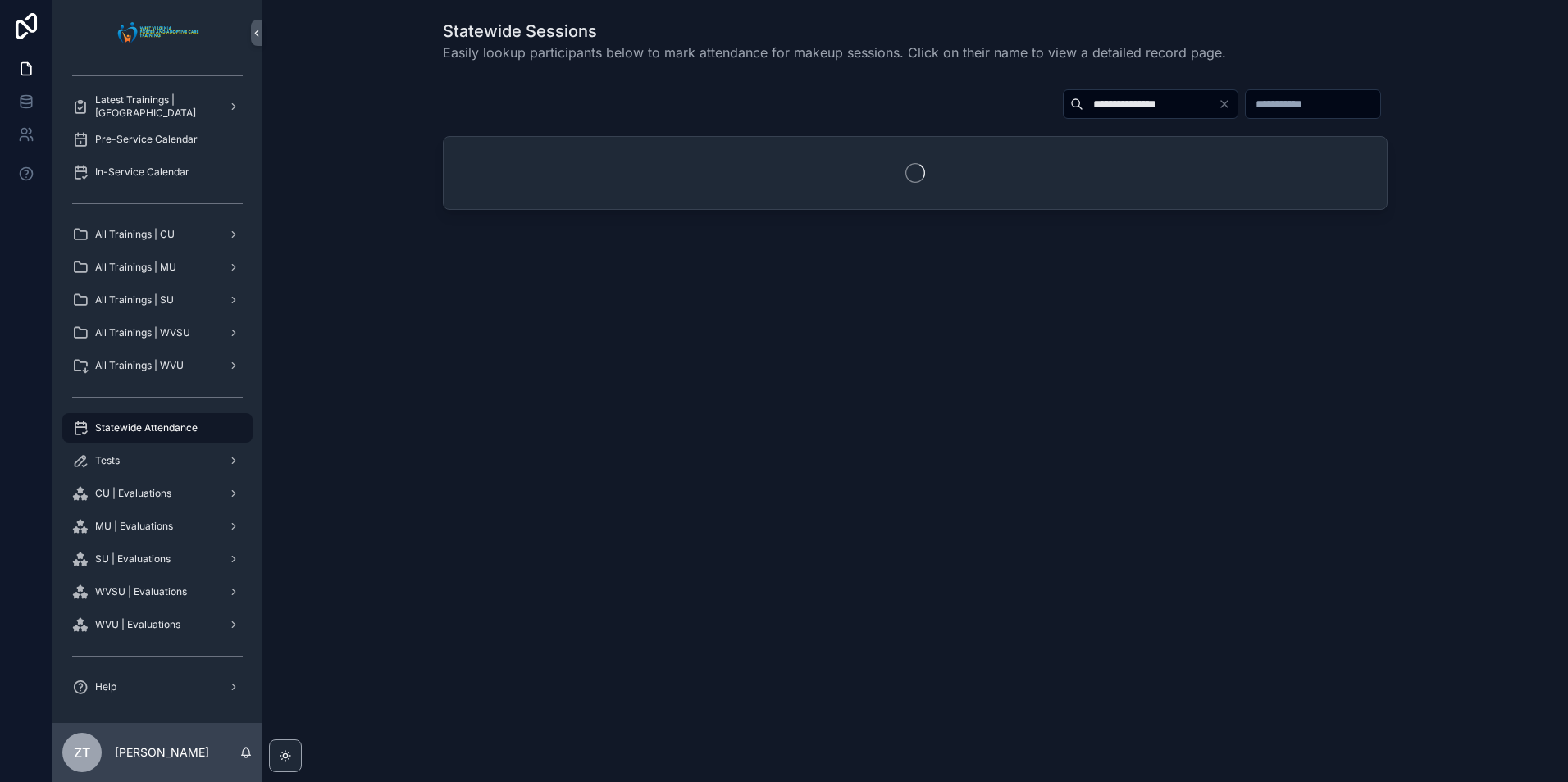
click at [1134, 103] on input "**********" at bounding box center [1150, 104] width 134 height 23
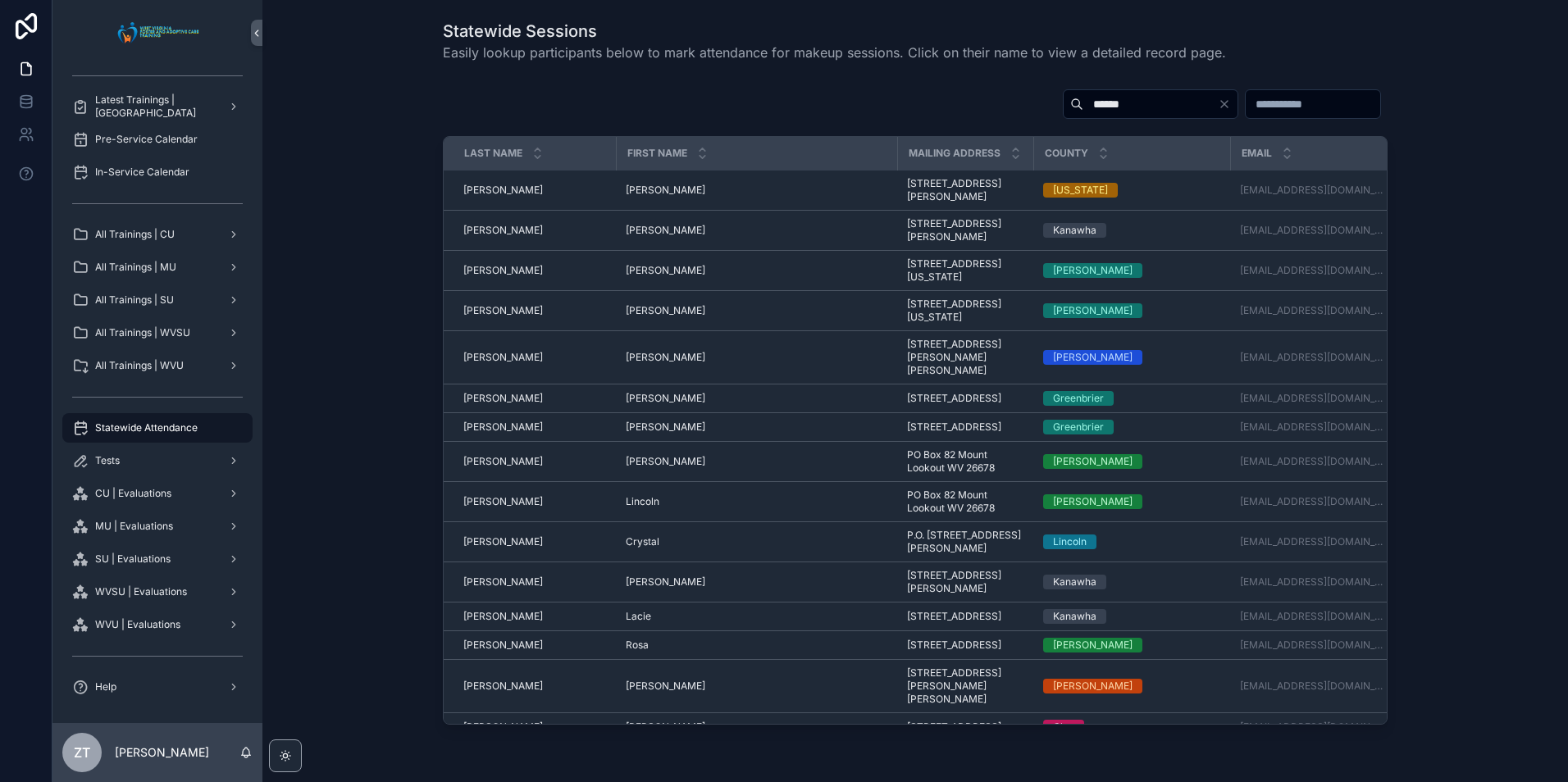
type input "*******"
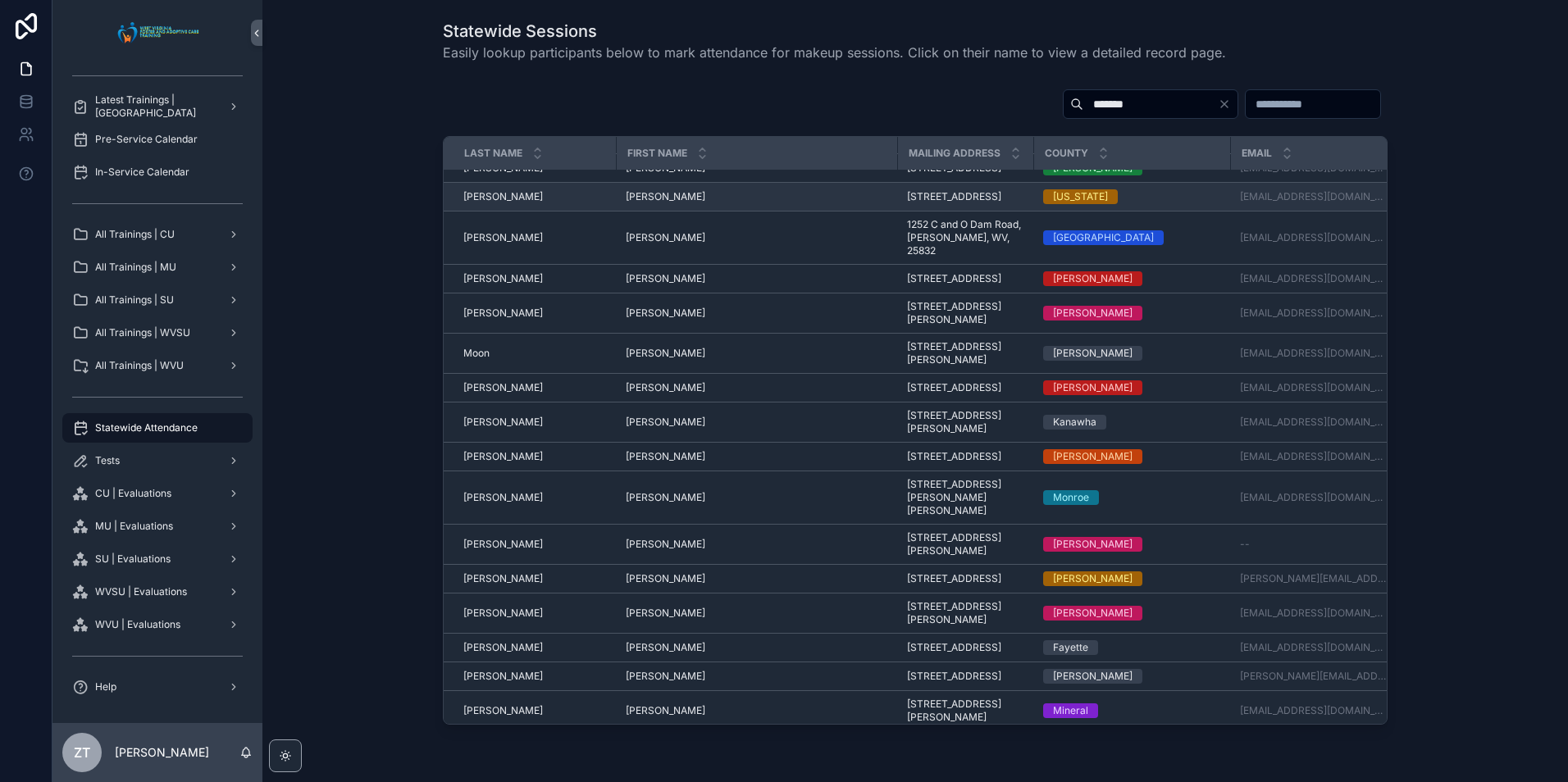
scroll to position [328, 0]
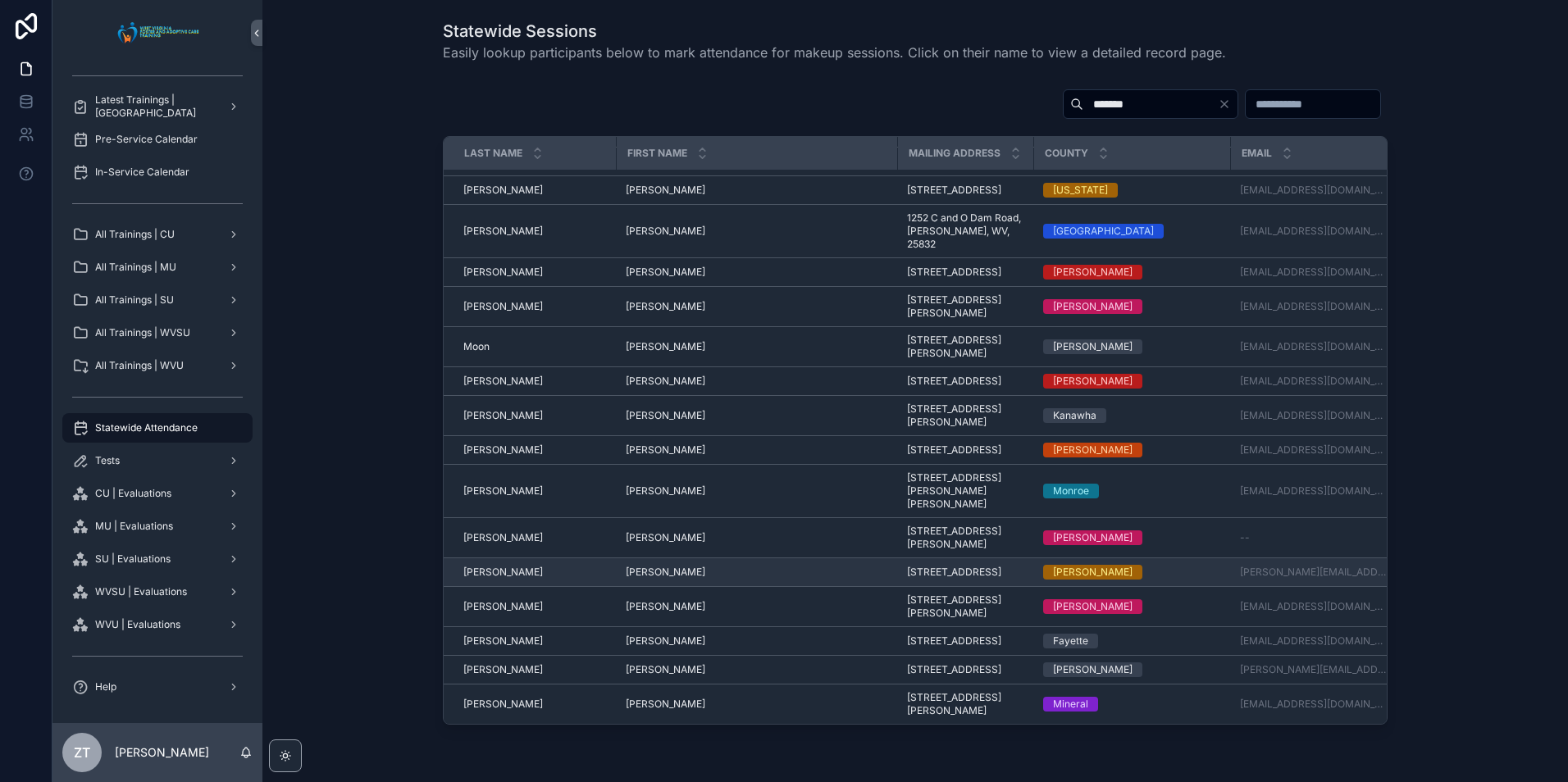
click at [489, 579] on span "[PERSON_NAME]" at bounding box center [502, 572] width 80 height 13
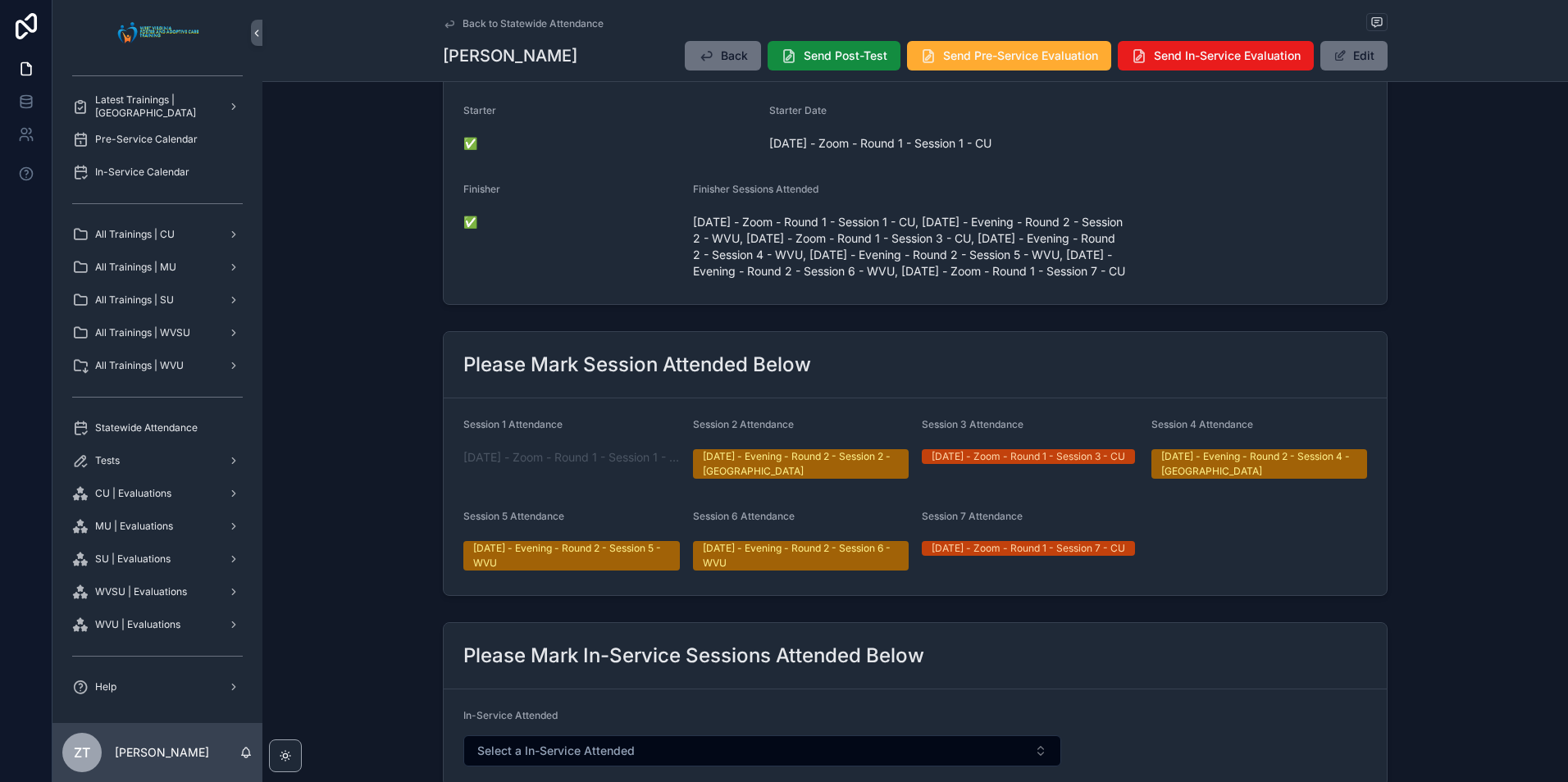
scroll to position [409, 0]
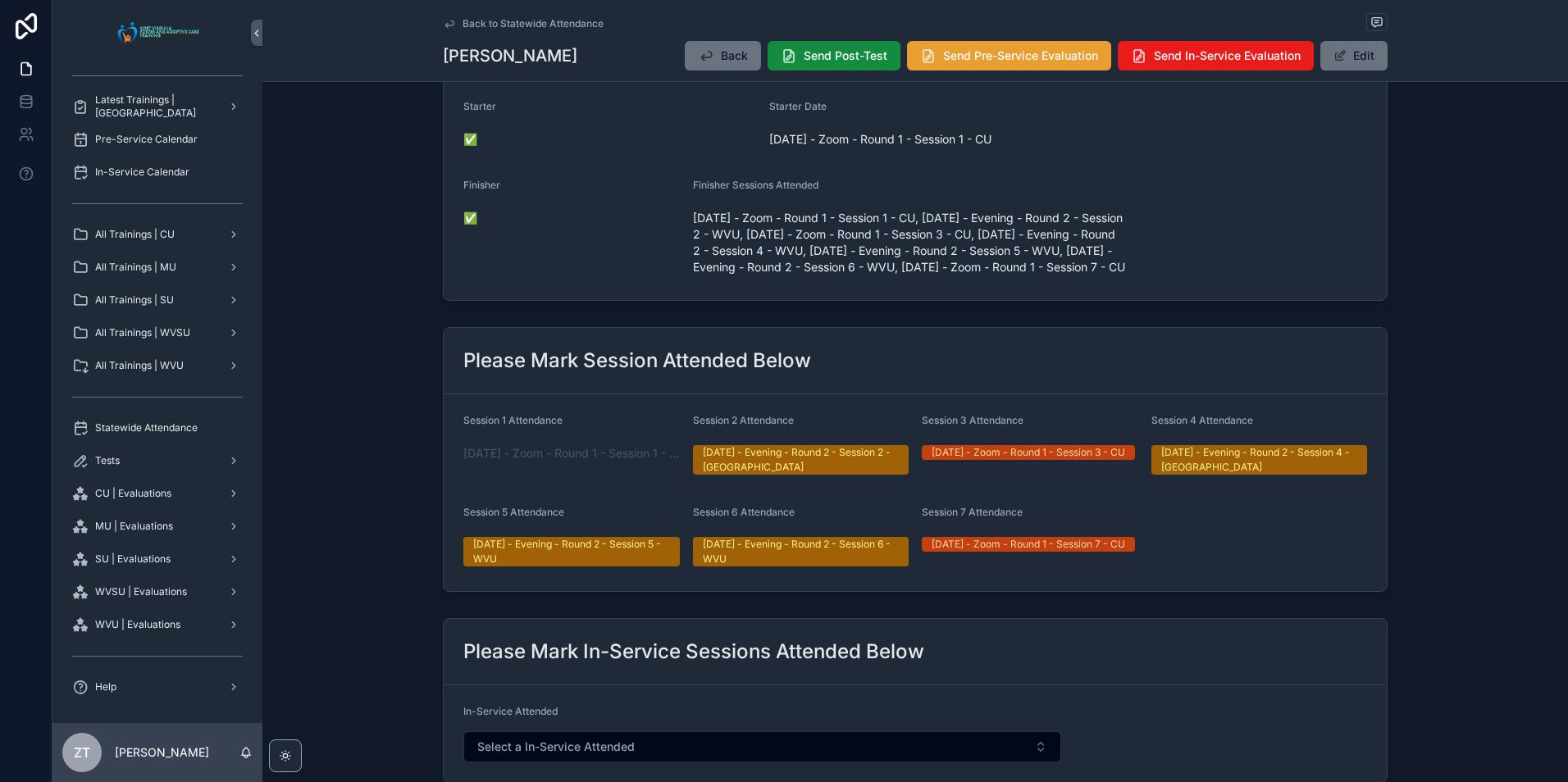
click at [987, 55] on span "Send Pre-Service Evaluation" at bounding box center [1020, 55] width 155 height 17
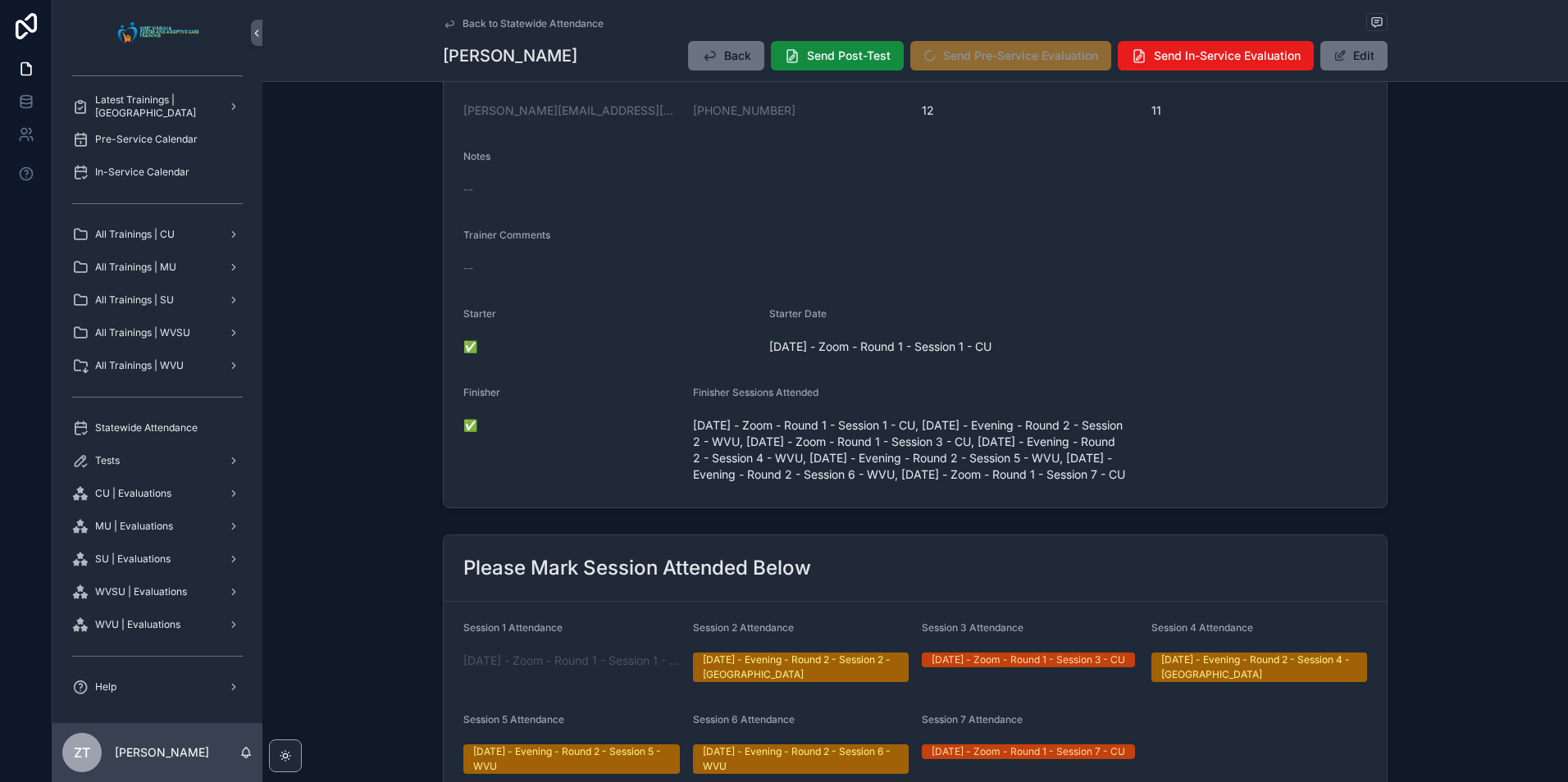
scroll to position [0, 0]
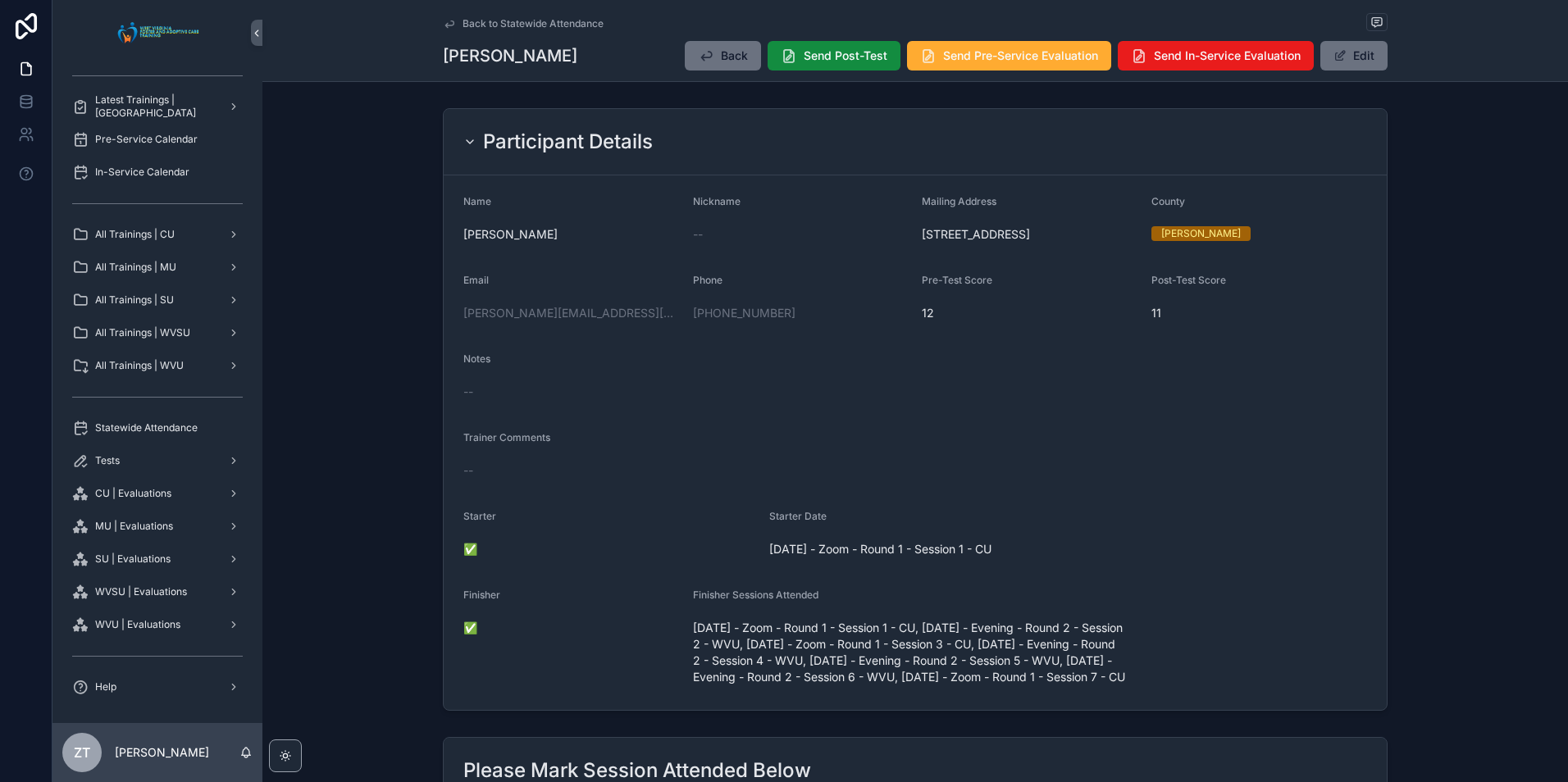
click at [446, 25] on icon "scrollable content" at bounding box center [449, 23] width 8 height 6
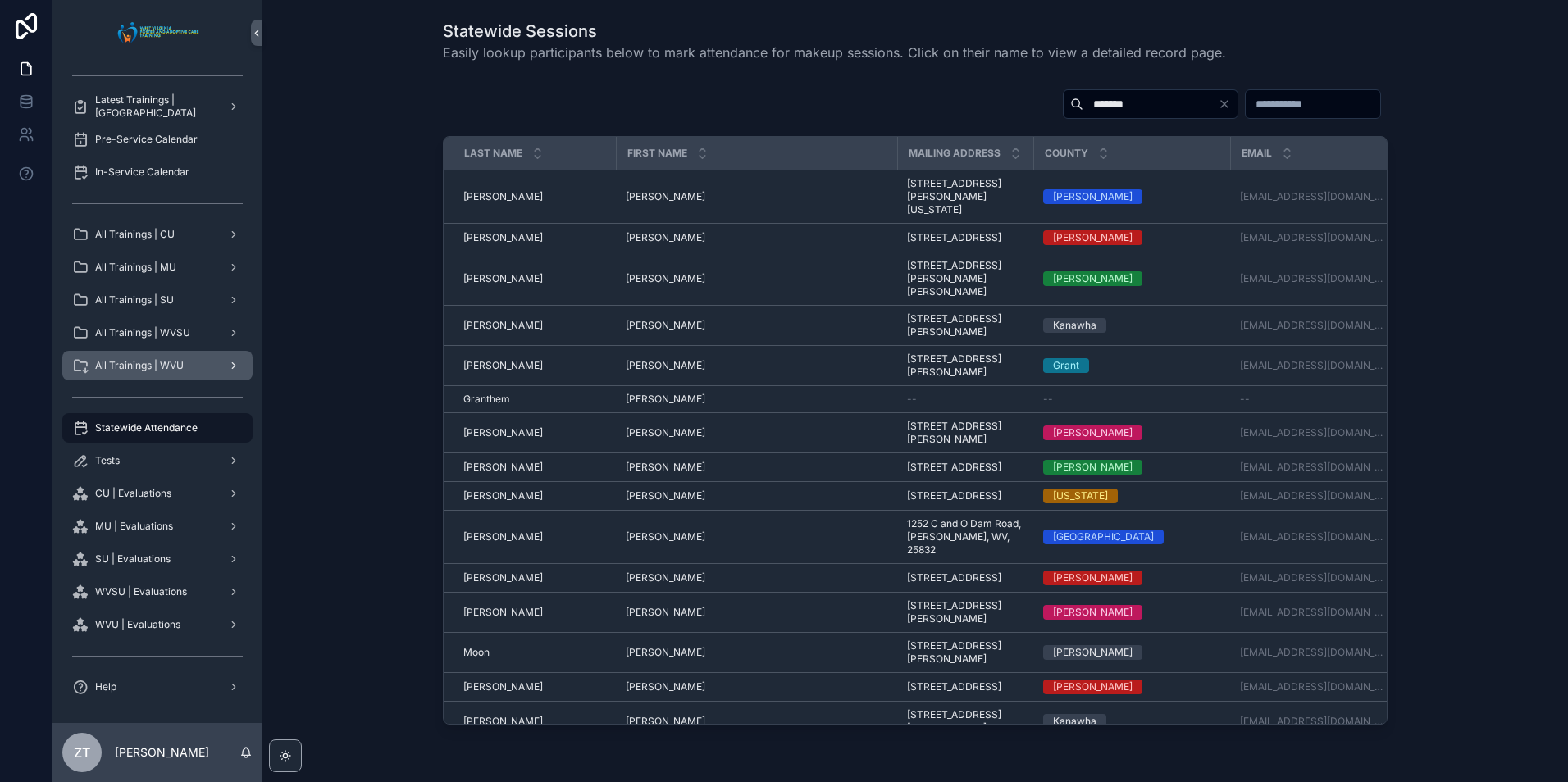
click at [173, 366] on span "All Trainings | WVU" at bounding box center [139, 365] width 89 height 13
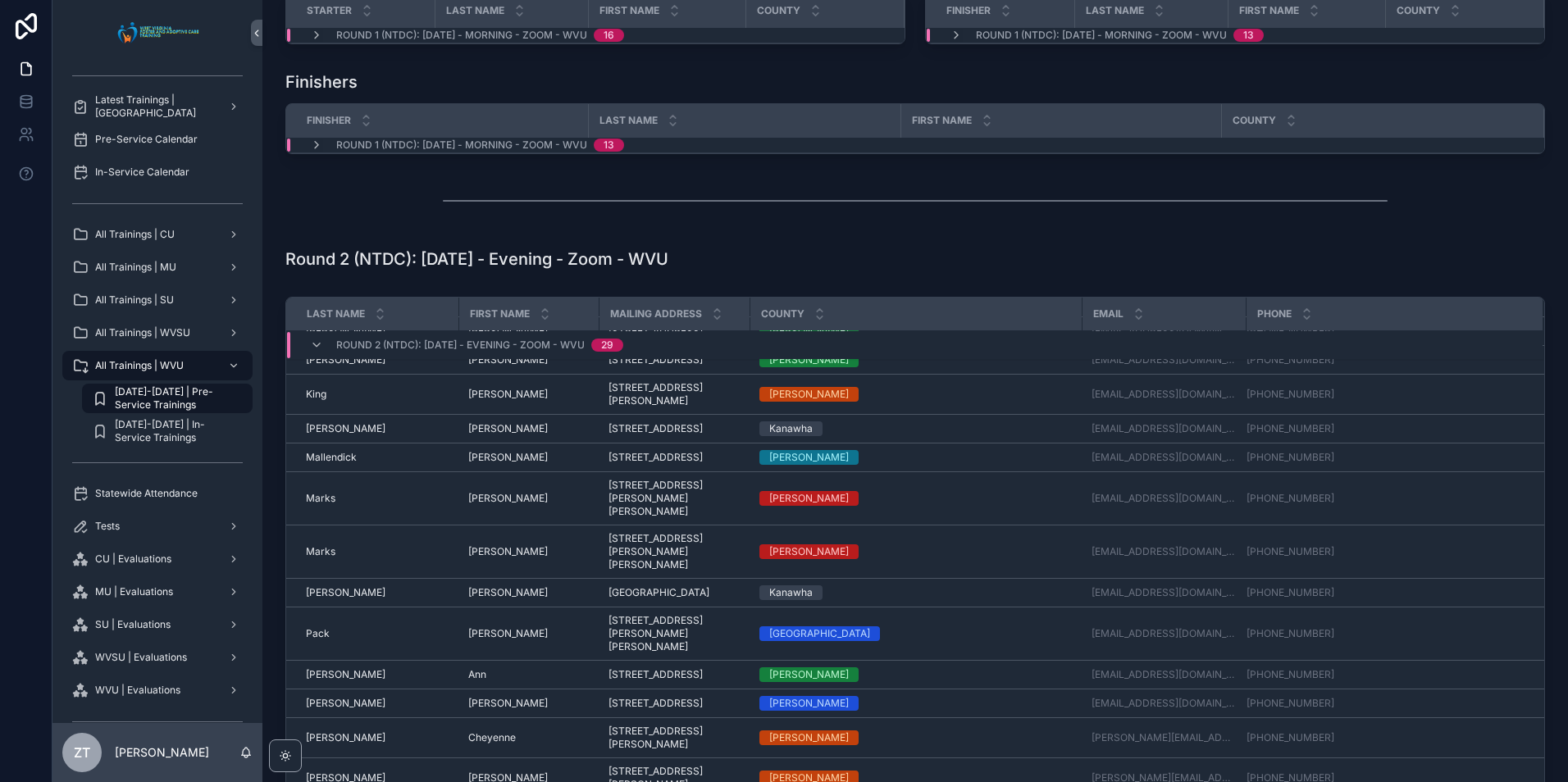
scroll to position [409, 0]
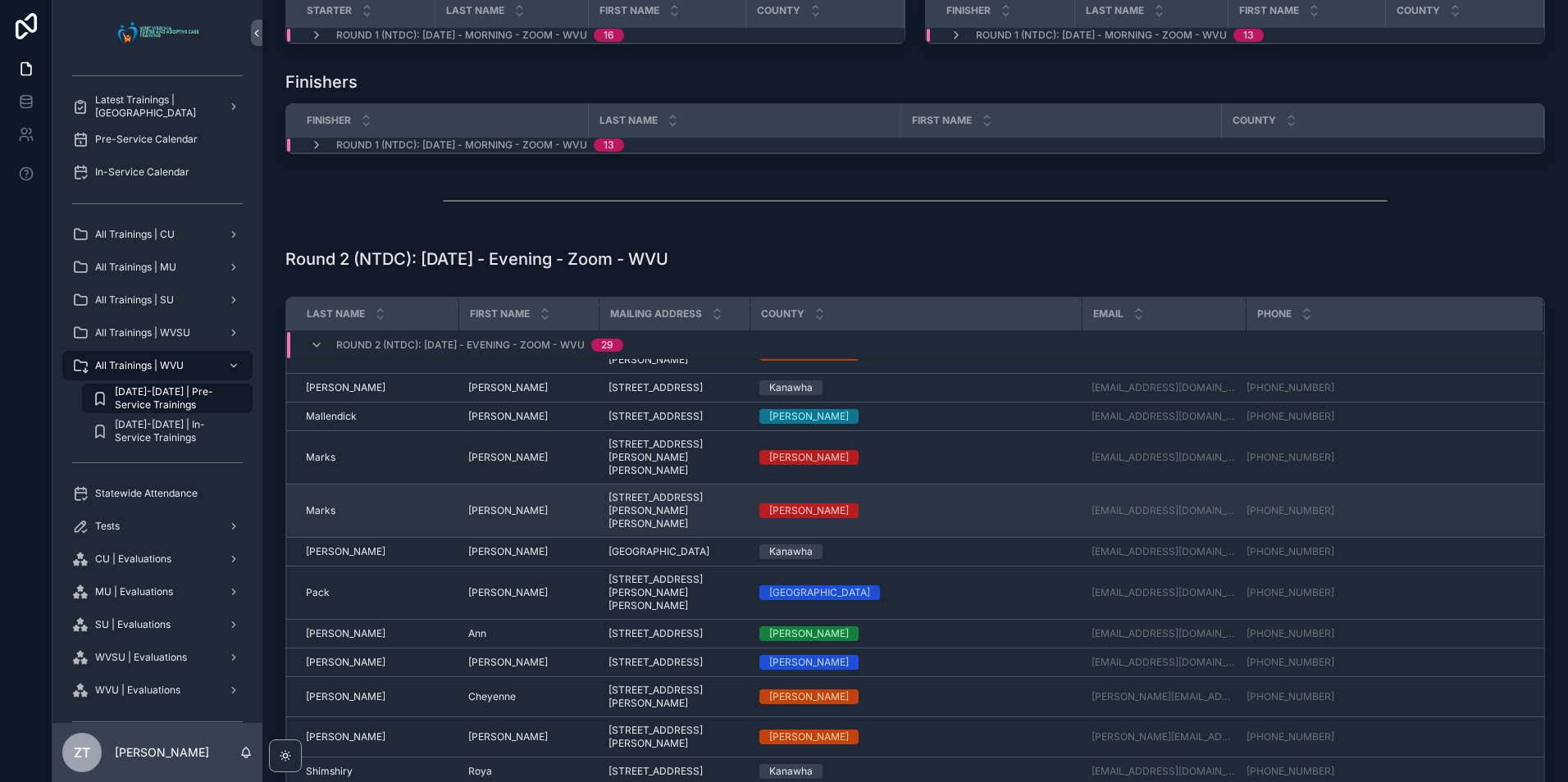
click at [331, 517] on span "Marks" at bounding box center [321, 510] width 30 height 13
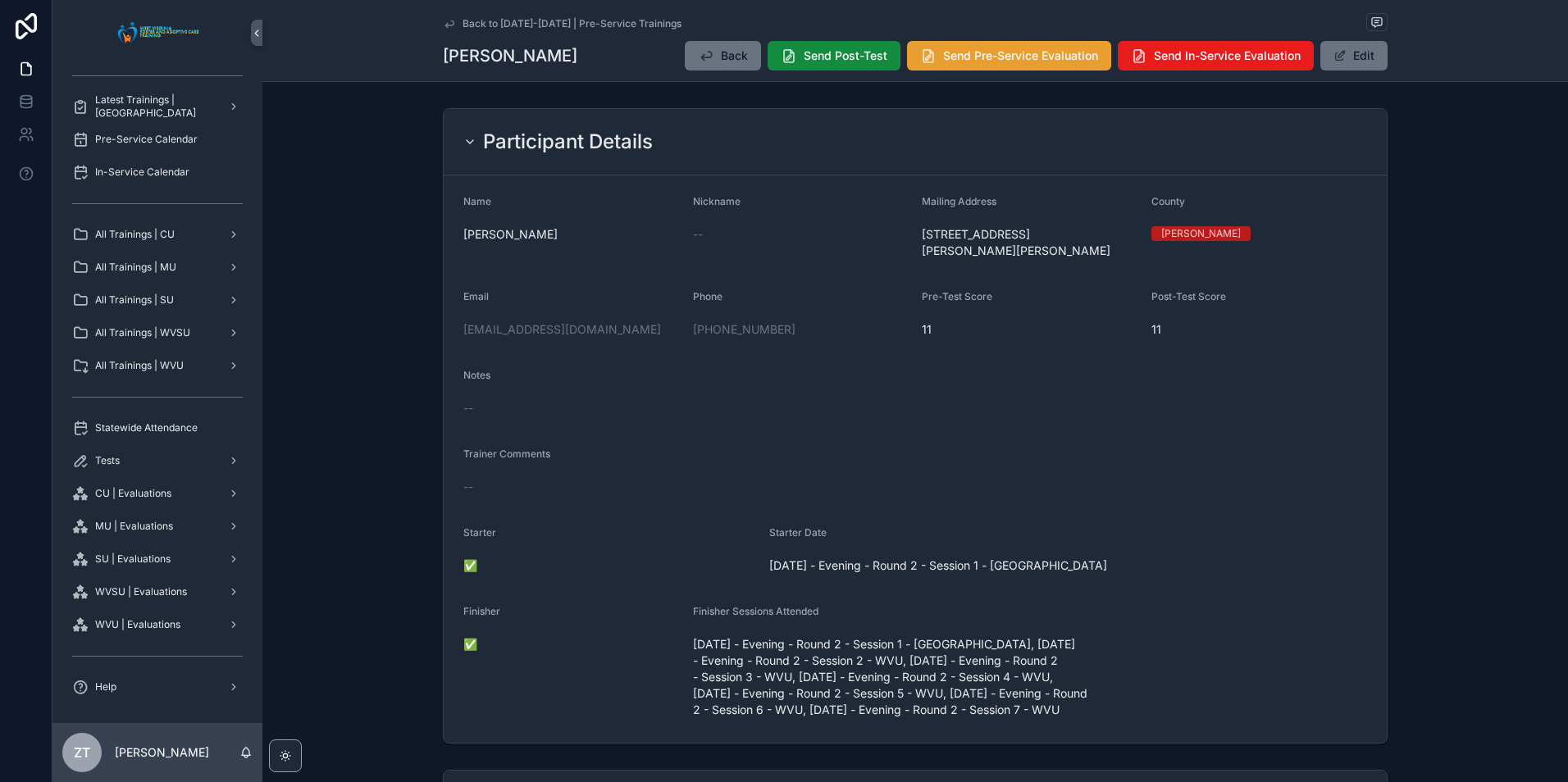
click at [965, 63] on span "Send Pre-Service Evaluation" at bounding box center [1020, 55] width 155 height 17
click at [445, 18] on icon "scrollable content" at bounding box center [449, 24] width 13 height 13
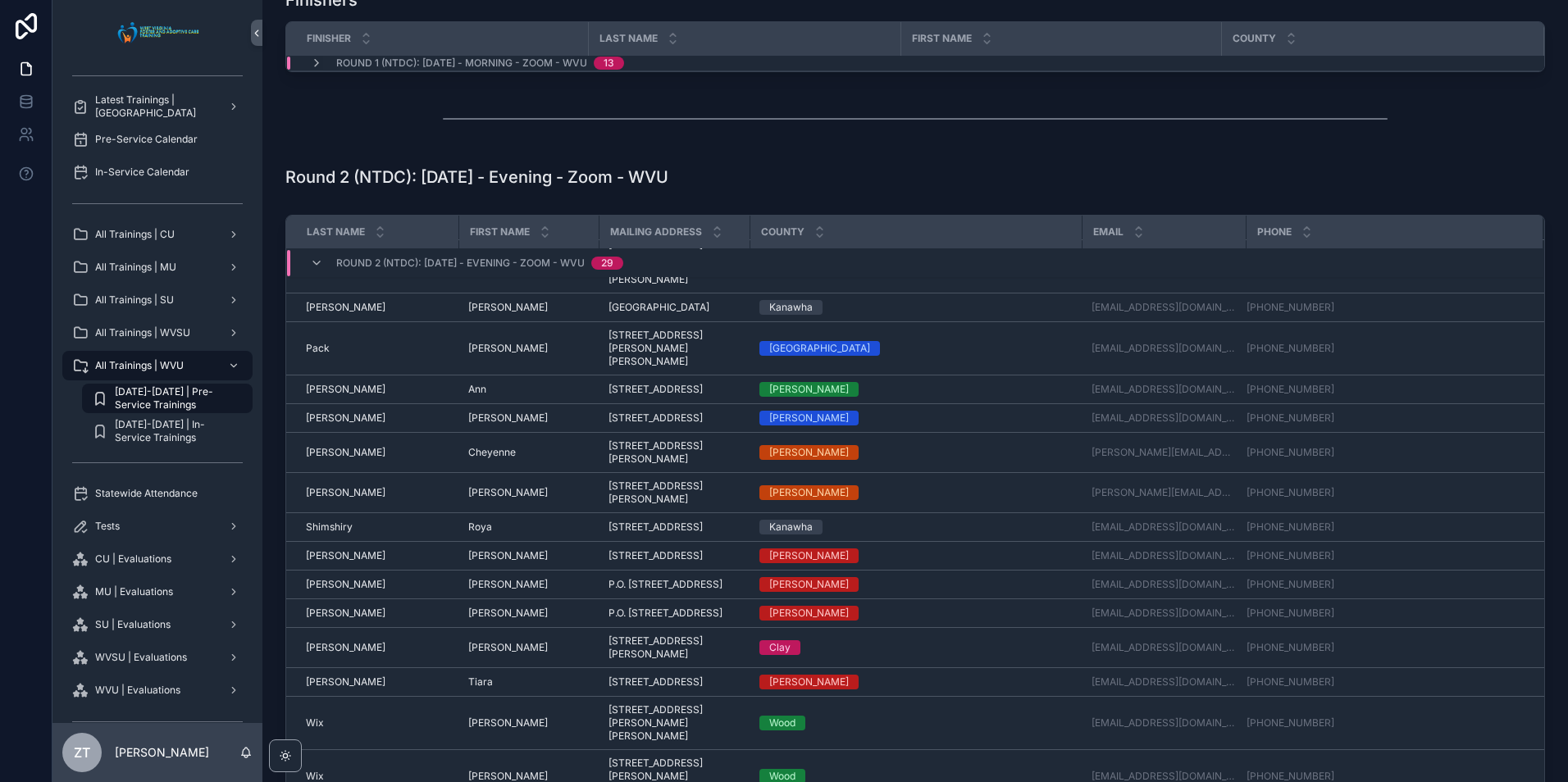
scroll to position [662, 0]
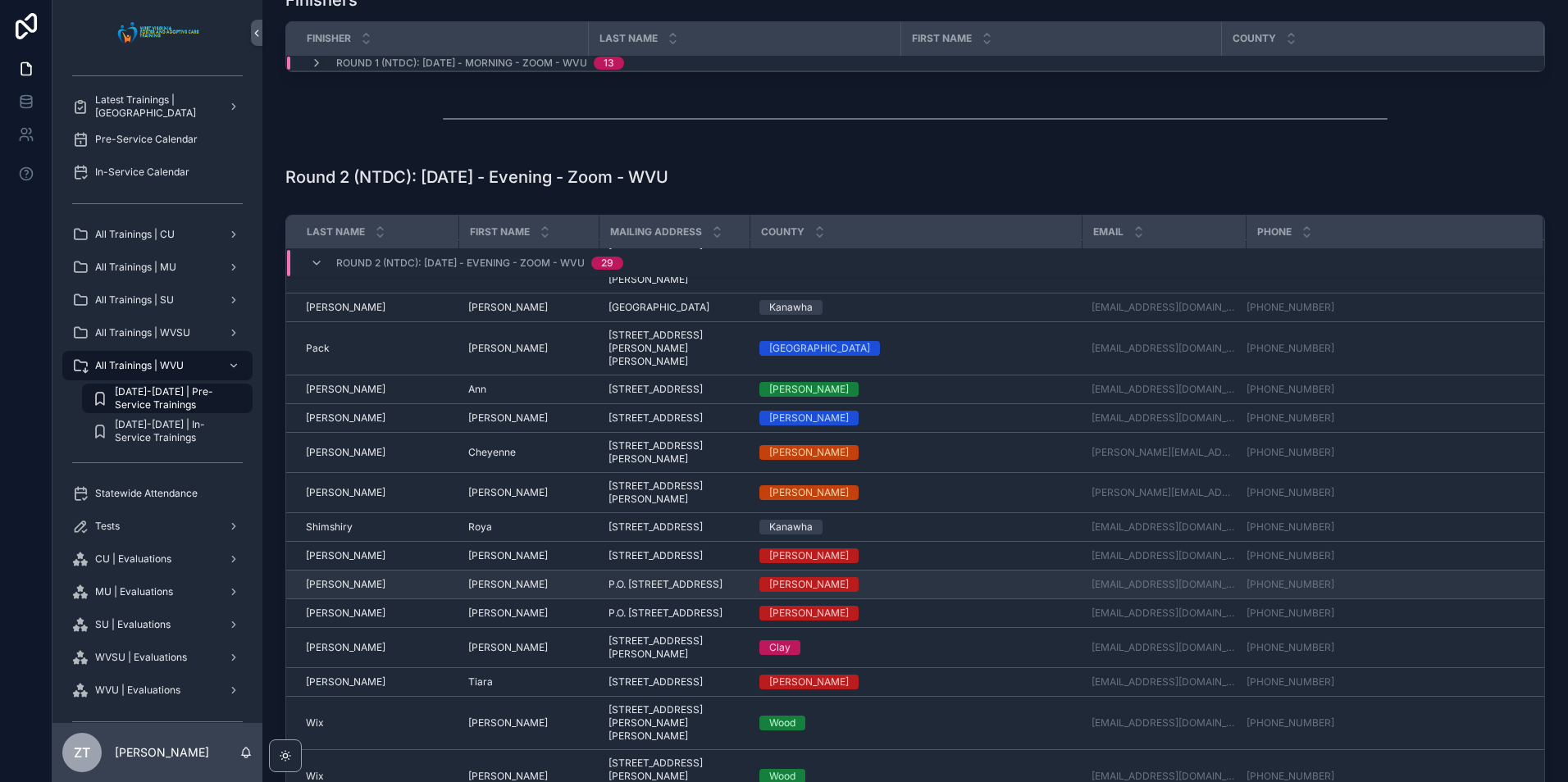
click at [316, 582] on span "[PERSON_NAME]" at bounding box center [346, 584] width 80 height 13
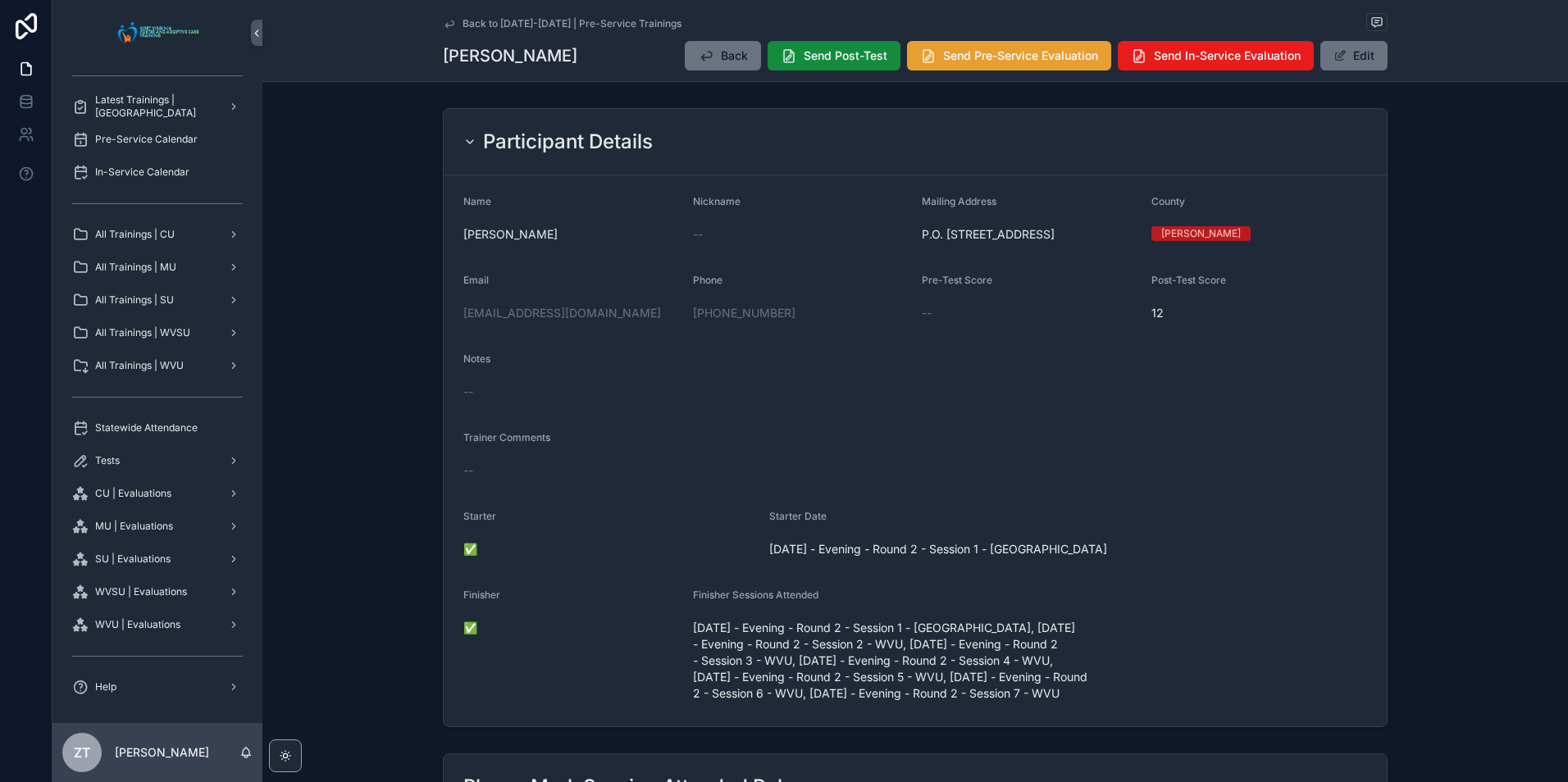
click at [958, 48] on span "Send Pre-Service Evaluation" at bounding box center [1020, 55] width 155 height 17
click at [443, 27] on icon "scrollable content" at bounding box center [449, 24] width 13 height 13
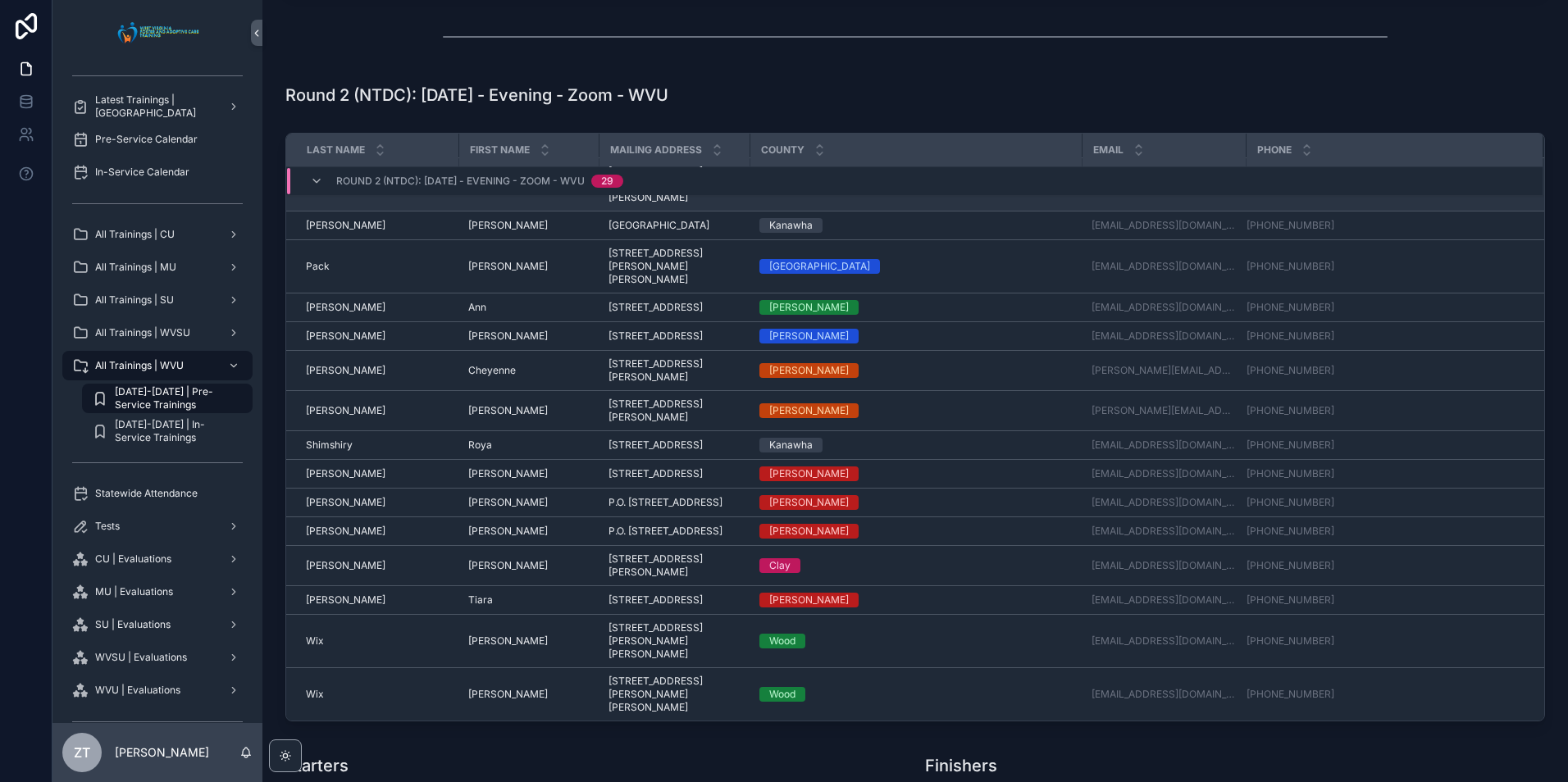
scroll to position [597, 0]
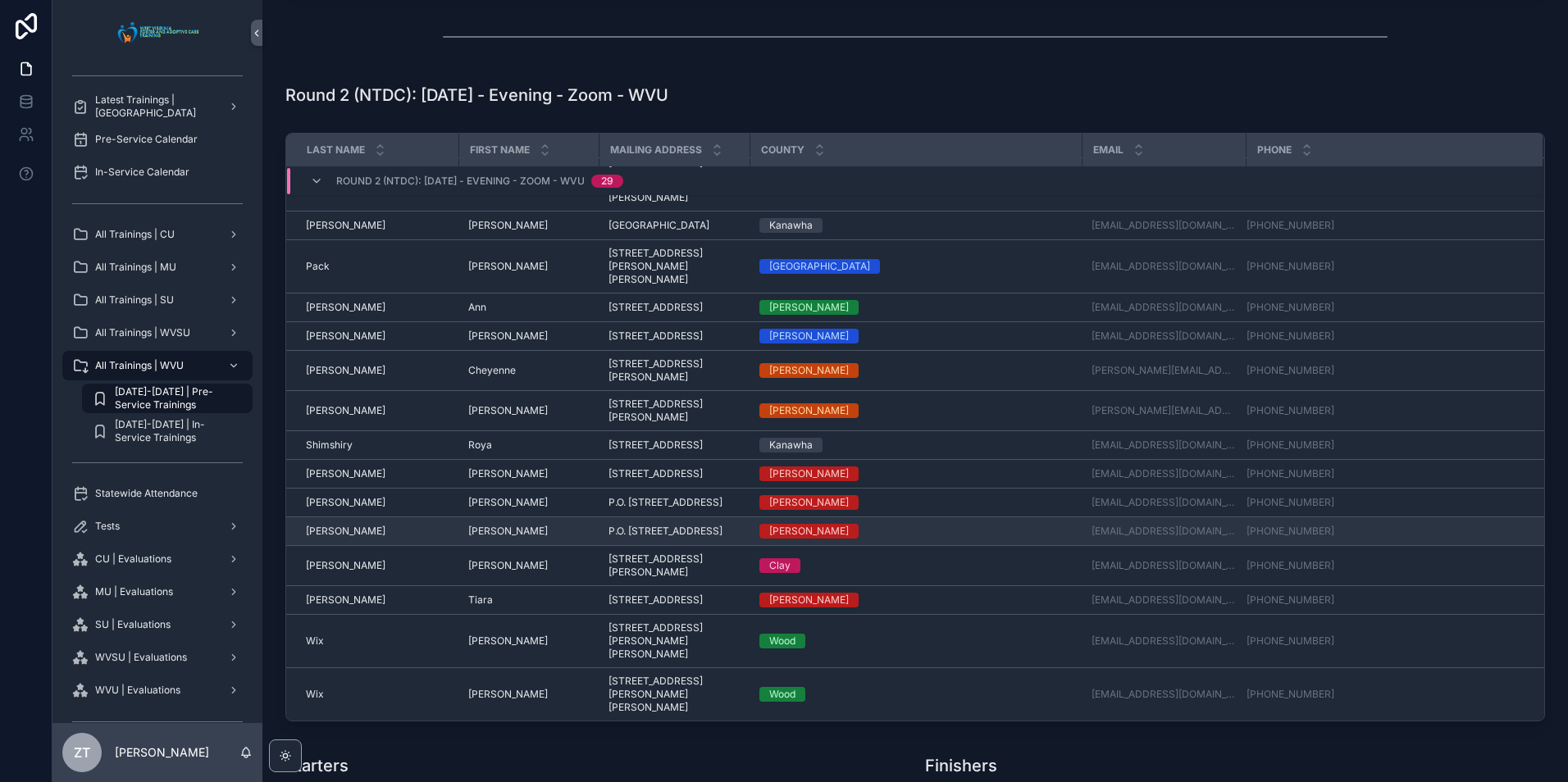
click at [317, 537] on span "[PERSON_NAME]" at bounding box center [346, 530] width 80 height 13
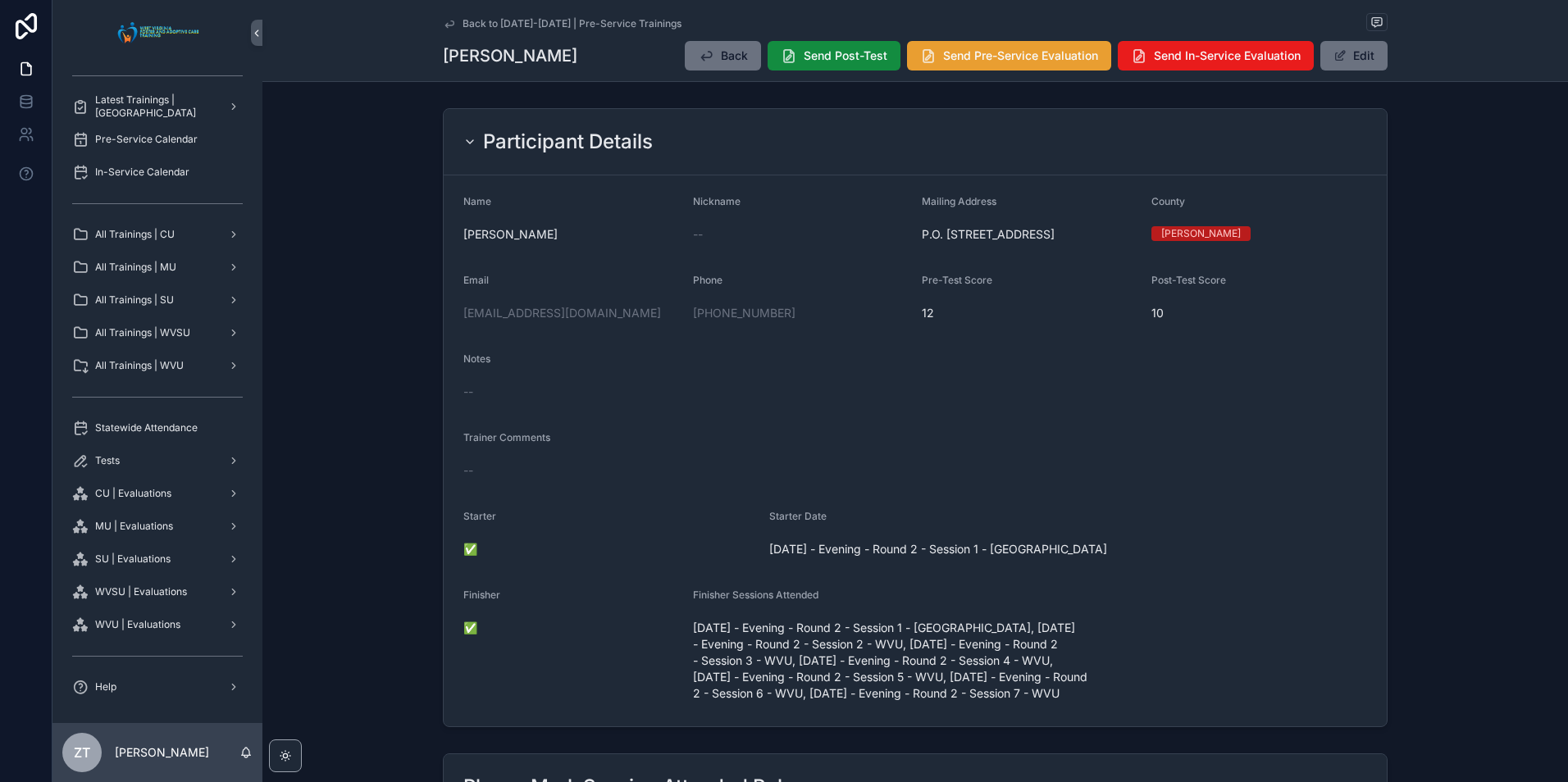
click at [1016, 60] on span "Send Pre-Service Evaluation" at bounding box center [1020, 55] width 155 height 17
click at [447, 20] on icon "scrollable content" at bounding box center [449, 23] width 8 height 6
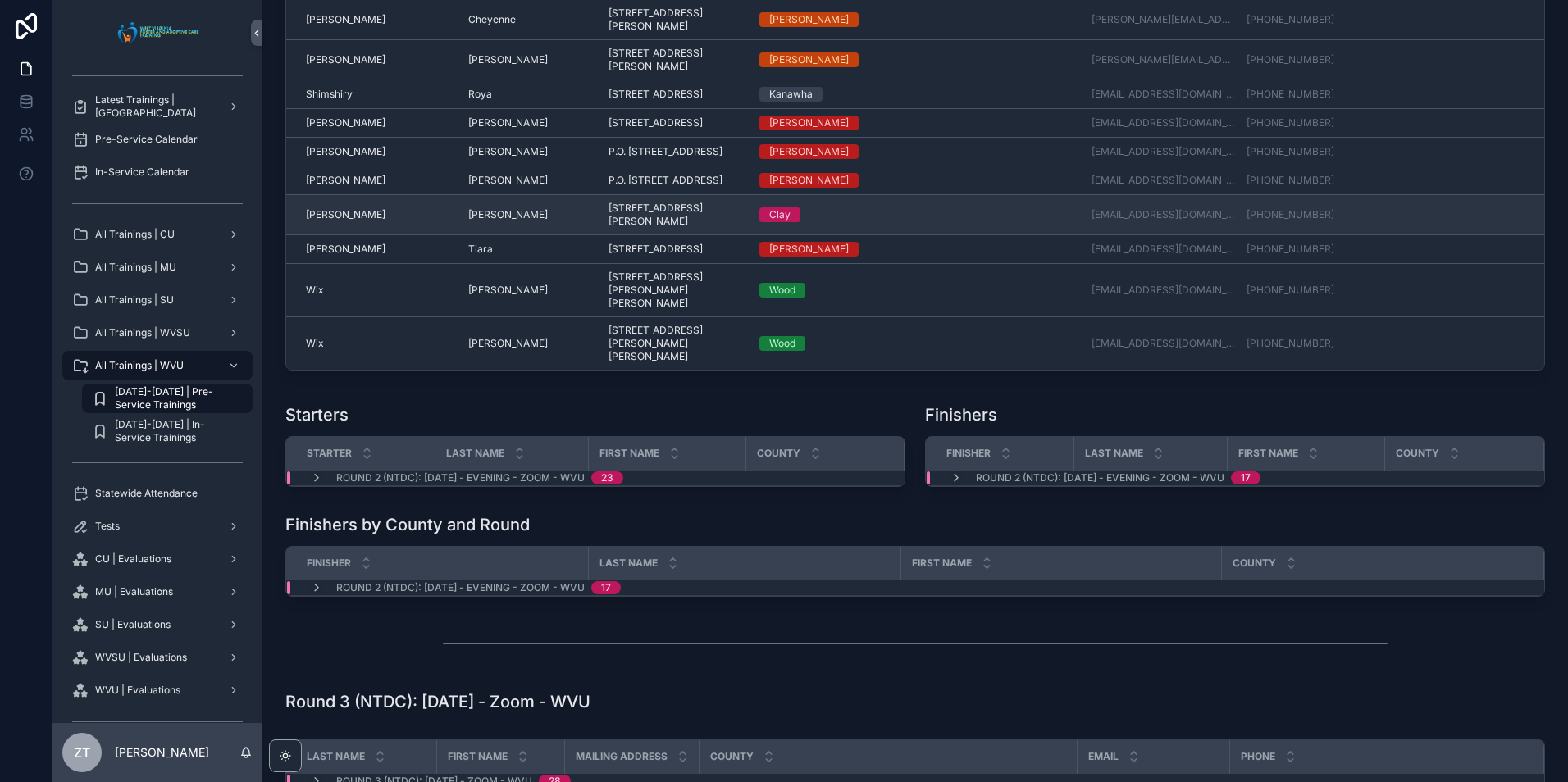
scroll to position [662, 0]
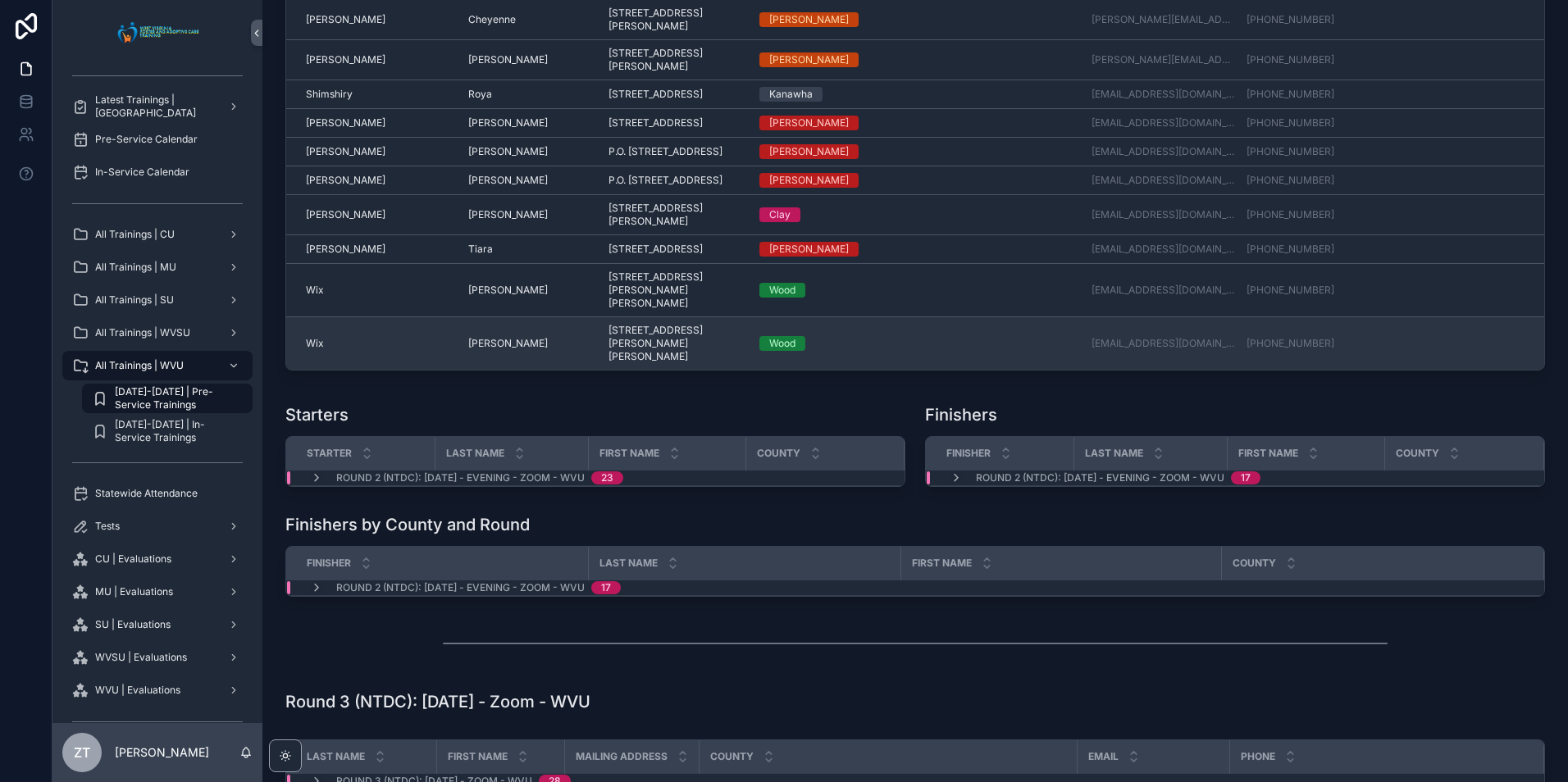
click at [323, 350] on span "Wix" at bounding box center [315, 343] width 18 height 13
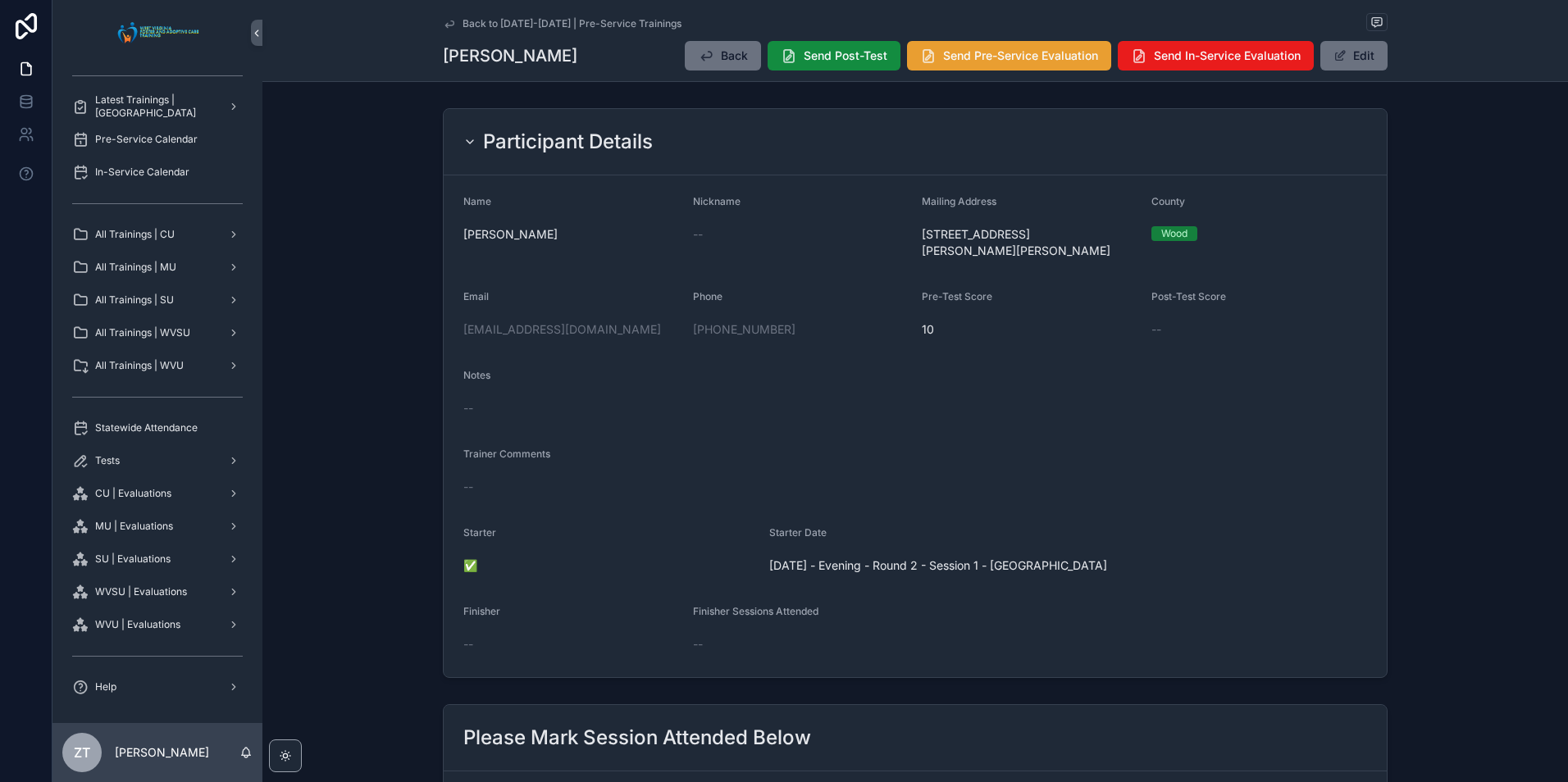
click at [943, 61] on span "Send Pre-Service Evaluation" at bounding box center [1020, 55] width 155 height 17
click at [444, 26] on icon "scrollable content" at bounding box center [449, 24] width 13 height 13
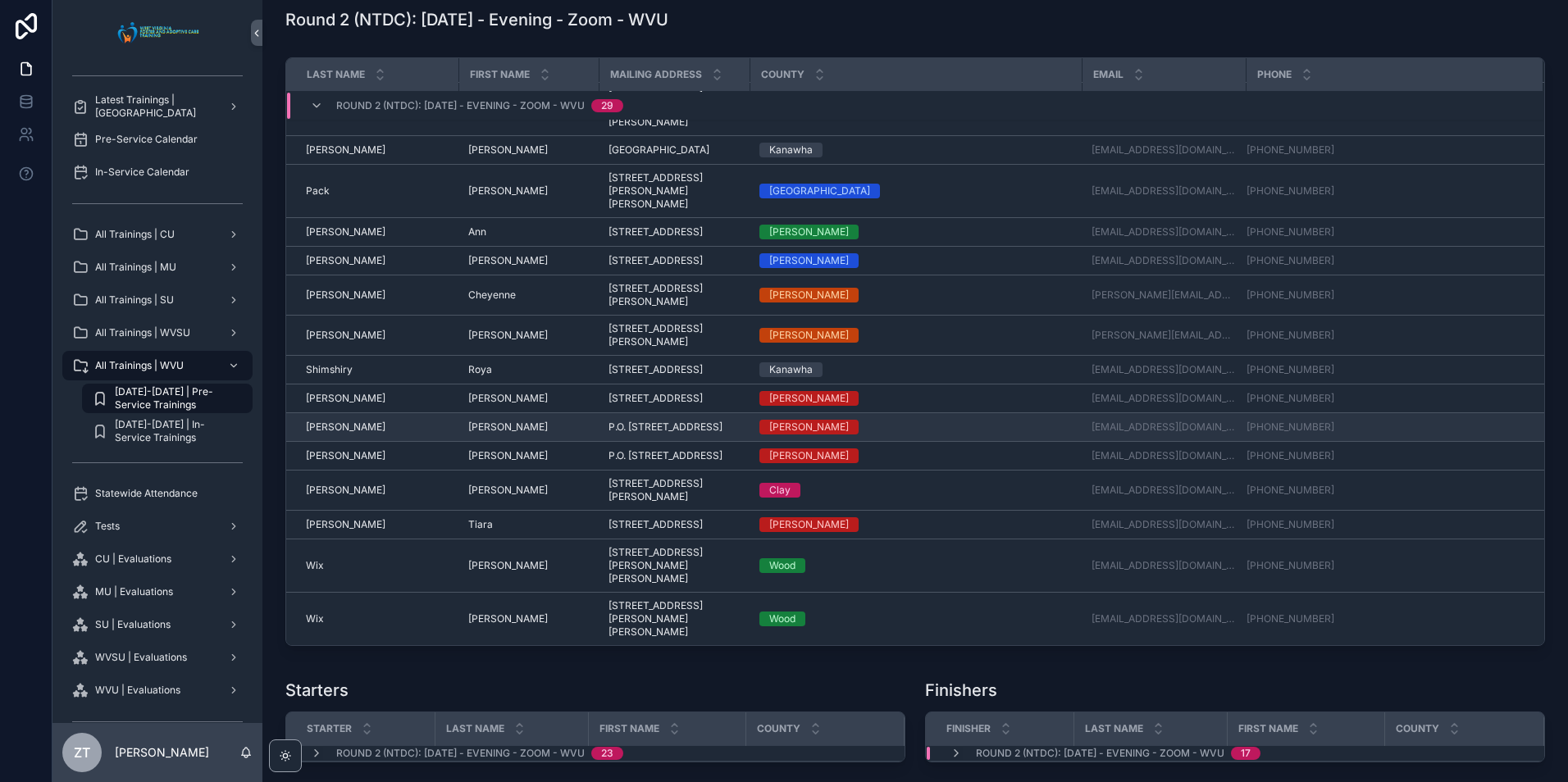
scroll to position [573, 0]
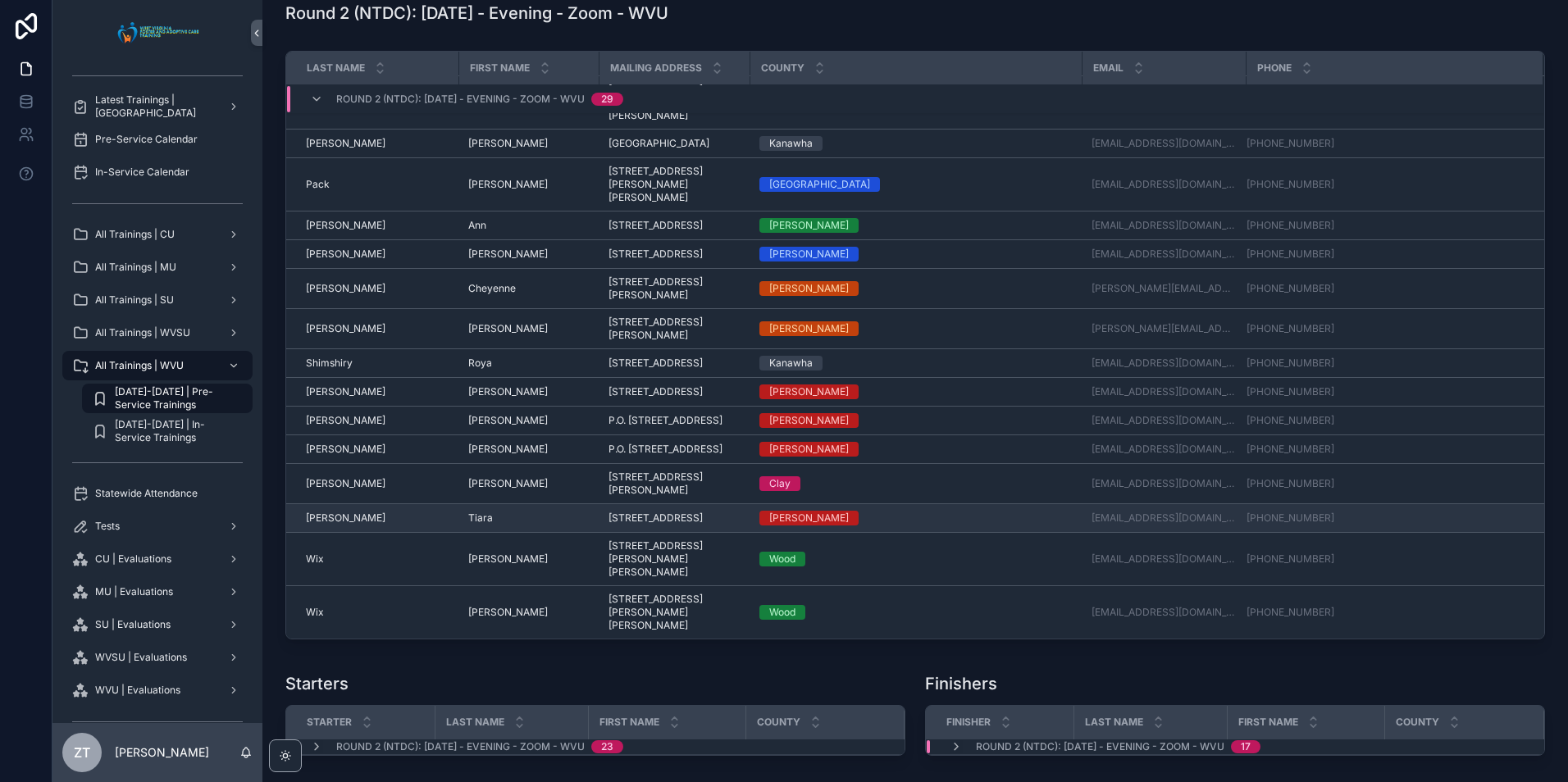
click at [334, 524] on span "[PERSON_NAME]" at bounding box center [346, 517] width 80 height 13
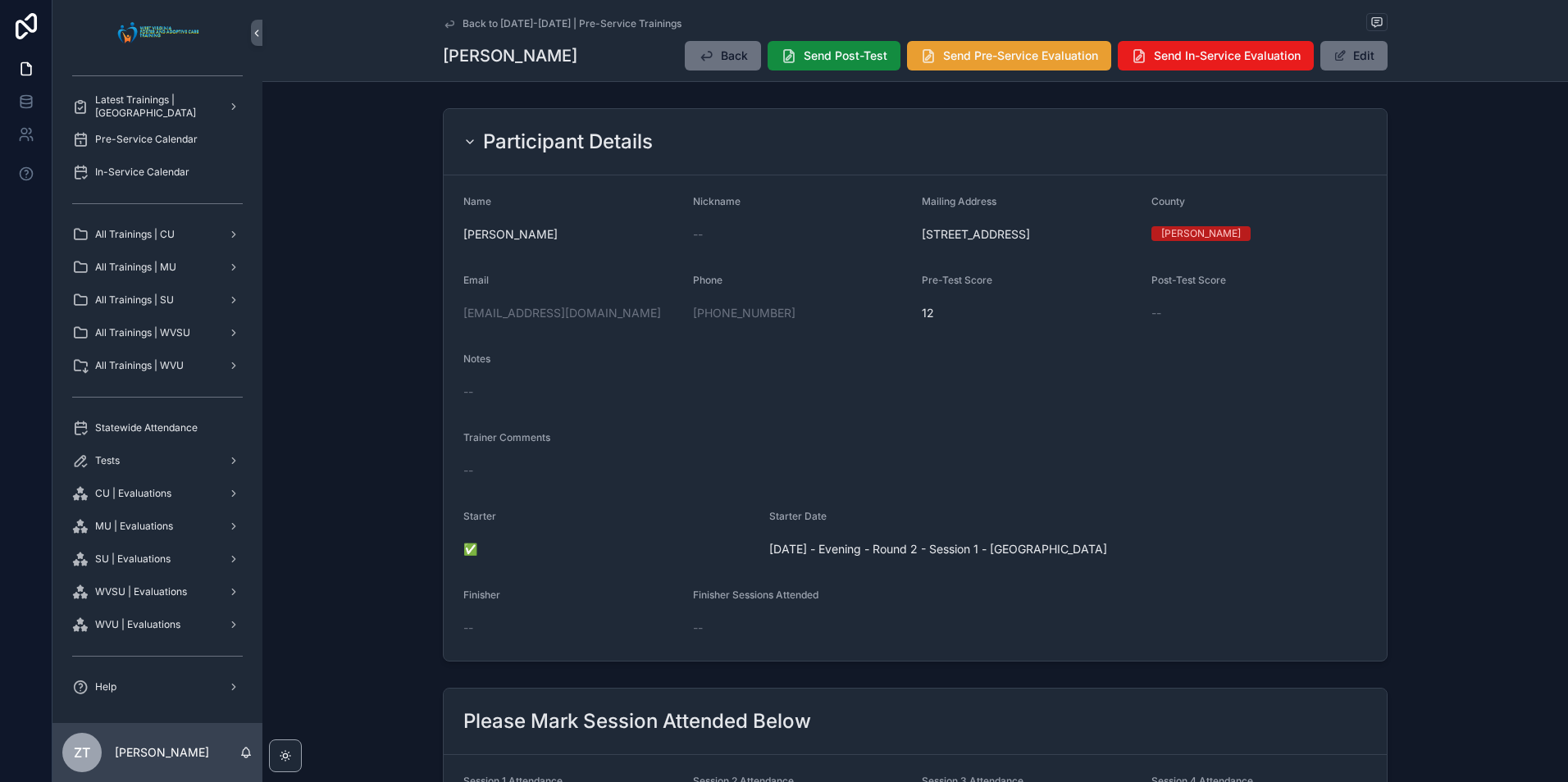
click at [959, 61] on span "Send Pre-Service Evaluation" at bounding box center [1020, 55] width 155 height 17
click at [445, 25] on icon "scrollable content" at bounding box center [449, 23] width 8 height 6
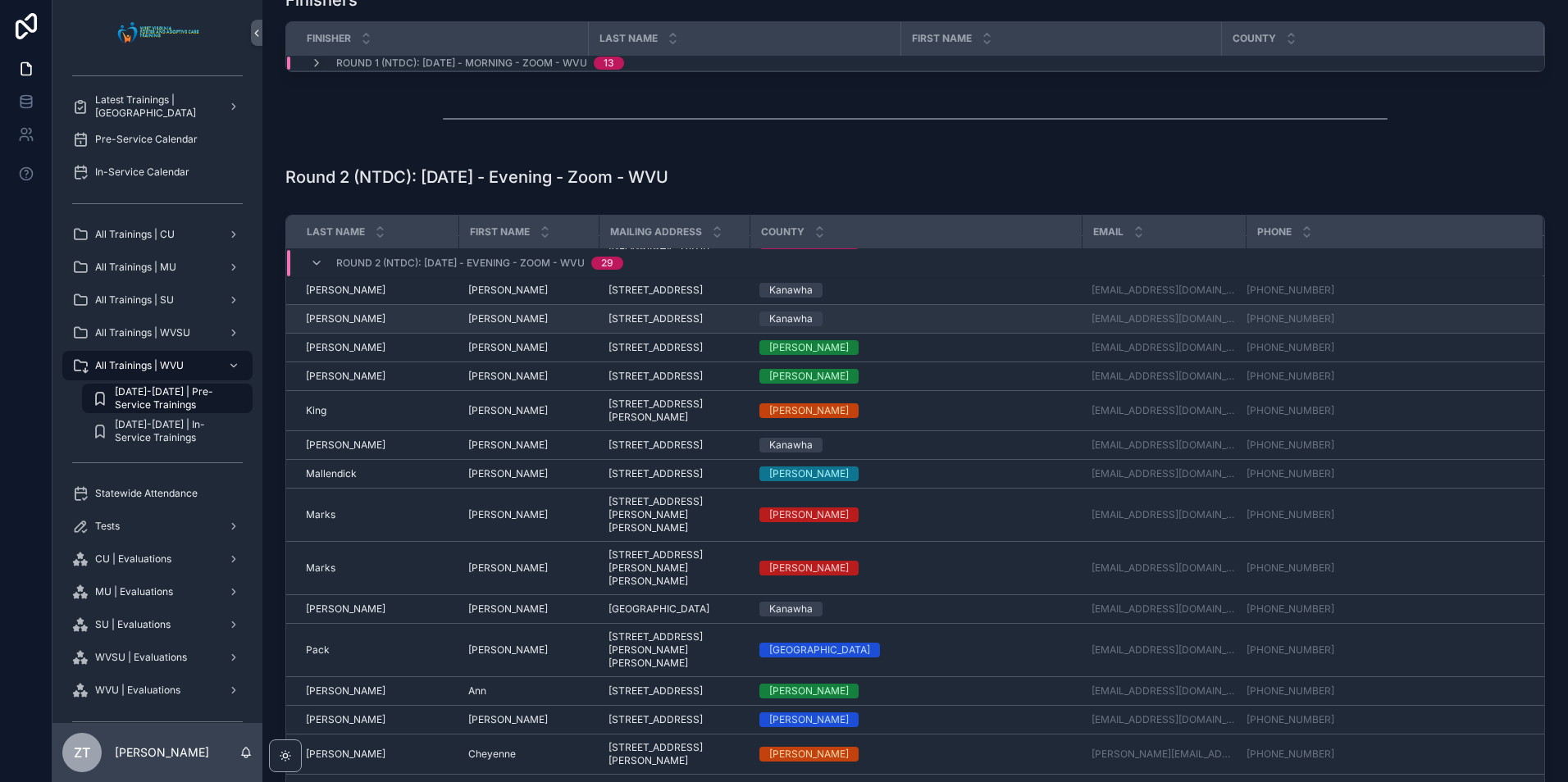
scroll to position [629, 0]
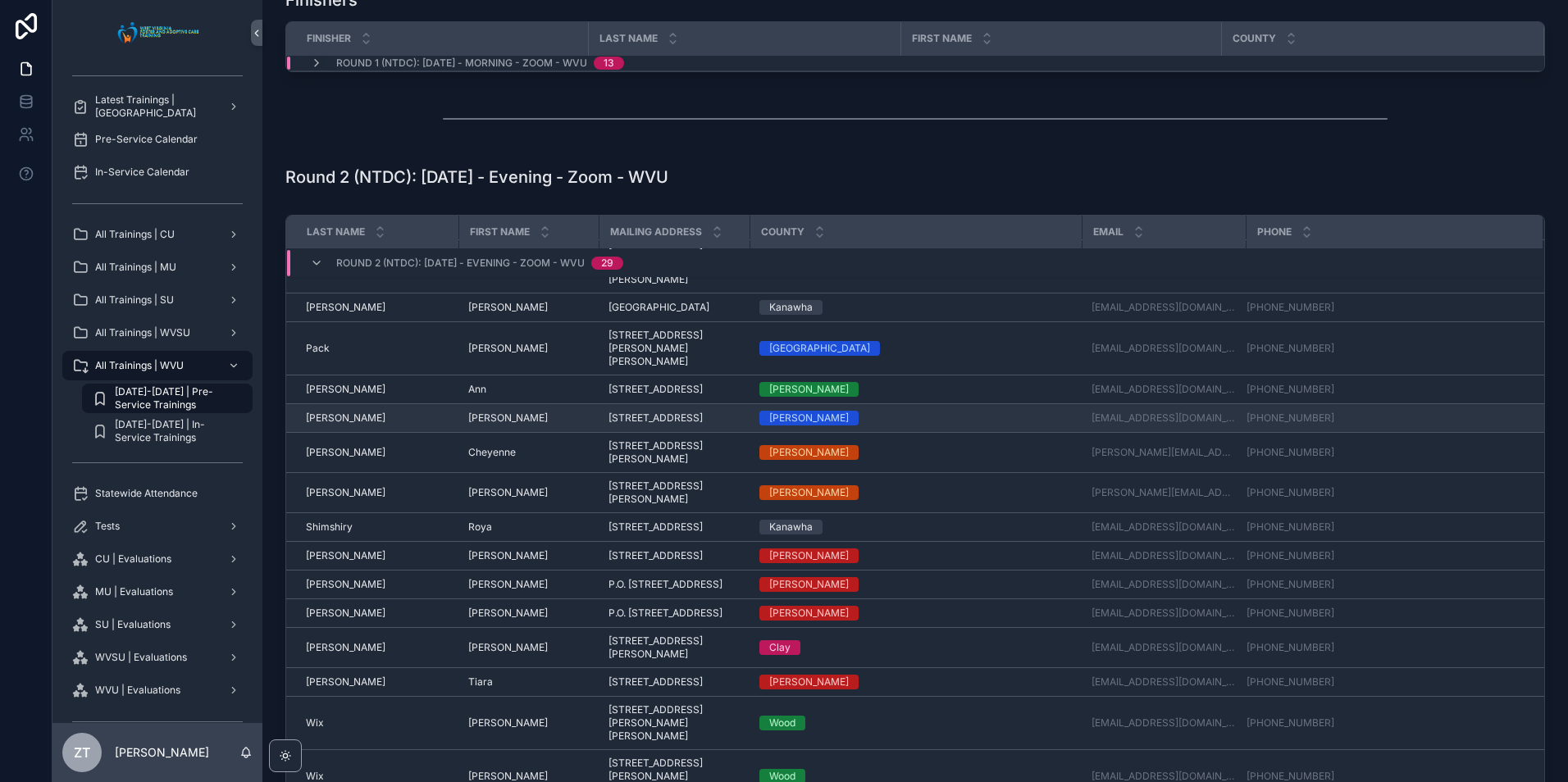
click at [309, 412] on span "[PERSON_NAME]" at bounding box center [346, 417] width 80 height 13
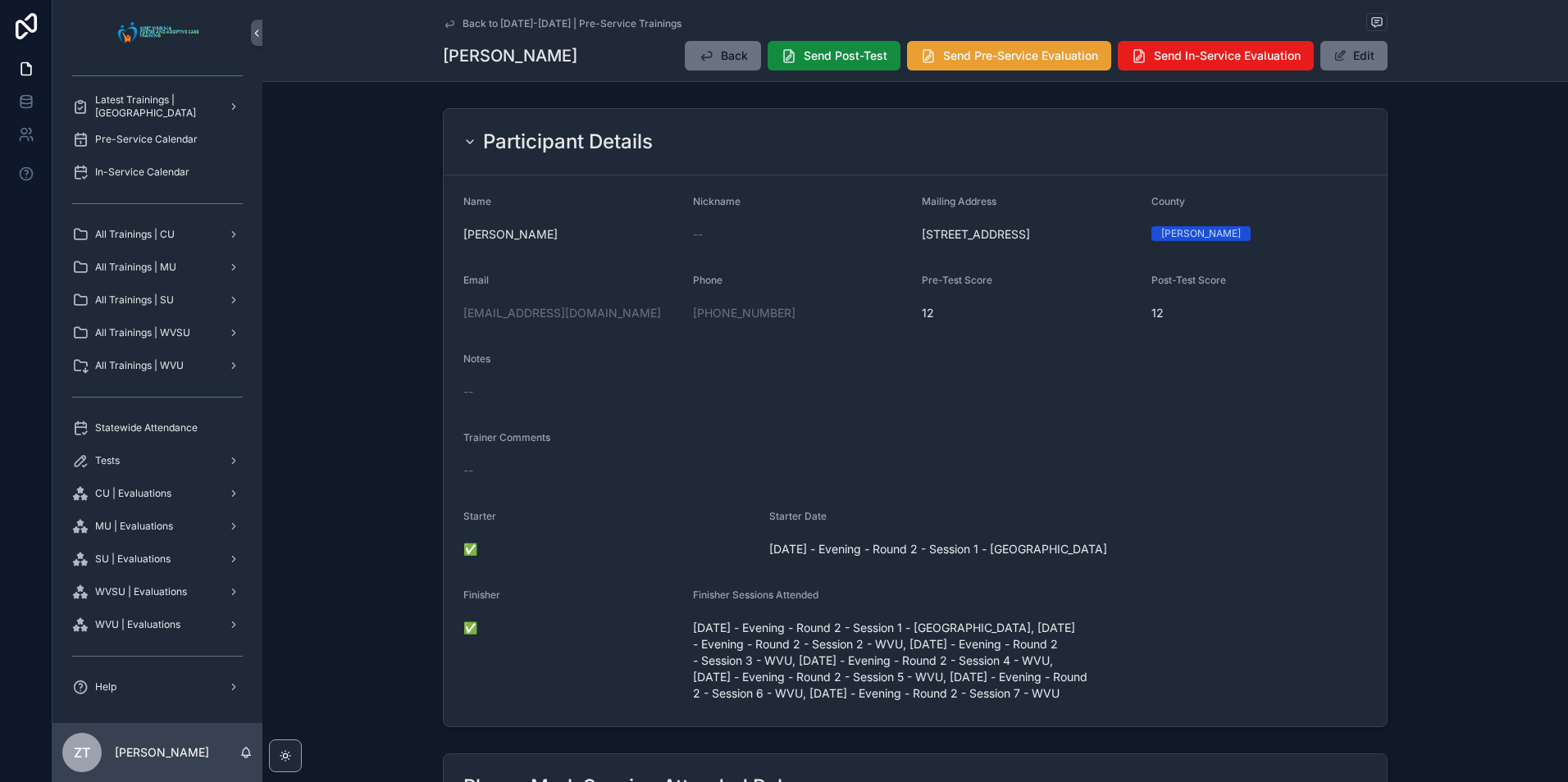
click at [957, 67] on button "Send Pre-Service Evaluation" at bounding box center [1009, 56] width 204 height 30
click at [445, 25] on icon "scrollable content" at bounding box center [449, 23] width 8 height 6
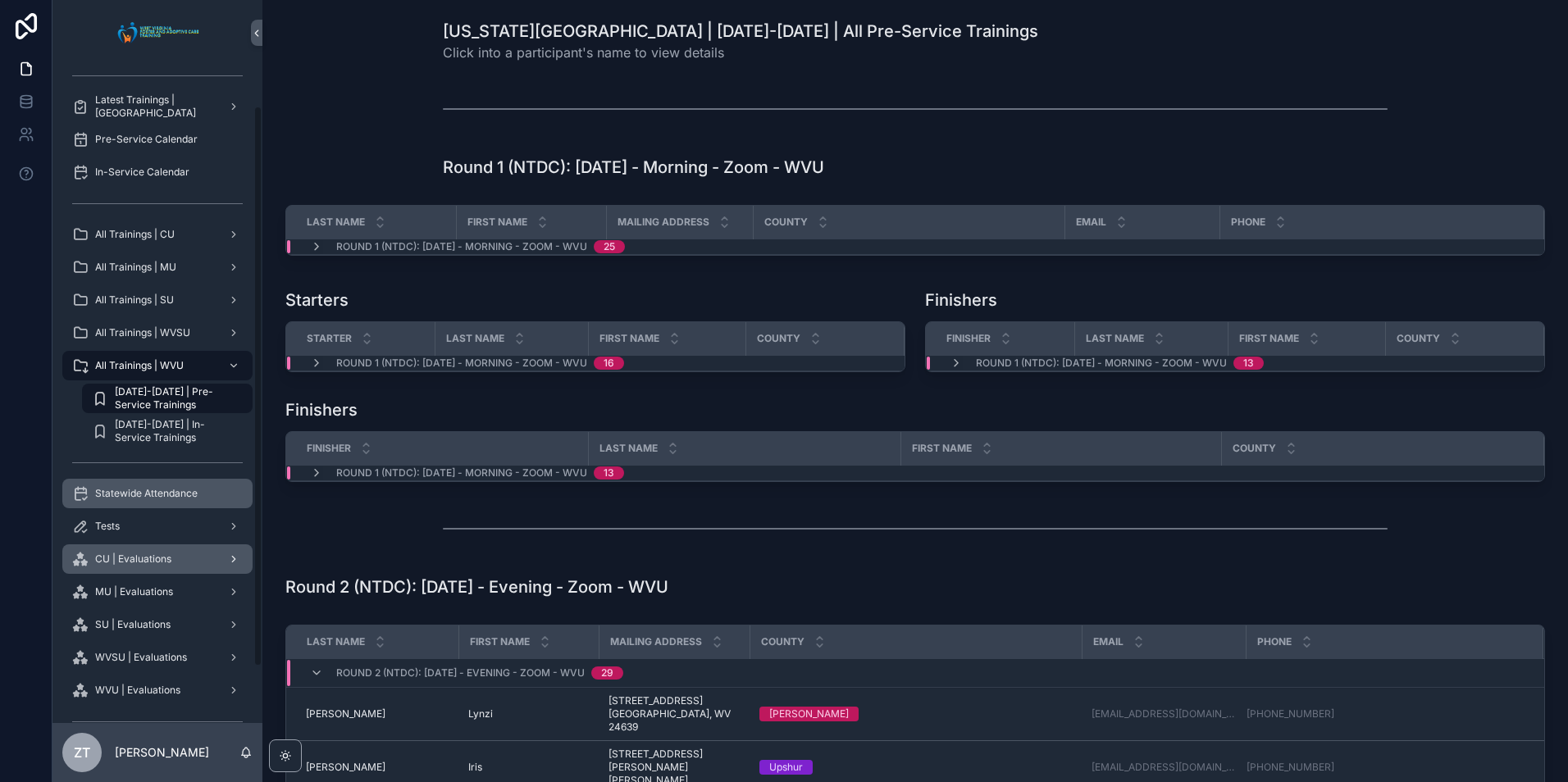
drag, startPoint x: 196, startPoint y: 505, endPoint x: 233, endPoint y: 487, distance: 41.1
click at [196, 505] on div "Statewide Attendance" at bounding box center [157, 494] width 170 height 26
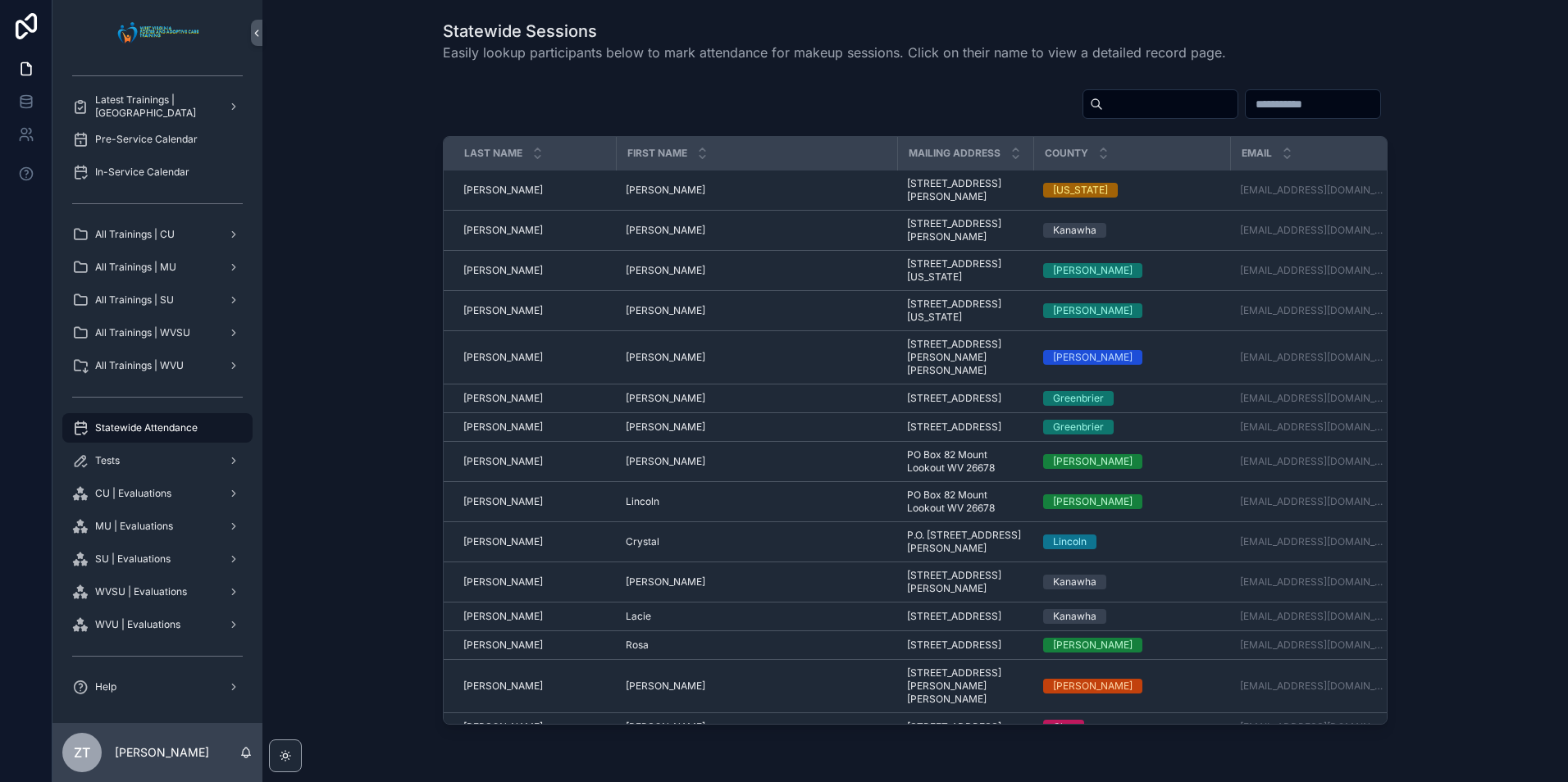
click at [1102, 95] on input "scrollable content" at bounding box center [1169, 104] width 134 height 23
type input "******"
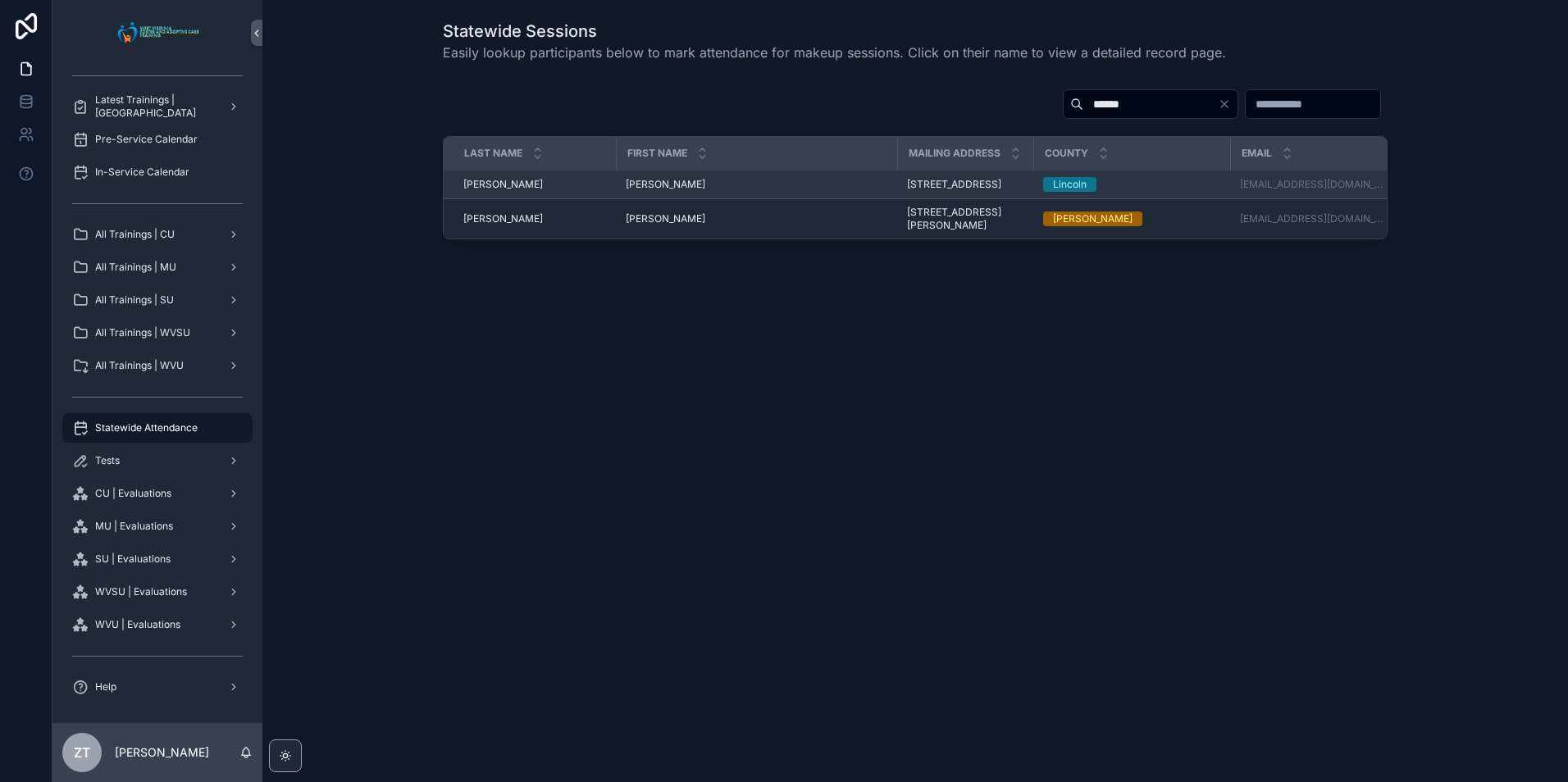
click at [644, 191] on span "[PERSON_NAME]" at bounding box center [665, 184] width 80 height 13
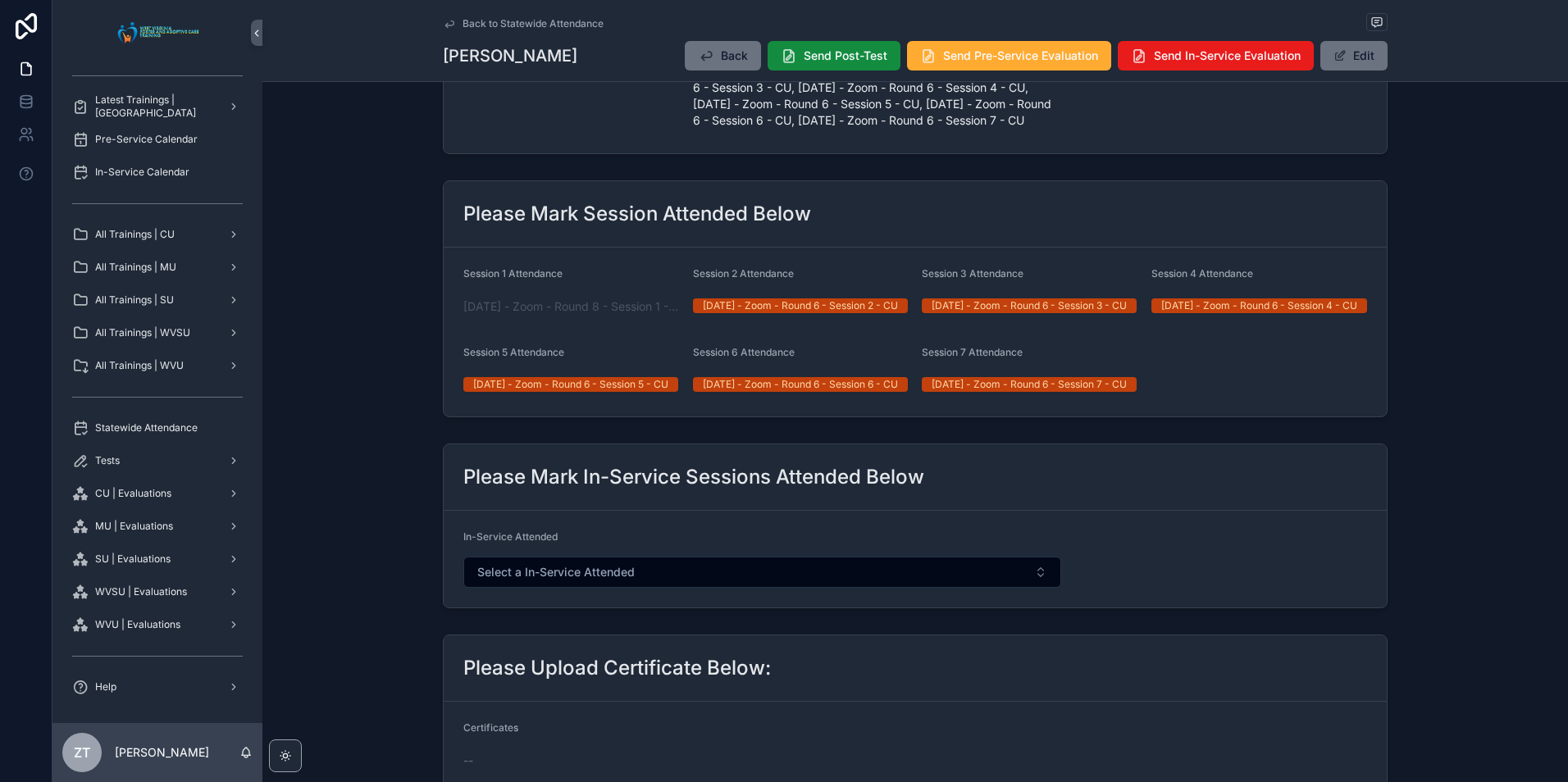
scroll to position [573, 0]
